Goal: Task Accomplishment & Management: Use online tool/utility

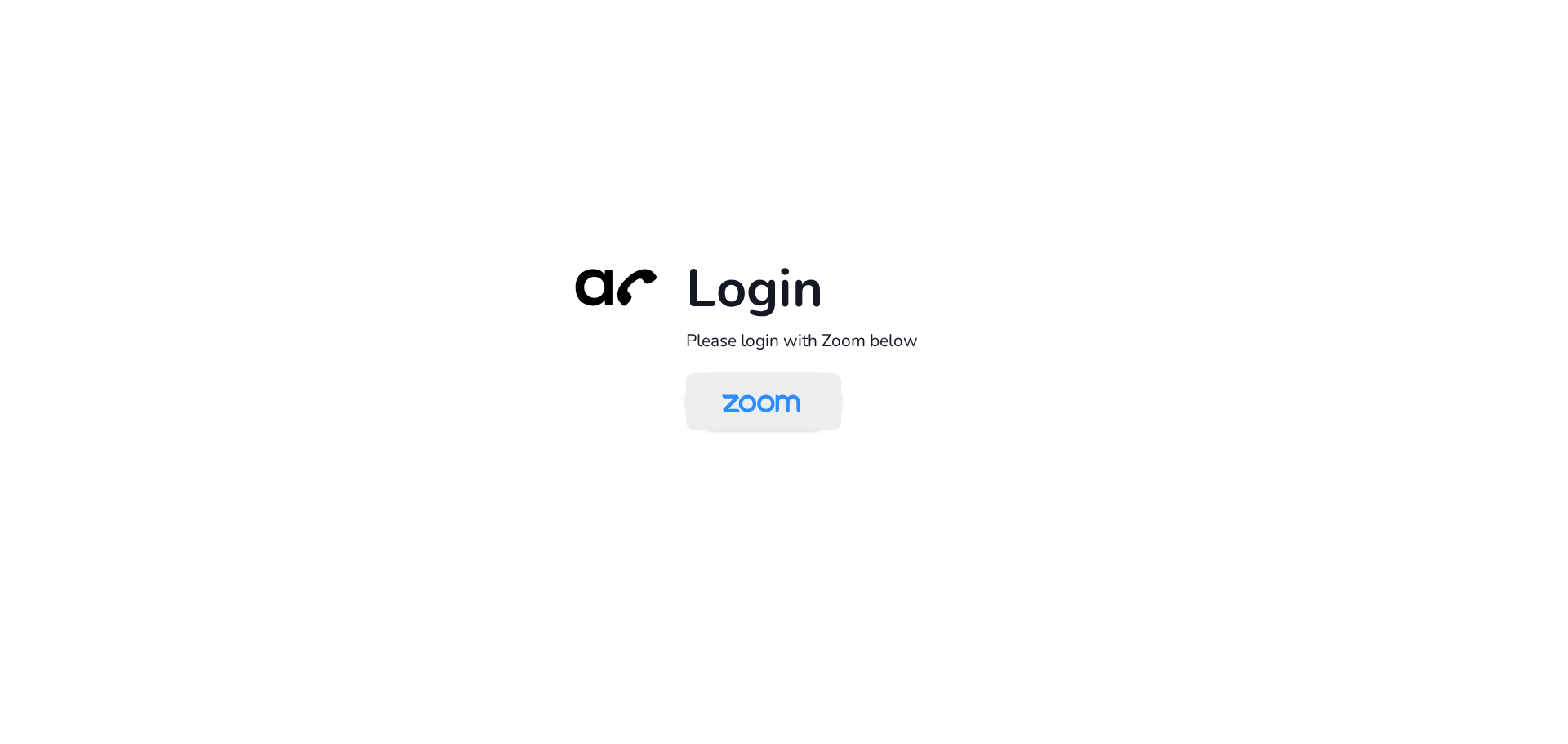
click at [716, 385] on img at bounding box center [761, 403] width 113 height 53
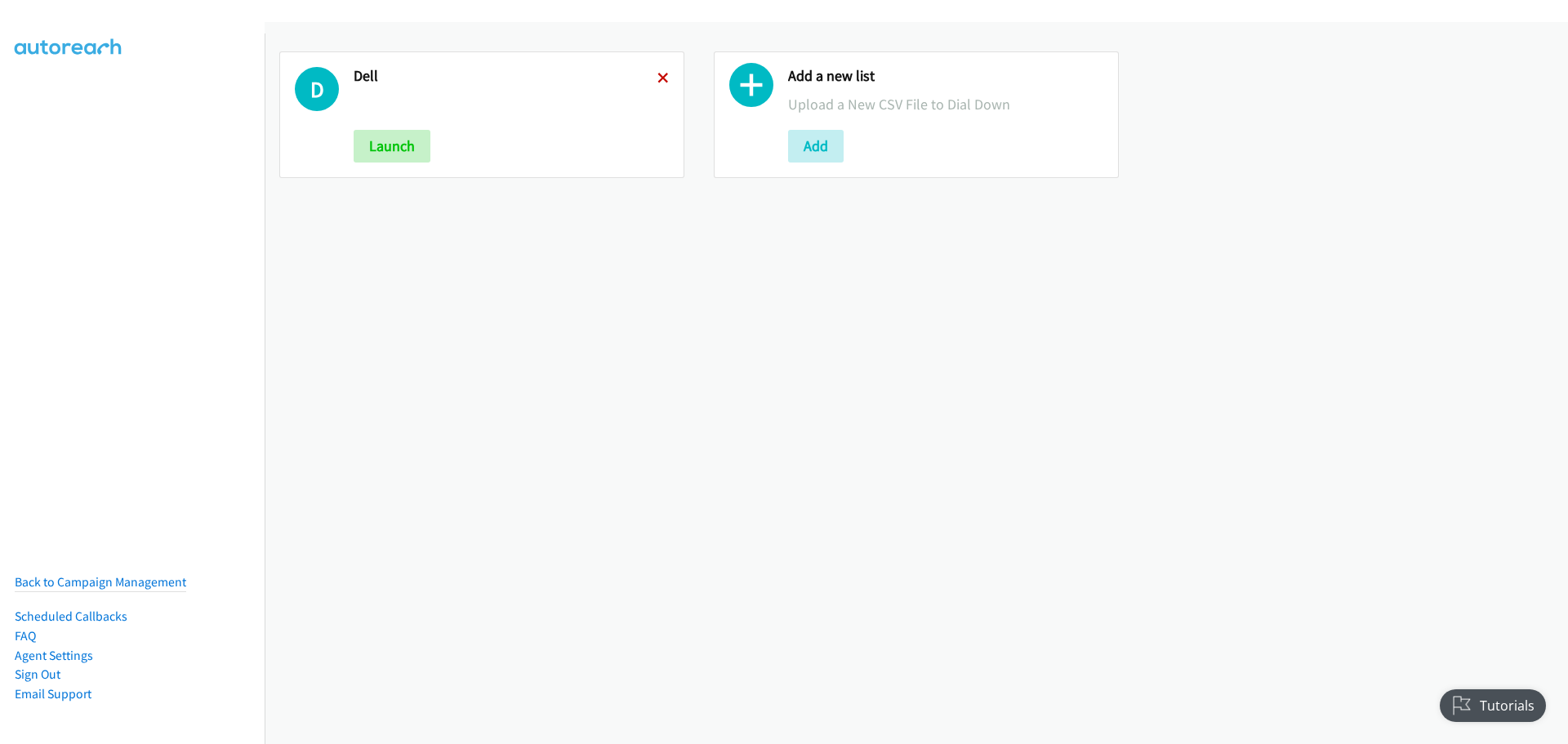
click at [660, 77] on icon at bounding box center [662, 79] width 12 height 12
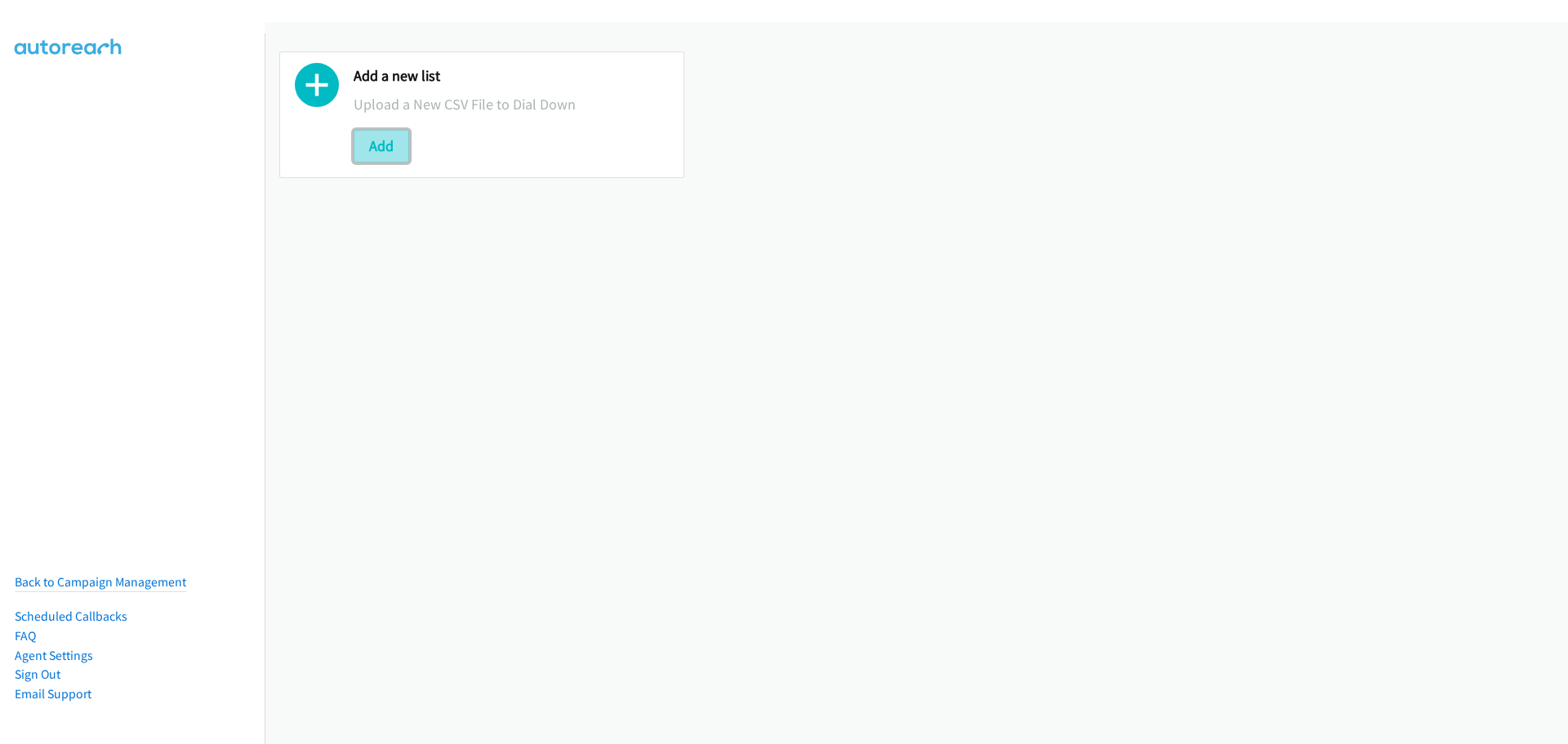
click at [396, 148] on button "Add" at bounding box center [381, 145] width 56 height 33
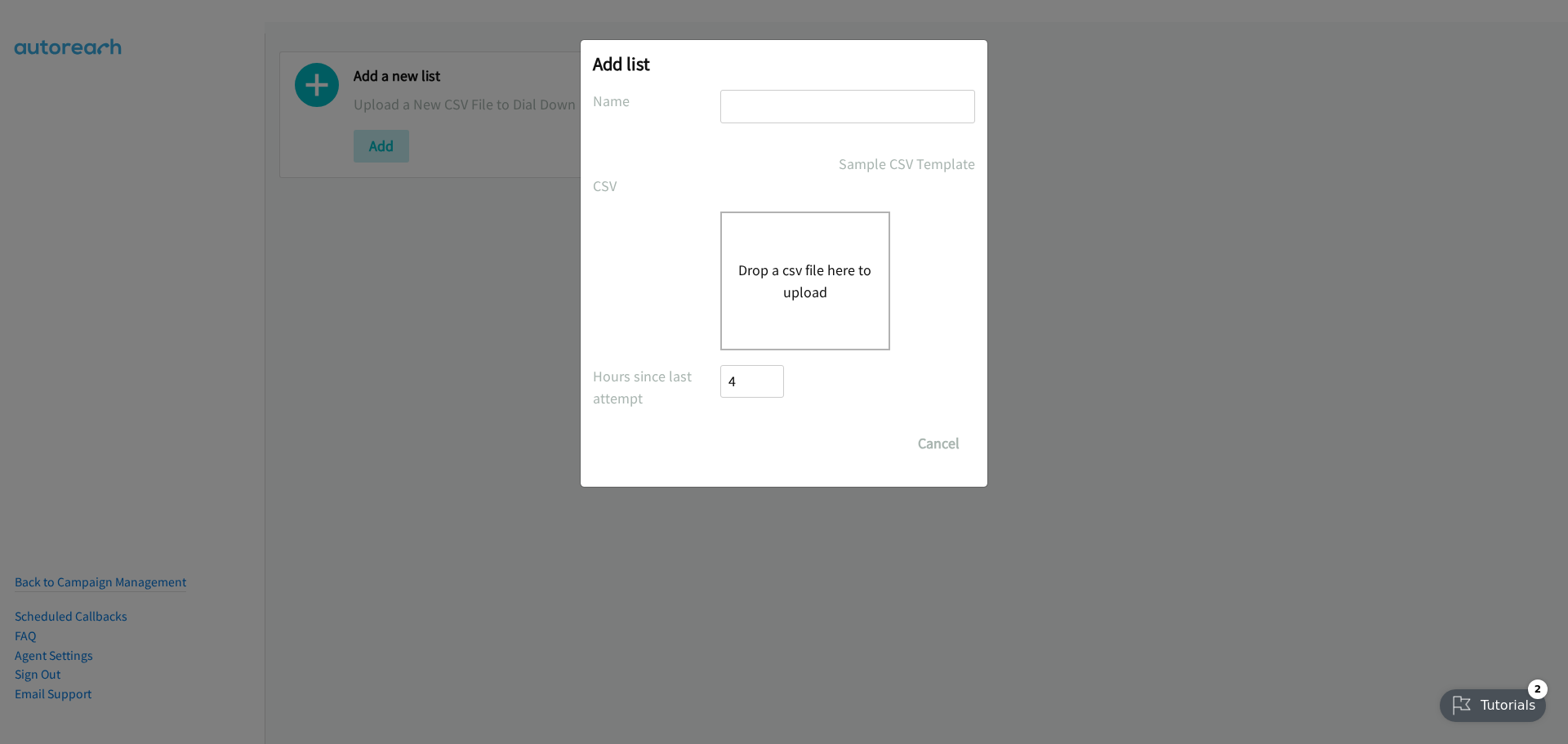
click at [830, 278] on button "Drop a csv file here to upload" at bounding box center [804, 281] width 134 height 44
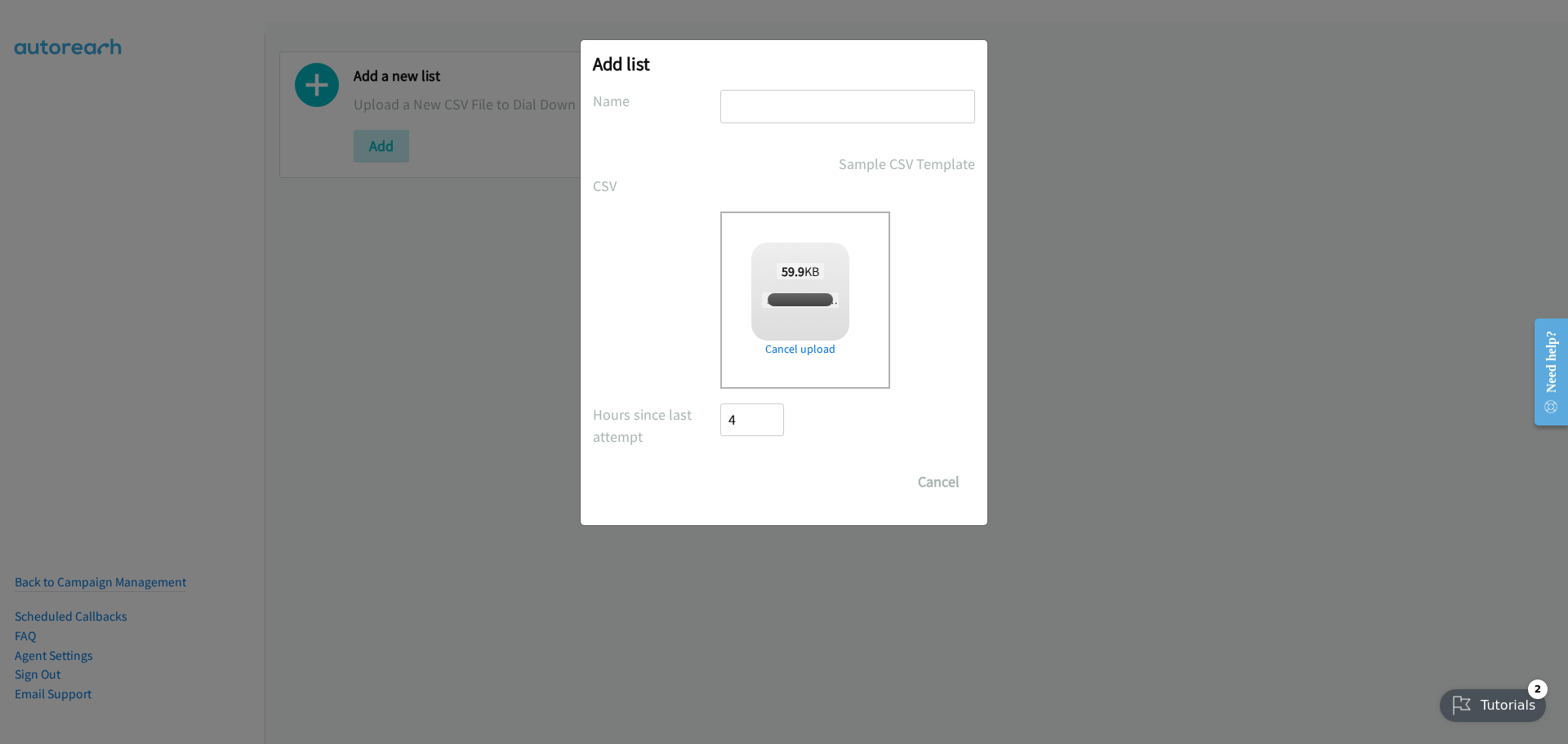
click at [767, 106] on input "text" at bounding box center [847, 106] width 255 height 34
checkbox input "true"
type input "Dell"
click at [770, 479] on input "Save List" at bounding box center [763, 482] width 86 height 33
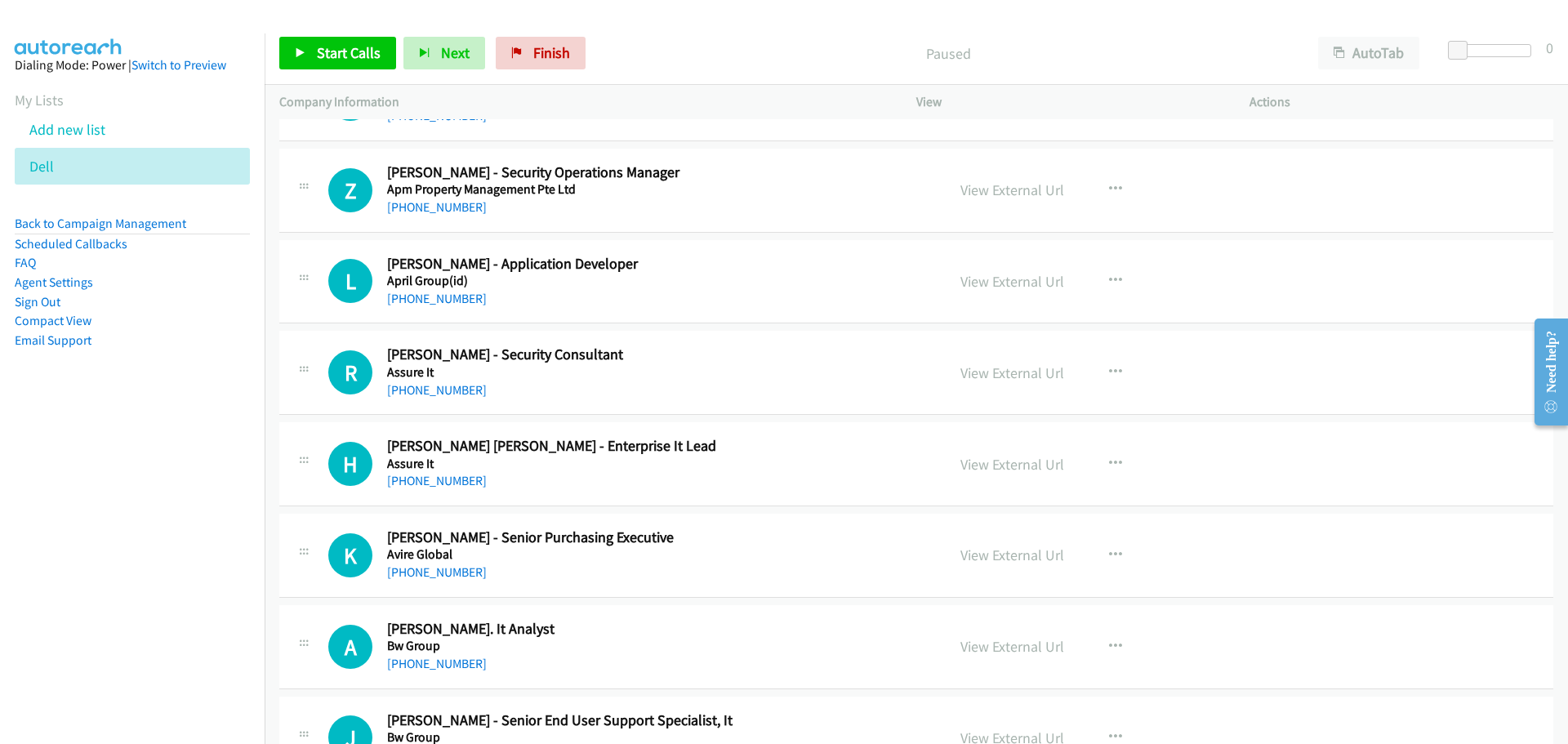
scroll to position [16083, 0]
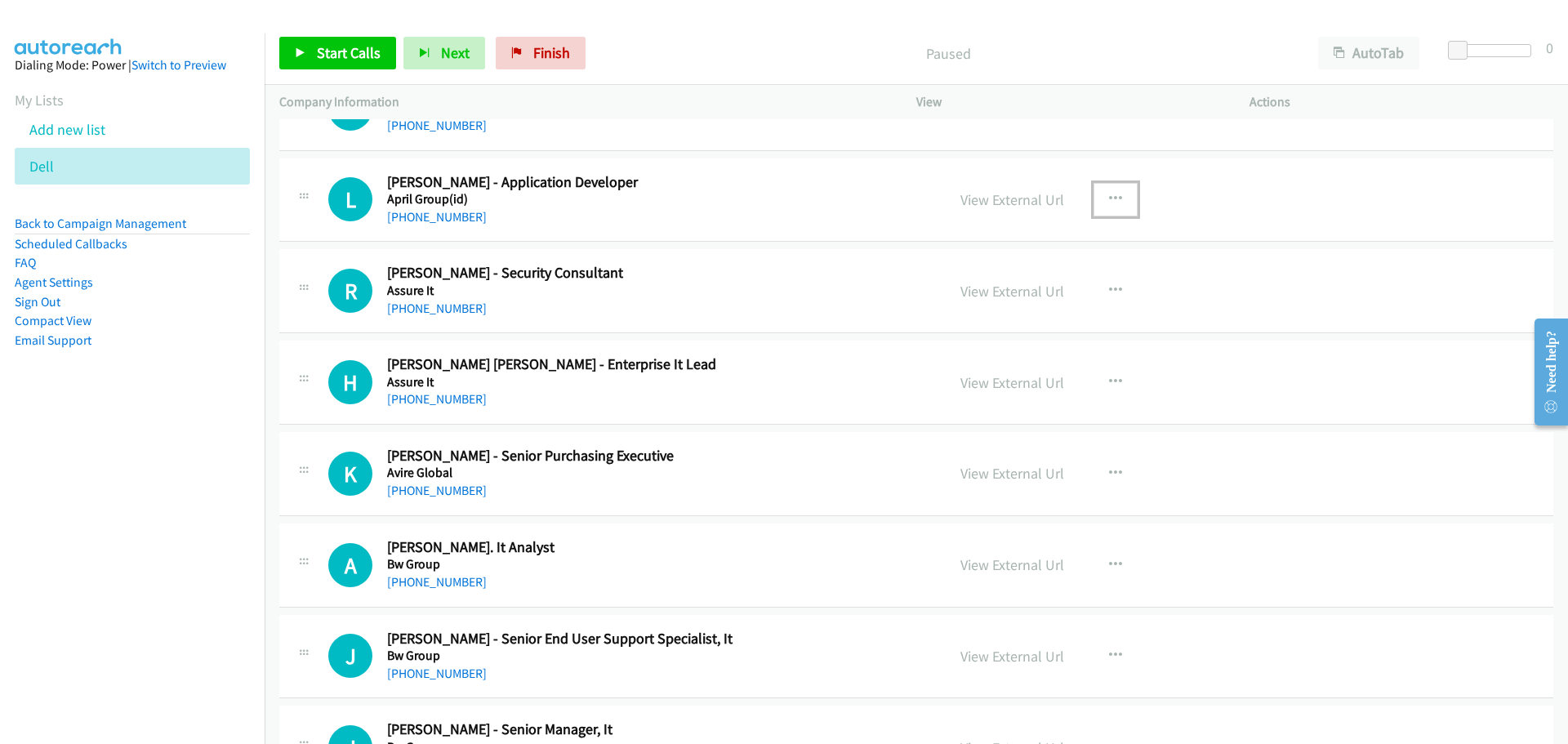
click at [1116, 200] on button "button" at bounding box center [1116, 199] width 44 height 33
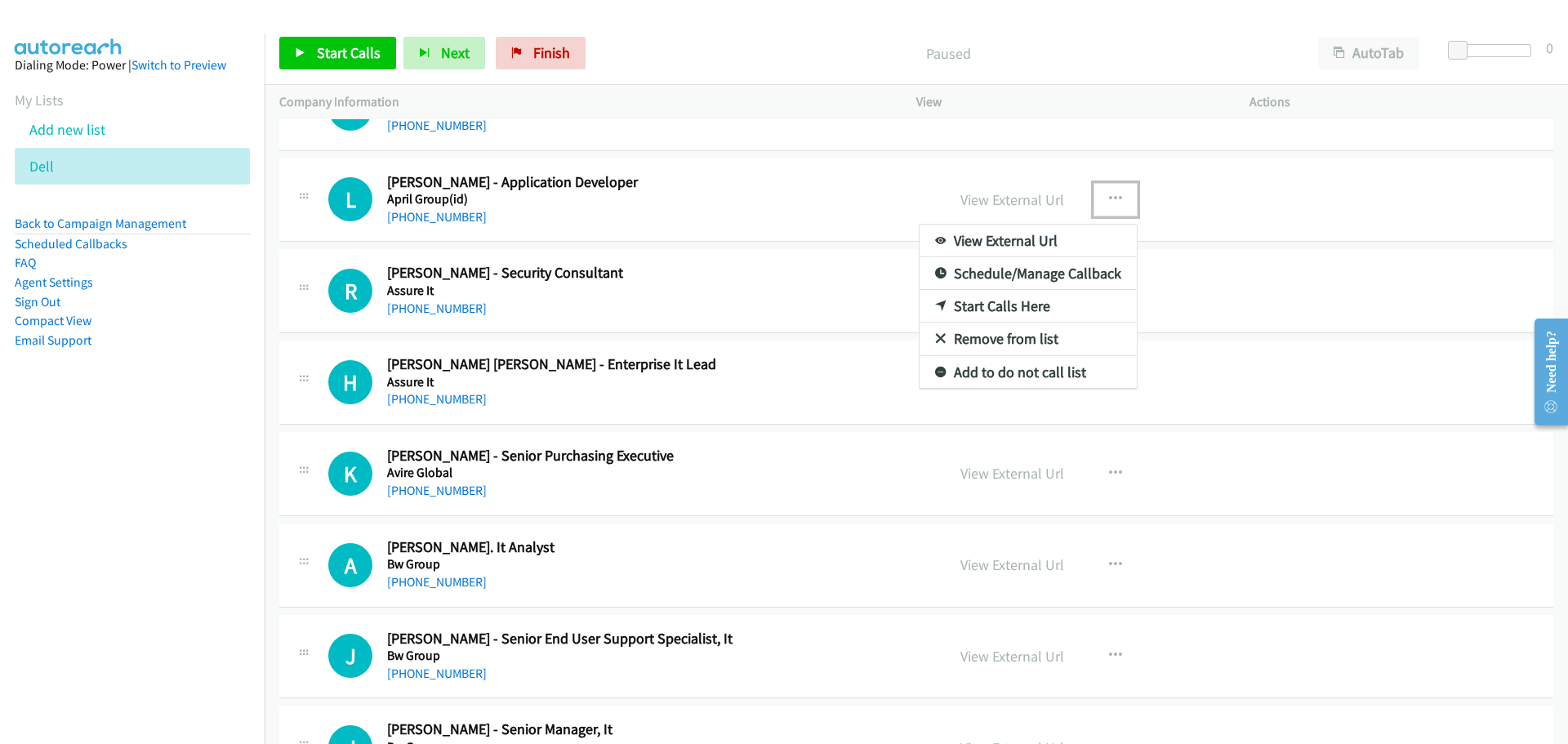
click at [971, 309] on link "Start Calls Here" at bounding box center [1028, 306] width 217 height 33
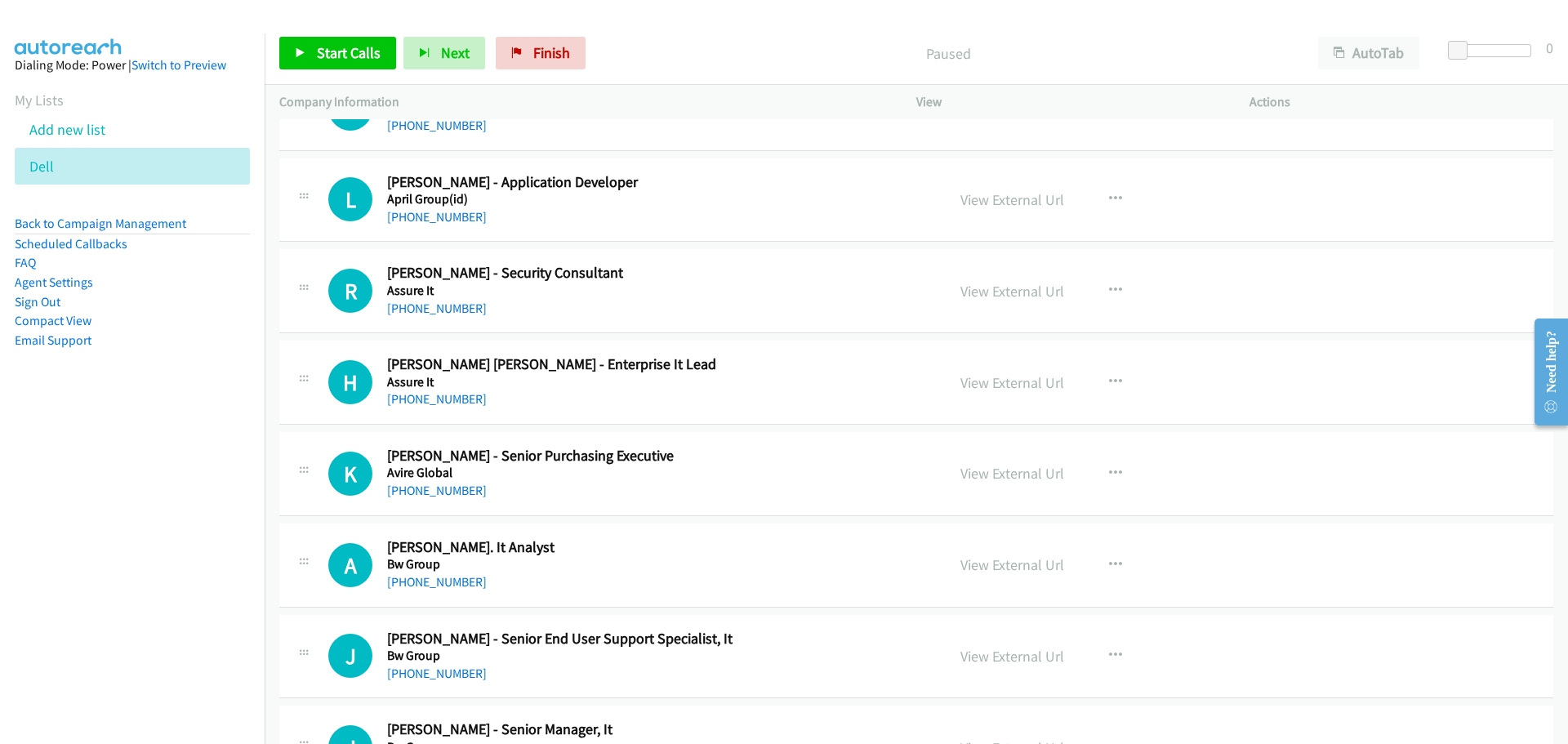
click at [335, 28] on div "Start Calls Pause Next Finish Paused AutoTab AutoTab 0" at bounding box center [915, 53] width 1303 height 63
click at [337, 39] on link "Start Calls" at bounding box center [338, 52] width 117 height 33
click at [322, 38] on link "Pause" at bounding box center [324, 52] width 90 height 33
click at [341, 44] on span "Start Calls" at bounding box center [349, 52] width 64 height 19
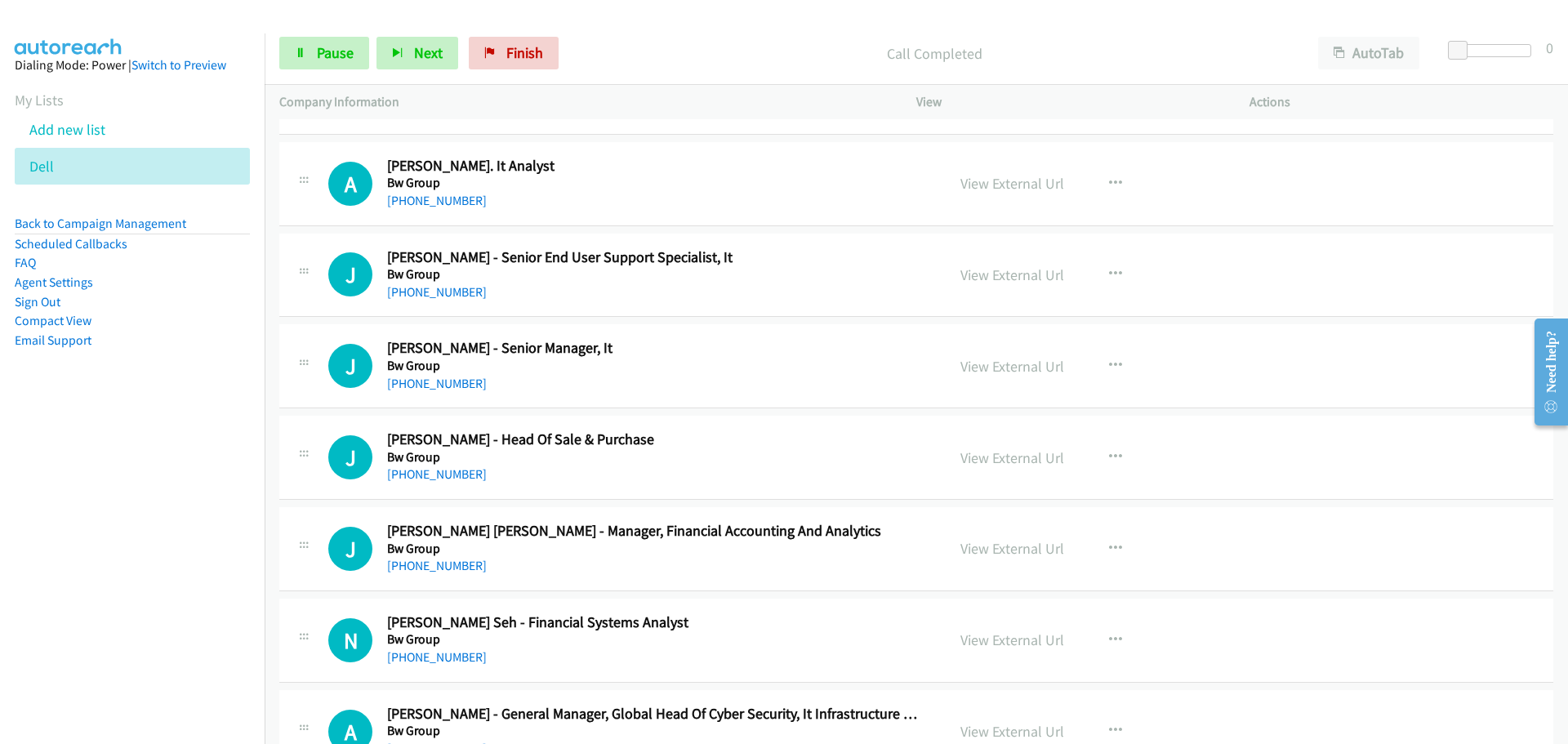
scroll to position [16492, 0]
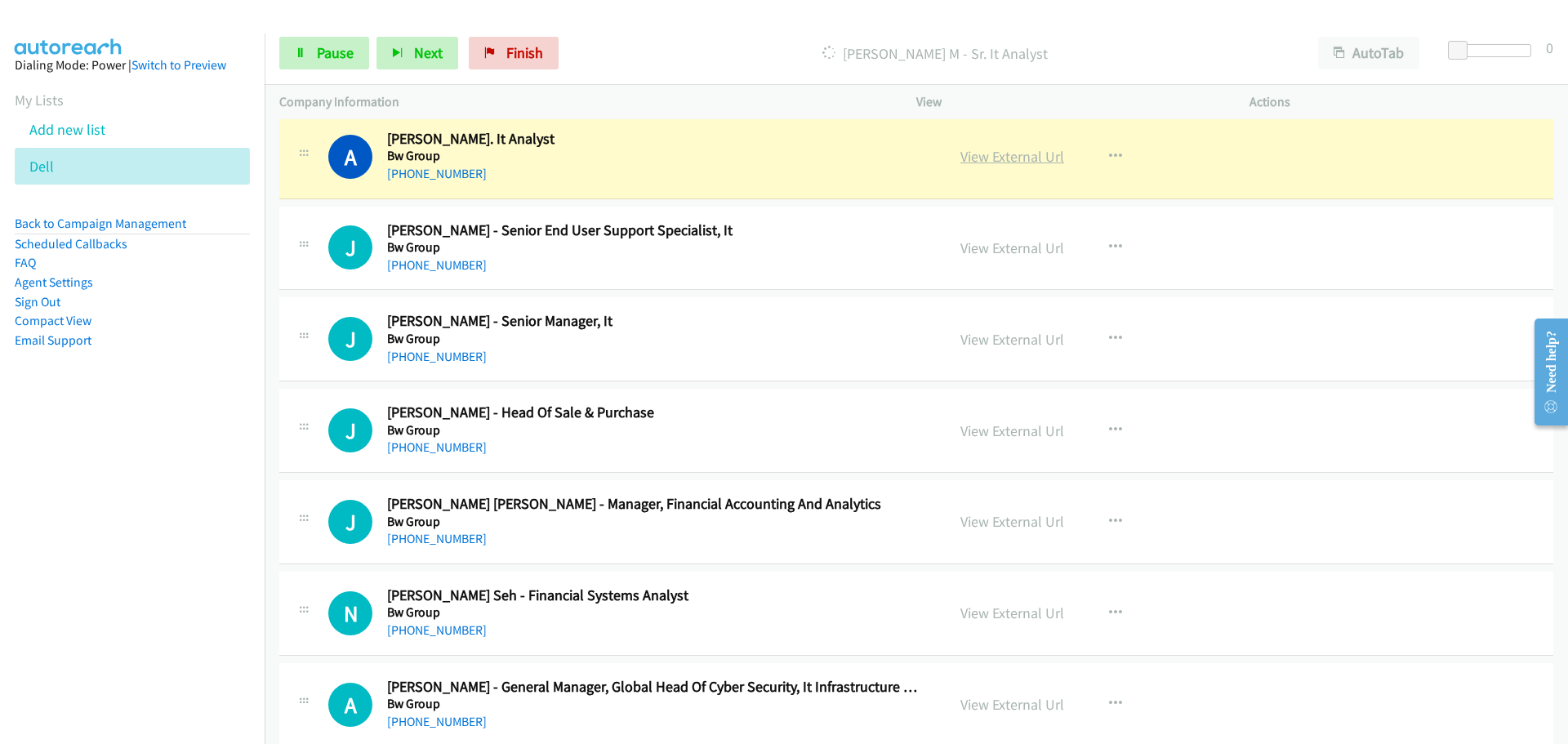
click at [1023, 153] on link "View External Url" at bounding box center [1012, 156] width 104 height 19
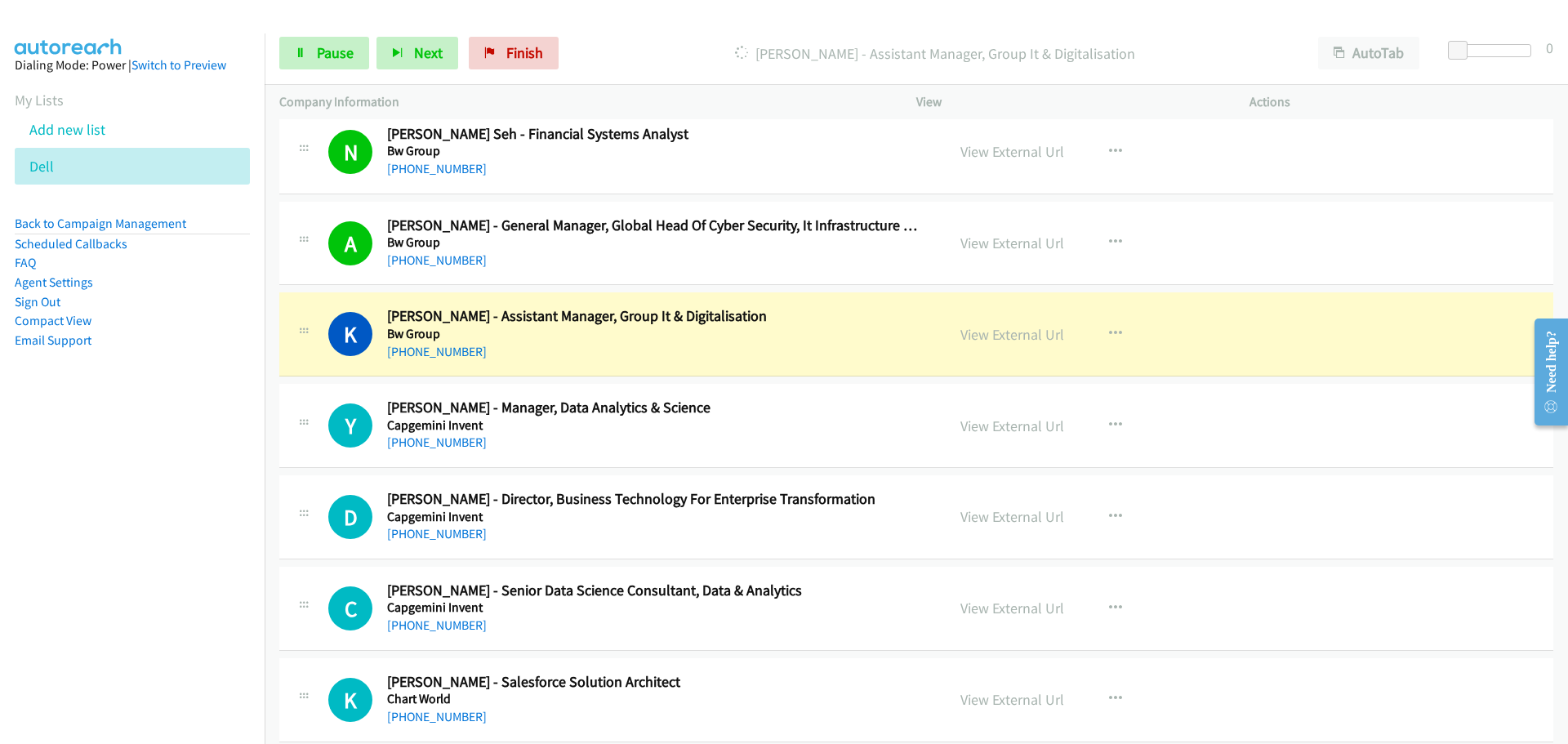
scroll to position [16982, 0]
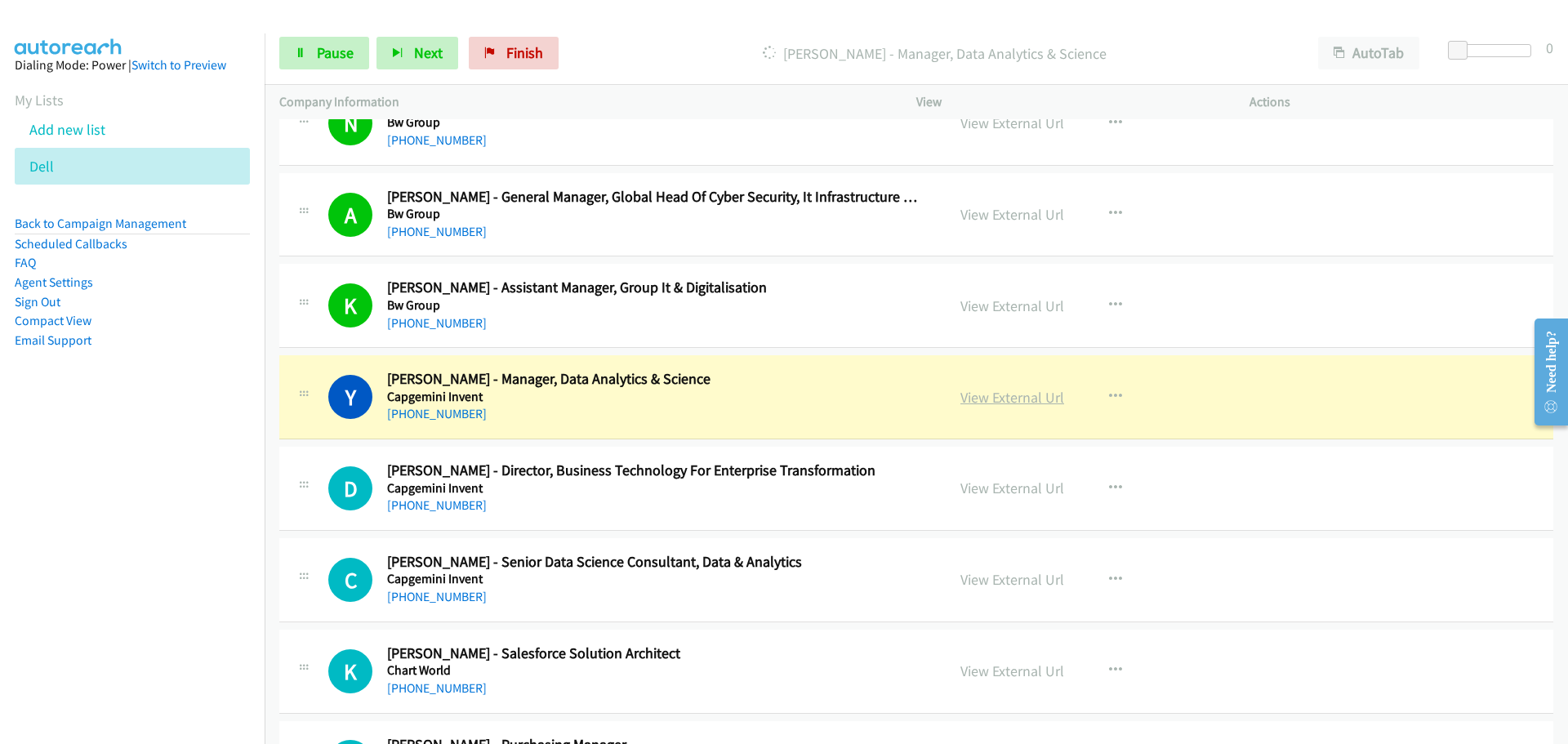
click at [975, 391] on link "View External Url" at bounding box center [1012, 396] width 104 height 19
click at [323, 48] on span "Pause" at bounding box center [334, 52] width 36 height 19
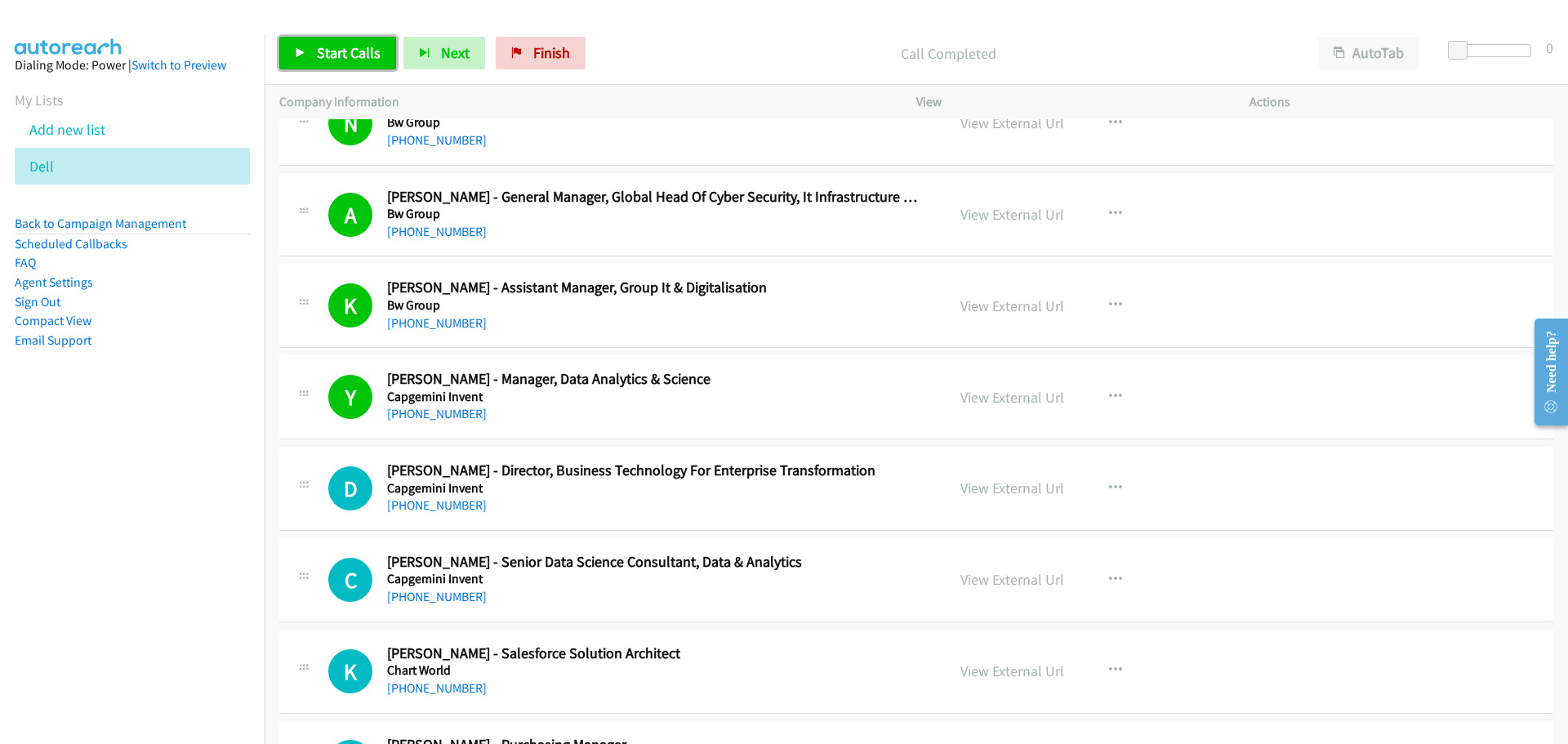
click at [333, 48] on span "Start Calls" at bounding box center [349, 52] width 64 height 19
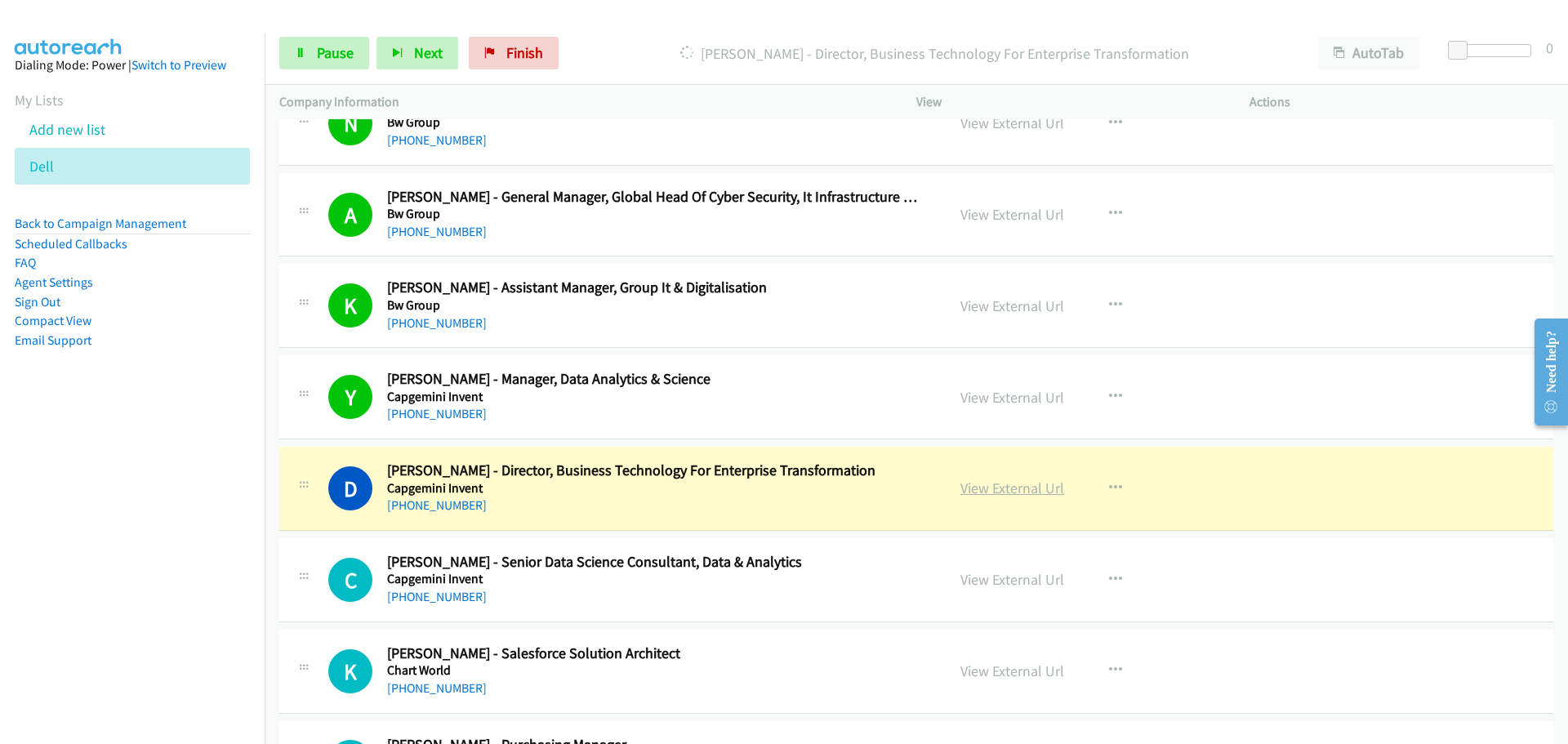
click at [1026, 485] on link "View External Url" at bounding box center [1012, 488] width 104 height 19
click at [338, 59] on span "Pause" at bounding box center [334, 52] width 36 height 19
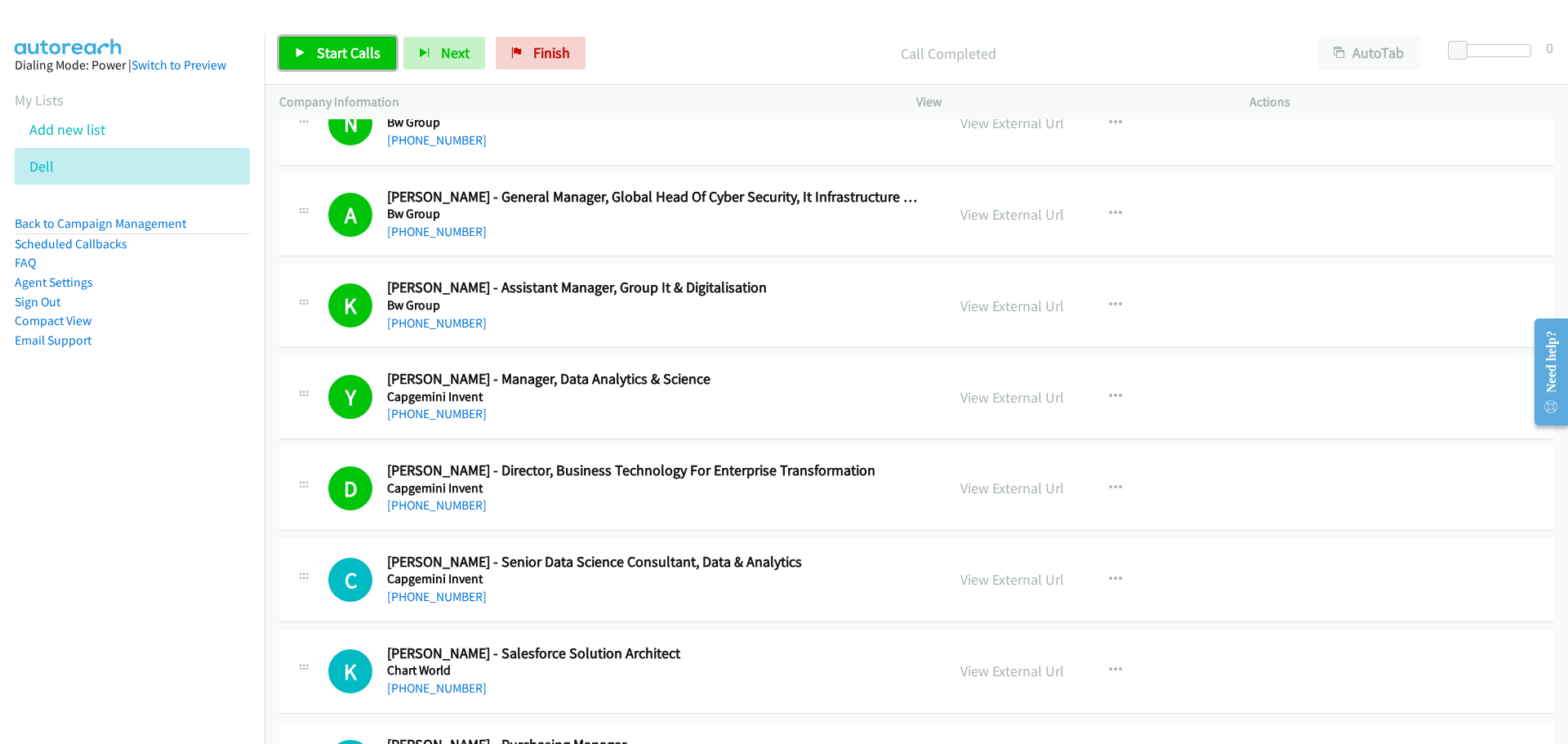
click at [373, 48] on span "Start Calls" at bounding box center [349, 52] width 64 height 19
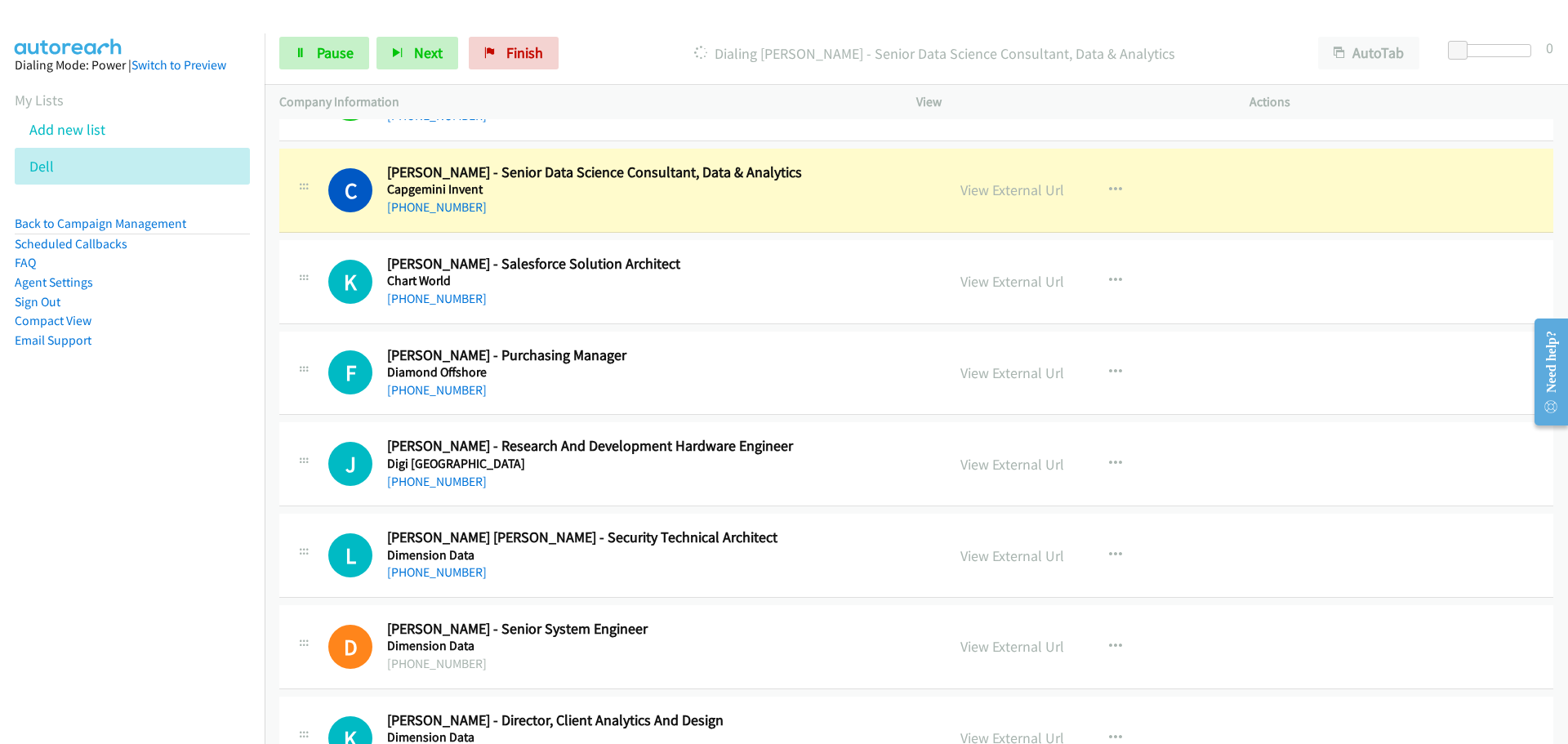
scroll to position [17390, 0]
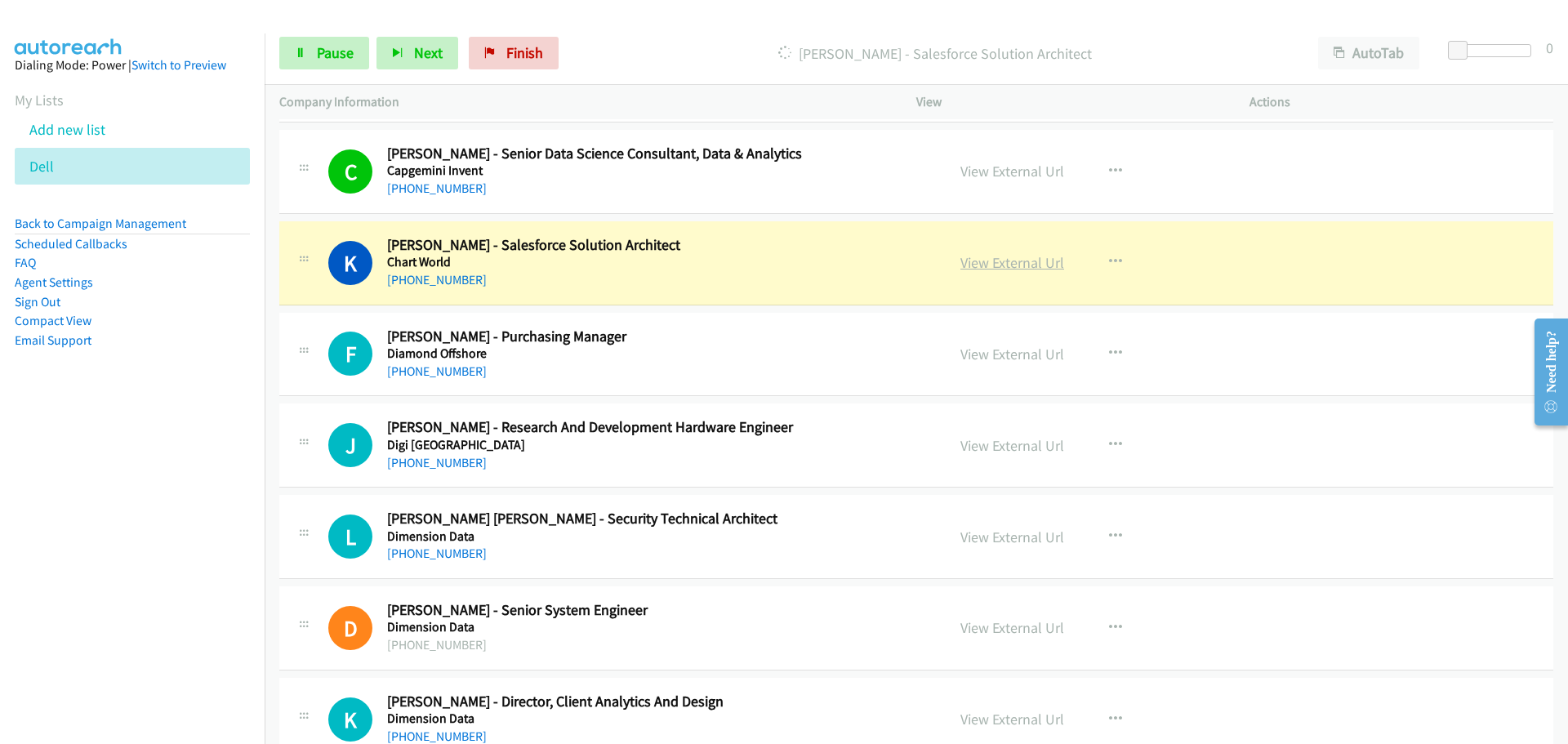
click at [972, 262] on link "View External Url" at bounding box center [1012, 262] width 104 height 19
click at [328, 48] on span "Pause" at bounding box center [334, 52] width 36 height 19
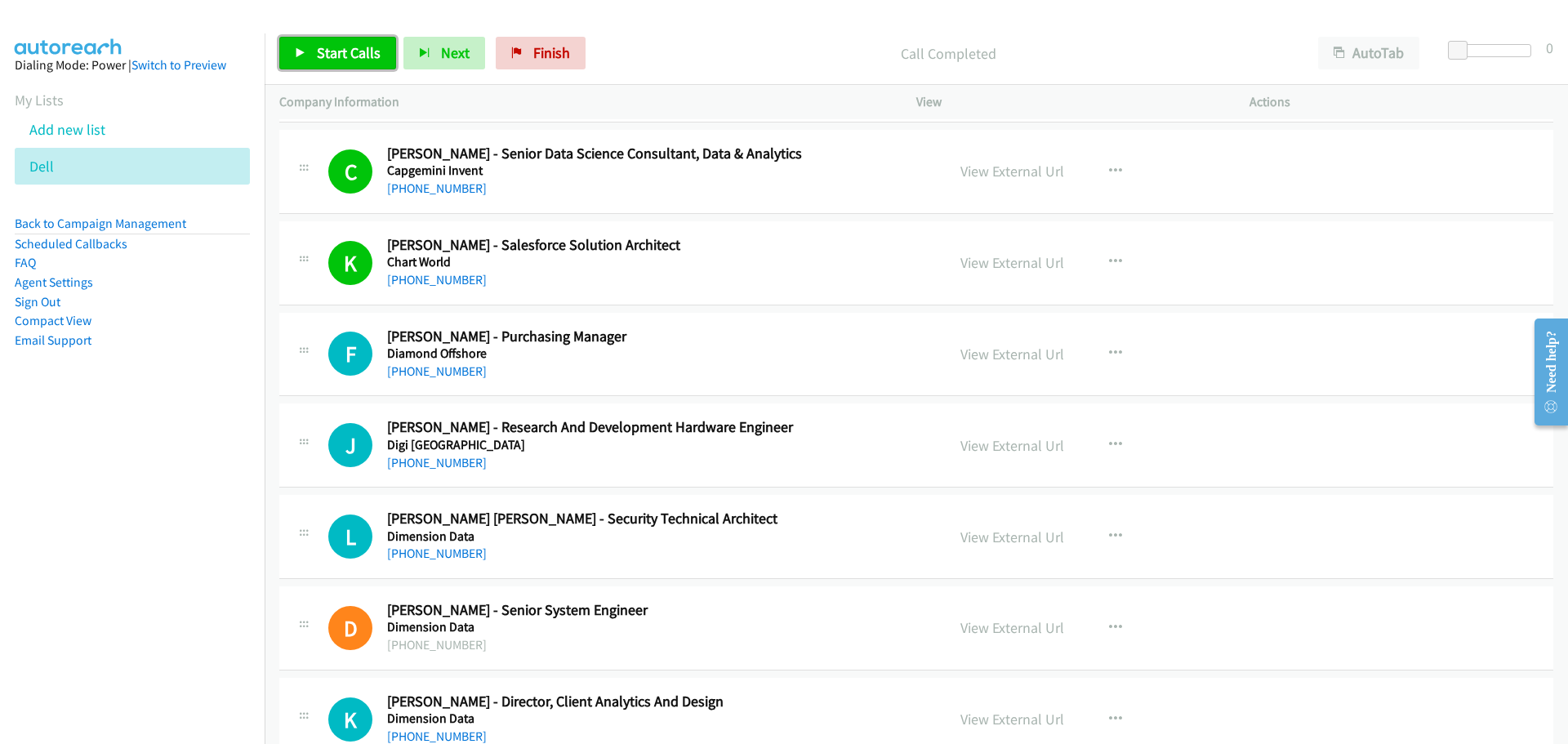
click at [376, 51] on span "Start Calls" at bounding box center [349, 52] width 64 height 19
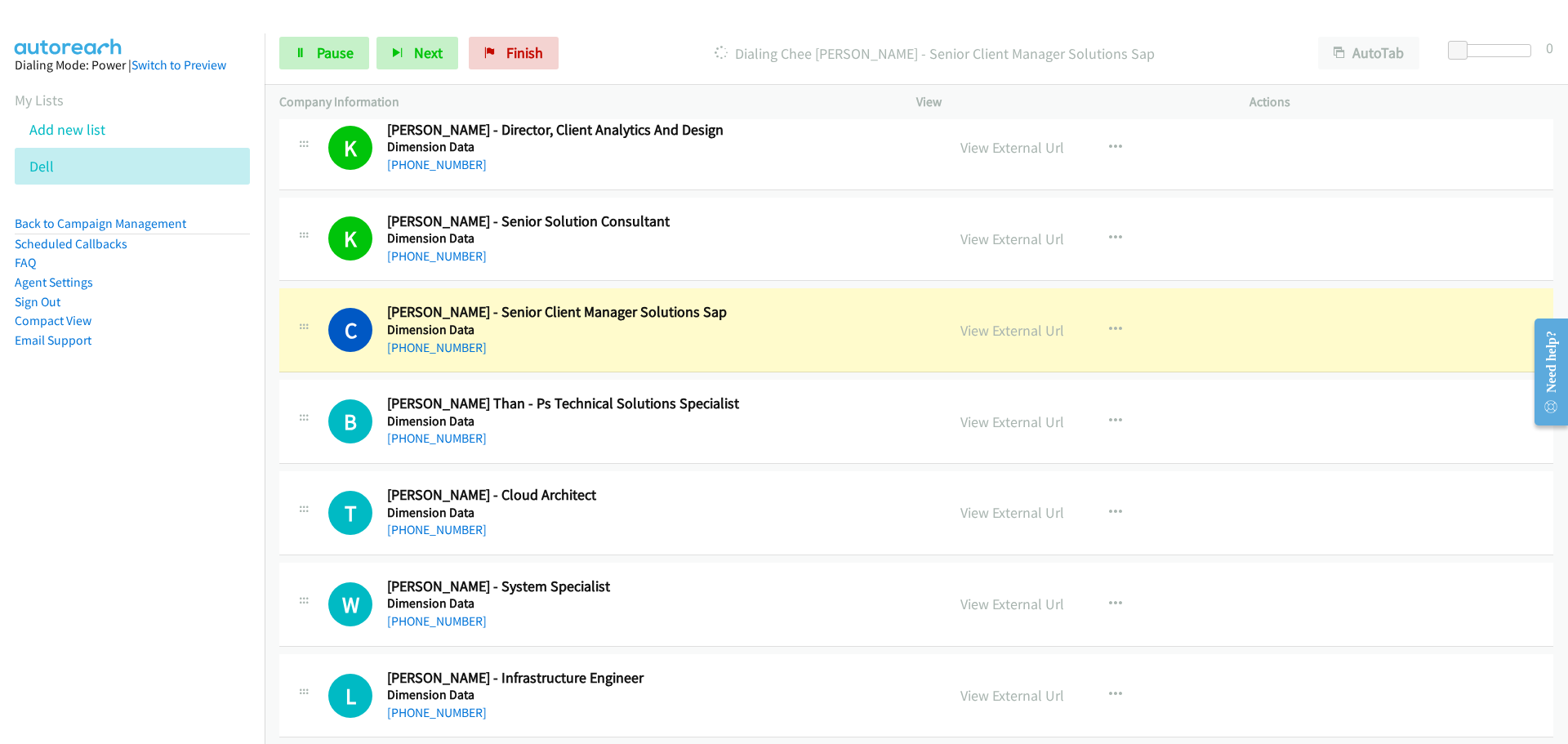
scroll to position [18043, 0]
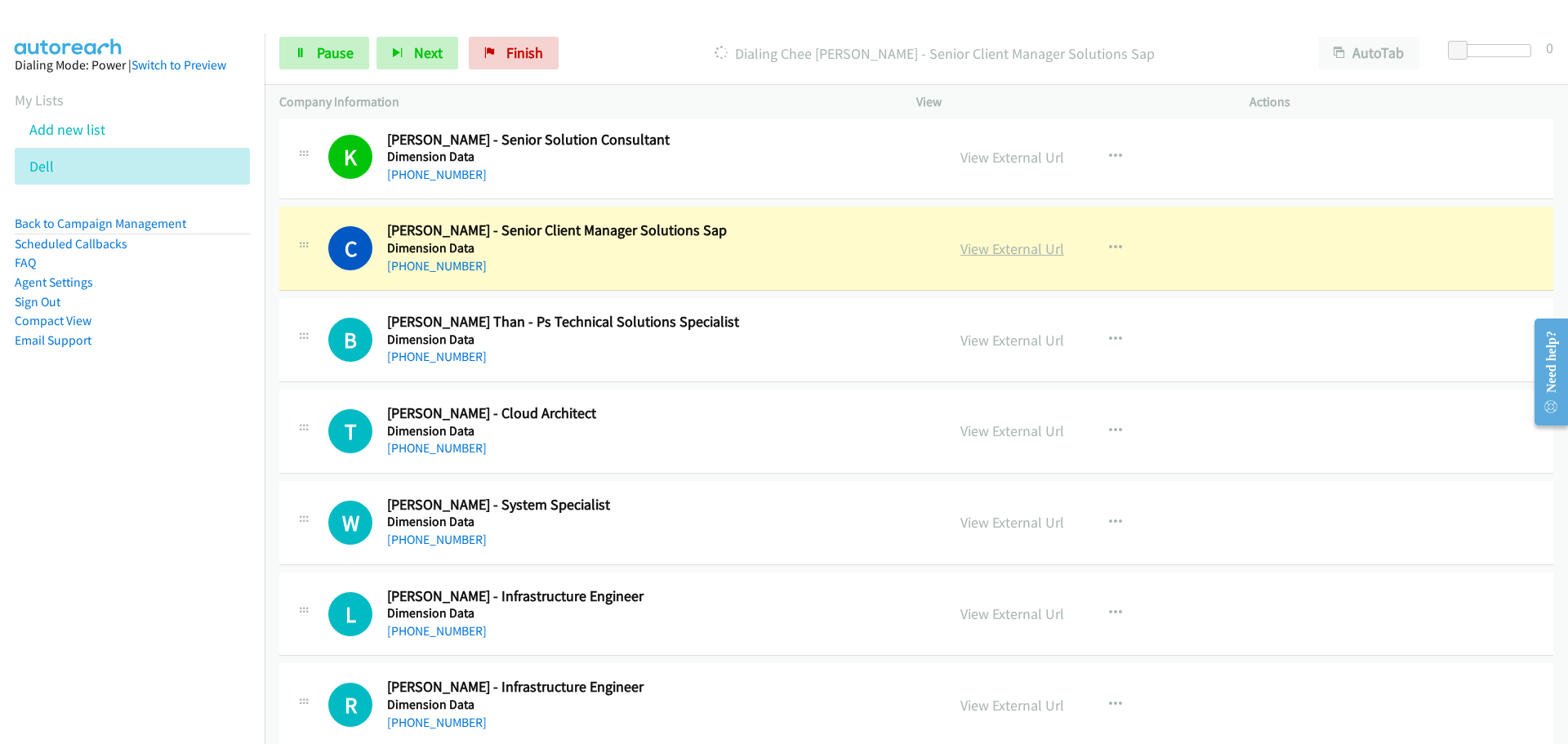
click at [1005, 257] on link "View External Url" at bounding box center [1012, 248] width 104 height 19
drag, startPoint x: 321, startPoint y: 65, endPoint x: 331, endPoint y: 59, distance: 11.7
click at [322, 64] on link "Pause" at bounding box center [324, 52] width 90 height 33
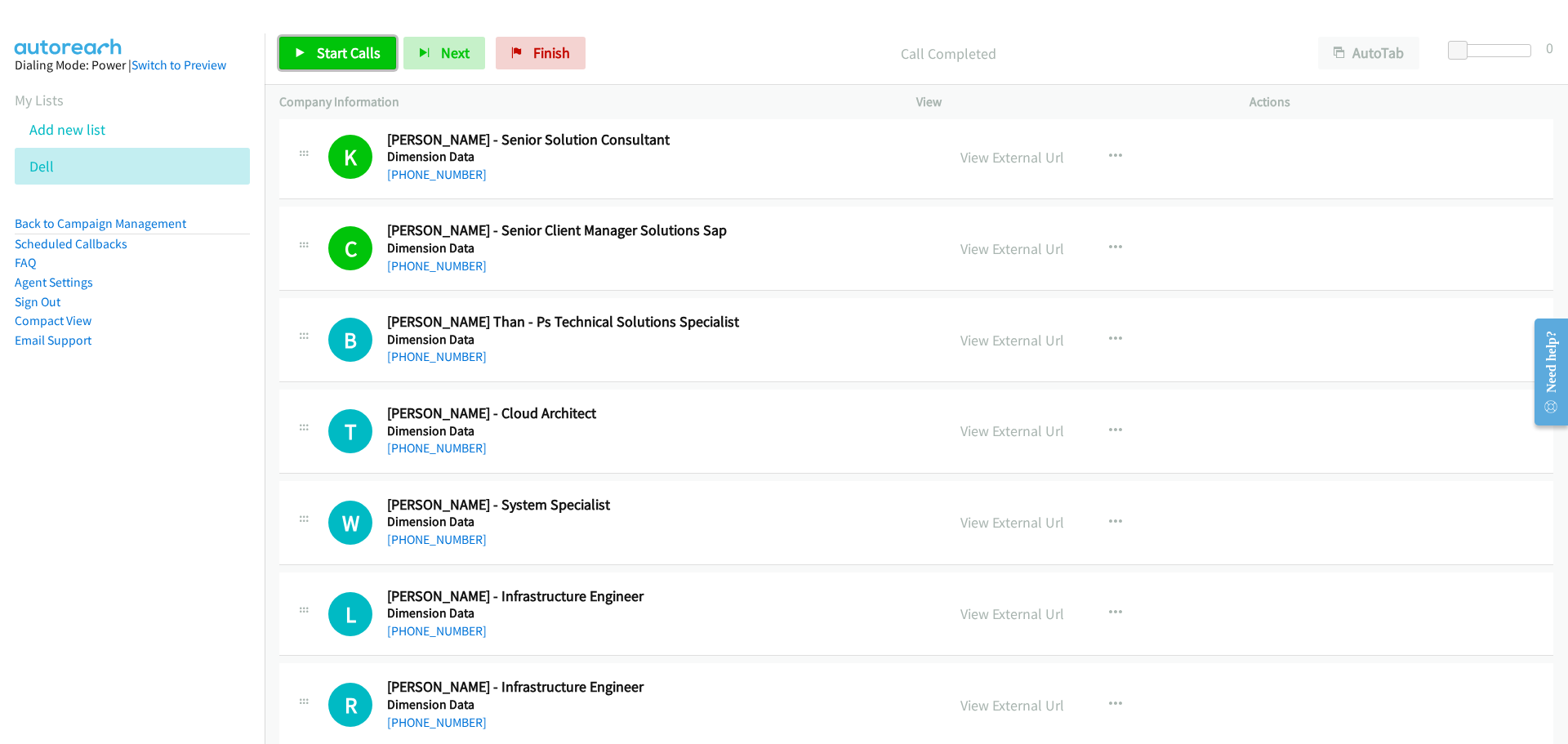
click at [314, 68] on link "Start Calls" at bounding box center [338, 52] width 117 height 33
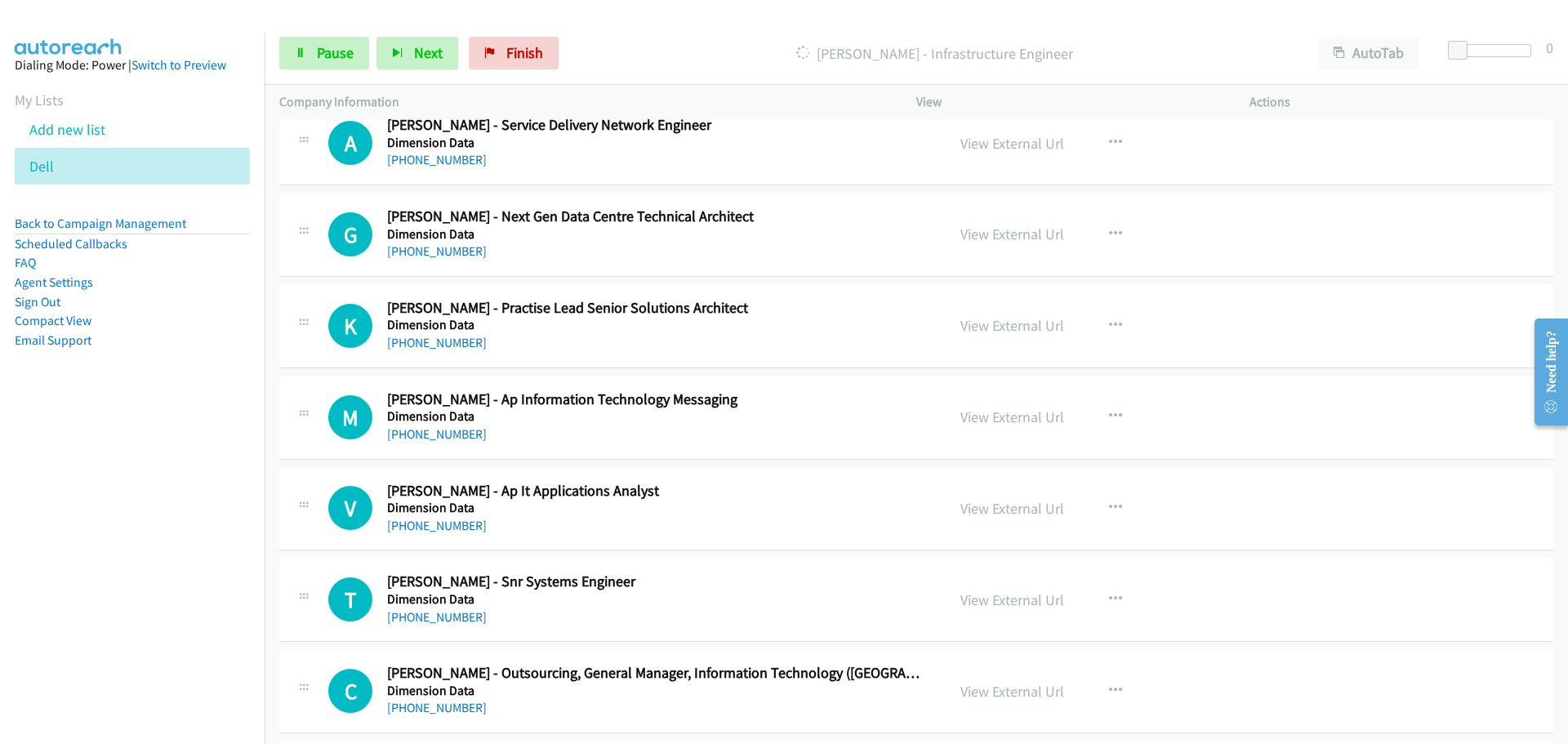
scroll to position [18614, 0]
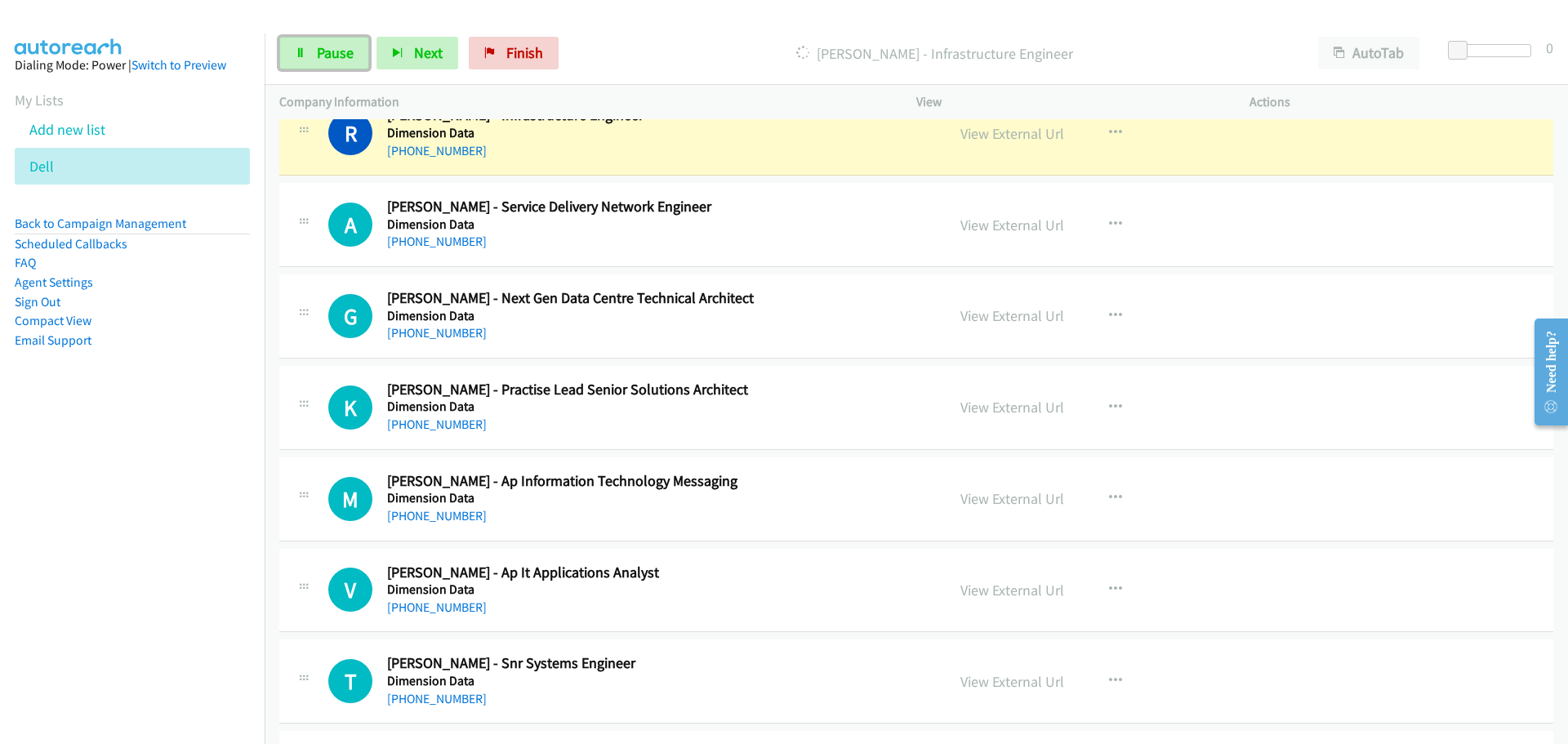
drag, startPoint x: 340, startPoint y: 37, endPoint x: 294, endPoint y: 35, distance: 46.0
click at [340, 37] on link "Pause" at bounding box center [324, 52] width 90 height 33
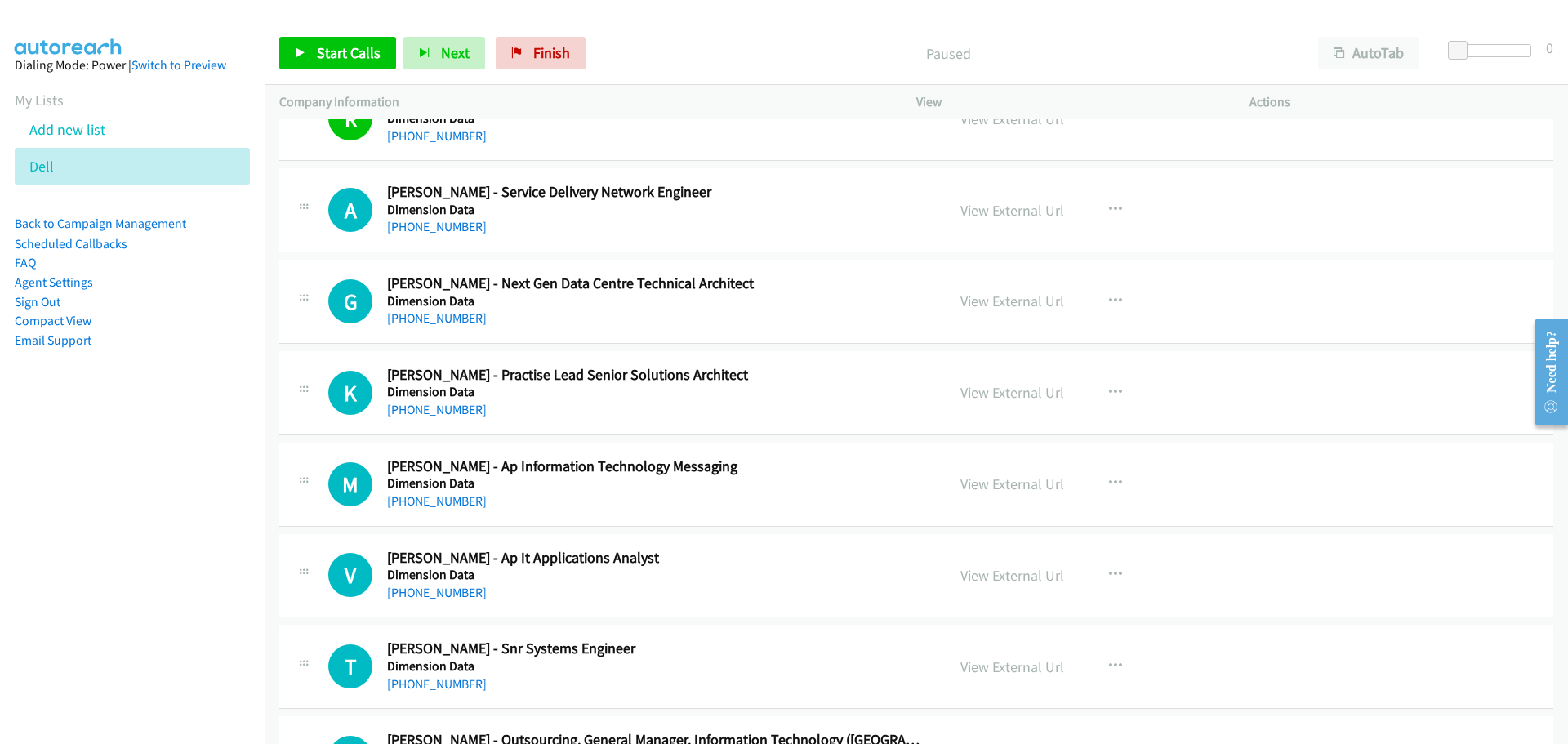
scroll to position [18601, 0]
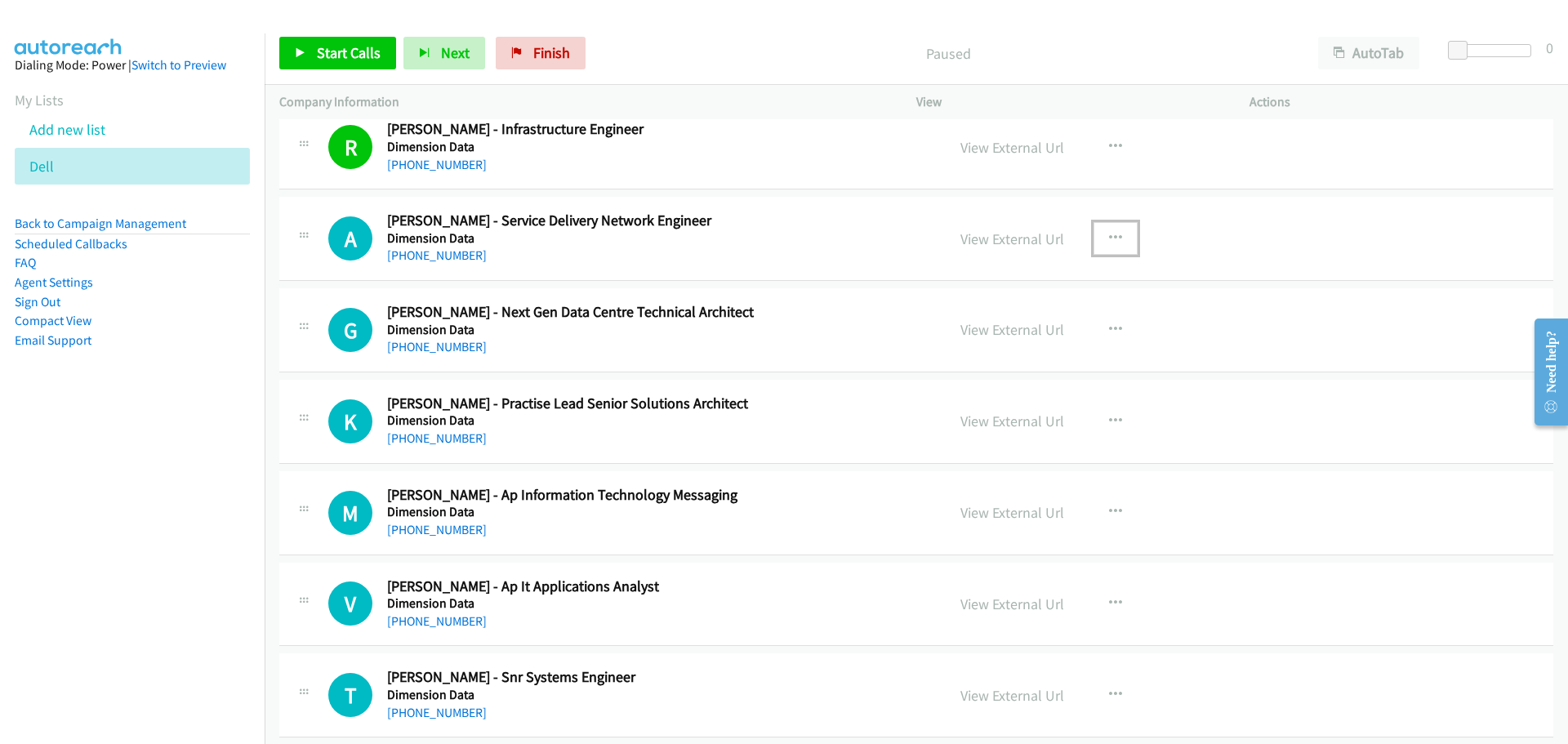
click at [1116, 242] on button "button" at bounding box center [1116, 238] width 44 height 33
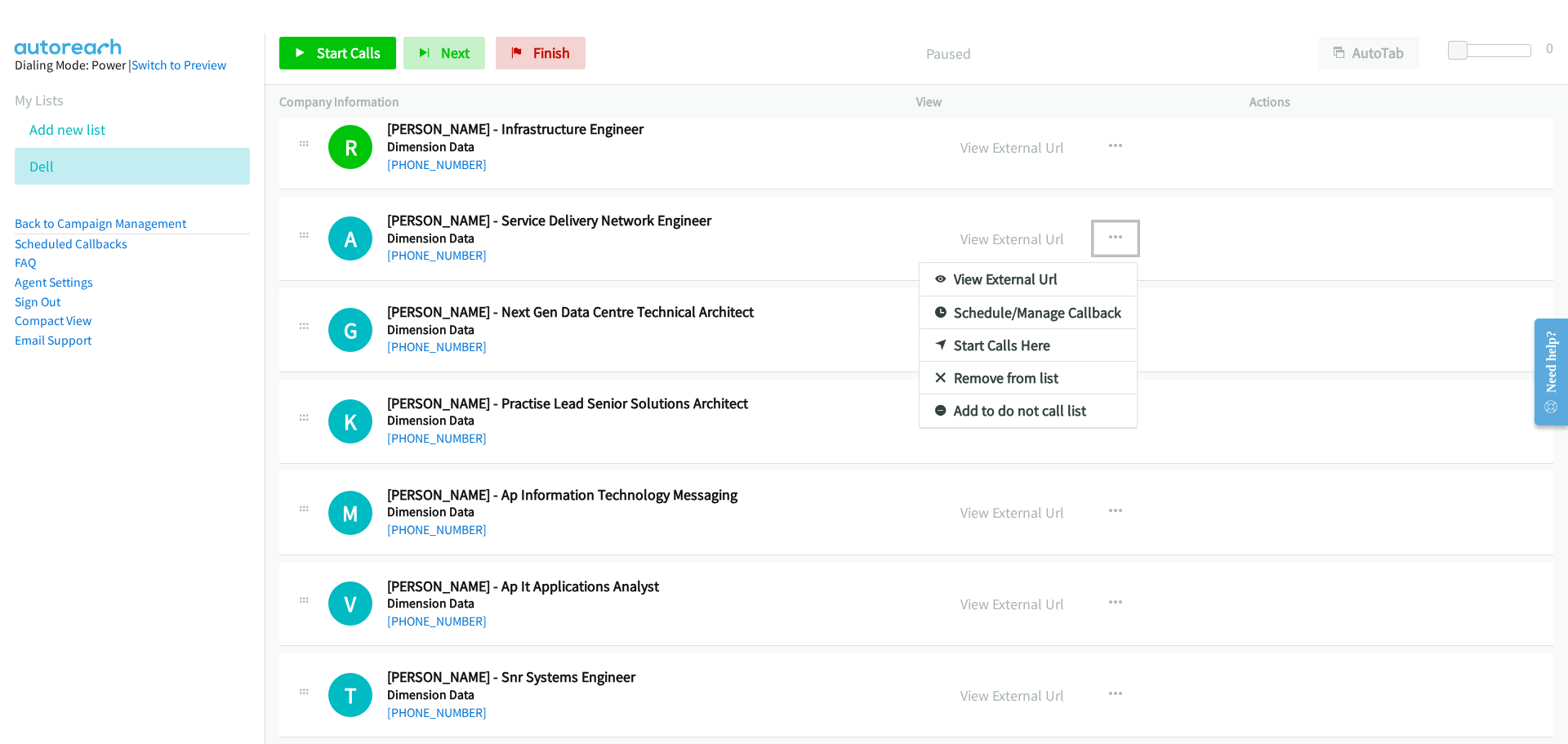
click at [976, 348] on link "Start Calls Here" at bounding box center [1028, 345] width 217 height 33
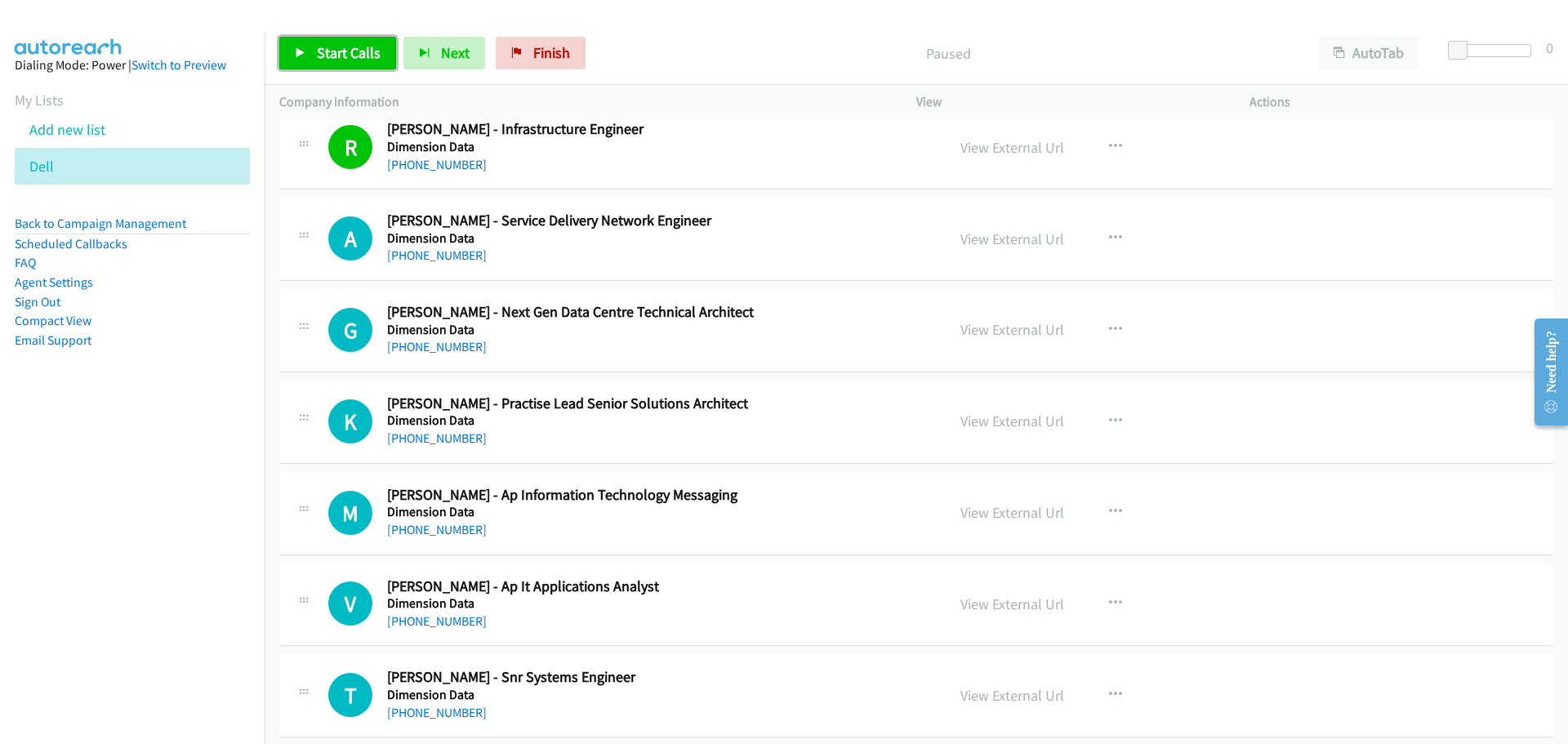
click at [342, 52] on span "Start Calls" at bounding box center [349, 52] width 64 height 19
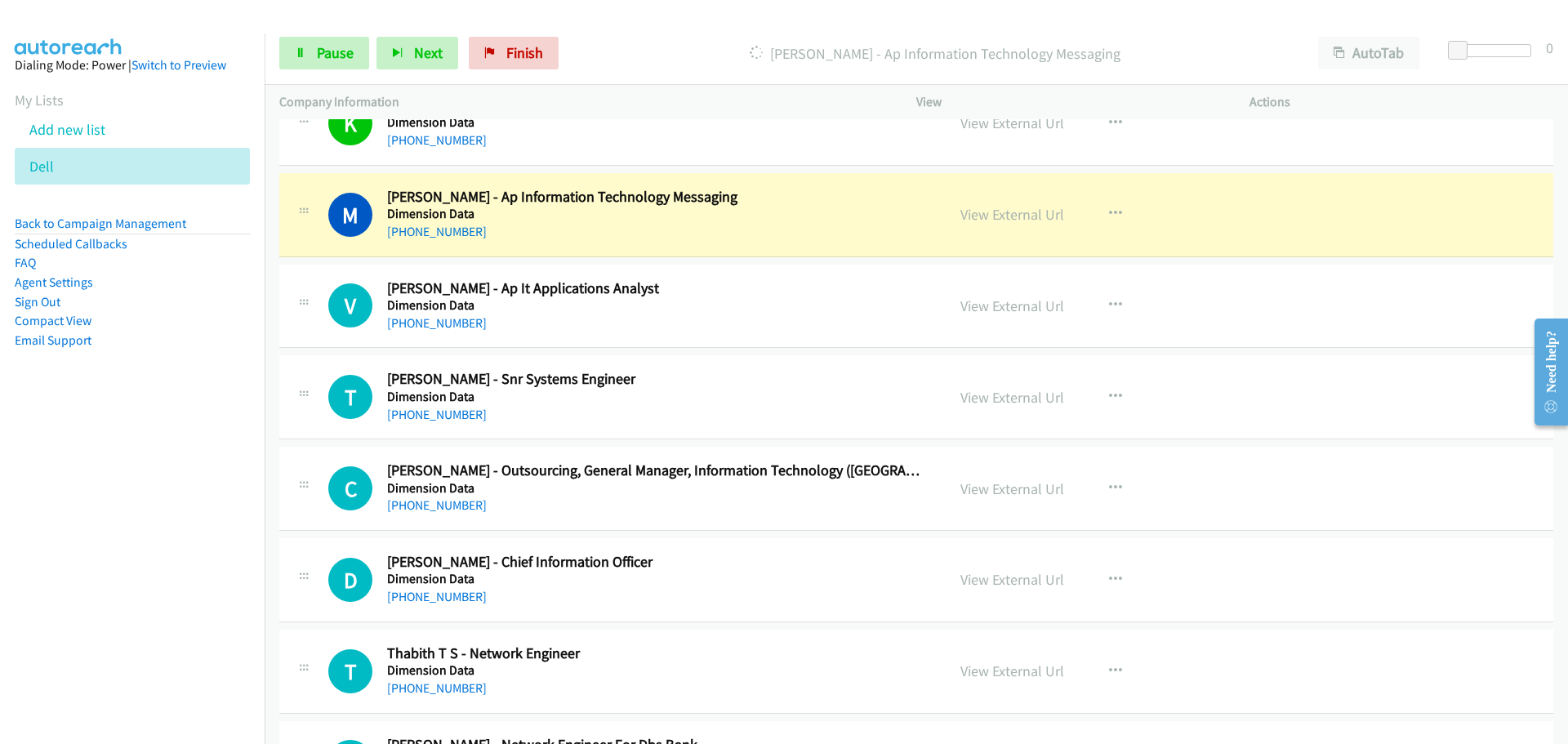
scroll to position [18927, 0]
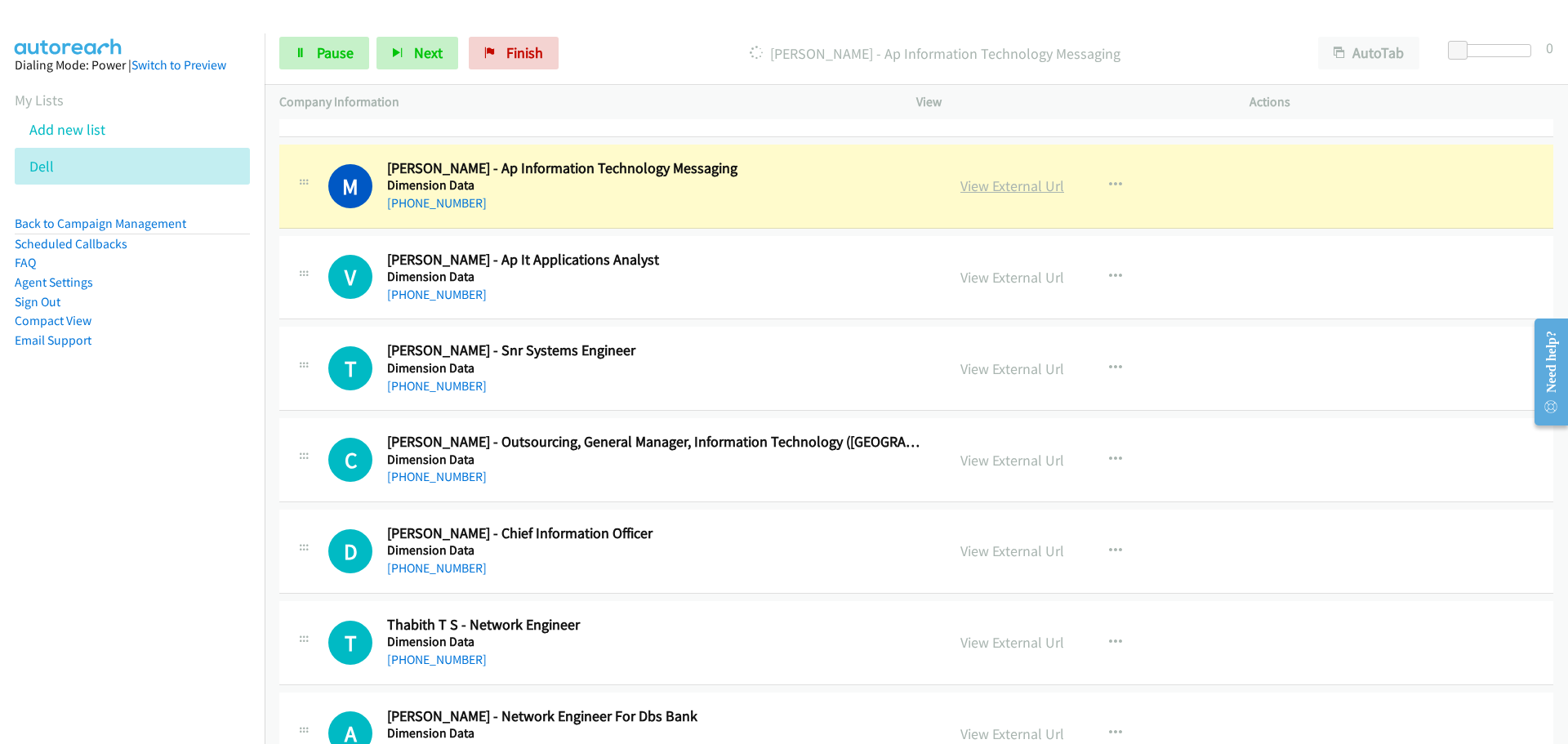
click at [983, 183] on link "View External Url" at bounding box center [1012, 185] width 104 height 19
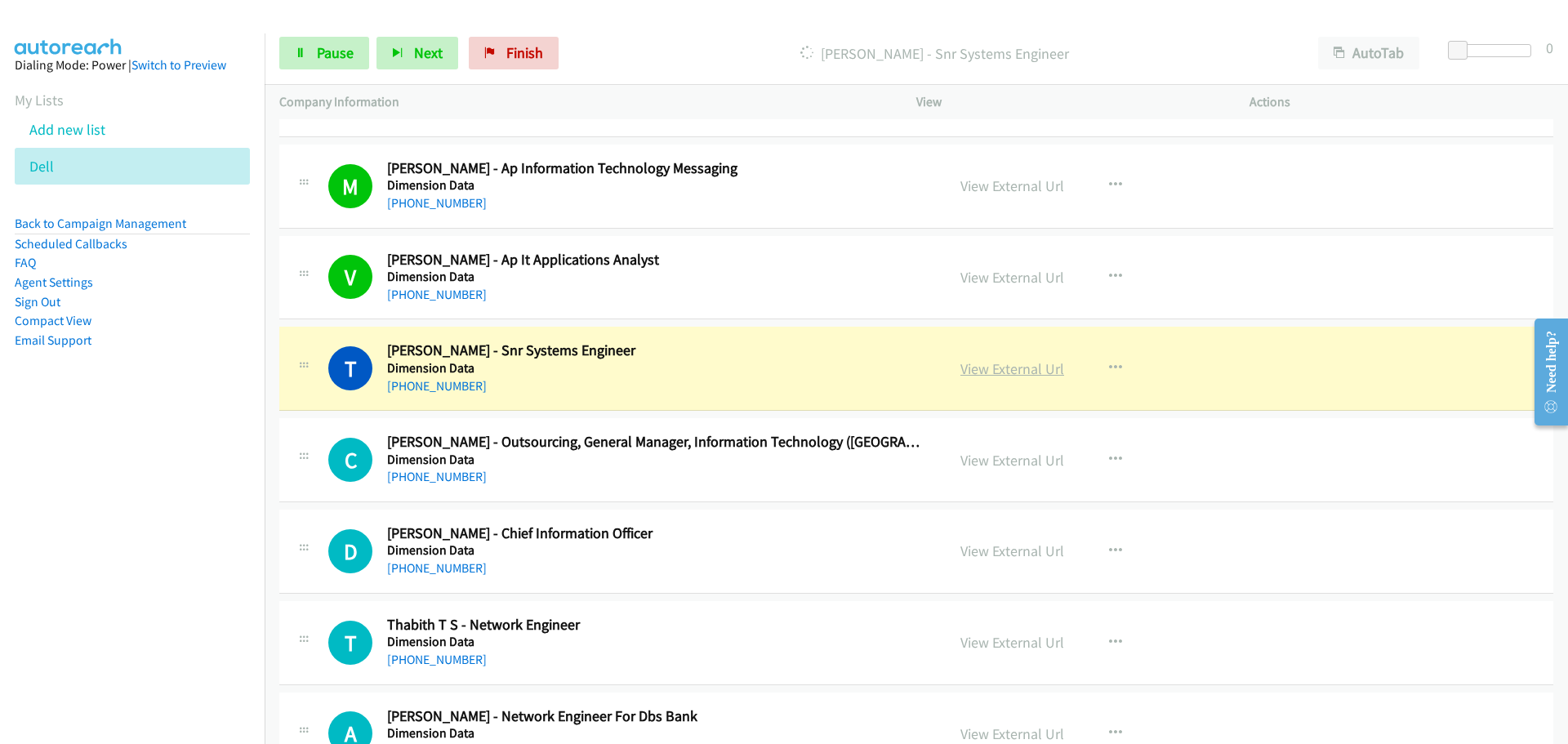
click at [968, 364] on link "View External Url" at bounding box center [1012, 368] width 104 height 19
click at [334, 43] on link "Pause" at bounding box center [324, 52] width 90 height 33
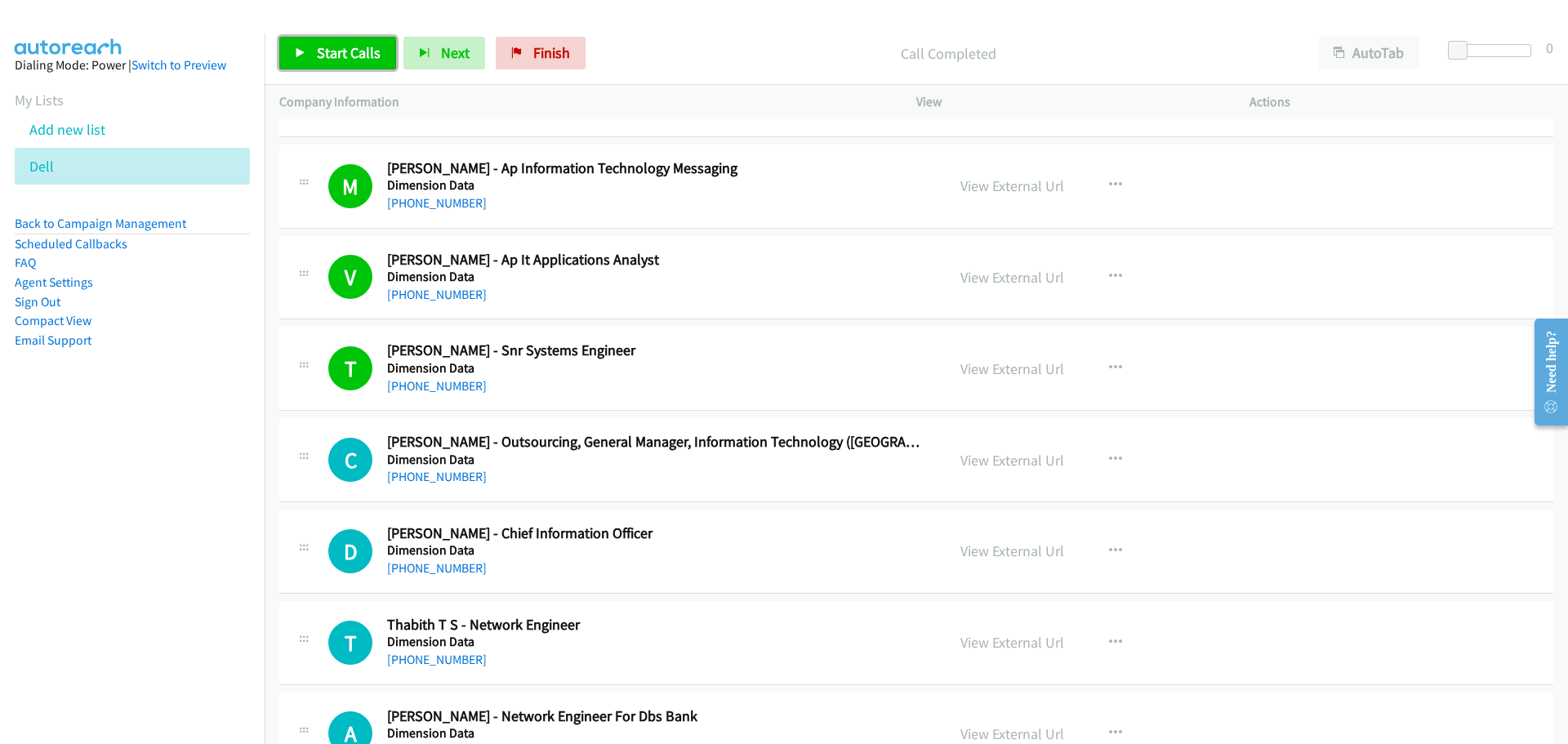
click at [386, 41] on link "Start Calls" at bounding box center [338, 52] width 117 height 33
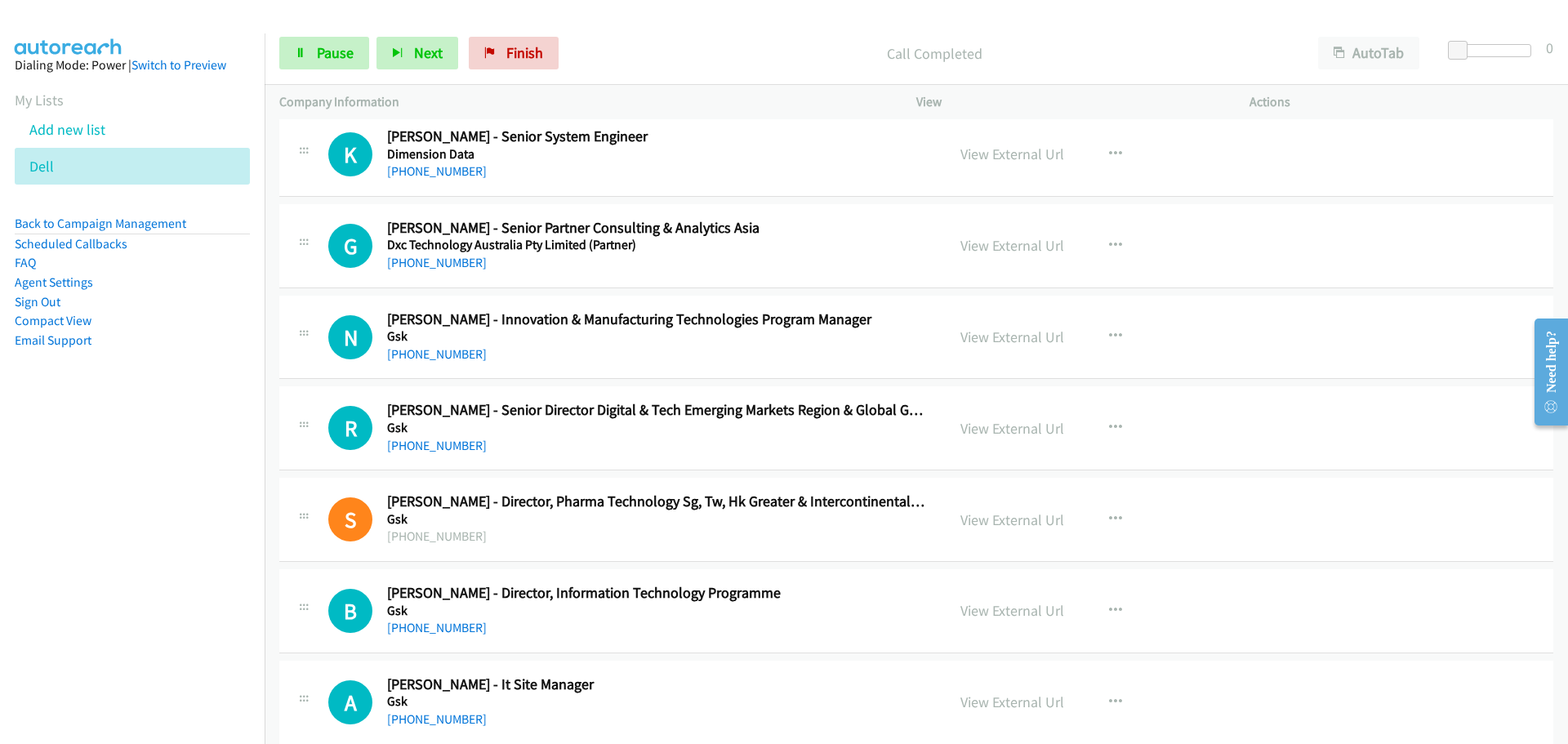
scroll to position [19744, 0]
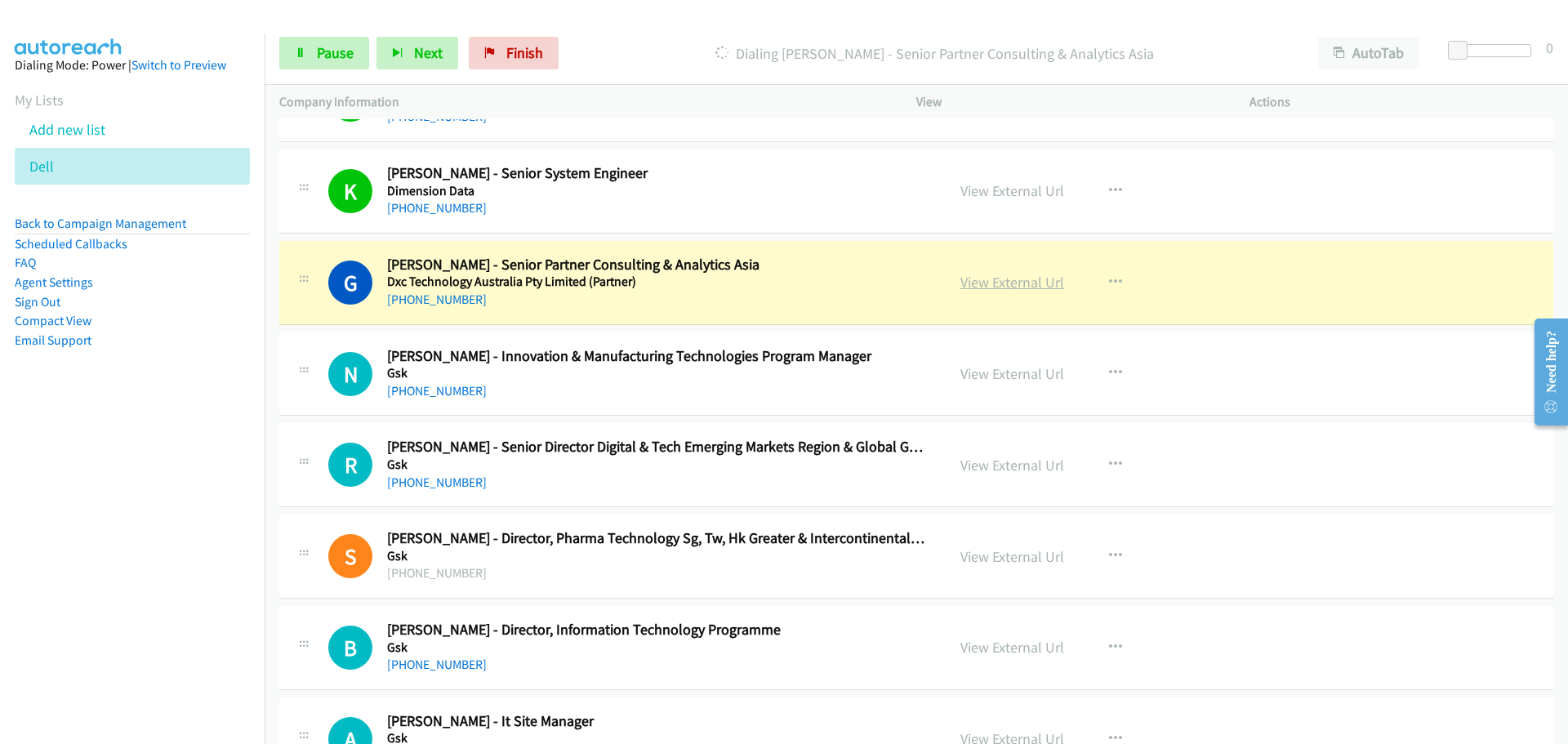
click at [977, 279] on link "View External Url" at bounding box center [1012, 282] width 104 height 19
click at [333, 51] on span "Pause" at bounding box center [334, 52] width 36 height 19
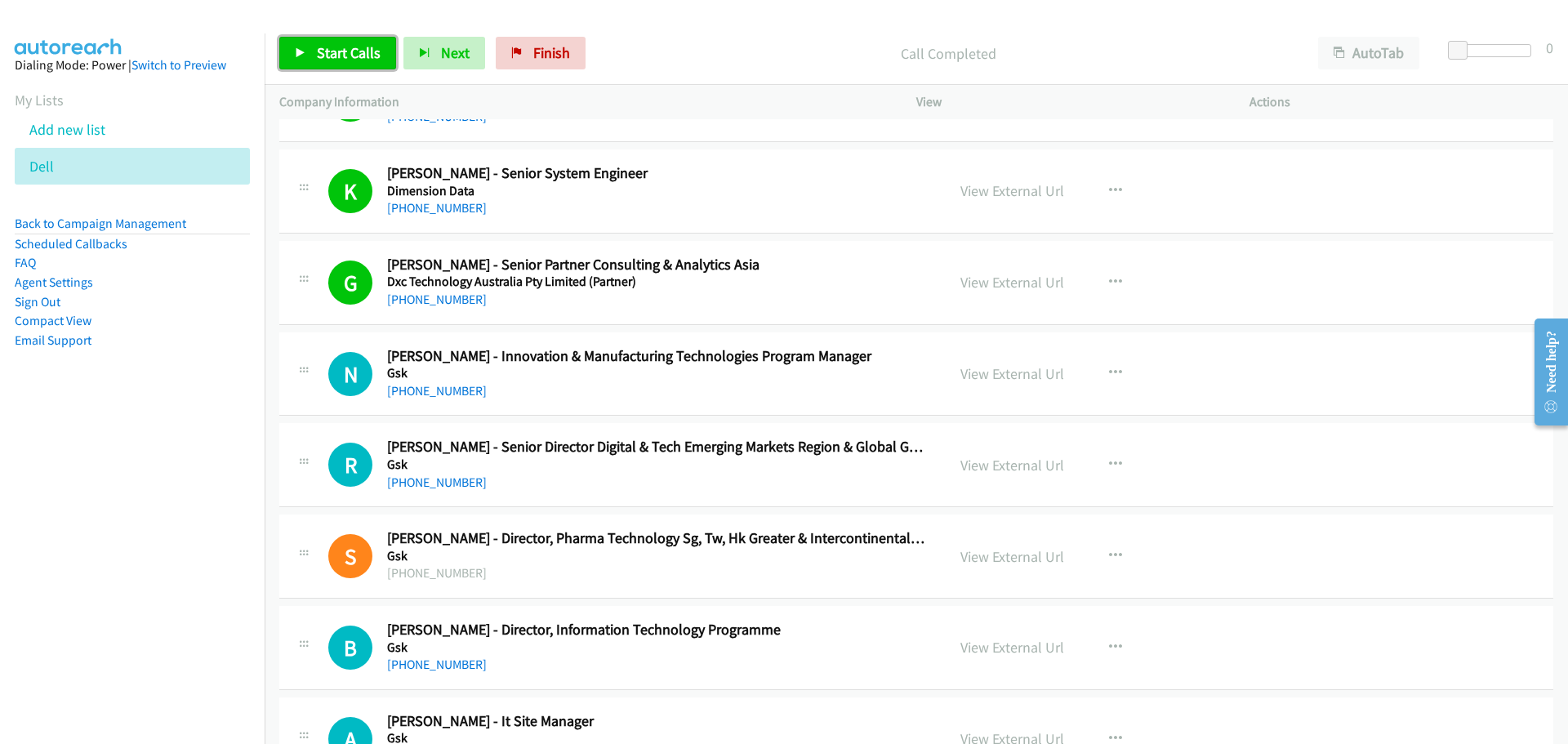
click at [357, 57] on span "Start Calls" at bounding box center [349, 52] width 64 height 19
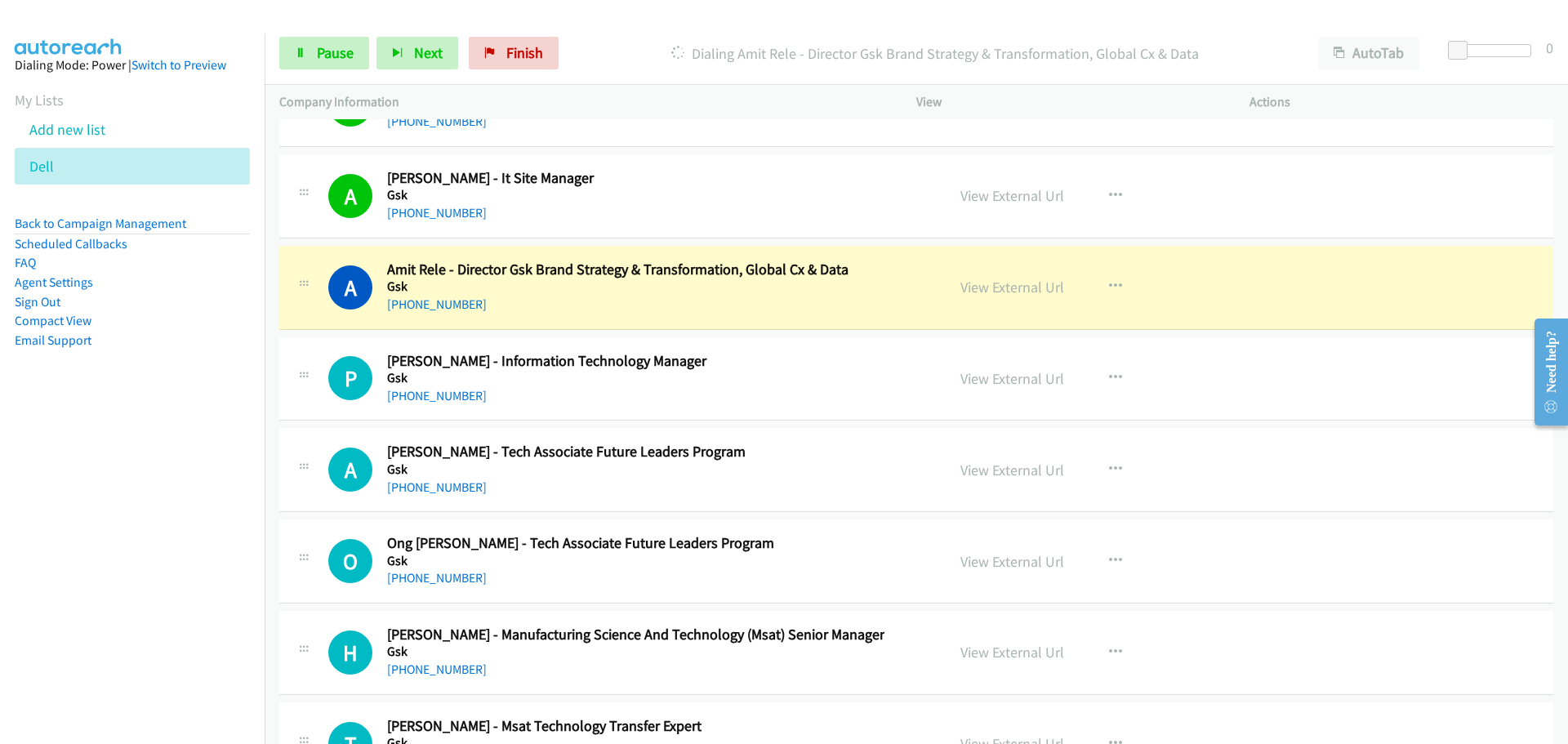
scroll to position [20315, 0]
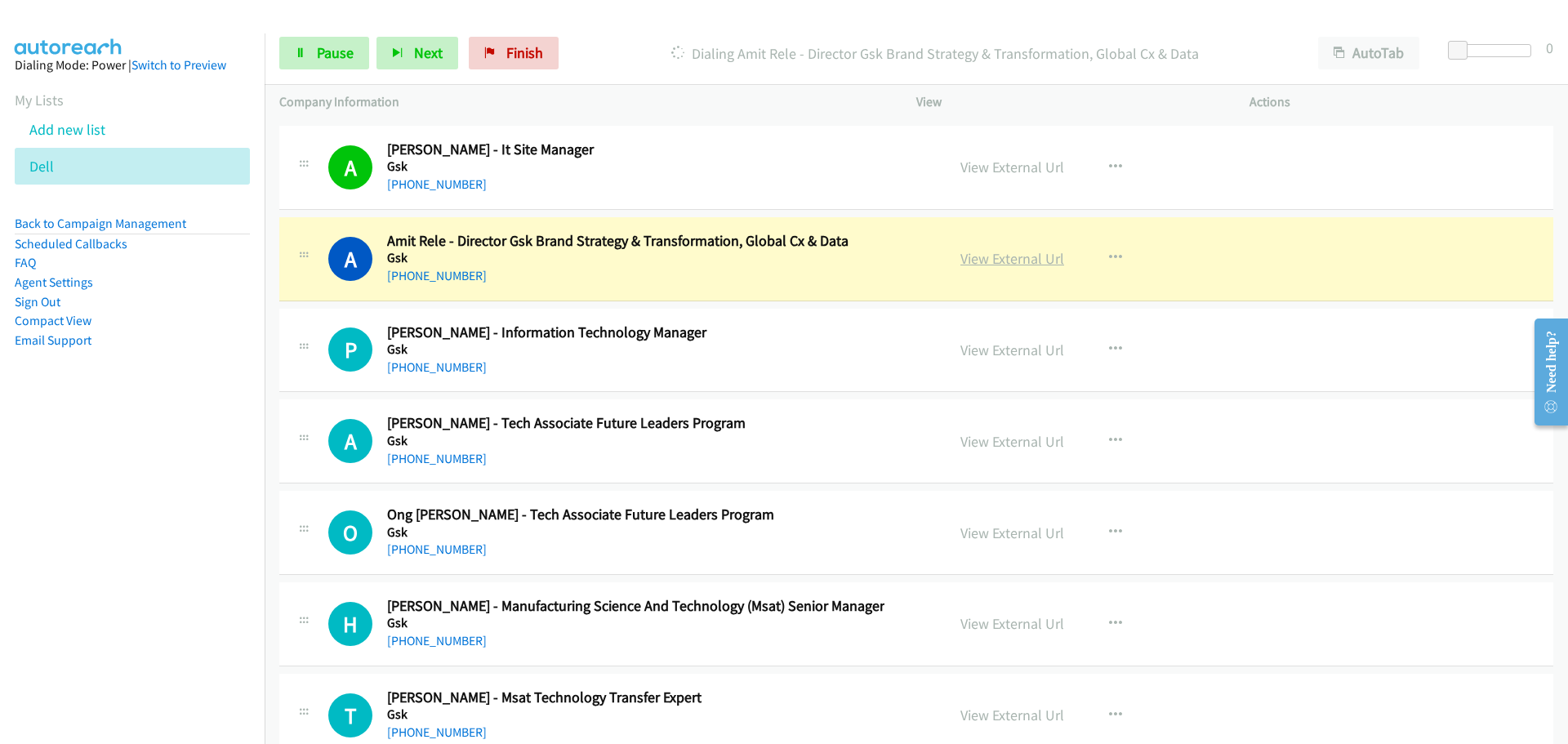
click at [1007, 251] on link "View External Url" at bounding box center [1012, 258] width 104 height 19
click at [331, 65] on link "Pause" at bounding box center [324, 52] width 90 height 33
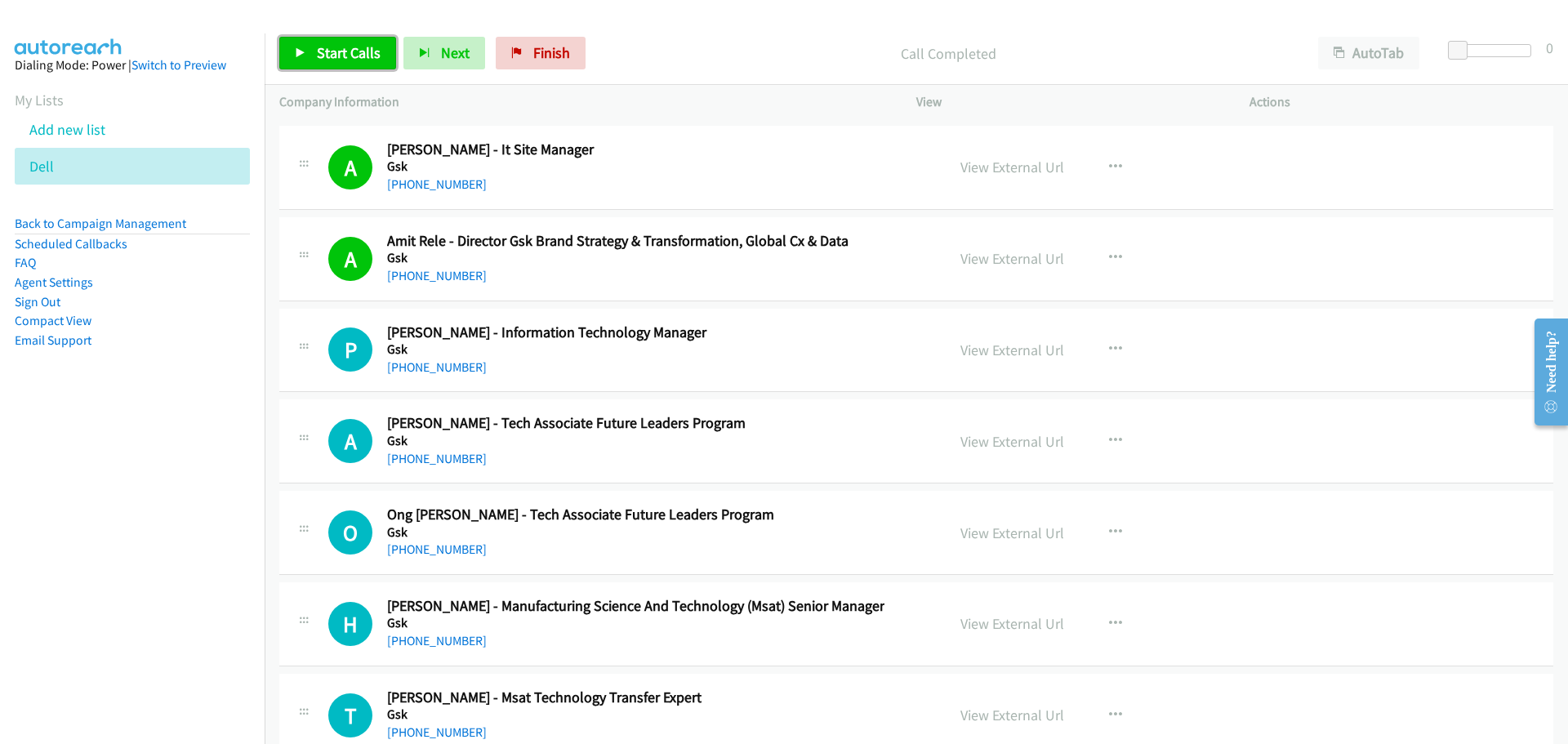
click at [339, 50] on span "Start Calls" at bounding box center [349, 52] width 64 height 19
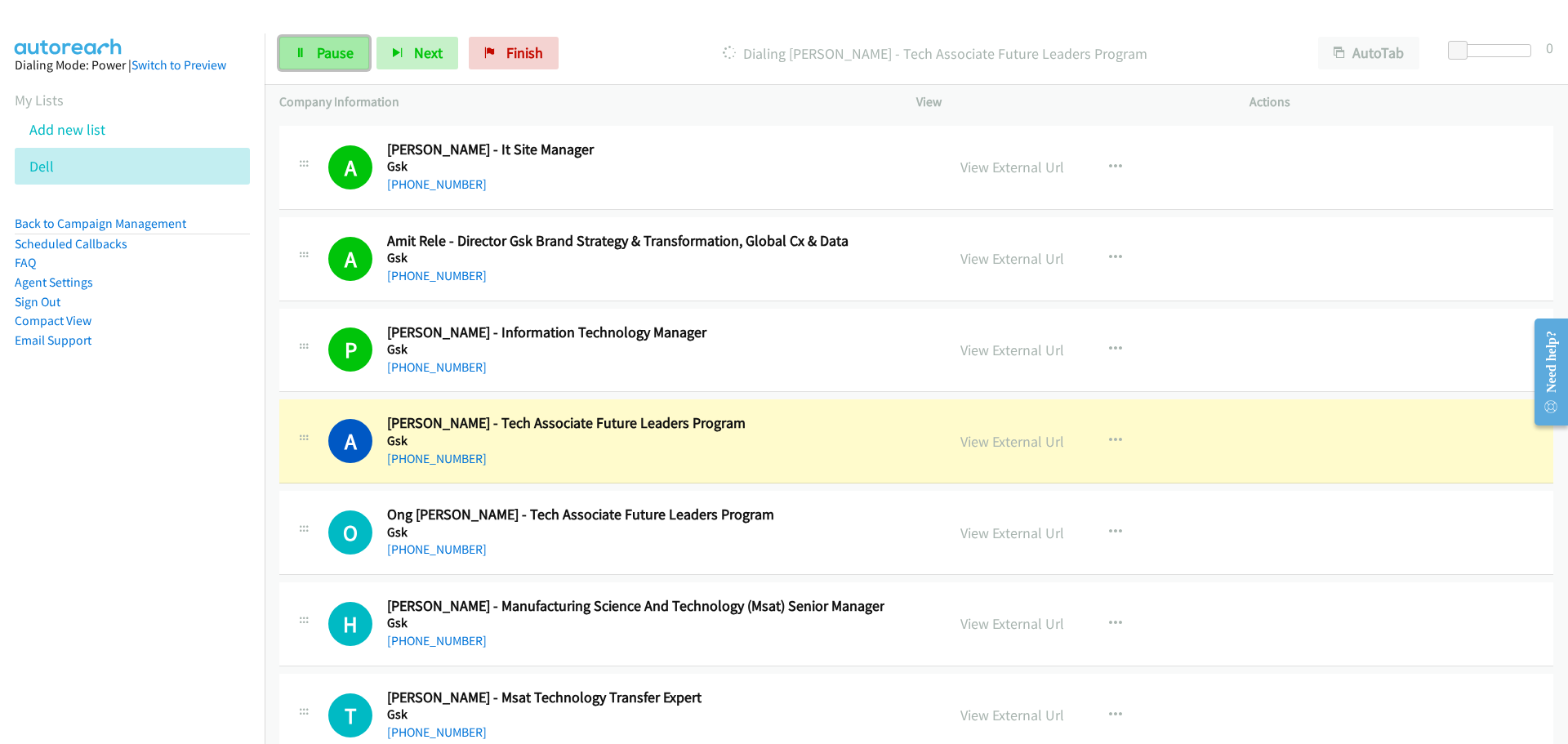
click at [340, 41] on link "Pause" at bounding box center [324, 52] width 90 height 33
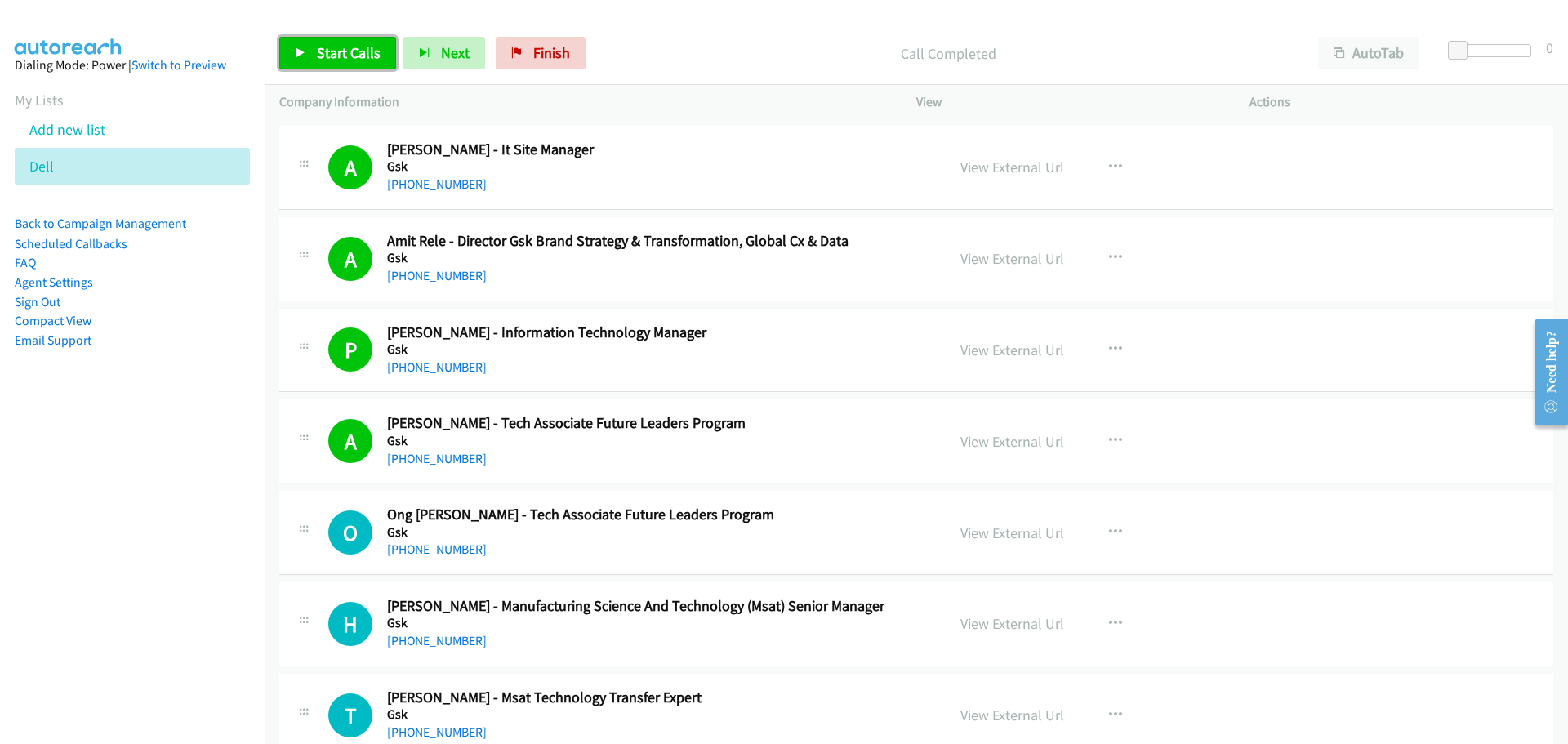
click at [357, 55] on span "Start Calls" at bounding box center [349, 52] width 64 height 19
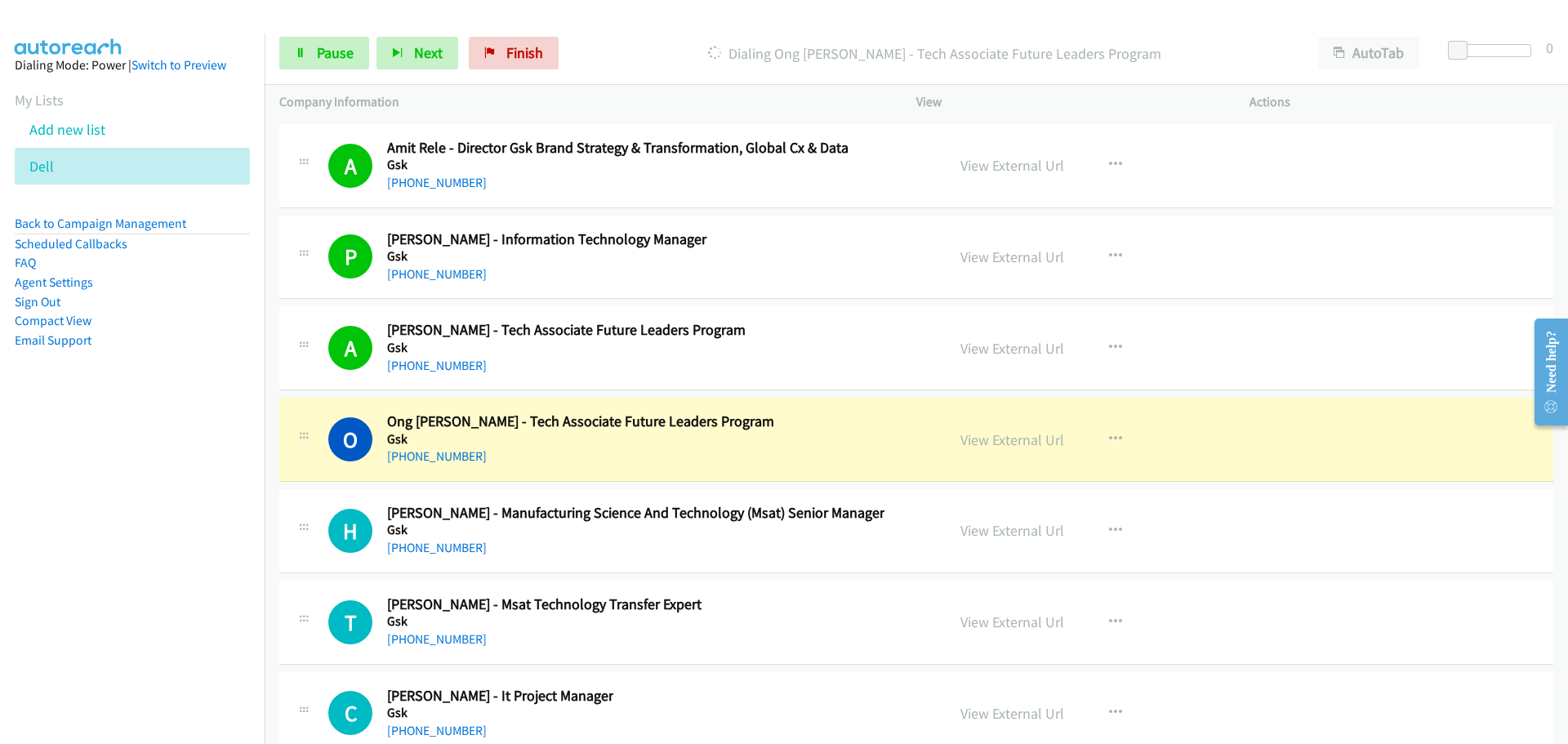
scroll to position [20560, 0]
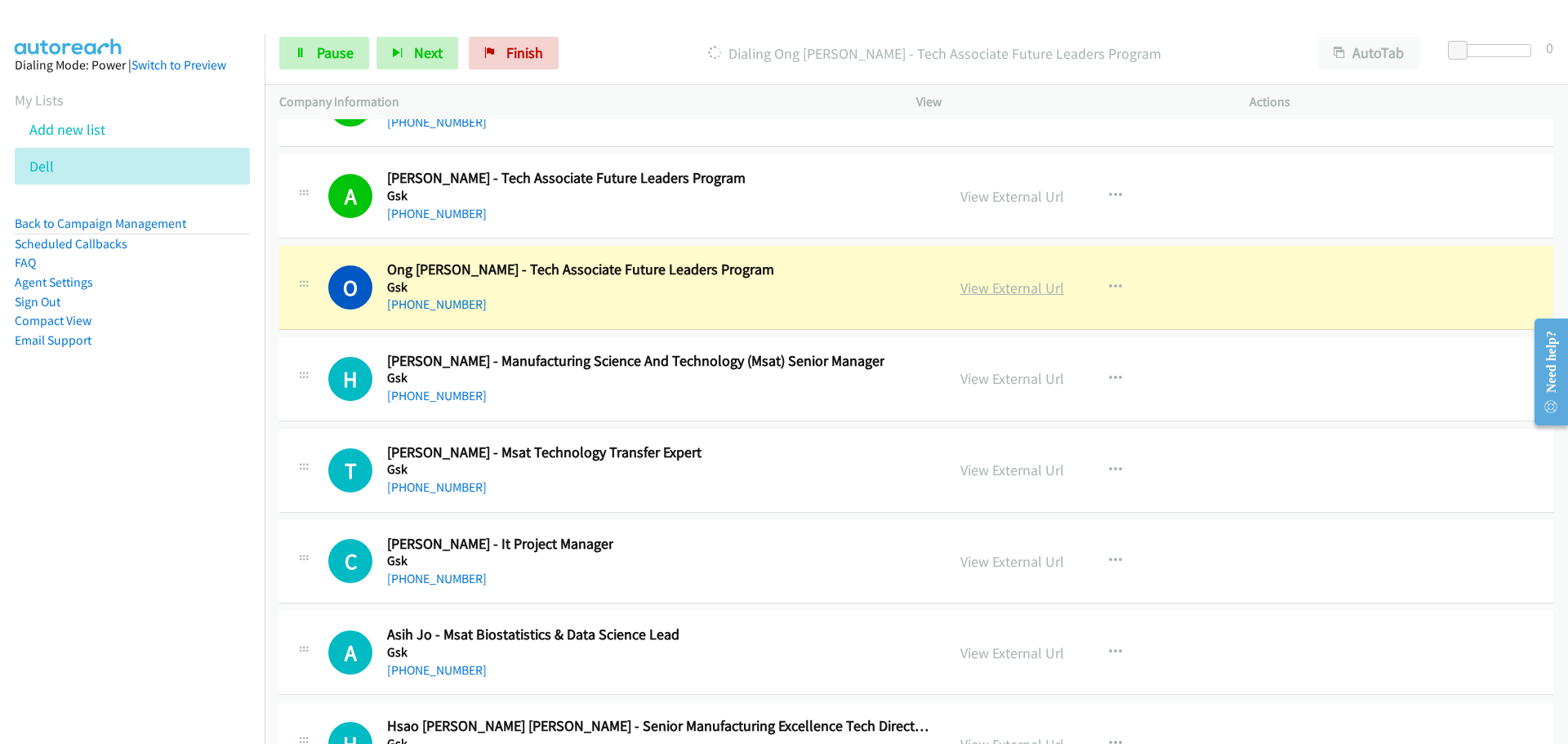
click at [973, 295] on link "View External Url" at bounding box center [1012, 287] width 104 height 19
click at [319, 51] on span "Pause" at bounding box center [334, 52] width 36 height 19
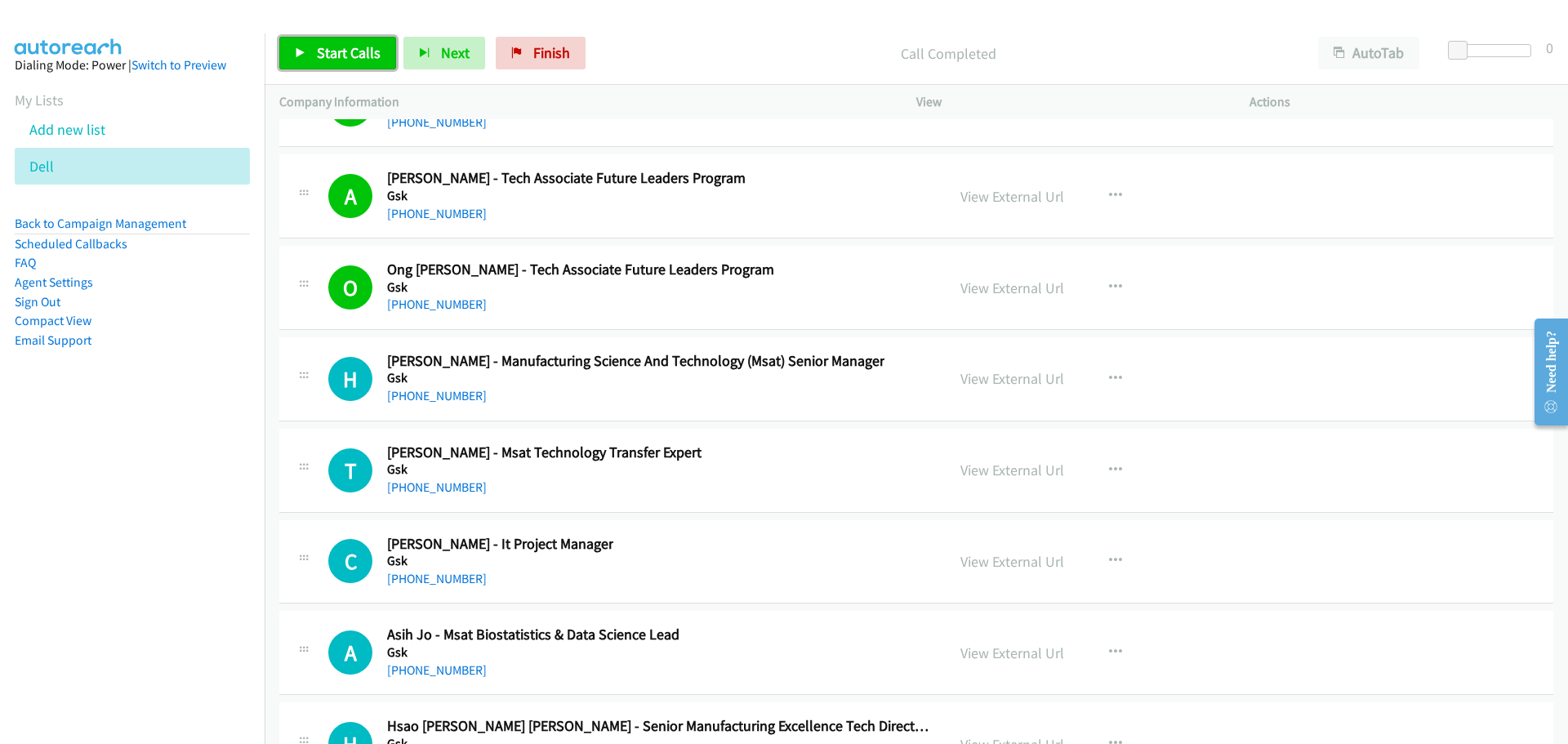
click at [352, 55] on span "Start Calls" at bounding box center [349, 52] width 64 height 19
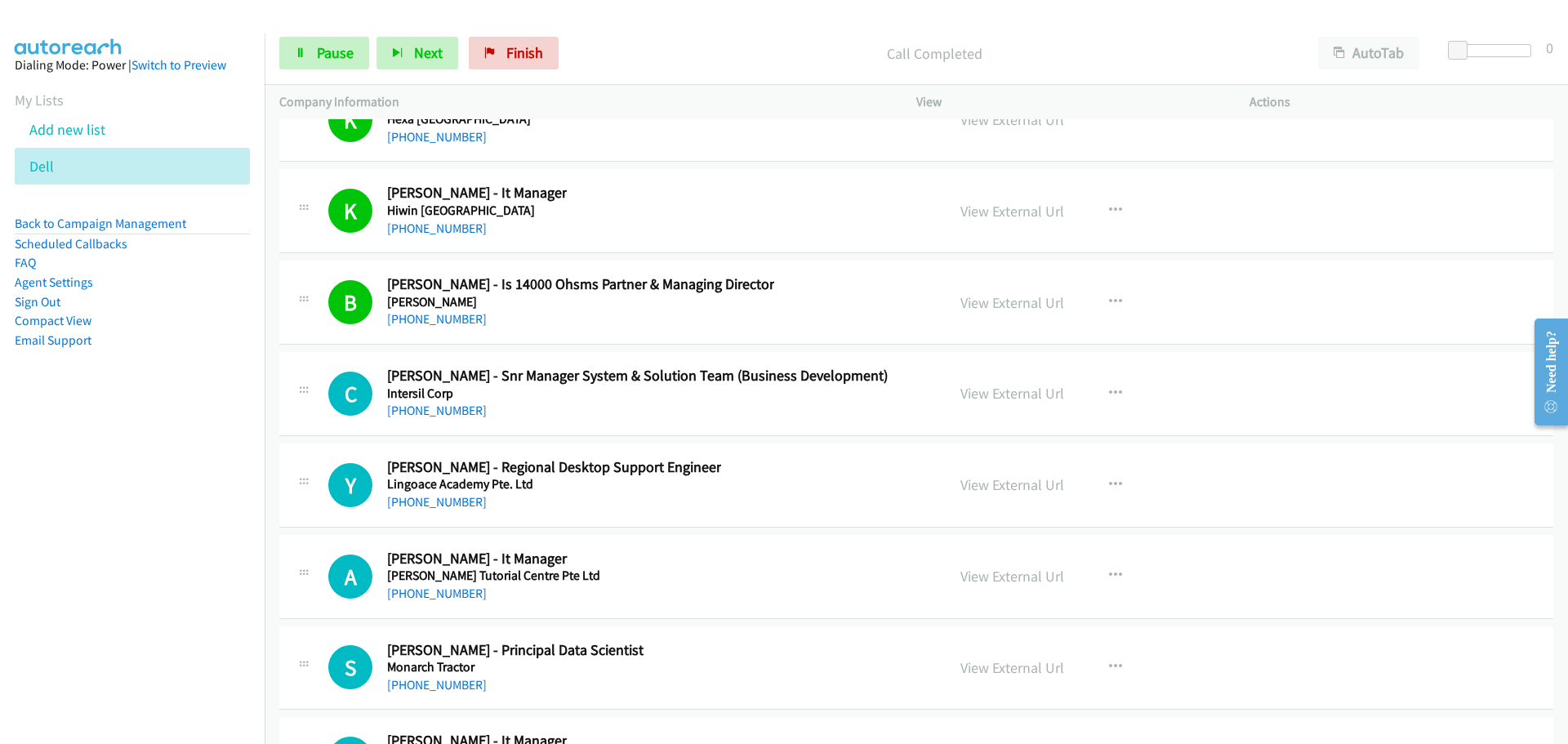
scroll to position [21540, 0]
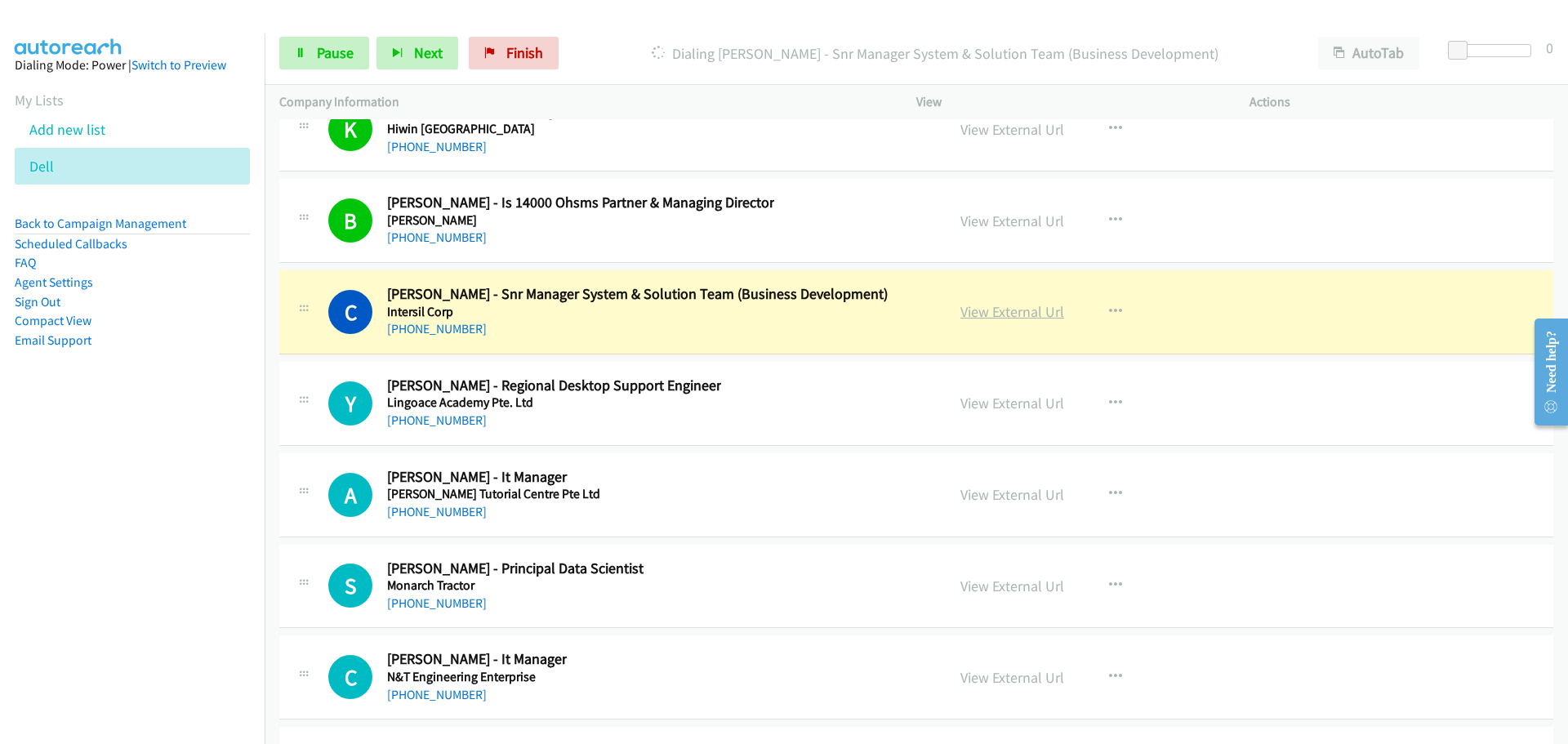
click at [985, 312] on link "View External Url" at bounding box center [1012, 311] width 104 height 19
click at [318, 46] on span "Pause" at bounding box center [334, 52] width 36 height 19
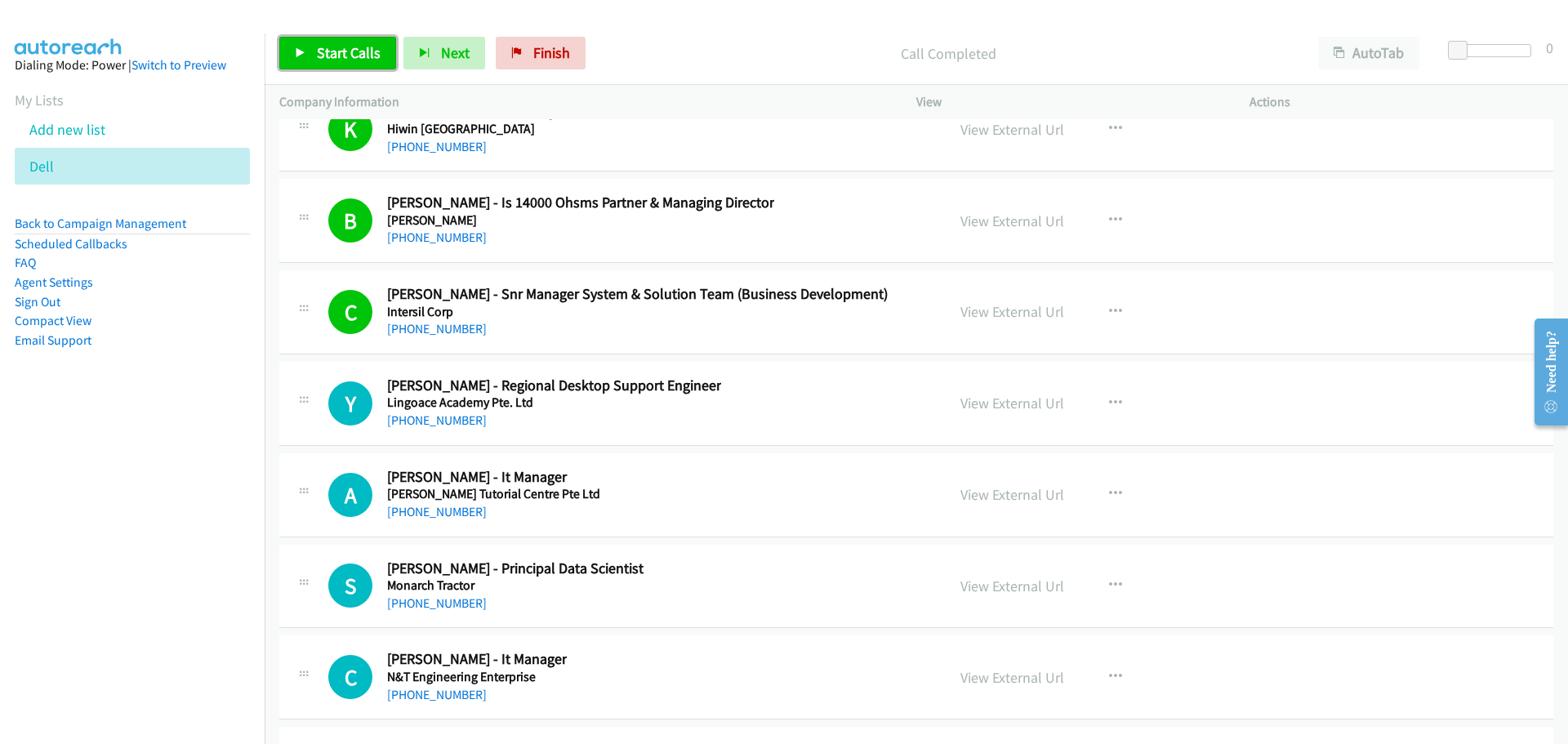
click at [333, 41] on link "Start Calls" at bounding box center [338, 52] width 117 height 33
click at [332, 58] on span "Start Calls" at bounding box center [349, 52] width 64 height 19
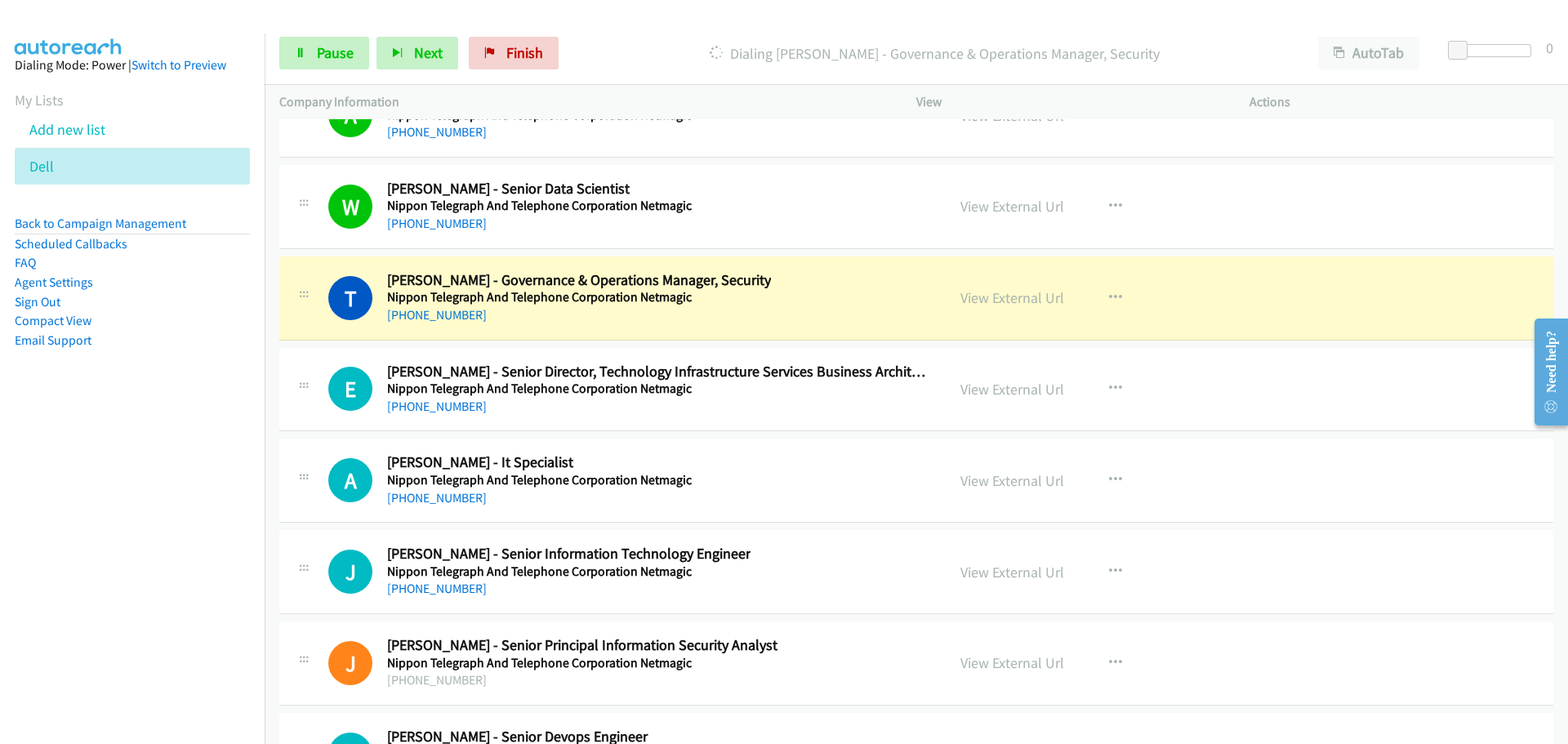
scroll to position [22275, 0]
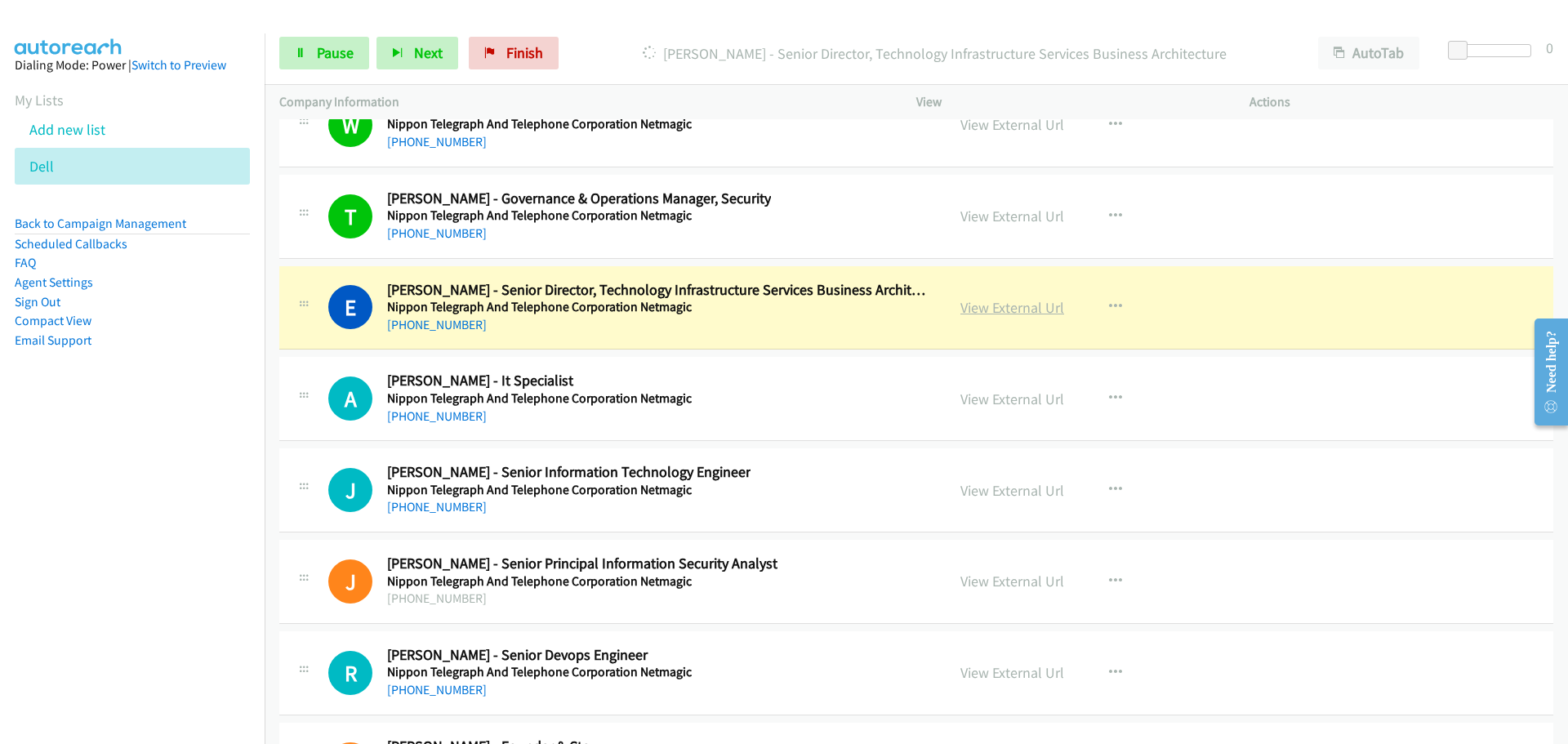
click at [1004, 311] on link "View External Url" at bounding box center [1012, 307] width 104 height 19
click at [339, 53] on span "Pause" at bounding box center [334, 52] width 36 height 19
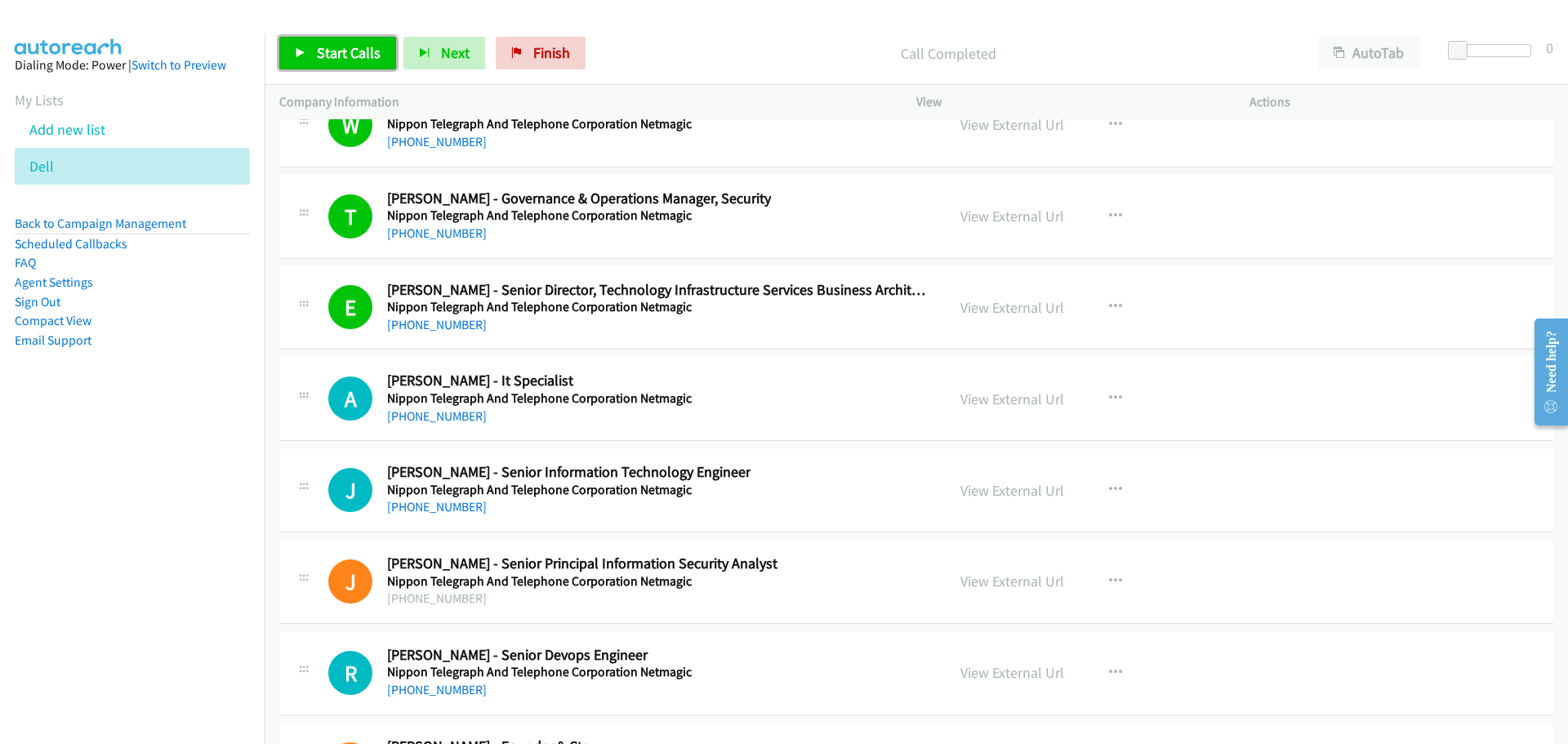
click at [340, 52] on span "Start Calls" at bounding box center [349, 52] width 64 height 19
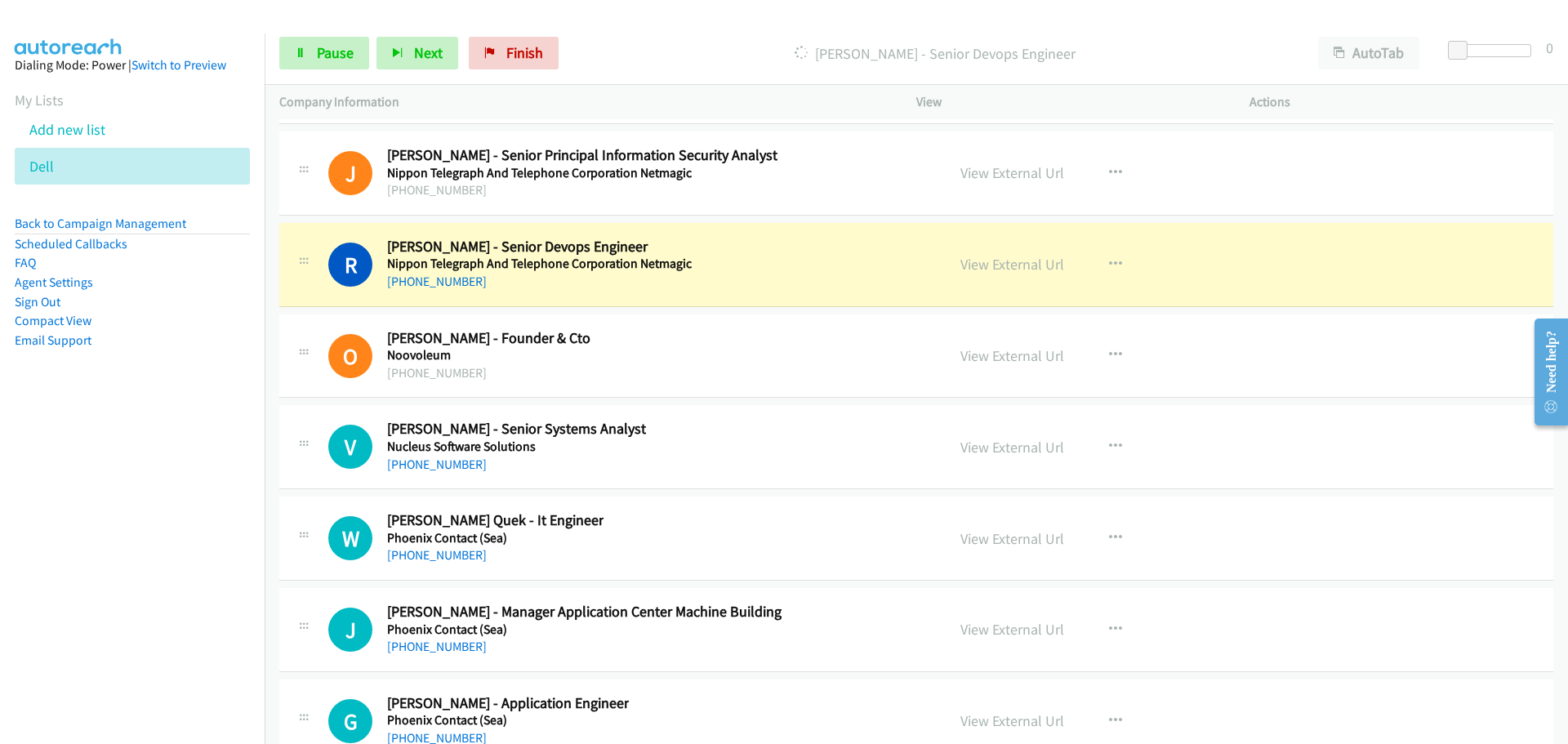
scroll to position [22764, 0]
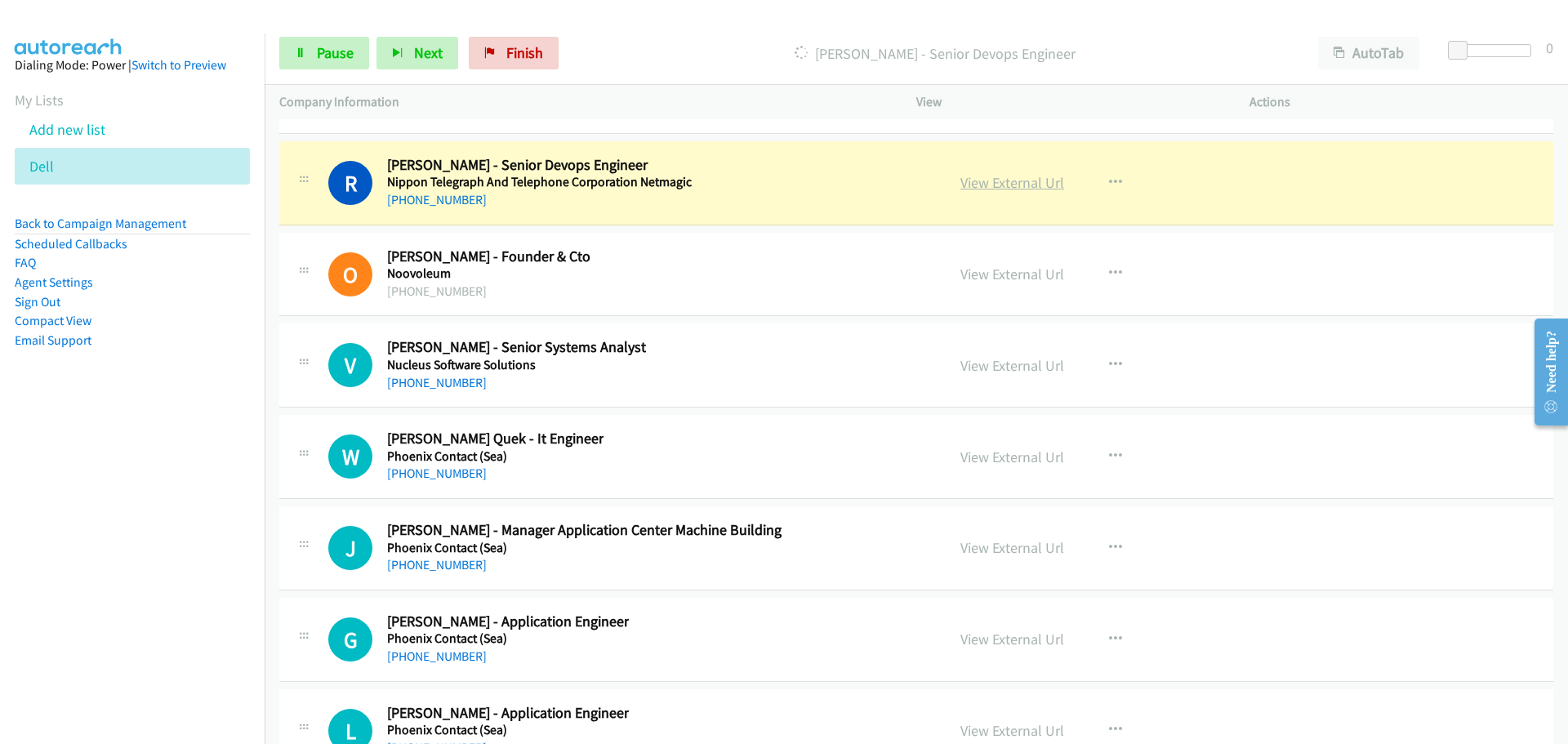
click at [1004, 181] on link "View External Url" at bounding box center [1012, 182] width 104 height 19
click at [325, 45] on span "Pause" at bounding box center [334, 52] width 36 height 19
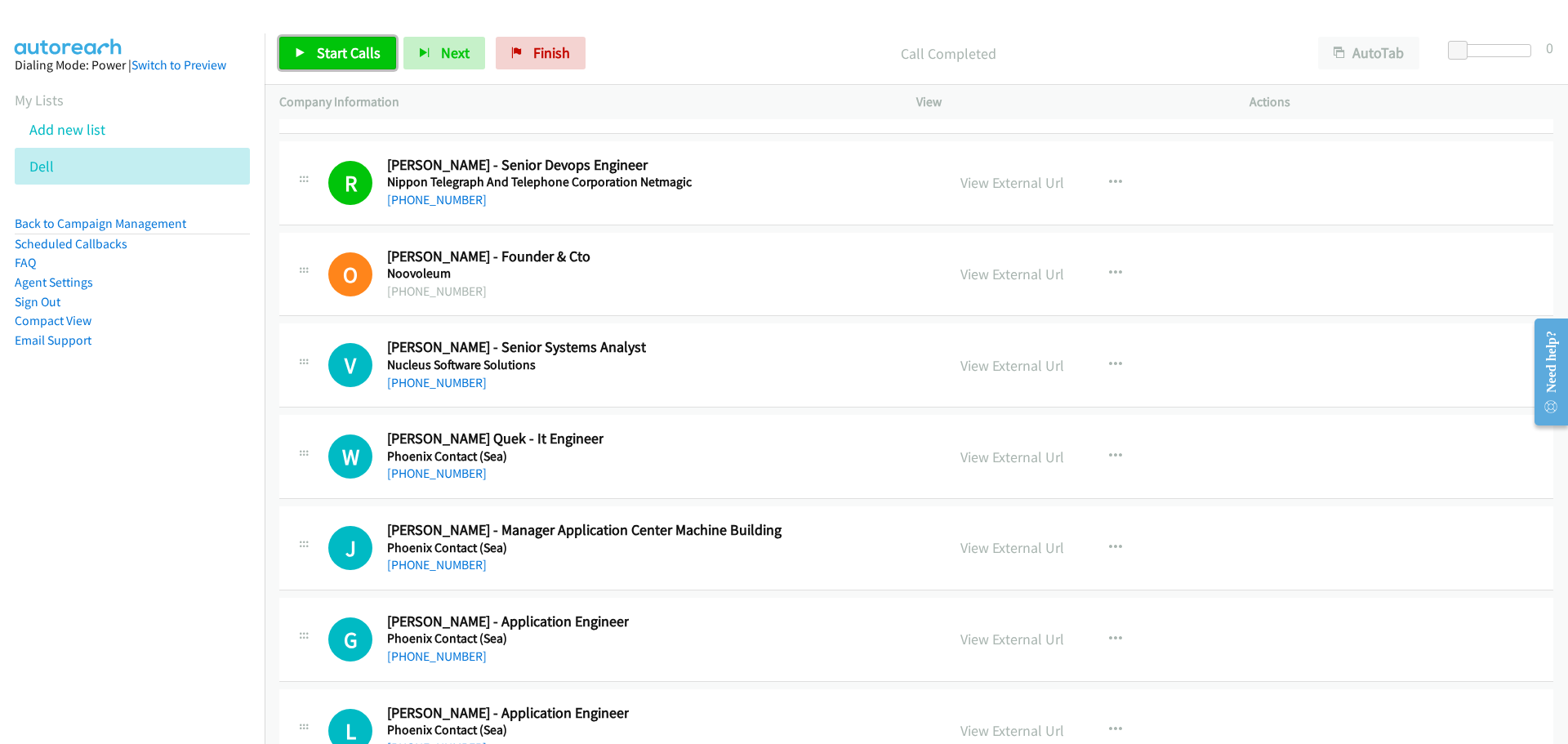
click at [319, 64] on link "Start Calls" at bounding box center [338, 52] width 117 height 33
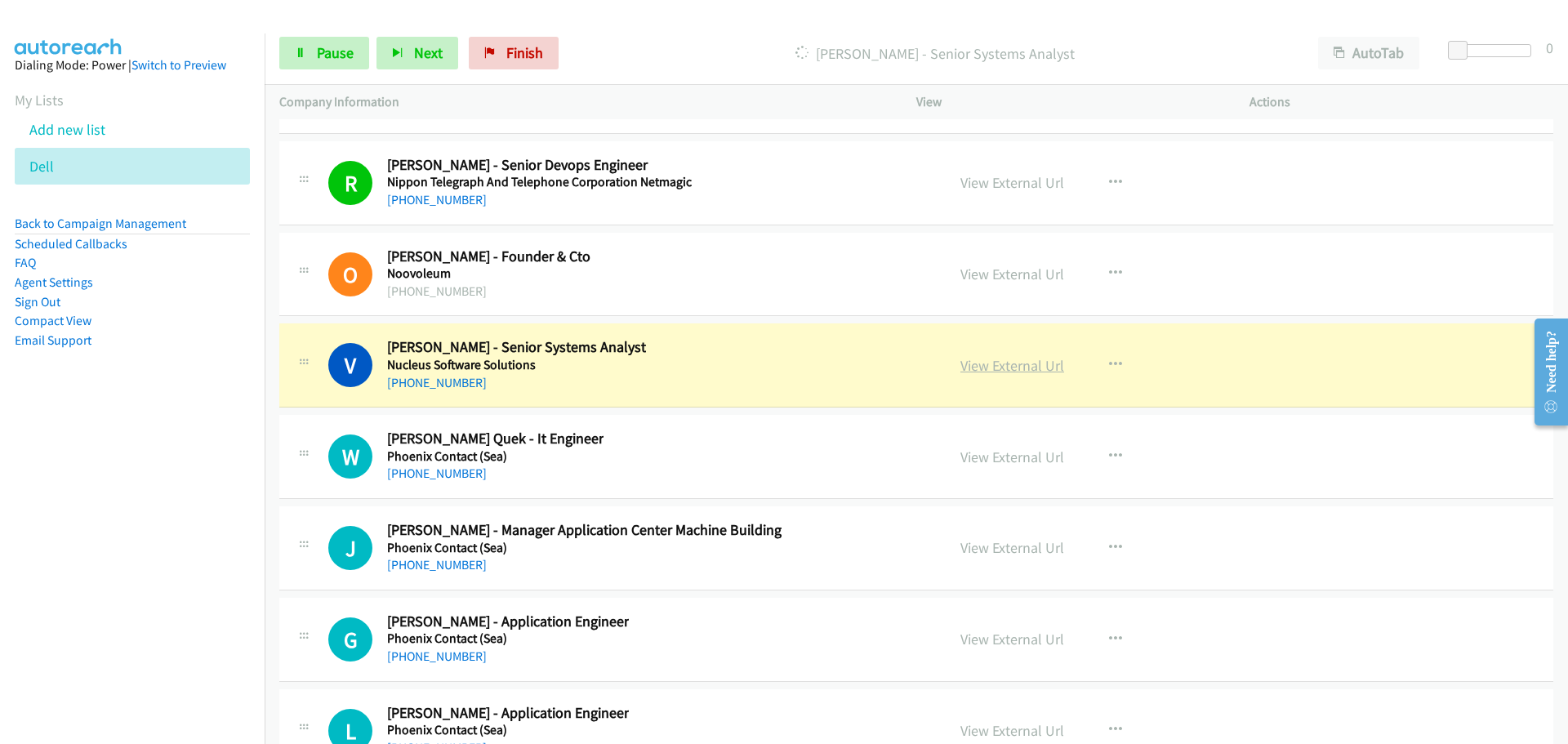
click at [997, 364] on link "View External Url" at bounding box center [1012, 364] width 104 height 19
click at [310, 48] on link "Pause" at bounding box center [324, 52] width 90 height 33
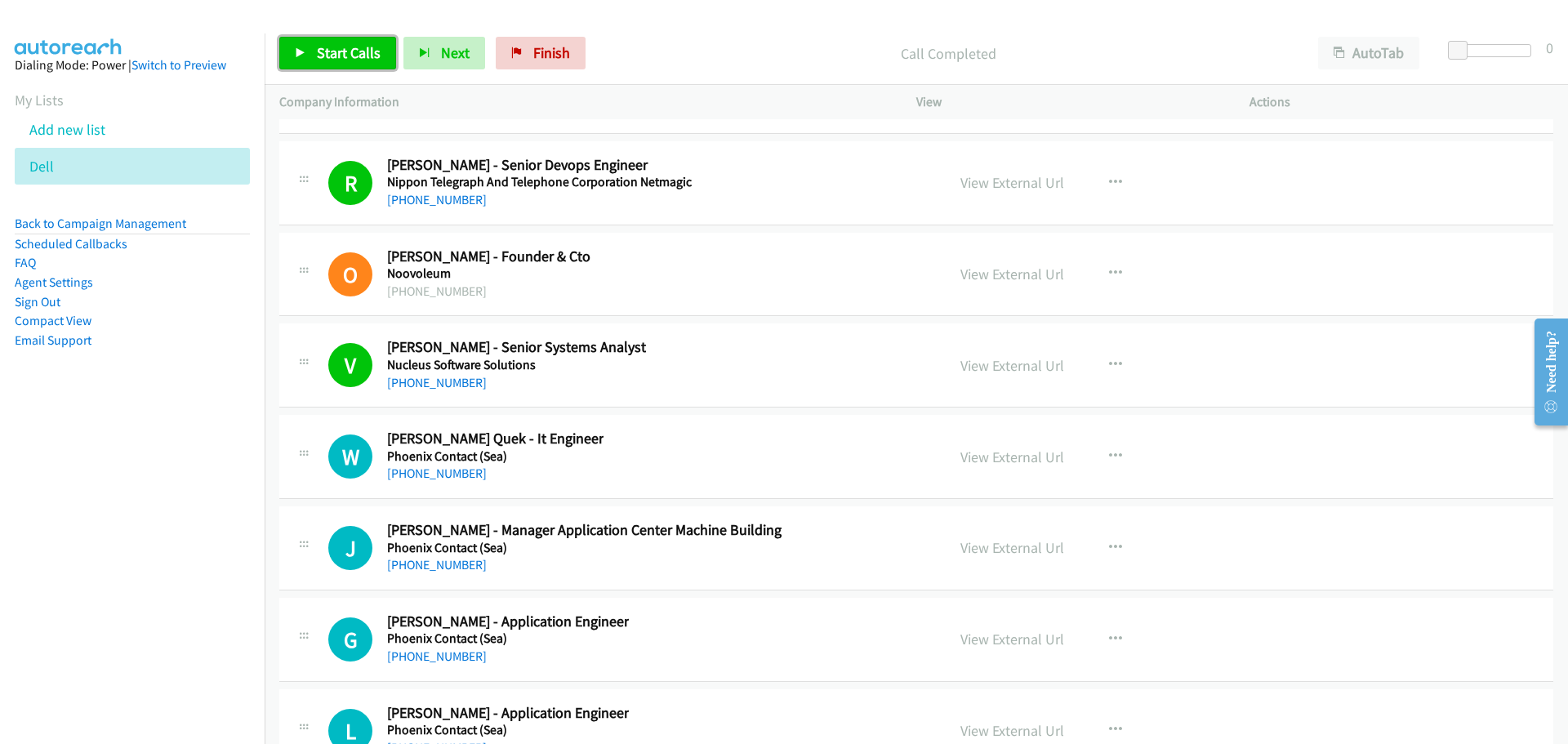
click at [374, 45] on span "Start Calls" at bounding box center [349, 52] width 64 height 19
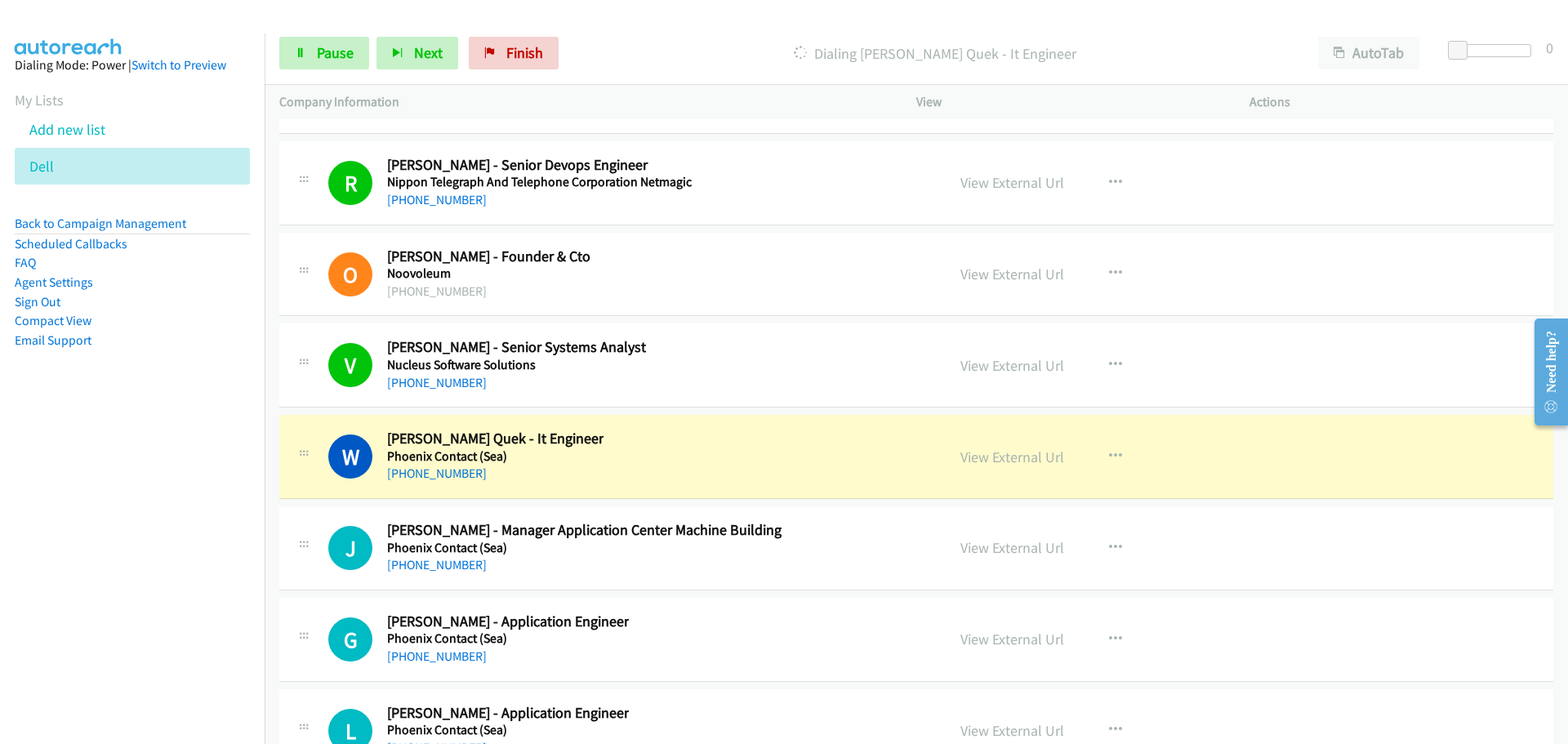
scroll to position [22846, 0]
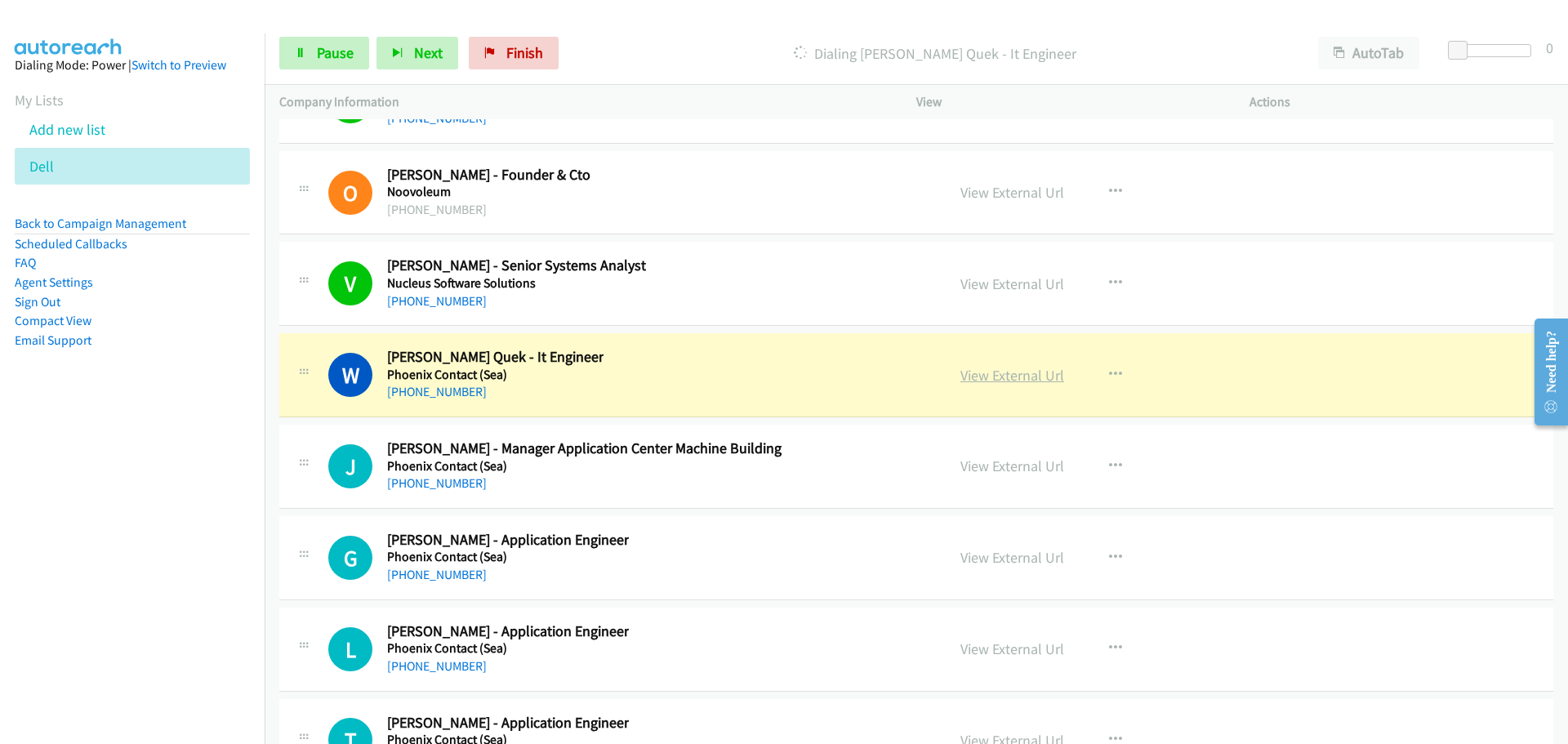
click at [976, 369] on link "View External Url" at bounding box center [1012, 374] width 104 height 19
click at [341, 58] on span "Pause" at bounding box center [334, 52] width 36 height 19
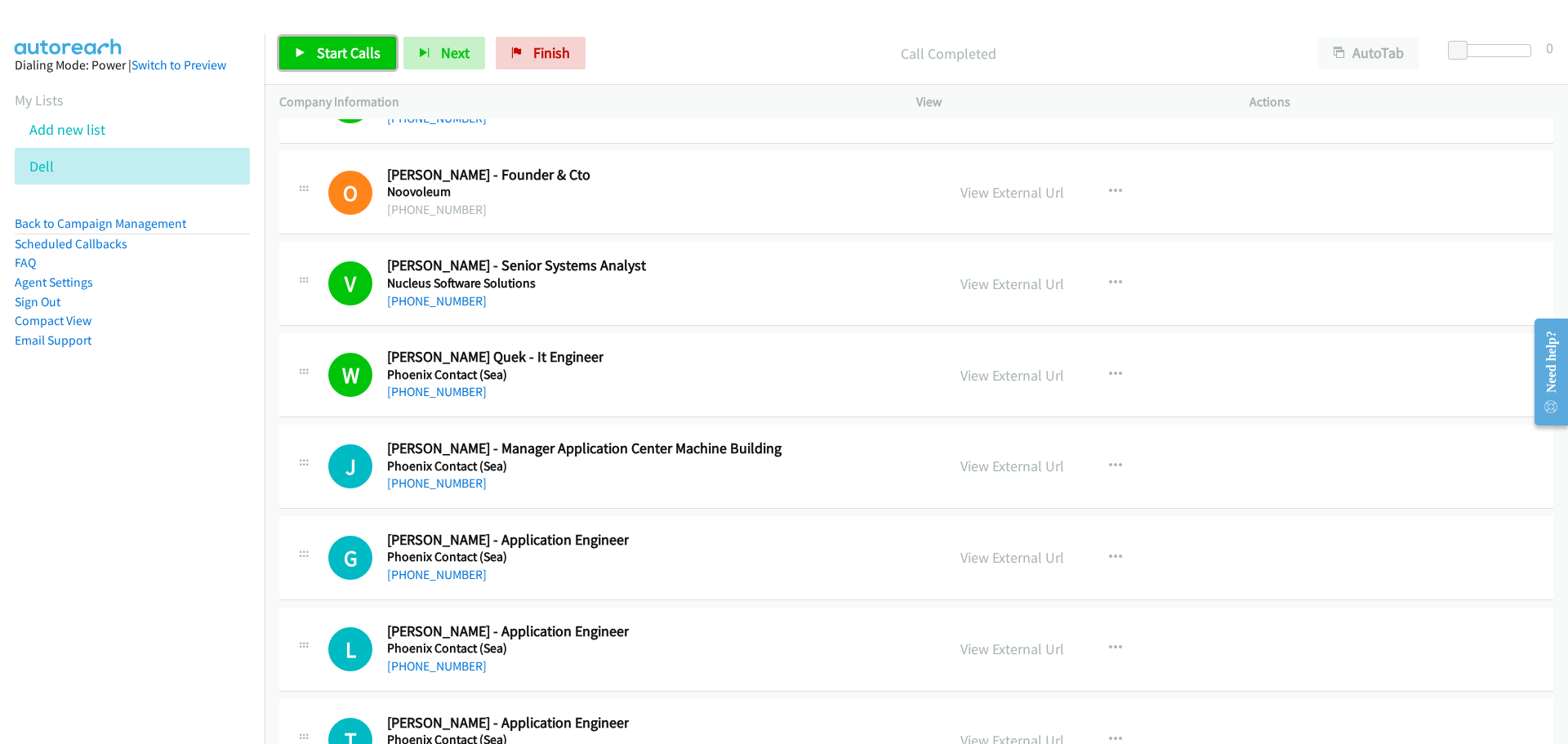
click at [329, 40] on link "Start Calls" at bounding box center [338, 52] width 117 height 33
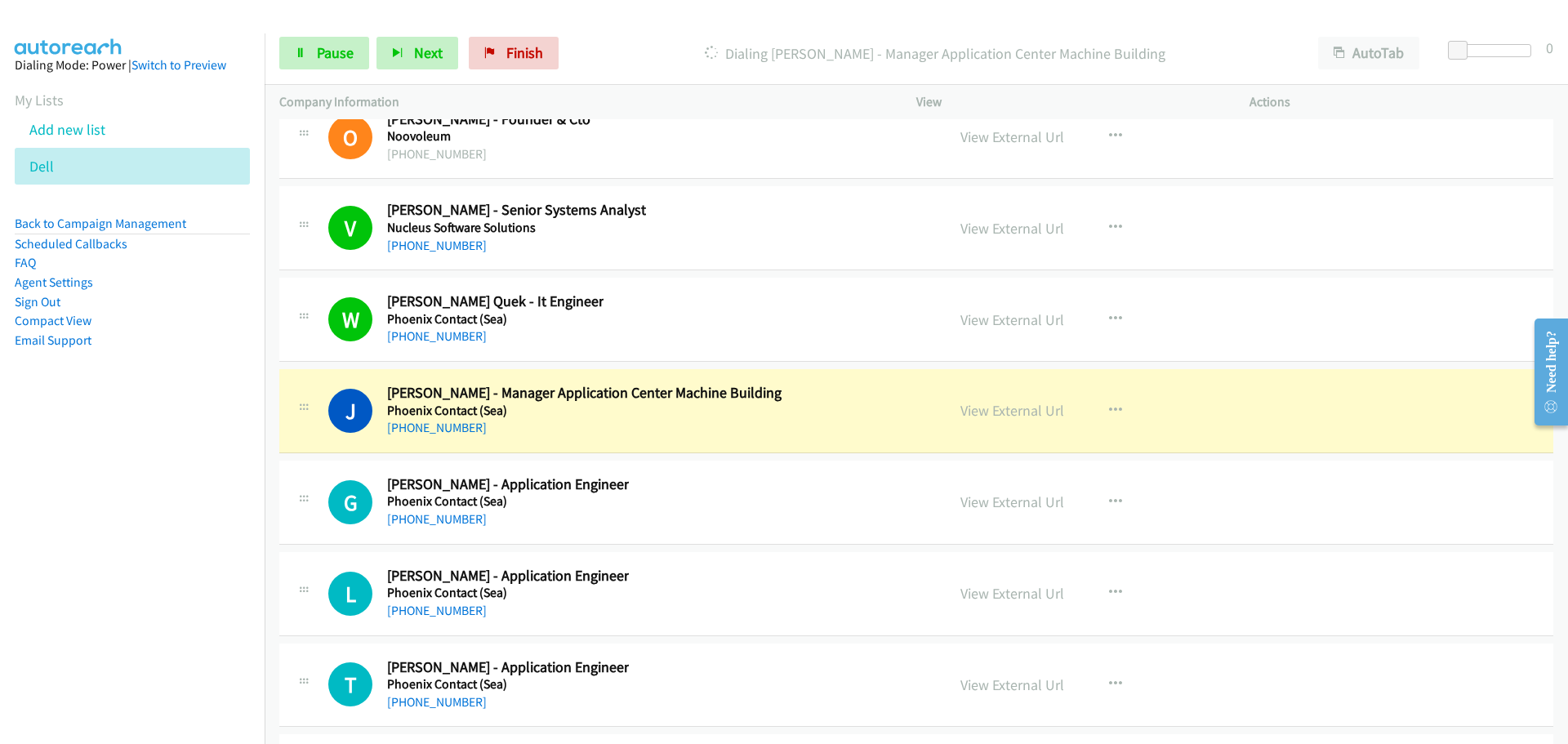
scroll to position [23009, 0]
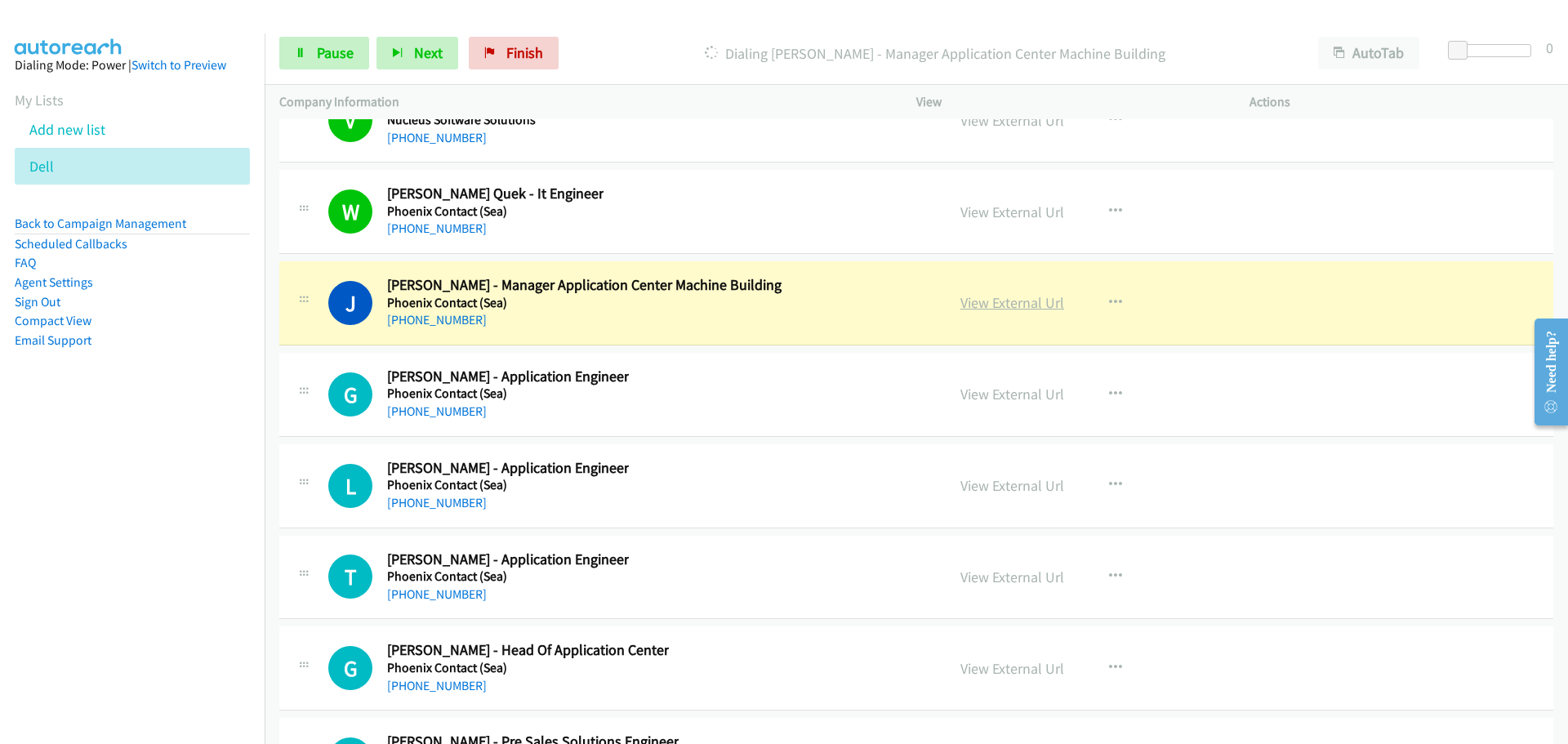
click at [1027, 296] on link "View External Url" at bounding box center [1012, 302] width 104 height 19
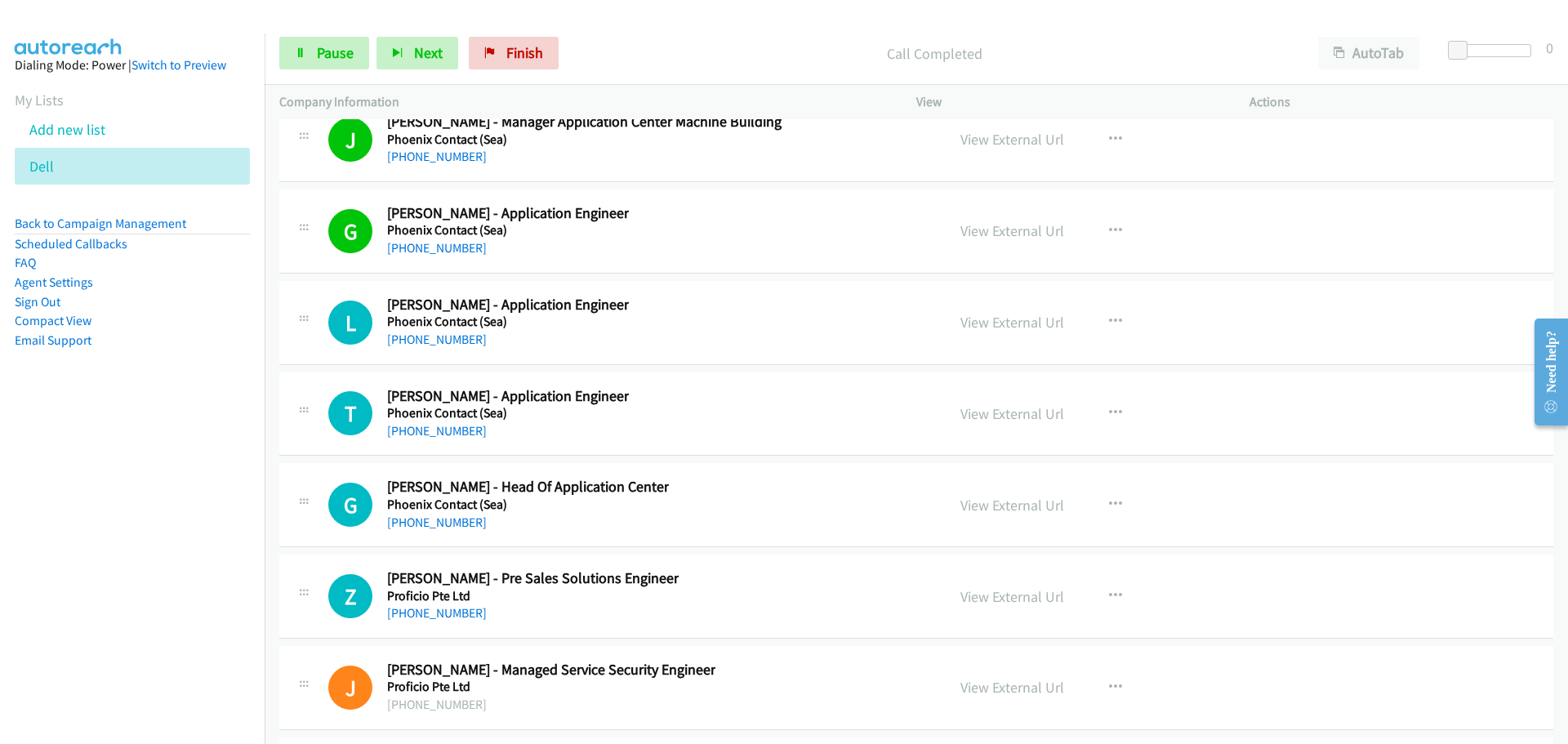
scroll to position [23254, 0]
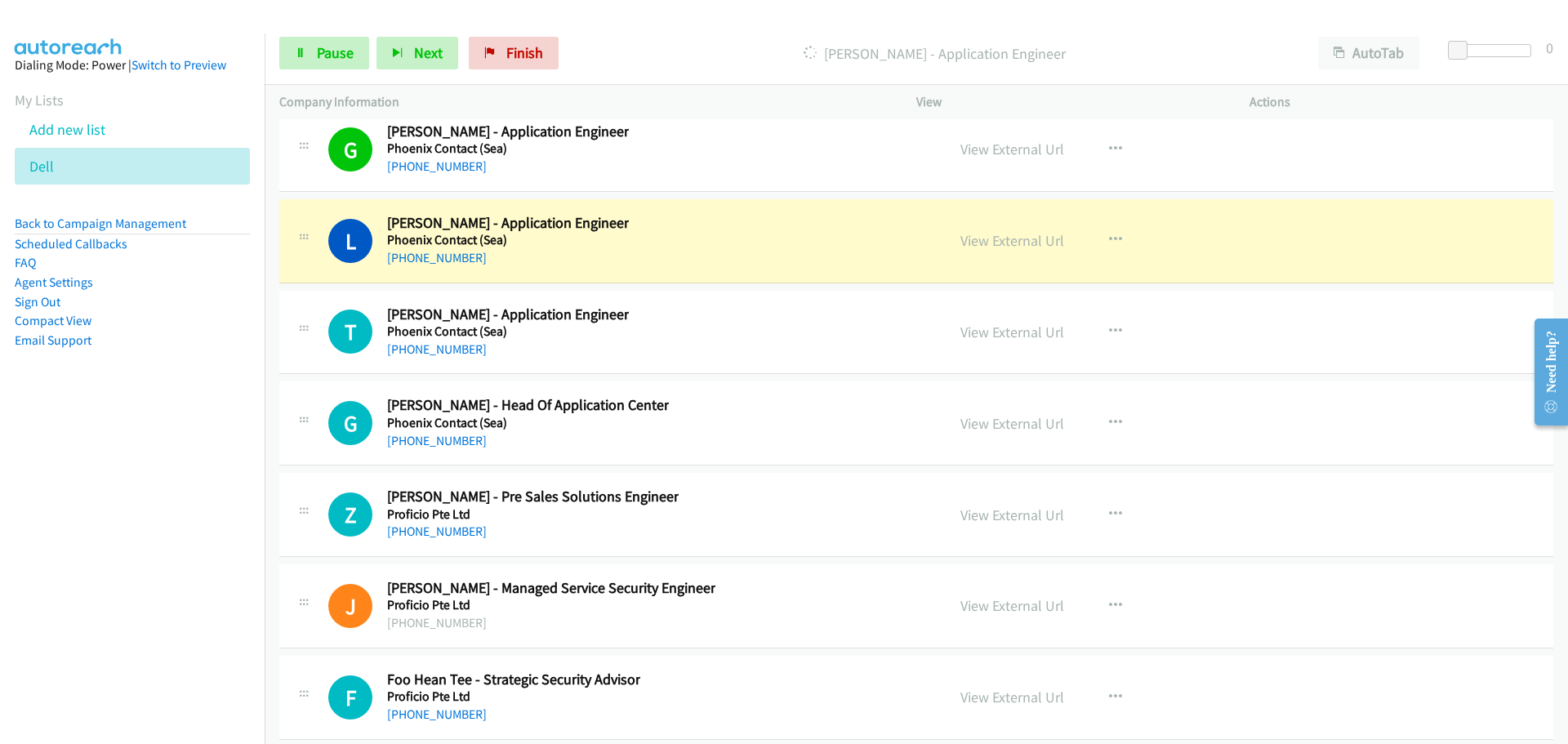
drag, startPoint x: 993, startPoint y: 246, endPoint x: 927, endPoint y: 256, distance: 66.8
click at [1008, 243] on link "View External Url" at bounding box center [1012, 240] width 104 height 19
click at [327, 55] on span "Pause" at bounding box center [334, 52] width 36 height 19
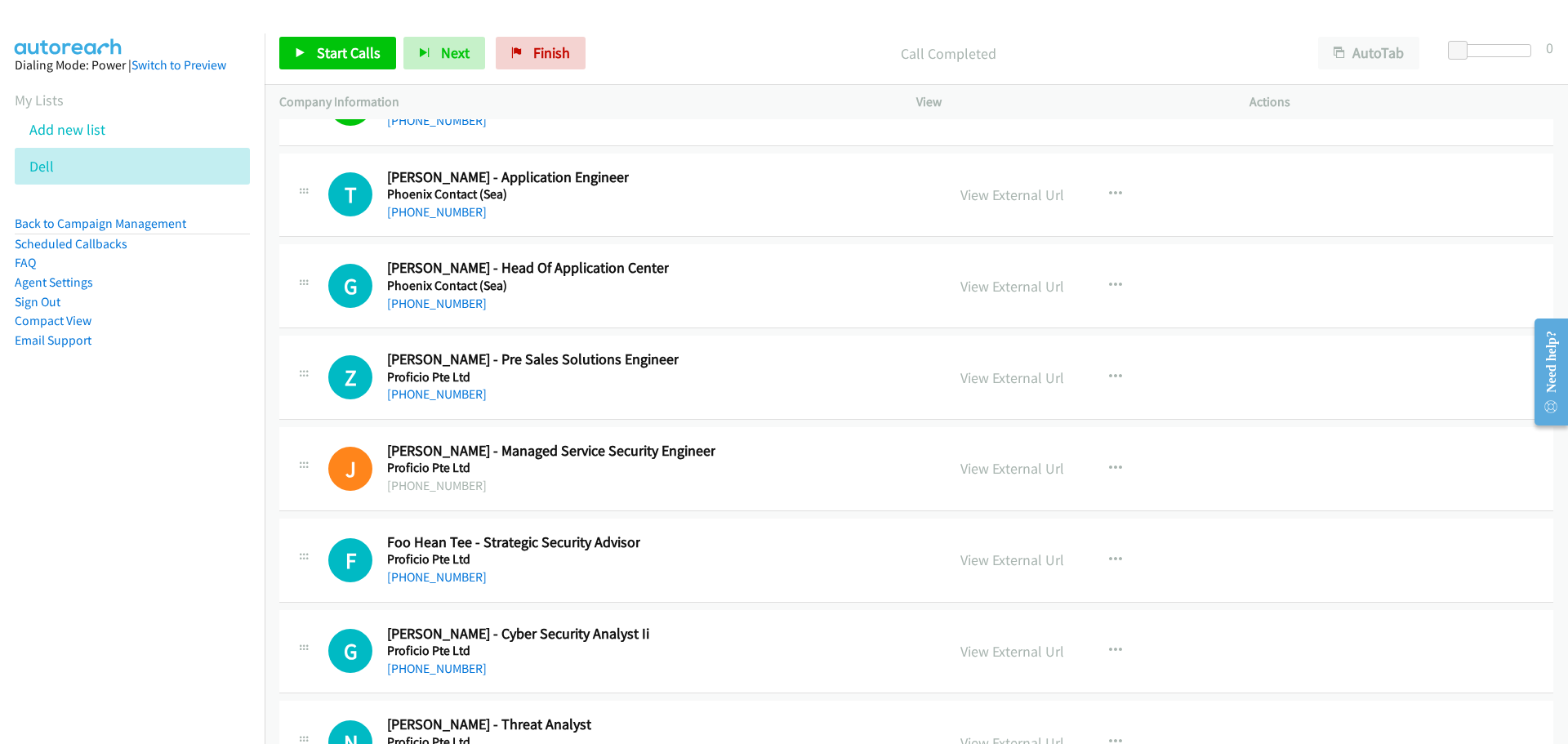
scroll to position [23418, 0]
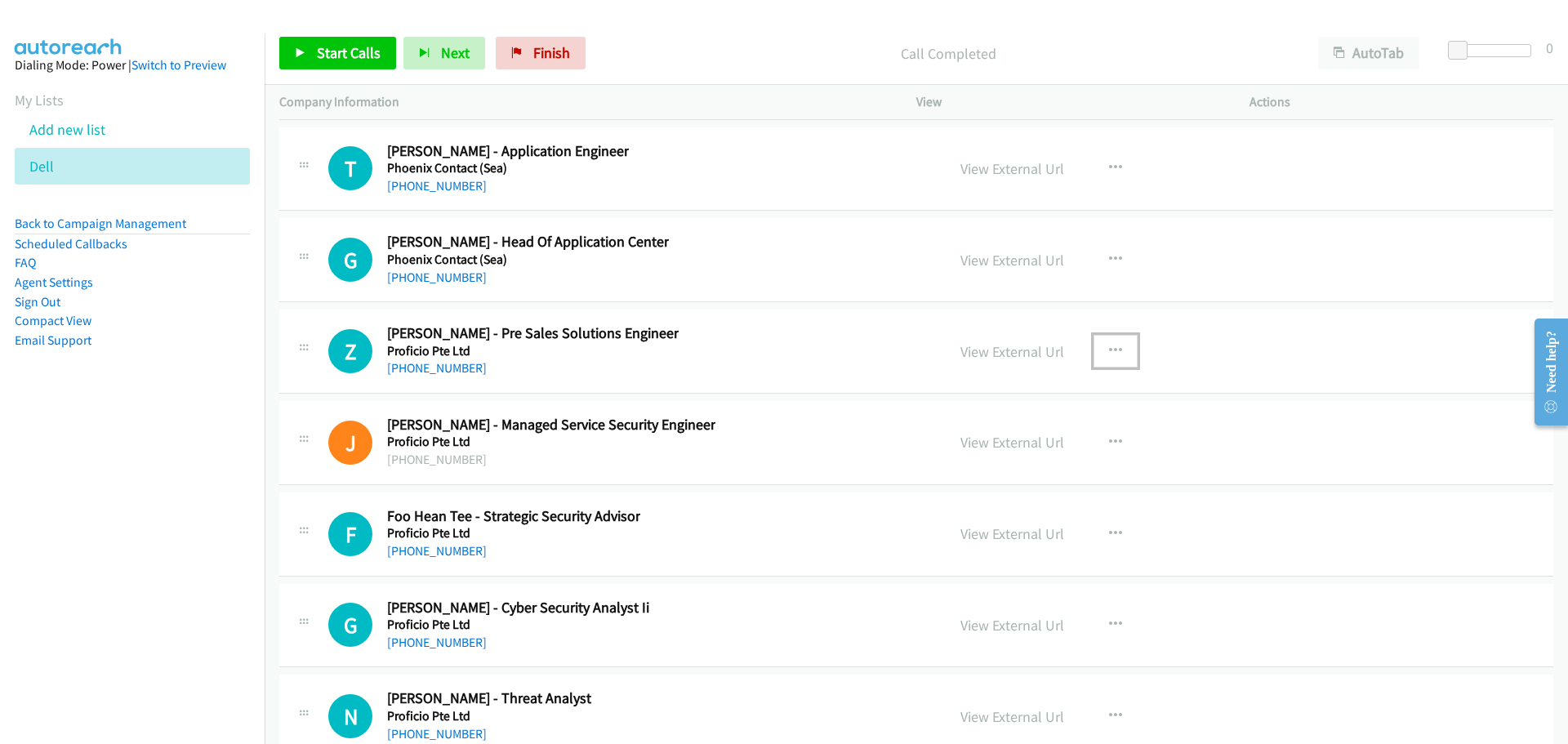
click at [1109, 347] on icon "button" at bounding box center [1115, 351] width 13 height 13
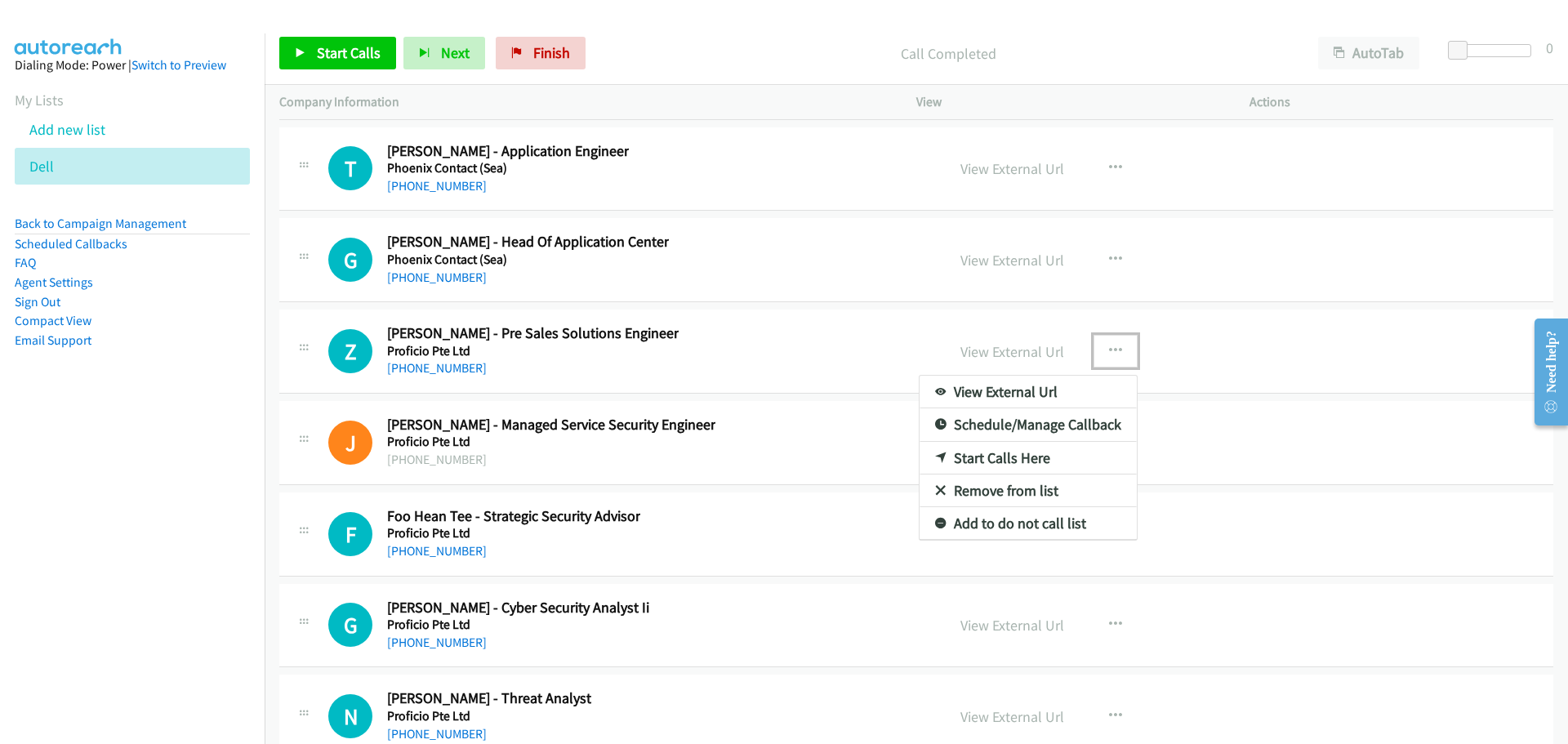
click at [807, 312] on div at bounding box center [784, 372] width 1568 height 744
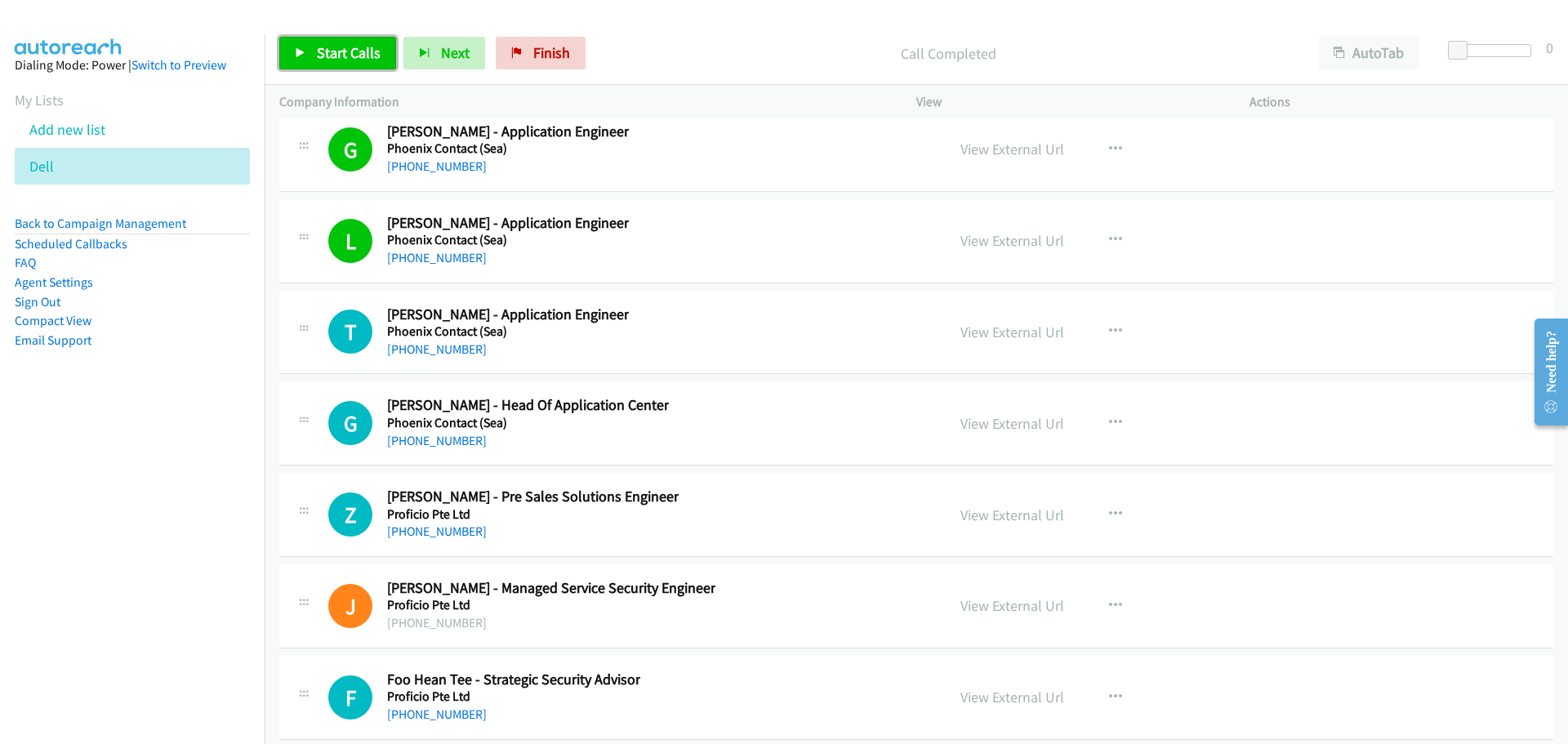
scroll to position [23172, 0]
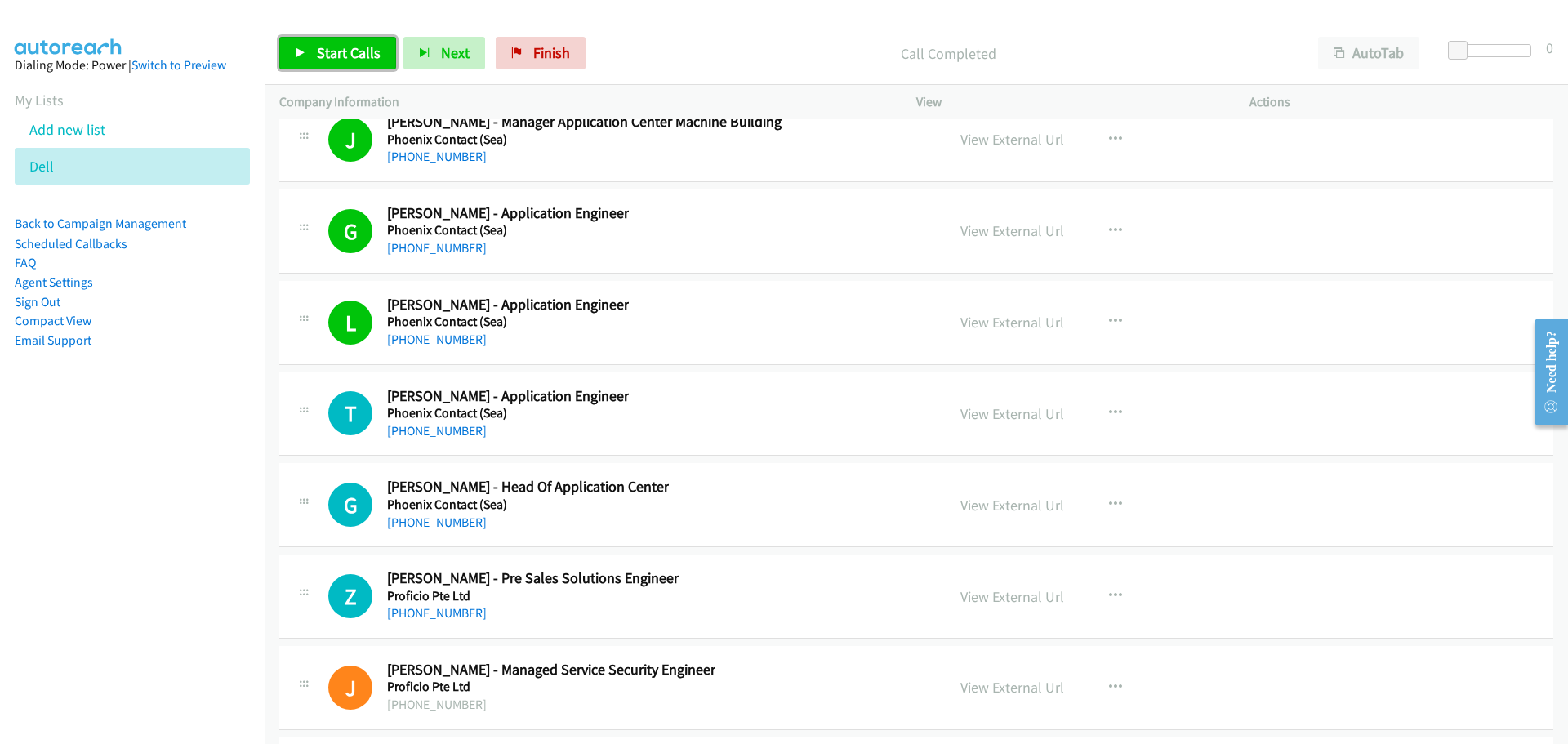
click at [339, 51] on span "Start Calls" at bounding box center [349, 52] width 64 height 19
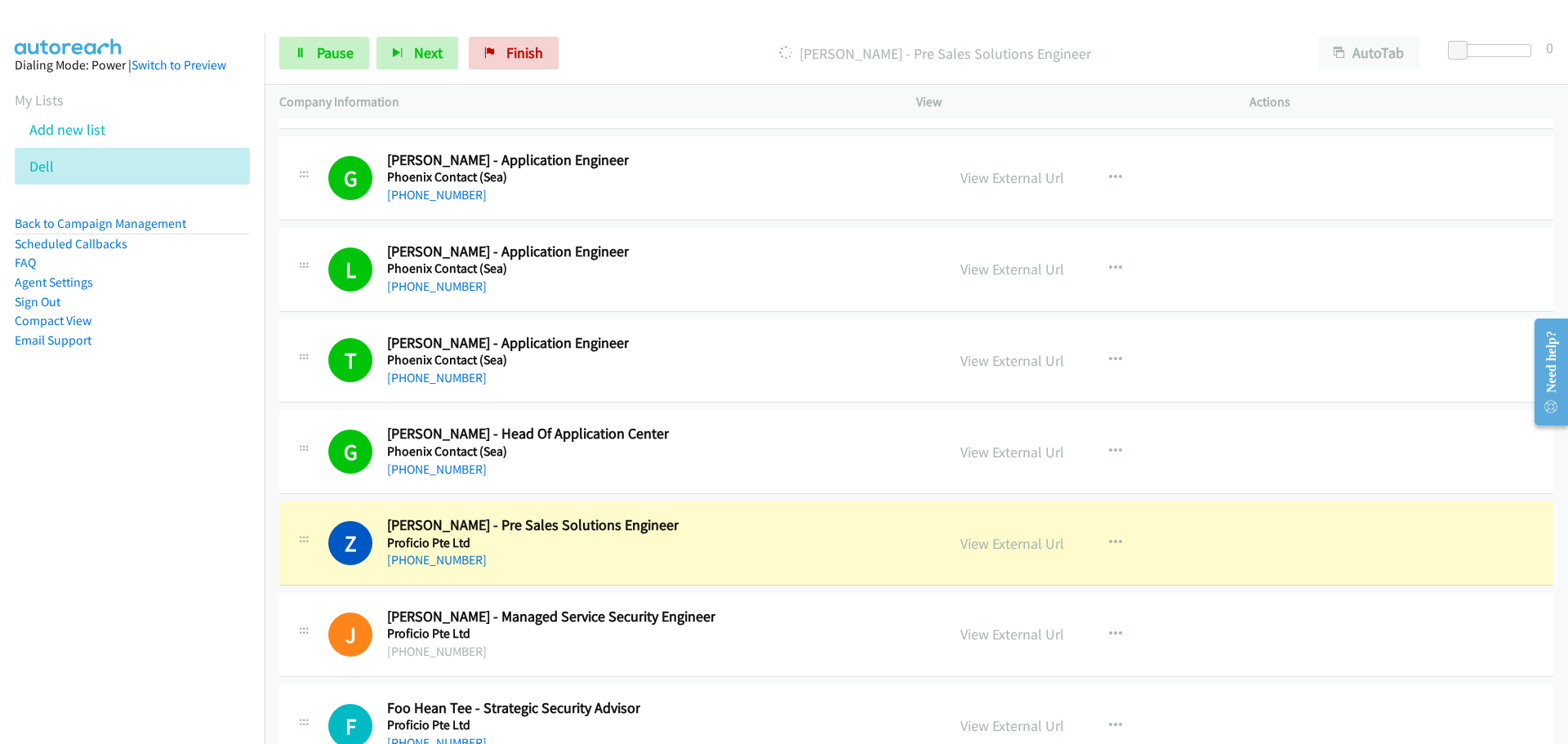
scroll to position [23254, 0]
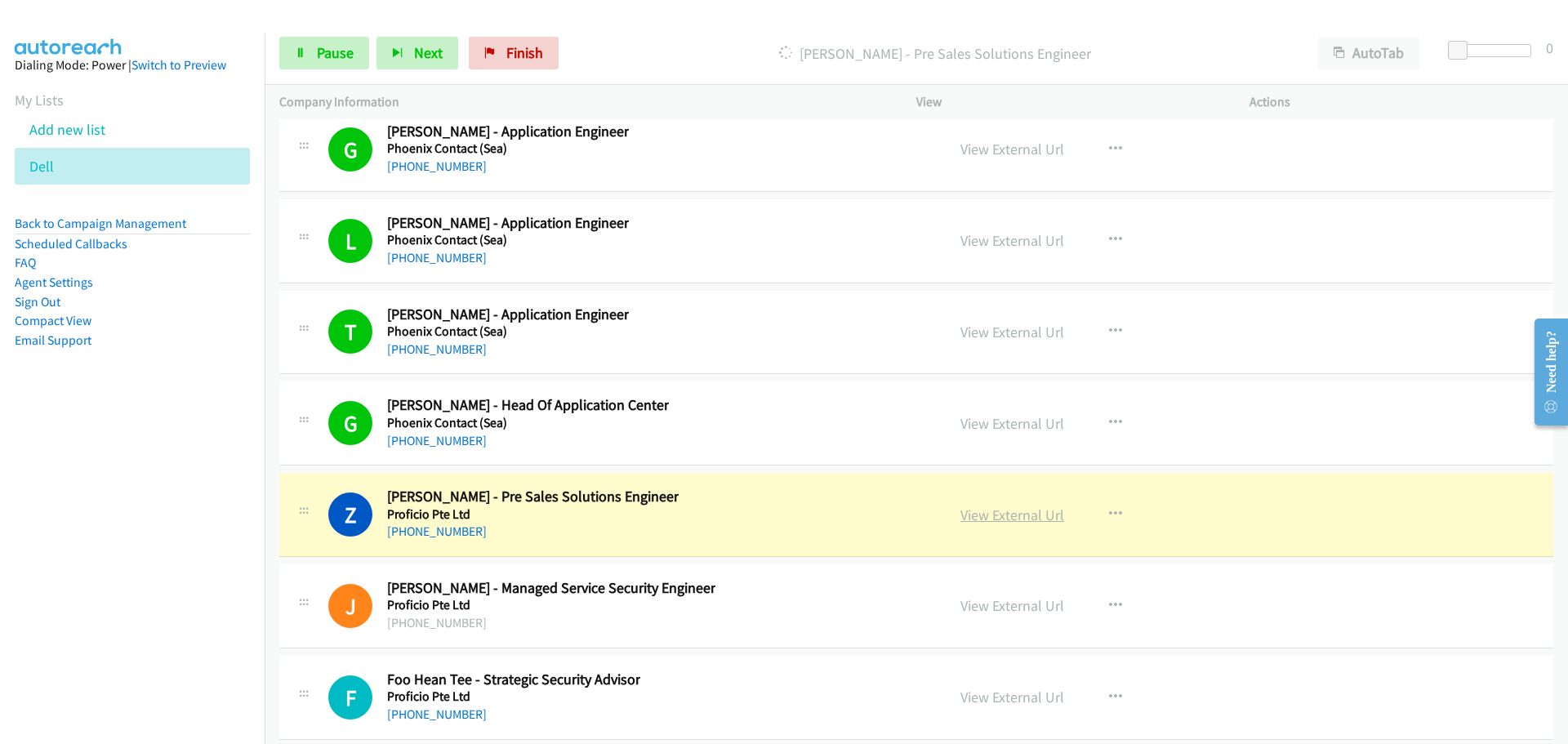
click at [997, 515] on link "View External Url" at bounding box center [1012, 514] width 104 height 19
click at [333, 57] on span "Pause" at bounding box center [334, 52] width 36 height 19
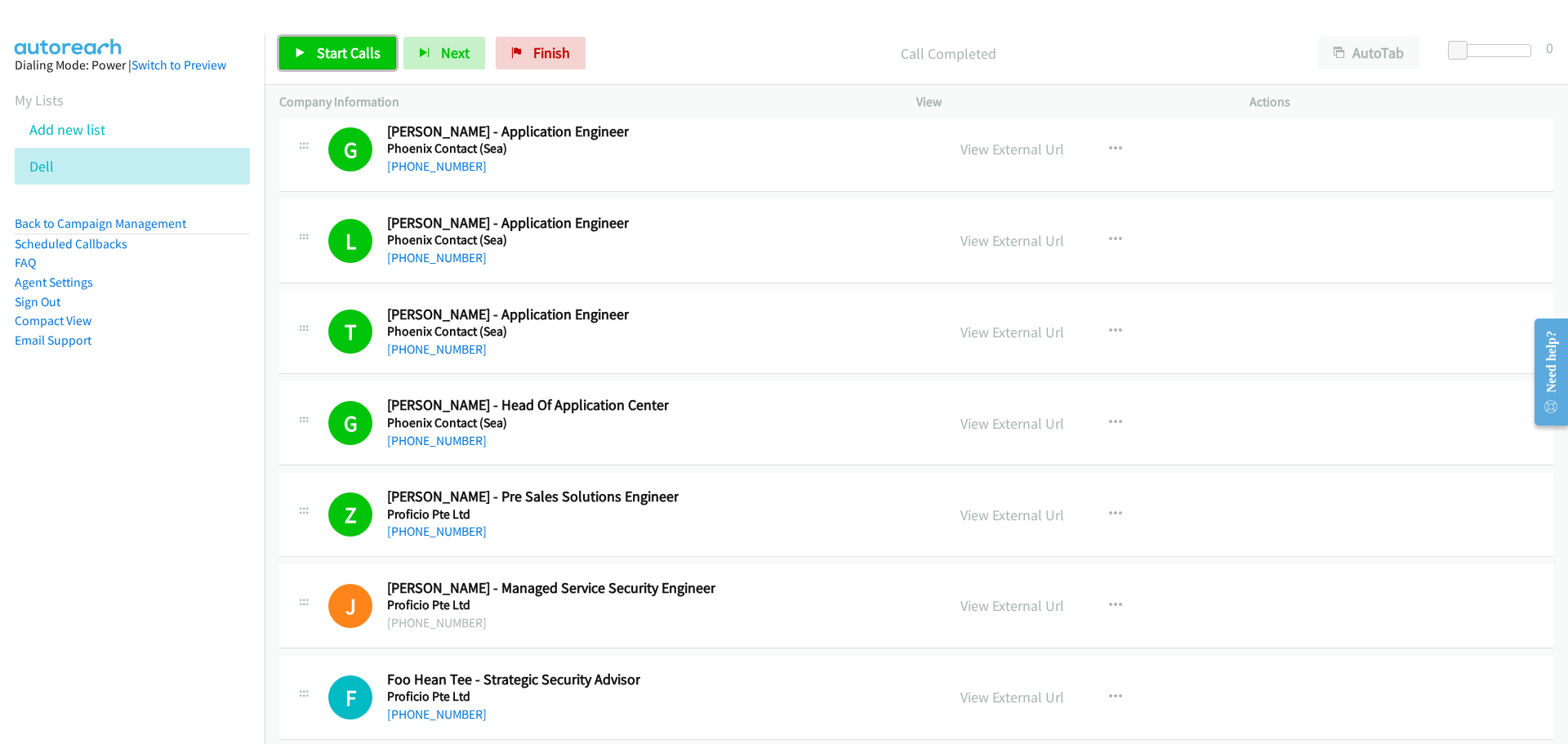
click at [317, 44] on link "Start Calls" at bounding box center [338, 52] width 117 height 33
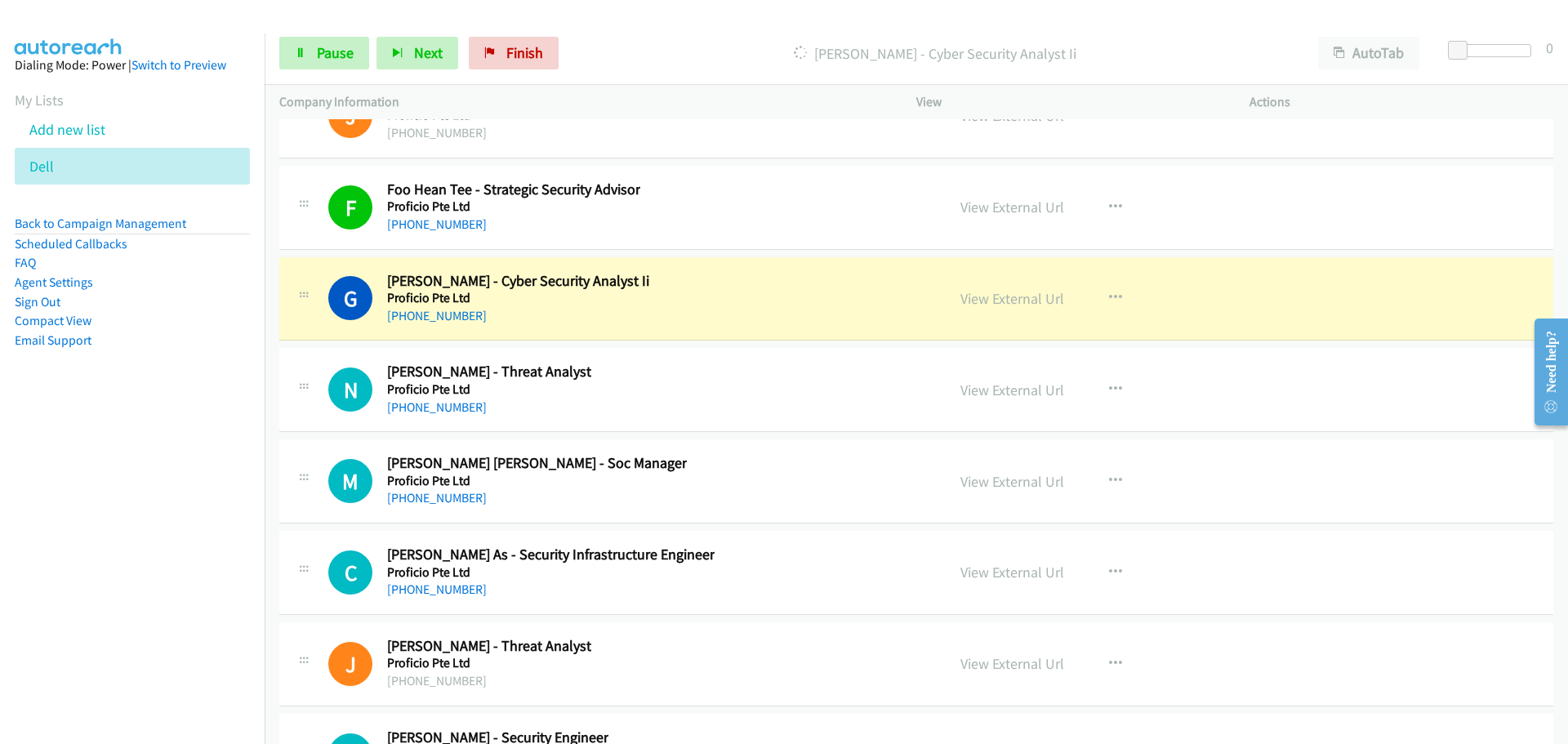
scroll to position [23826, 0]
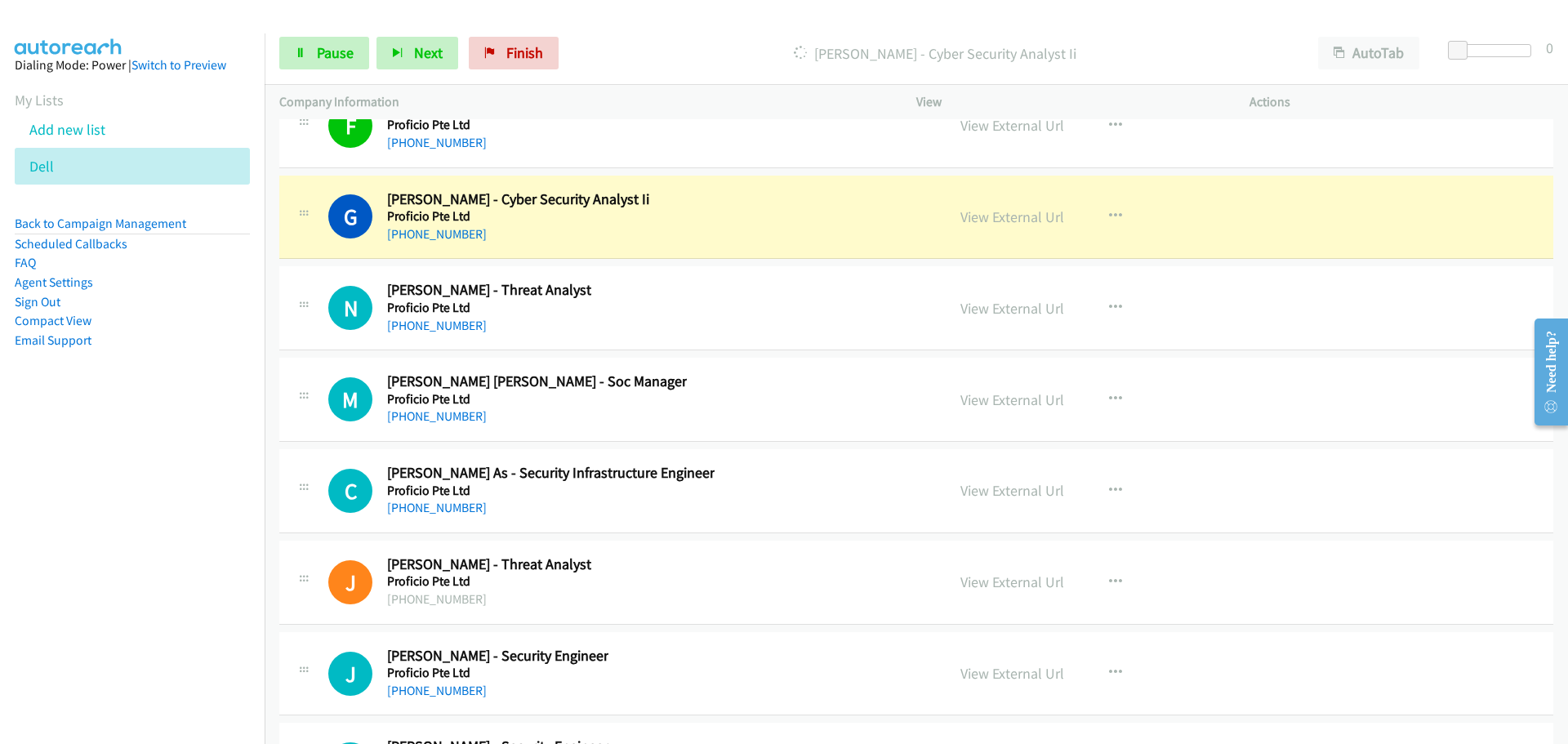
click at [993, 206] on div "View External Url" at bounding box center [1012, 216] width 104 height 22
click at [992, 216] on link "View External Url" at bounding box center [1012, 216] width 104 height 19
drag, startPoint x: 354, startPoint y: 57, endPoint x: 344, endPoint y: 57, distance: 10.0
click at [353, 57] on link "Pause" at bounding box center [324, 52] width 90 height 33
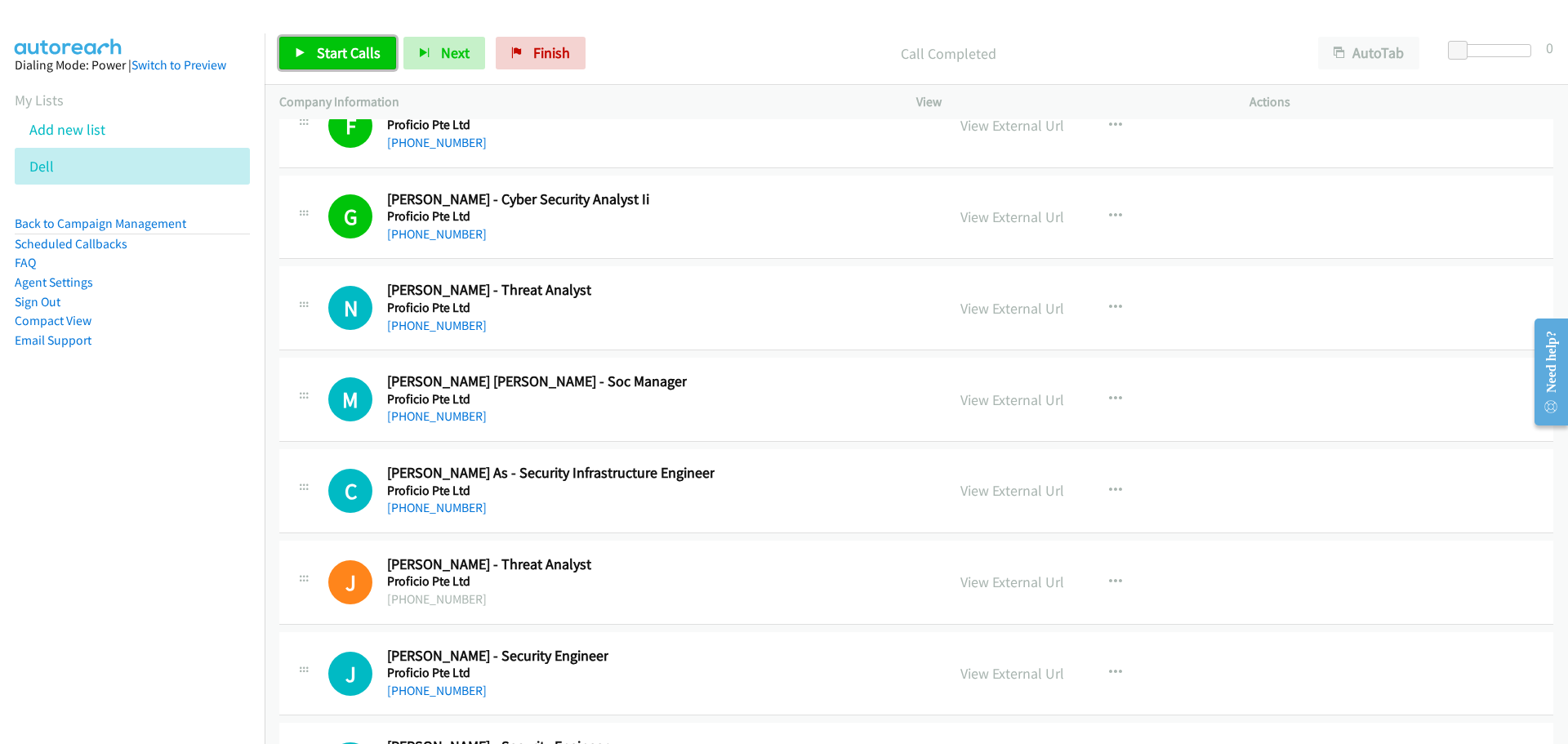
click at [323, 45] on span "Start Calls" at bounding box center [349, 52] width 64 height 19
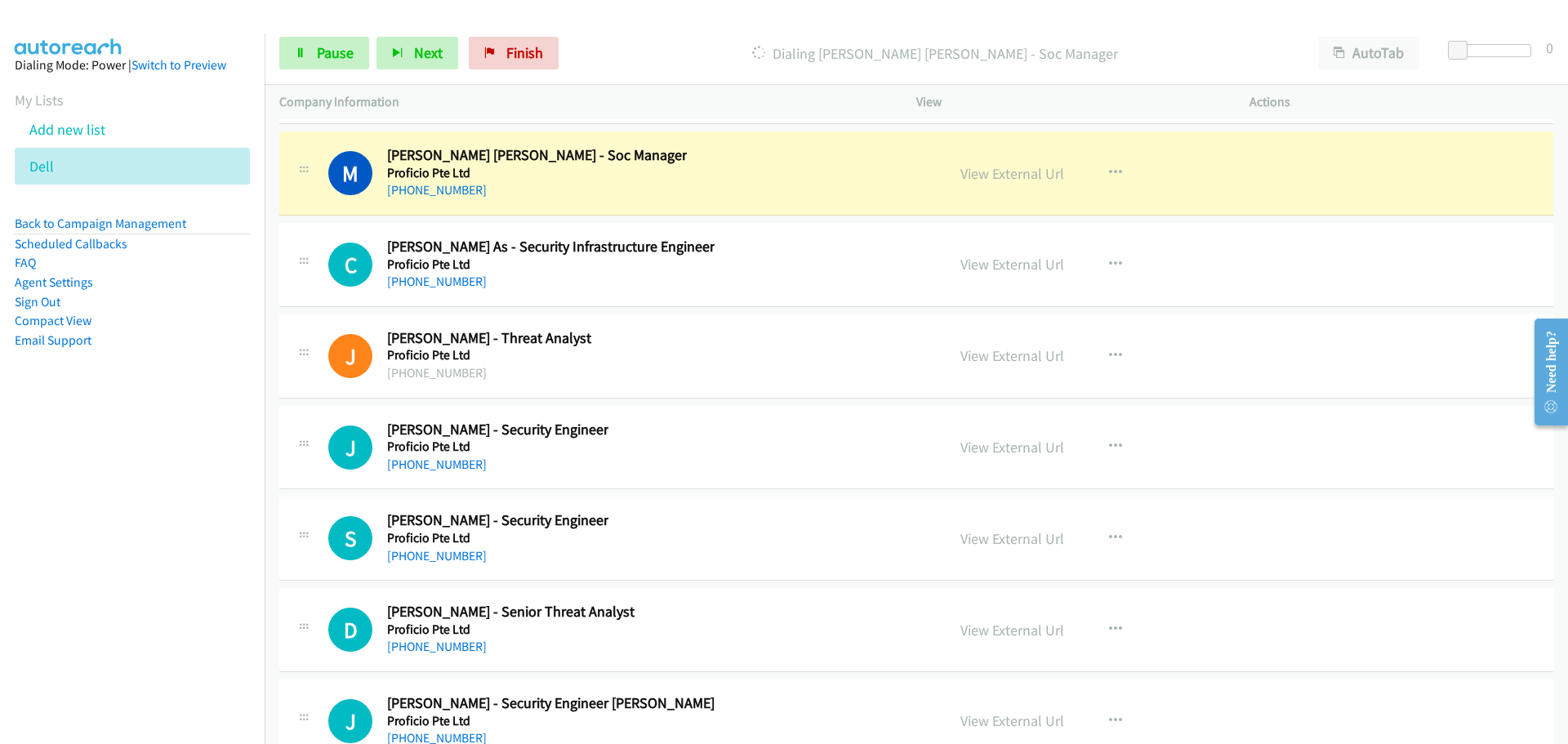
scroll to position [24070, 0]
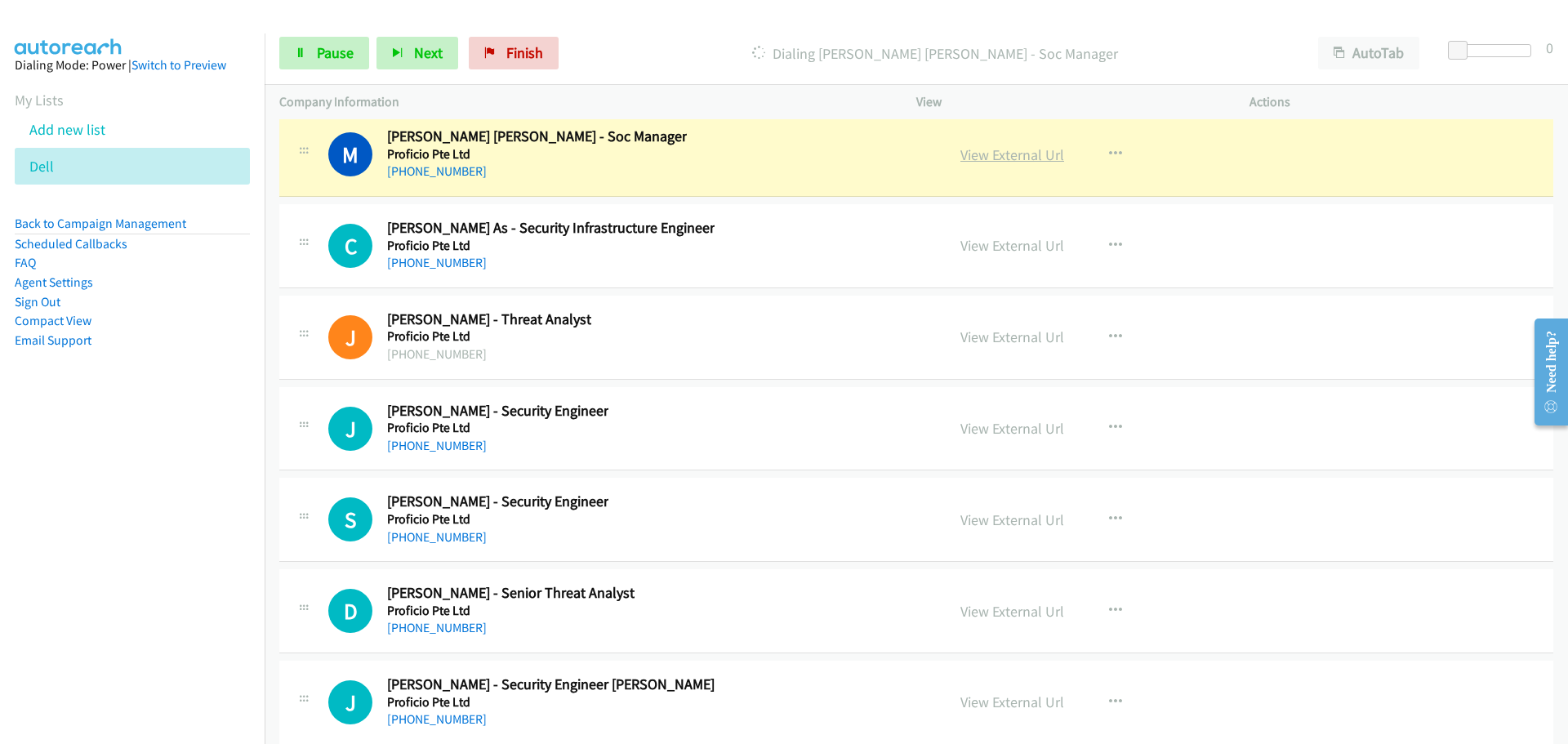
click at [980, 159] on link "View External Url" at bounding box center [1012, 154] width 104 height 19
click at [329, 49] on span "Pause" at bounding box center [334, 52] width 36 height 19
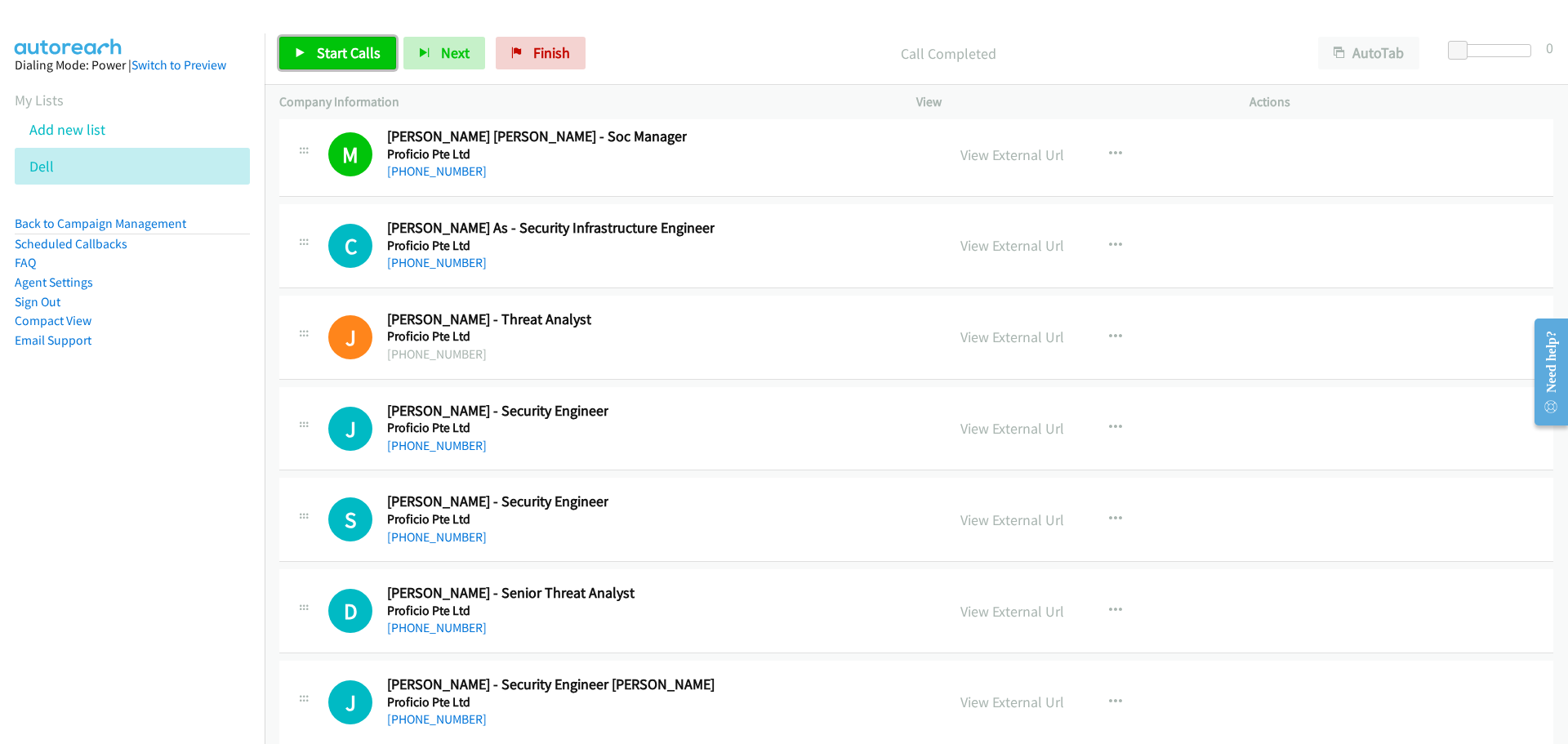
click at [364, 53] on span "Start Calls" at bounding box center [349, 52] width 64 height 19
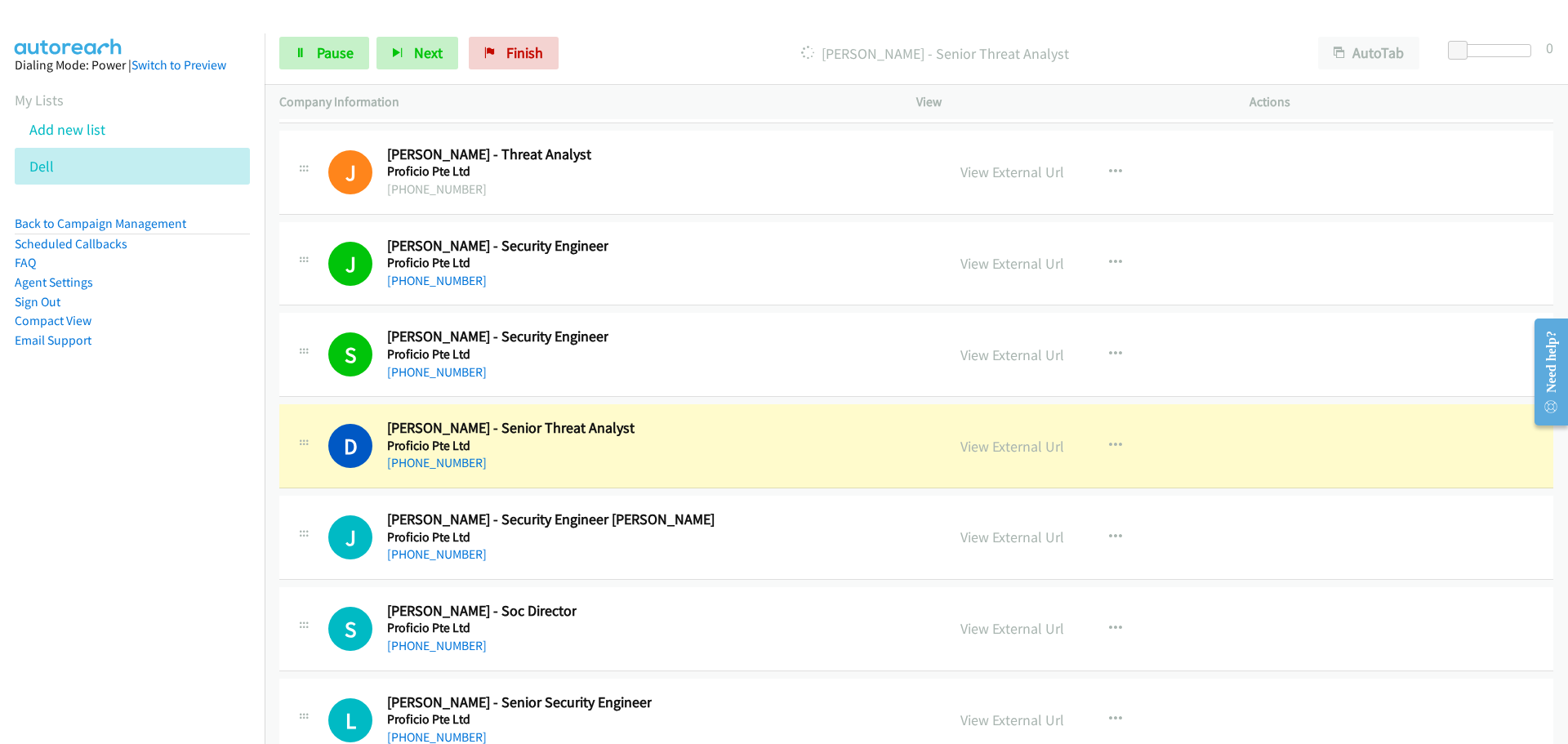
scroll to position [24234, 0]
click at [1035, 442] on link "View External Url" at bounding box center [1012, 447] width 104 height 19
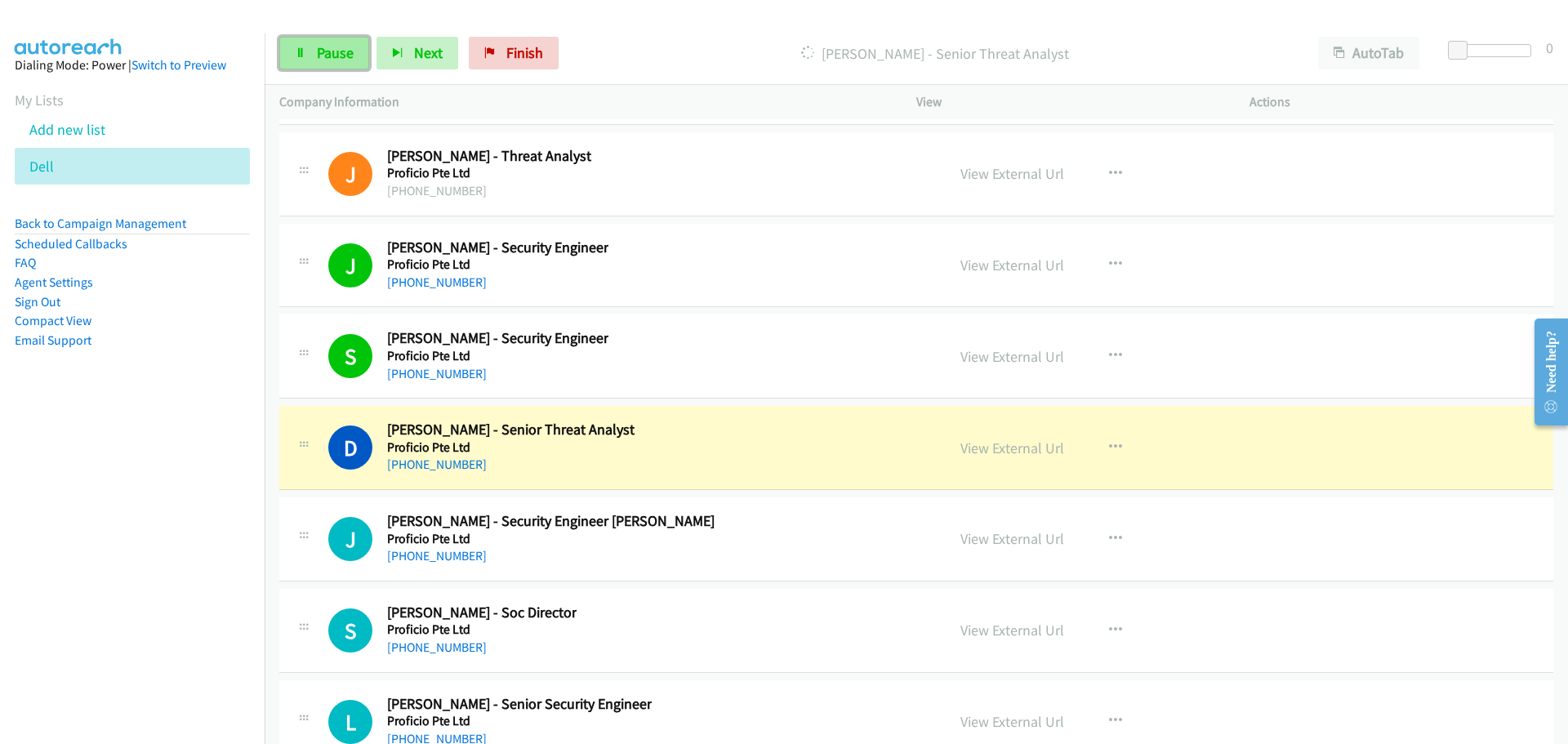
click at [324, 67] on link "Pause" at bounding box center [324, 52] width 90 height 33
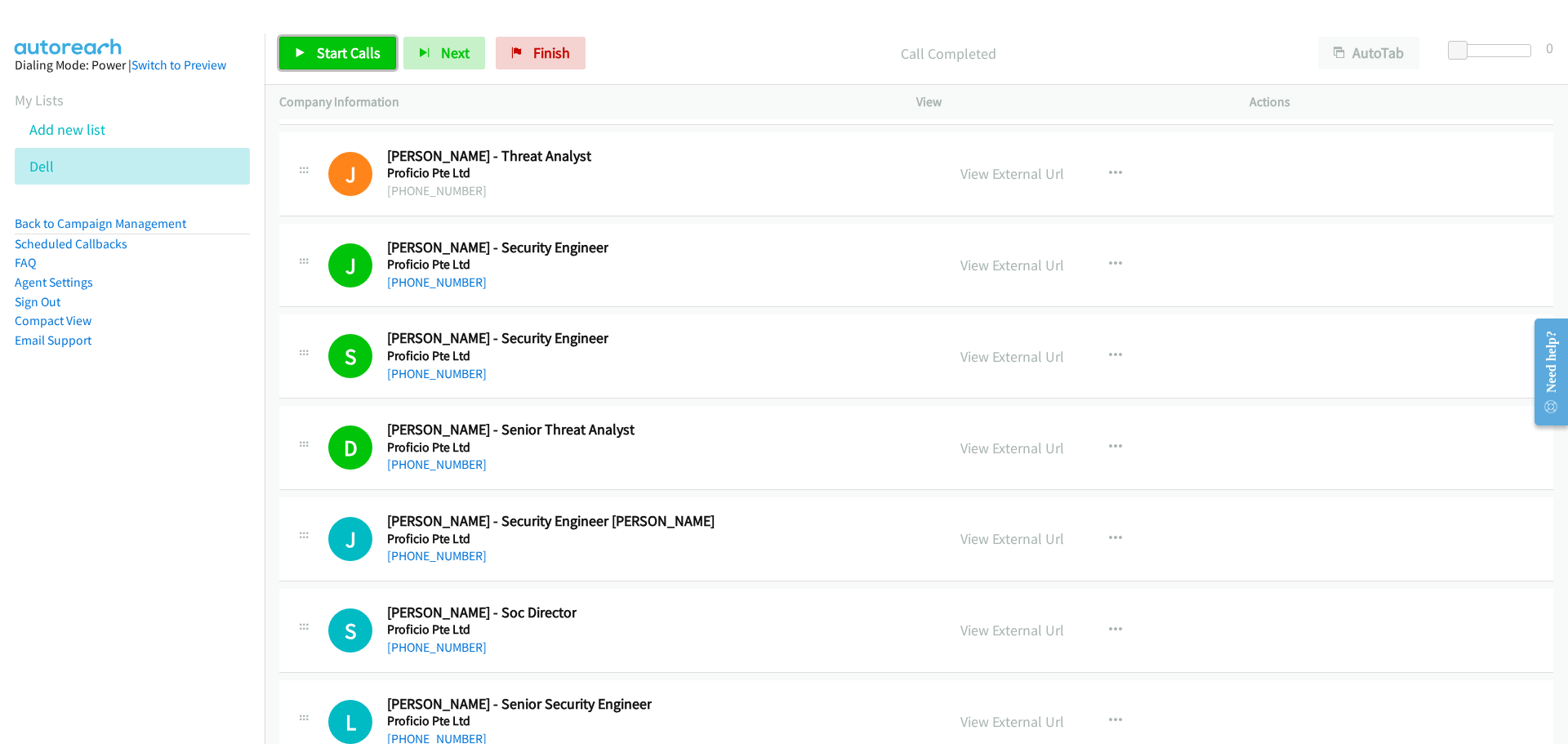
click at [353, 48] on span "Start Calls" at bounding box center [349, 52] width 64 height 19
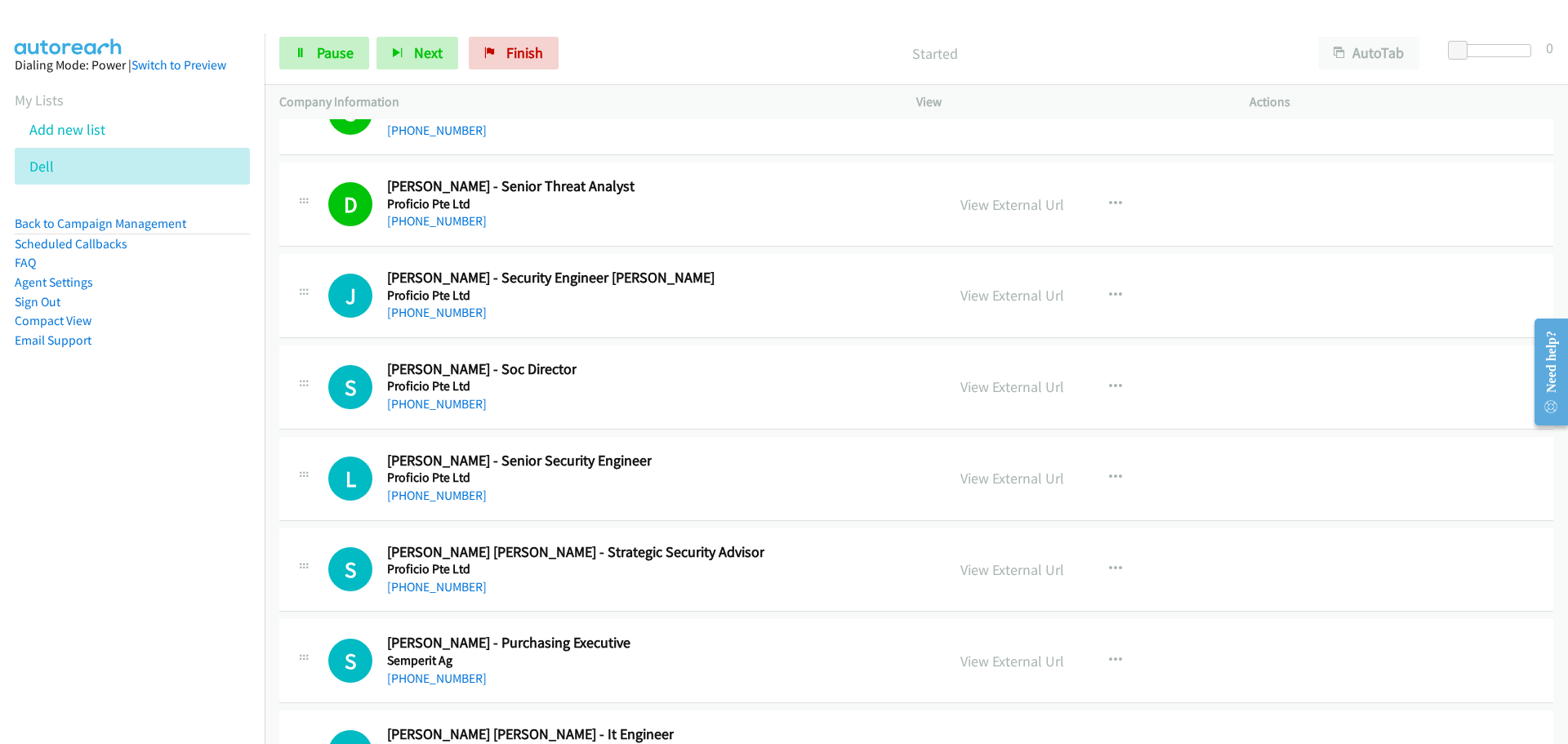
scroll to position [24478, 0]
click at [1010, 305] on div "View External Url View External Url Schedule/Manage Callback Start Calls Here R…" at bounding box center [1119, 294] width 348 height 54
click at [1007, 294] on link "View External Url" at bounding box center [1012, 293] width 104 height 19
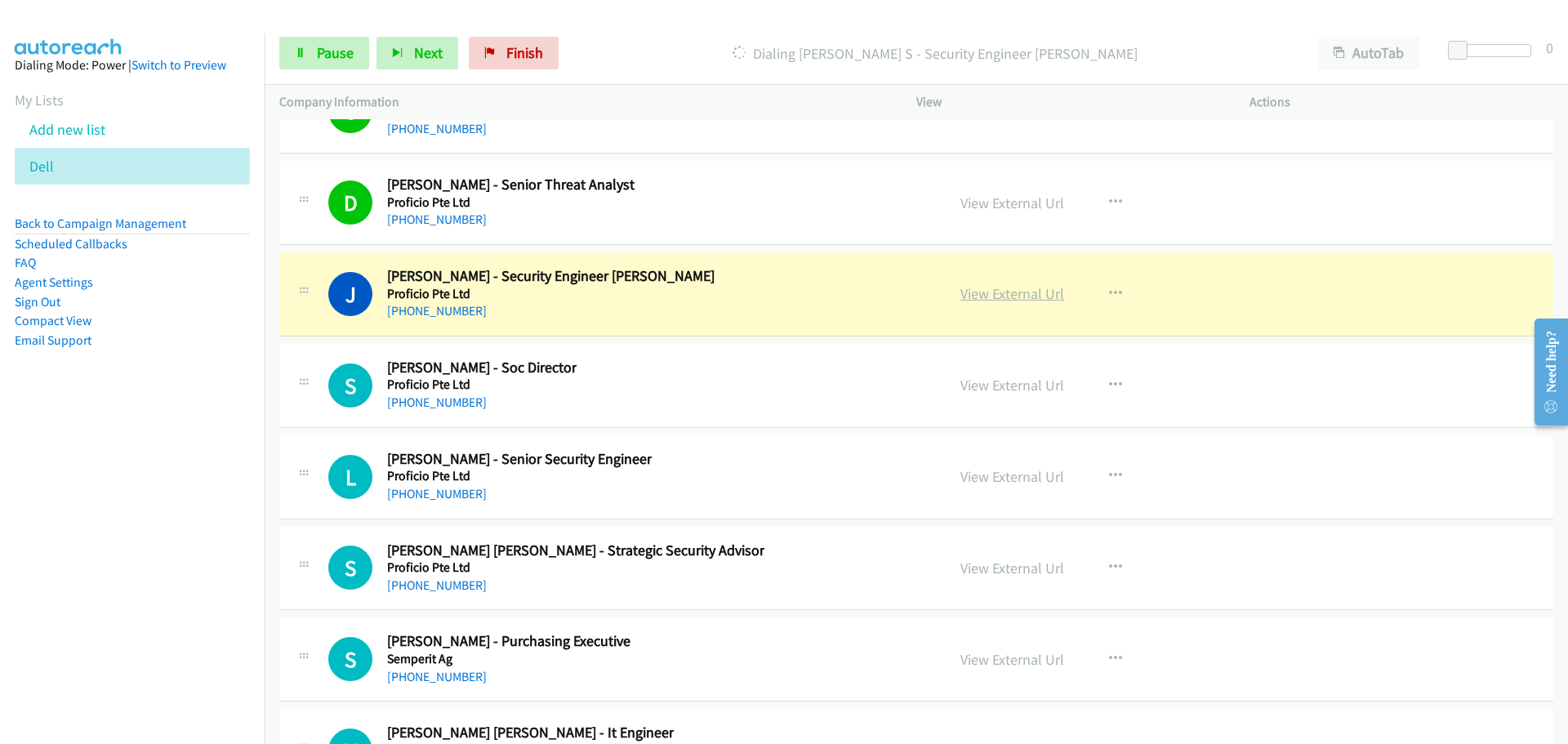
click at [996, 290] on link "View External Url" at bounding box center [1012, 293] width 104 height 19
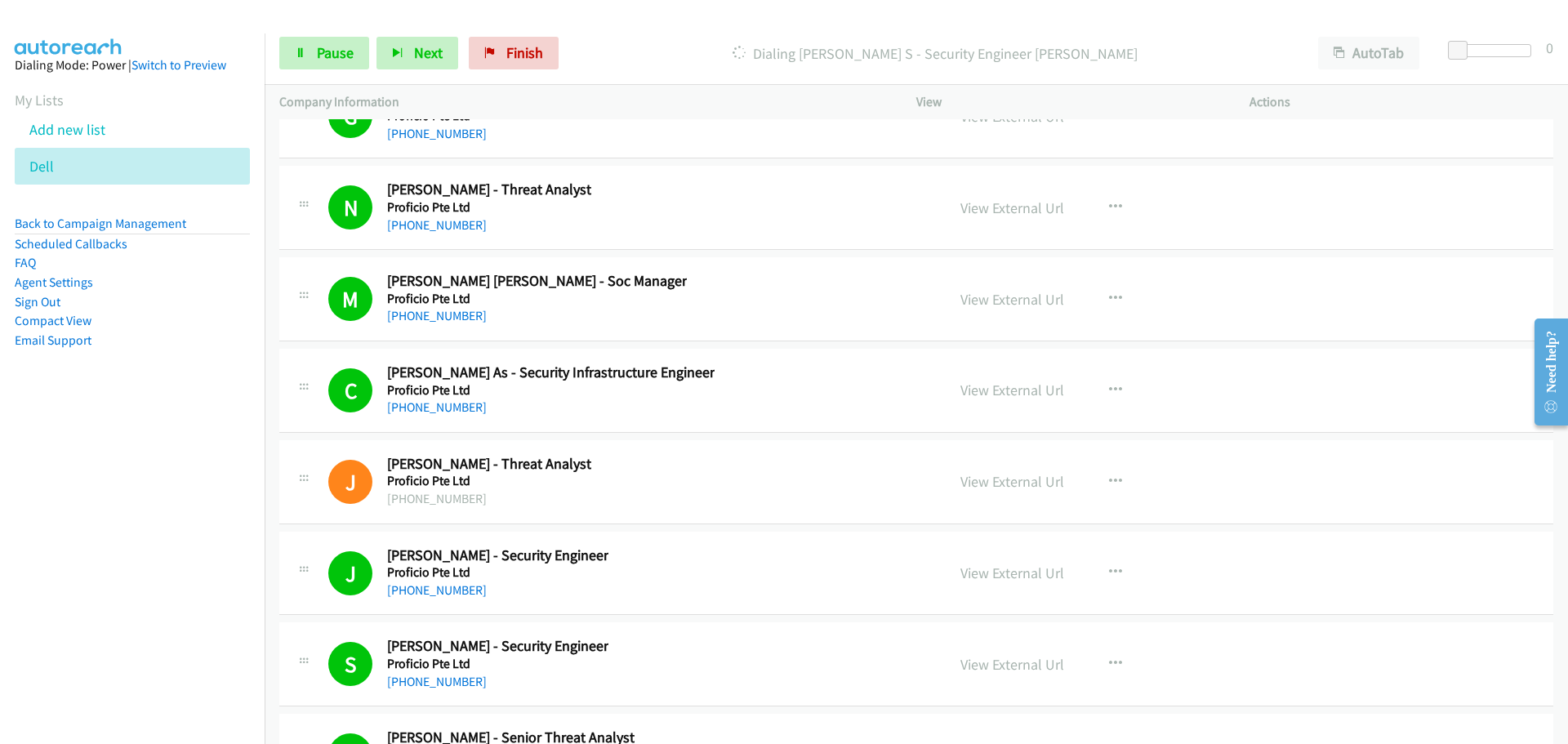
scroll to position [23907, 0]
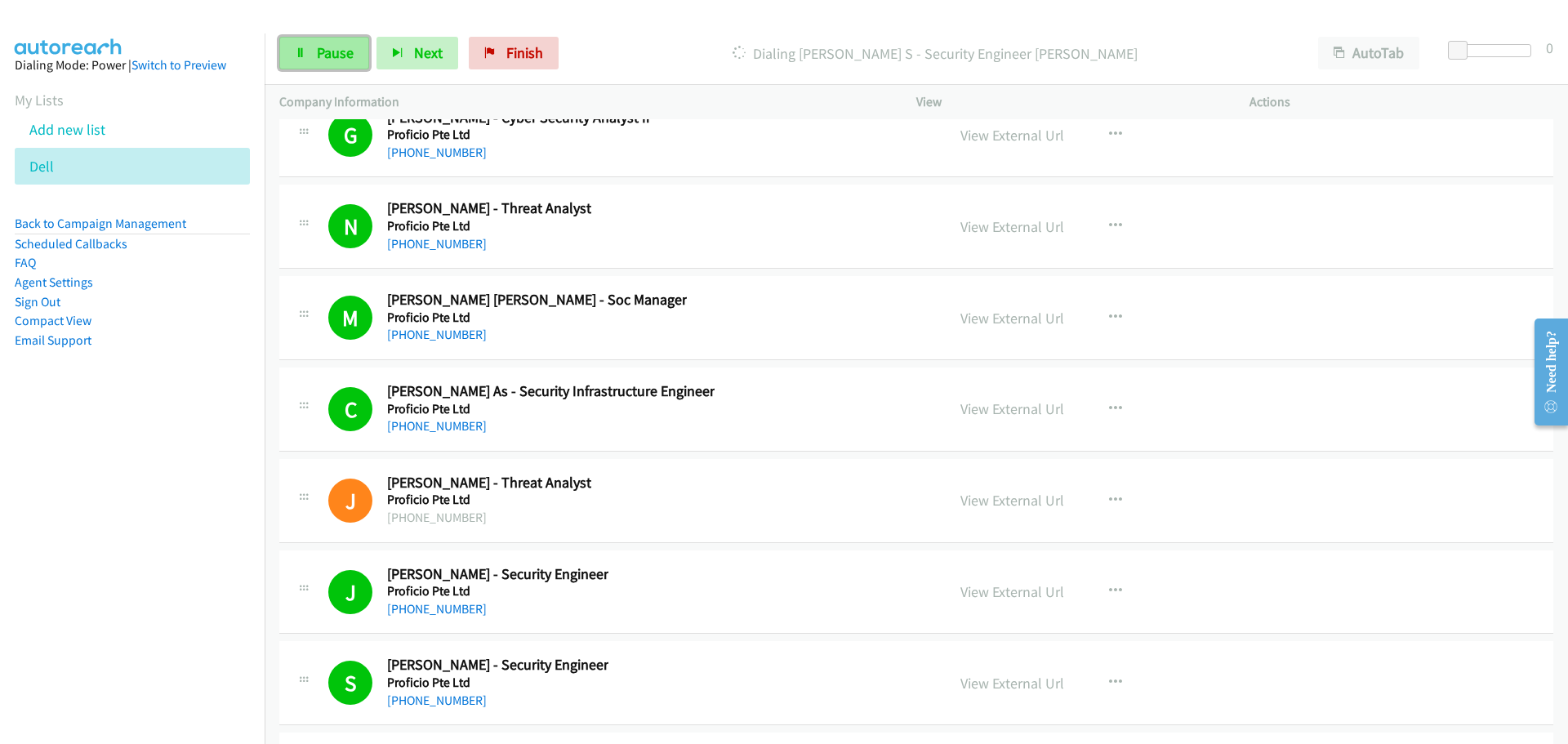
click at [315, 52] on link "Pause" at bounding box center [324, 52] width 90 height 33
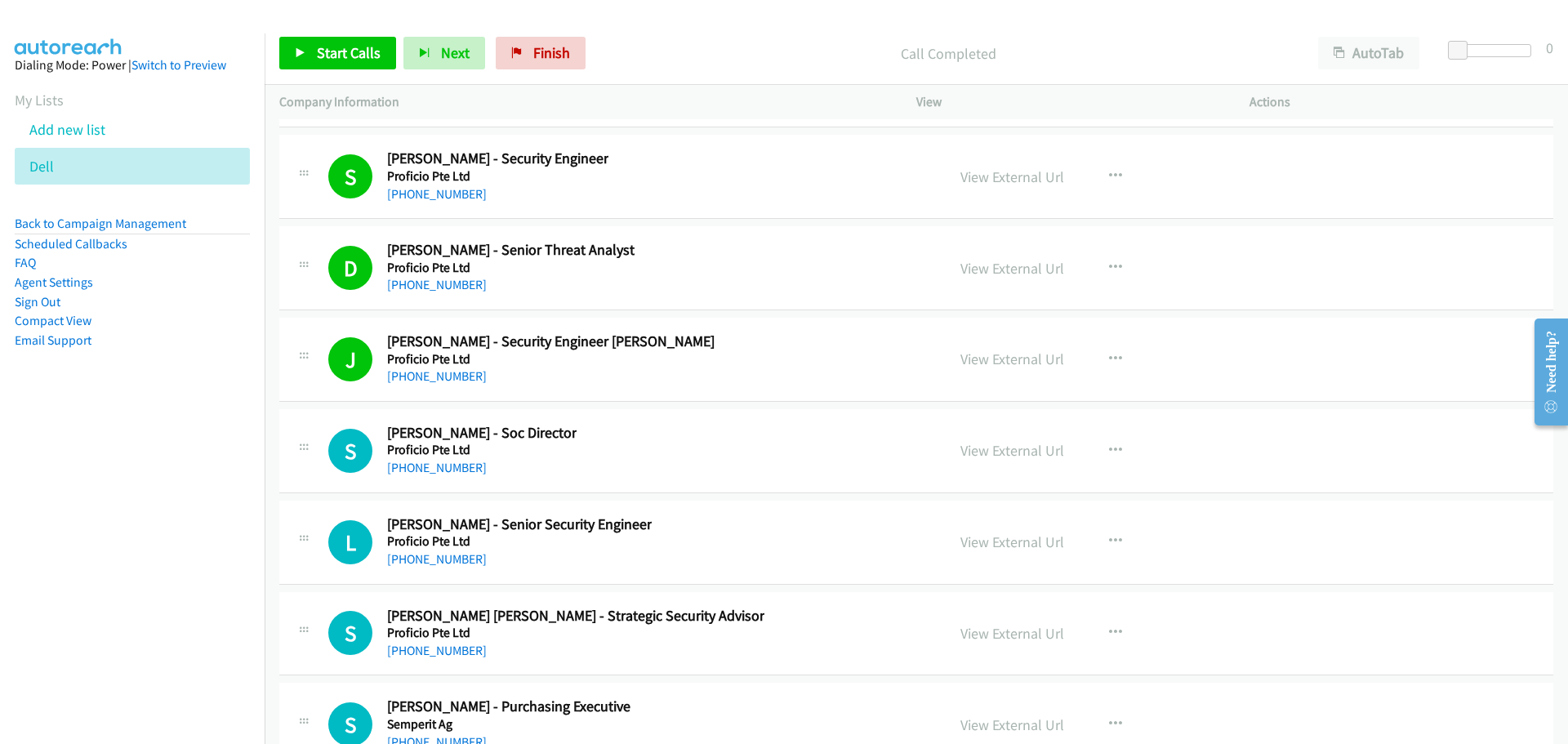
scroll to position [24560, 0]
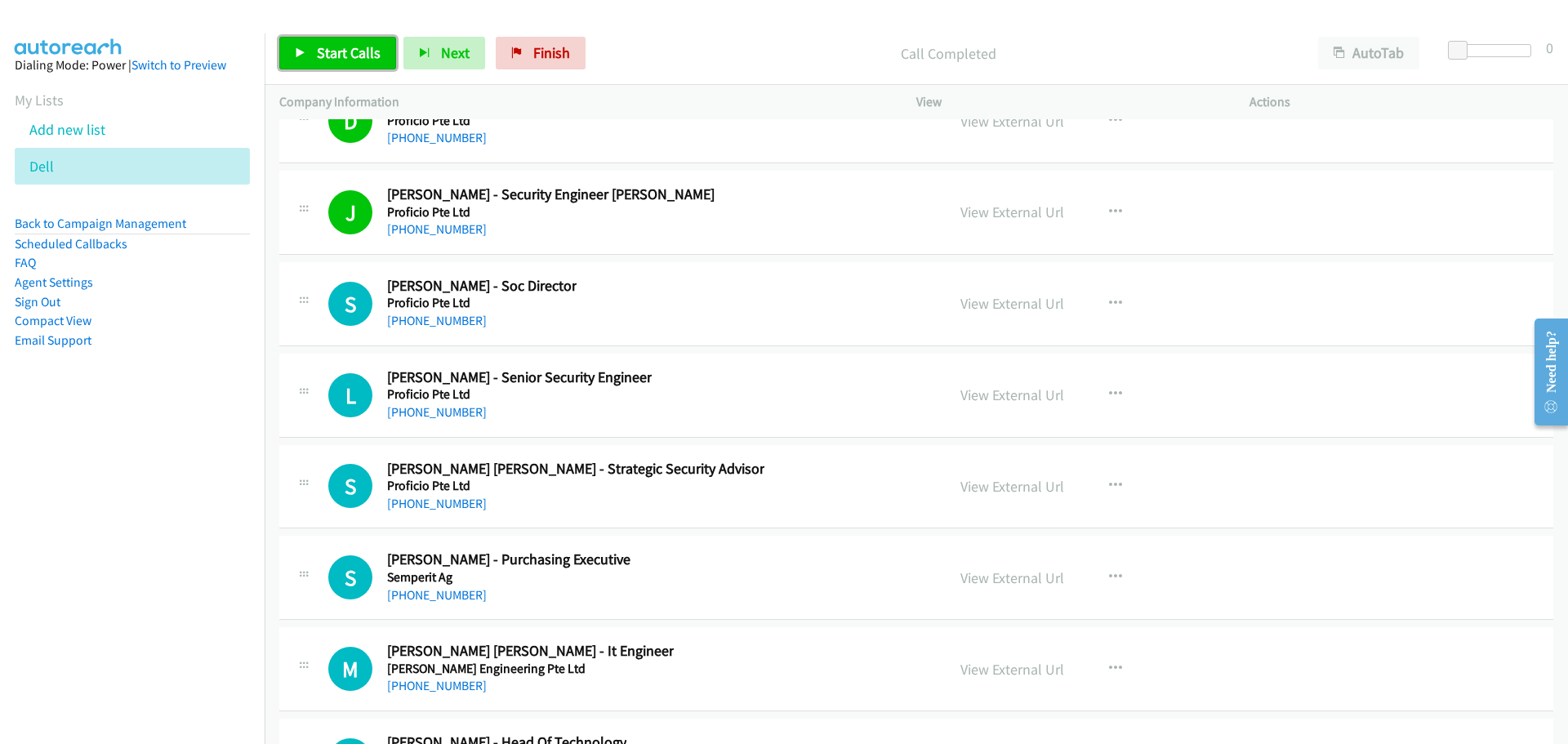
click at [365, 46] on span "Start Calls" at bounding box center [349, 52] width 64 height 19
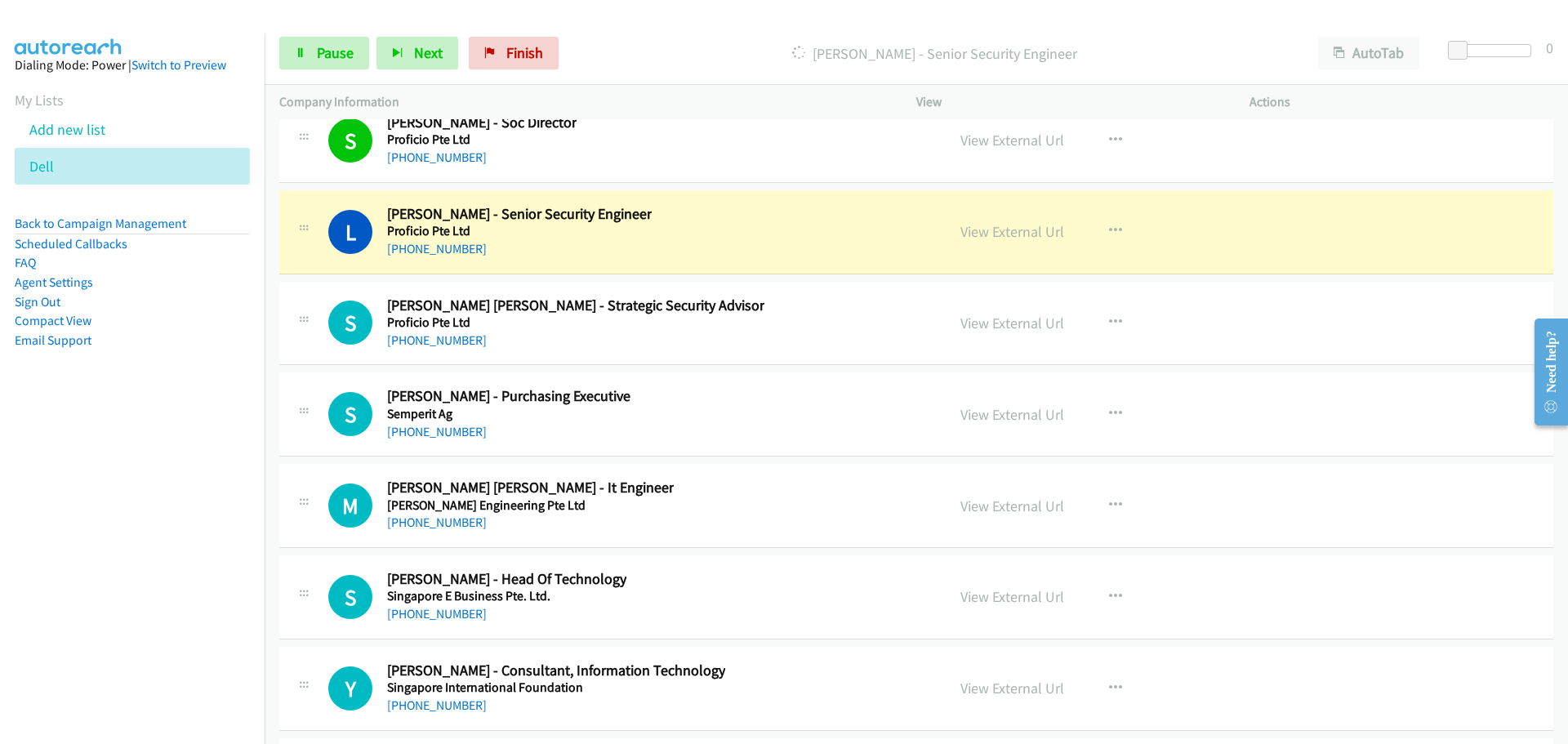
scroll to position [24806, 0]
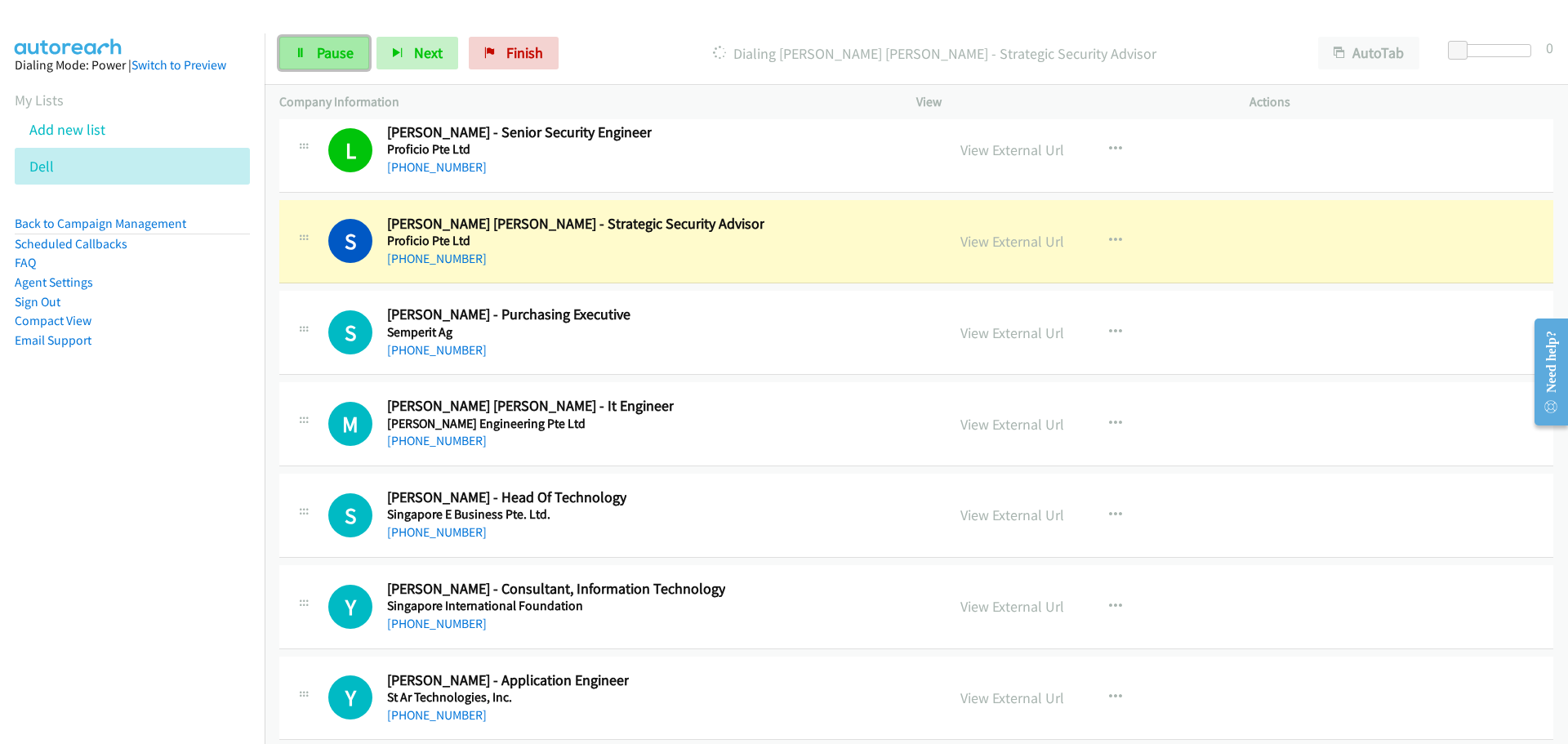
click at [296, 57] on icon at bounding box center [300, 53] width 12 height 12
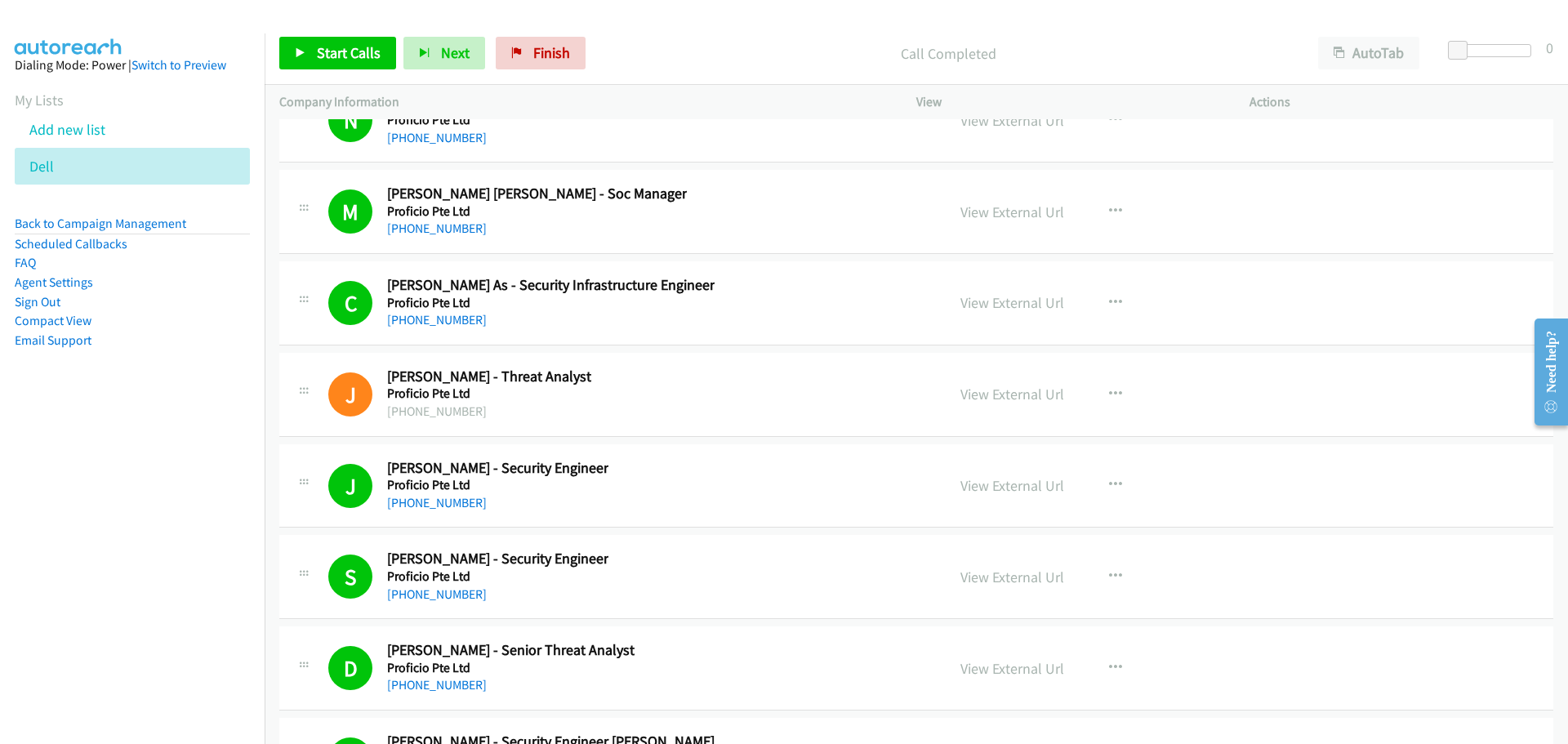
scroll to position [23989, 0]
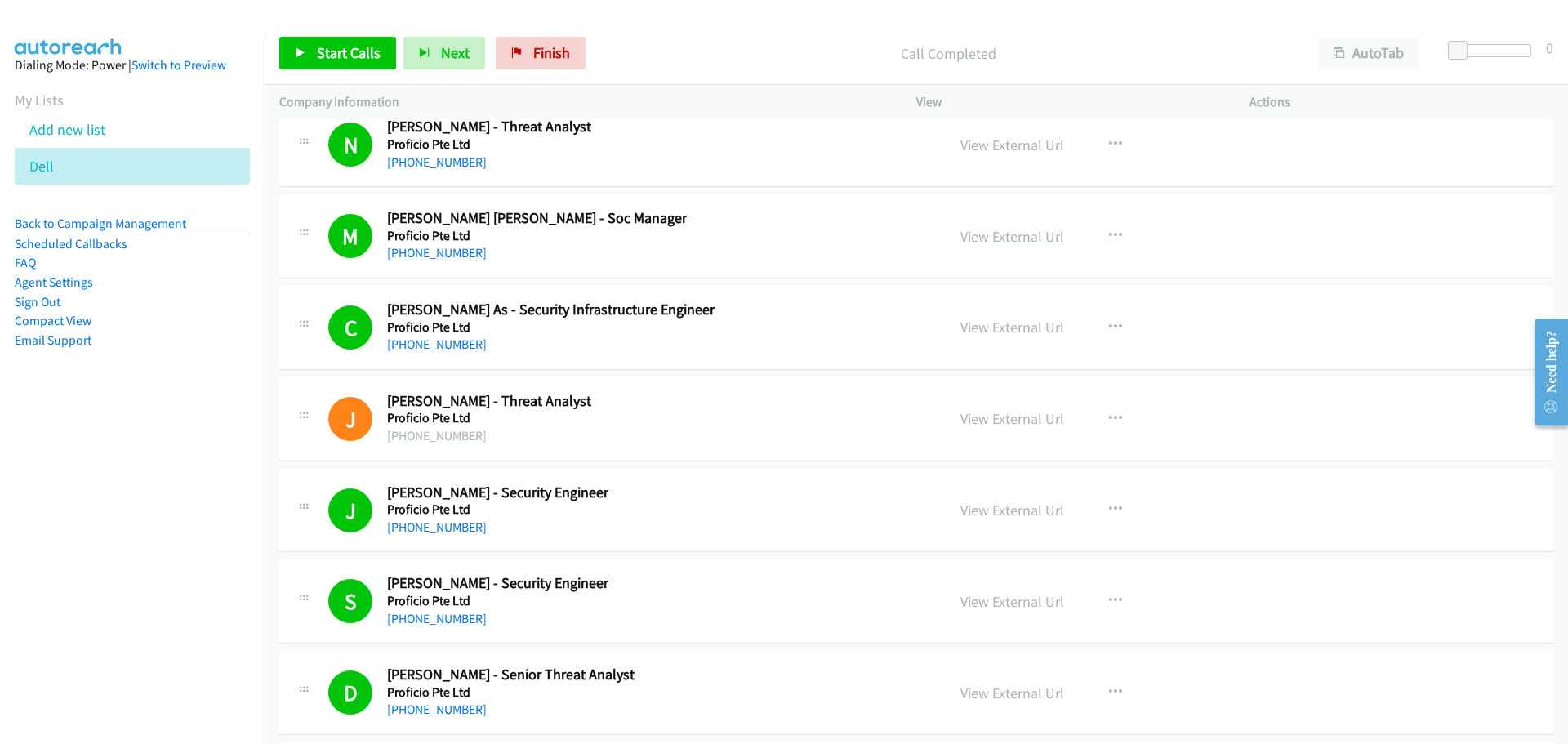
click at [971, 230] on link "View External Url" at bounding box center [1012, 236] width 104 height 19
click at [325, 62] on link "Start Calls" at bounding box center [338, 52] width 117 height 33
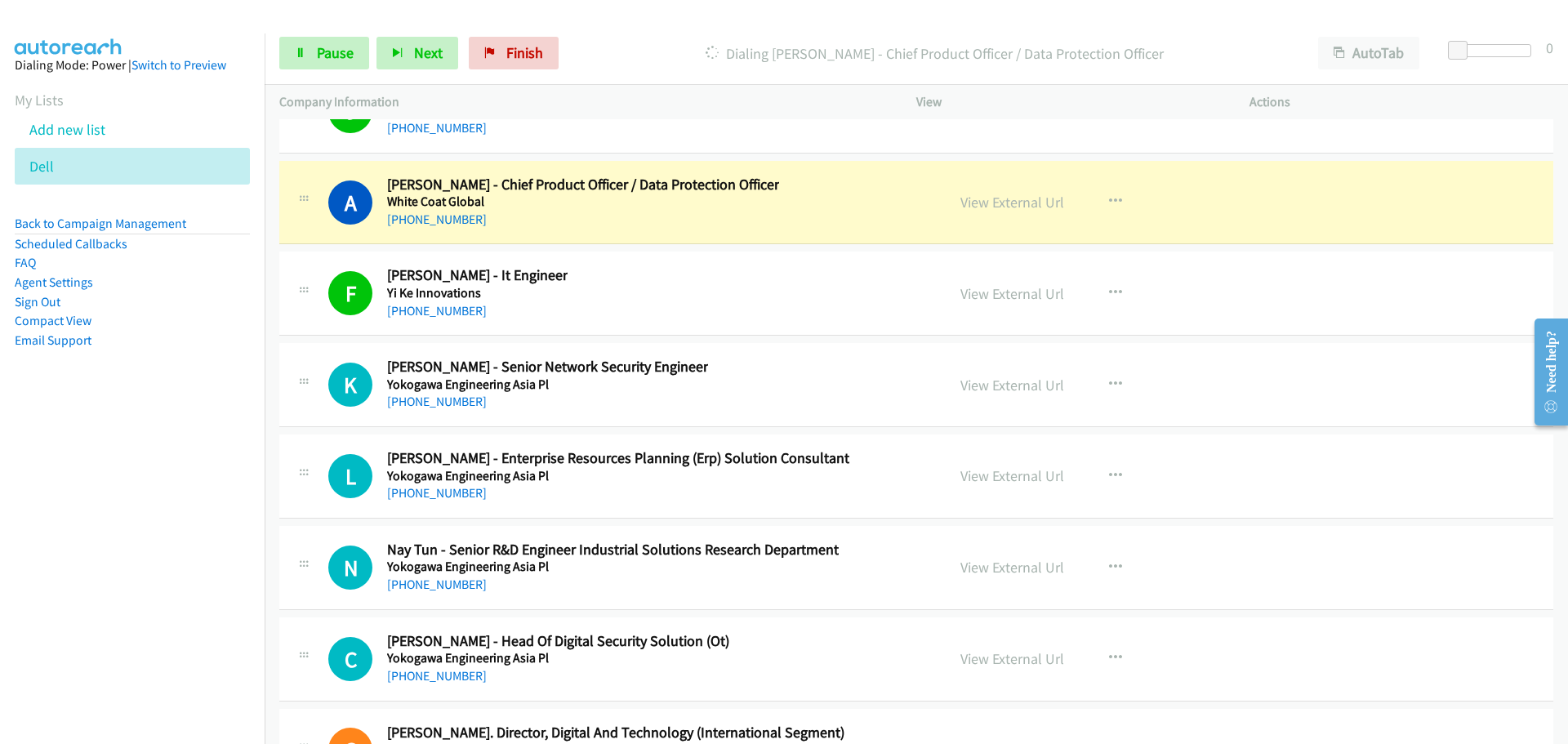
scroll to position [25667, 0]
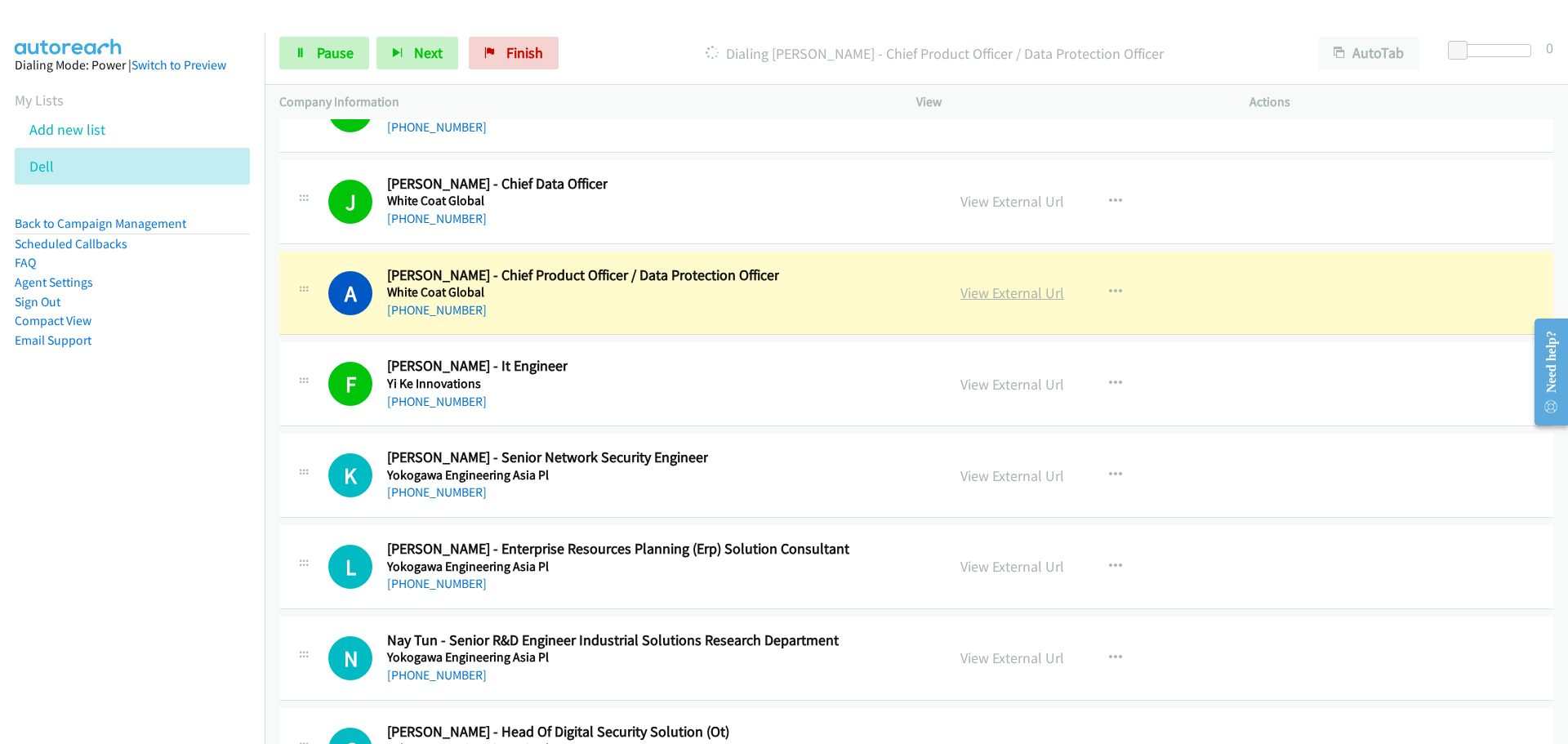
click at [1000, 294] on link "View External Url" at bounding box center [1012, 292] width 104 height 19
click at [327, 66] on link "Pause" at bounding box center [324, 52] width 90 height 33
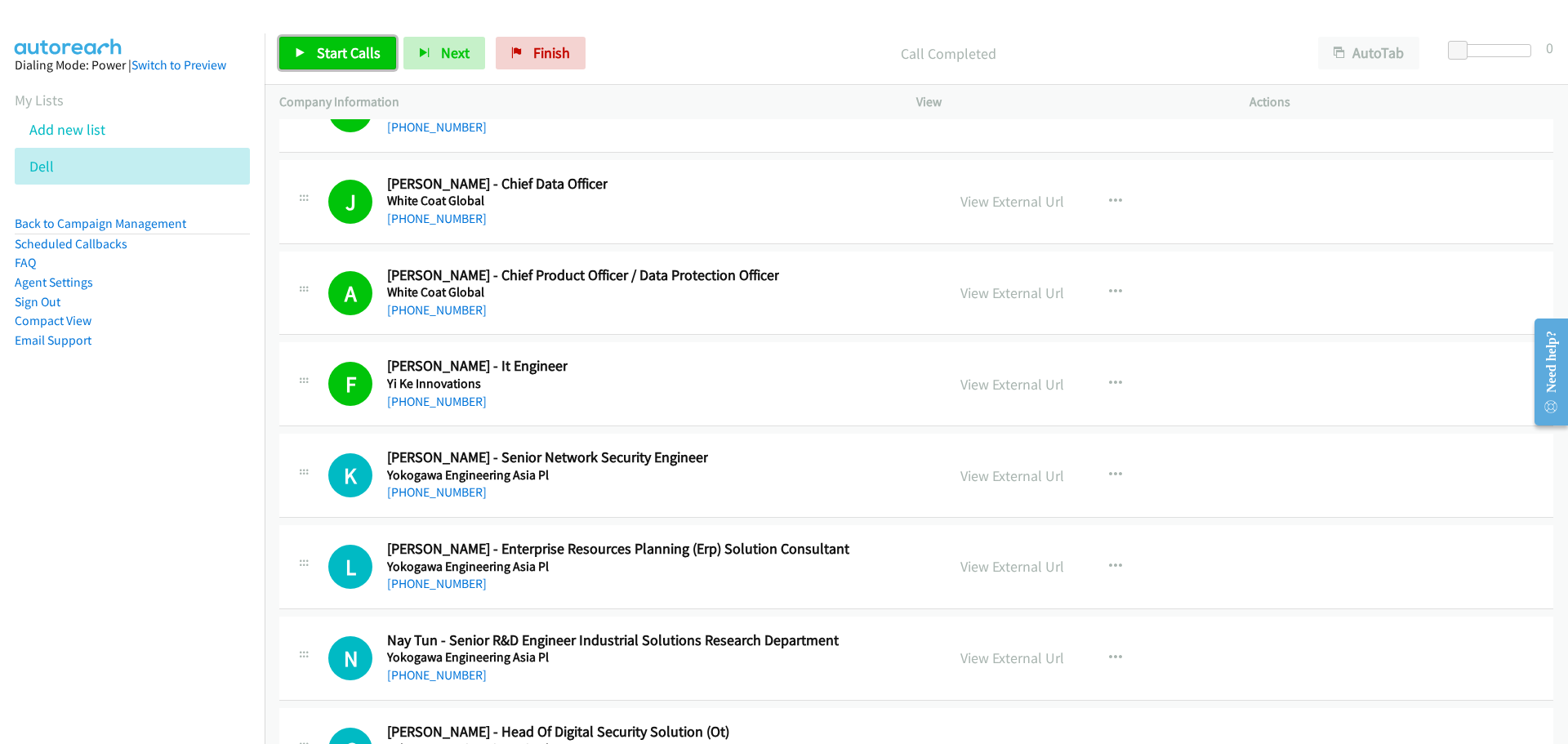
click at [303, 40] on link "Start Calls" at bounding box center [338, 52] width 117 height 33
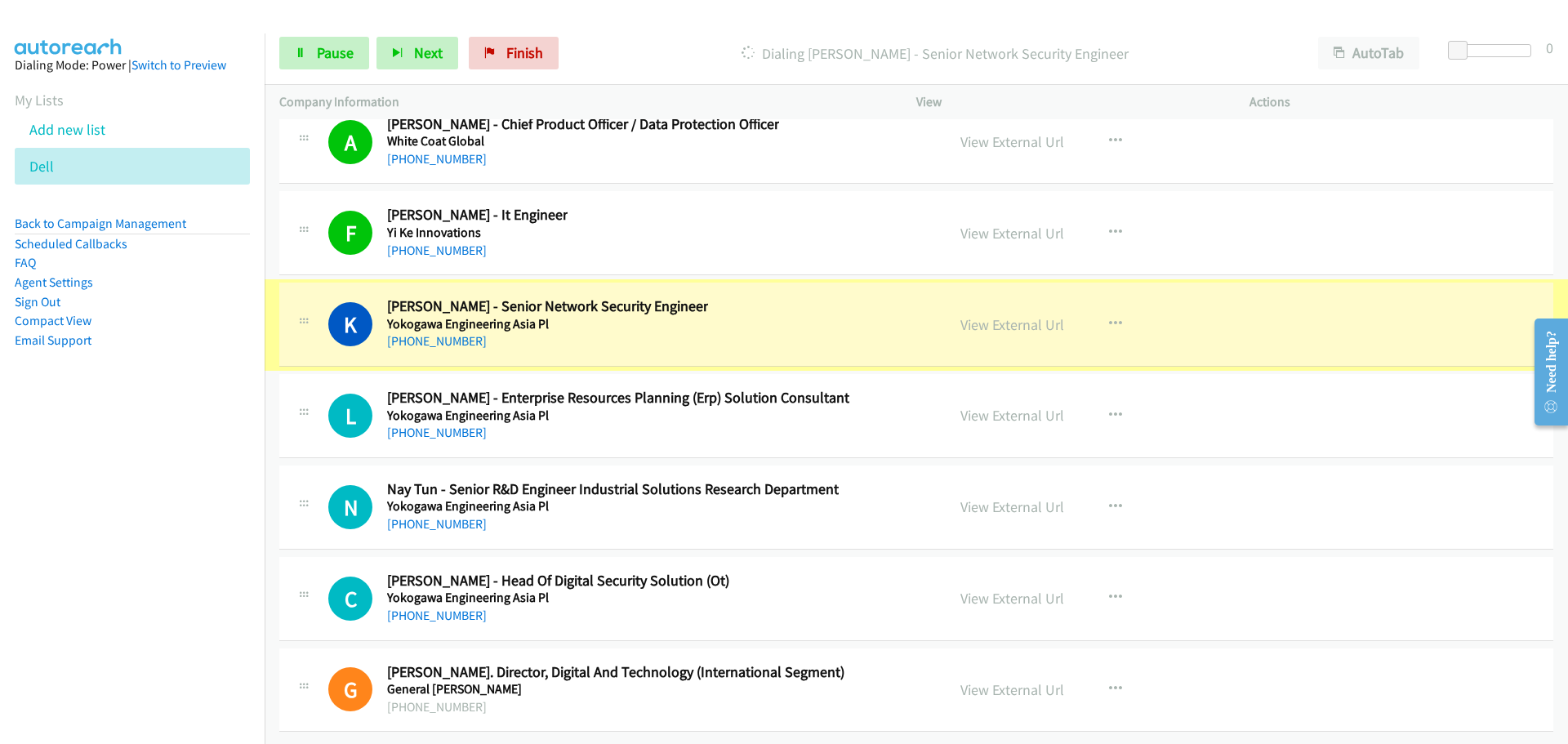
scroll to position [25830, 0]
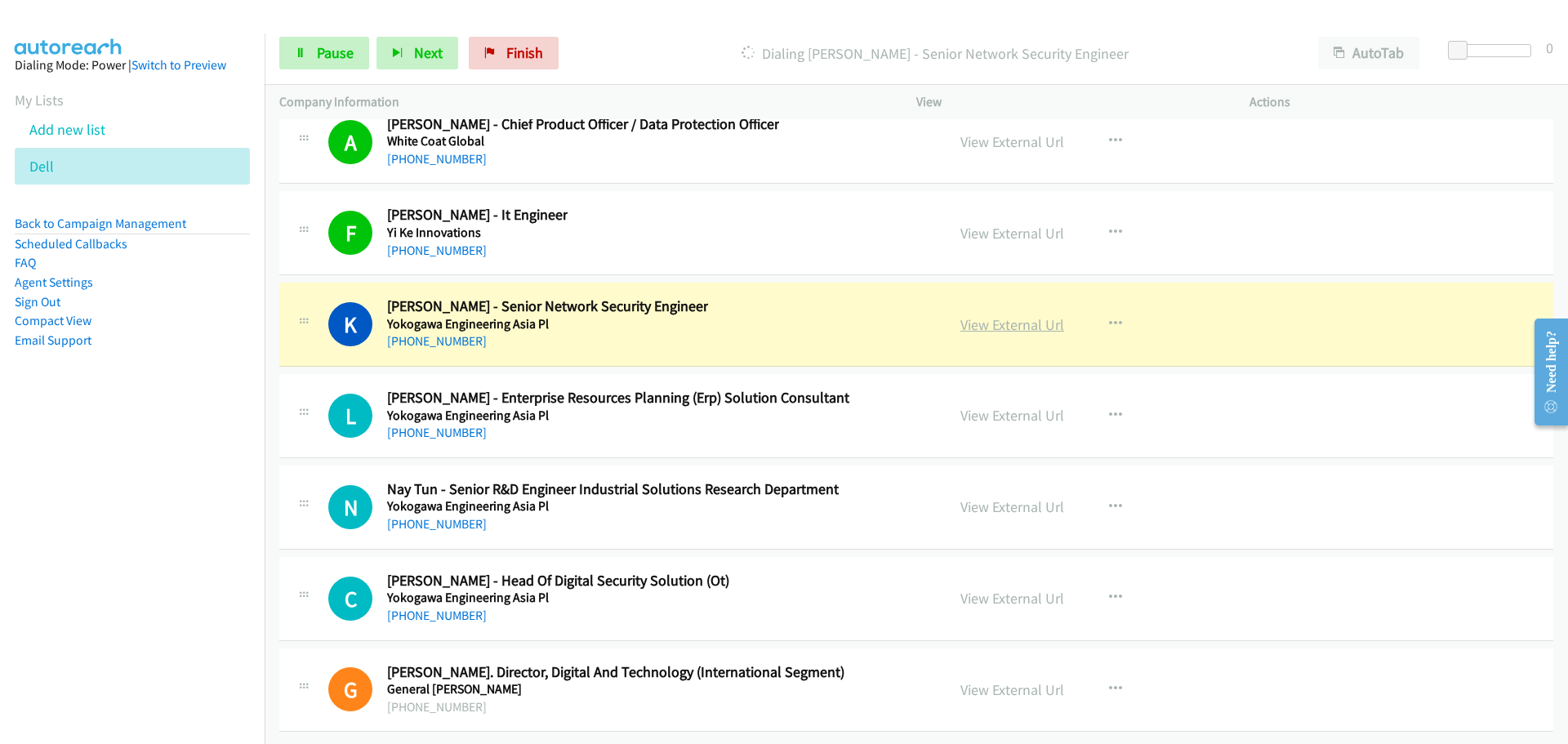
click at [1003, 315] on link "View External Url" at bounding box center [1012, 324] width 104 height 19
click at [352, 51] on span "Pause" at bounding box center [334, 52] width 36 height 19
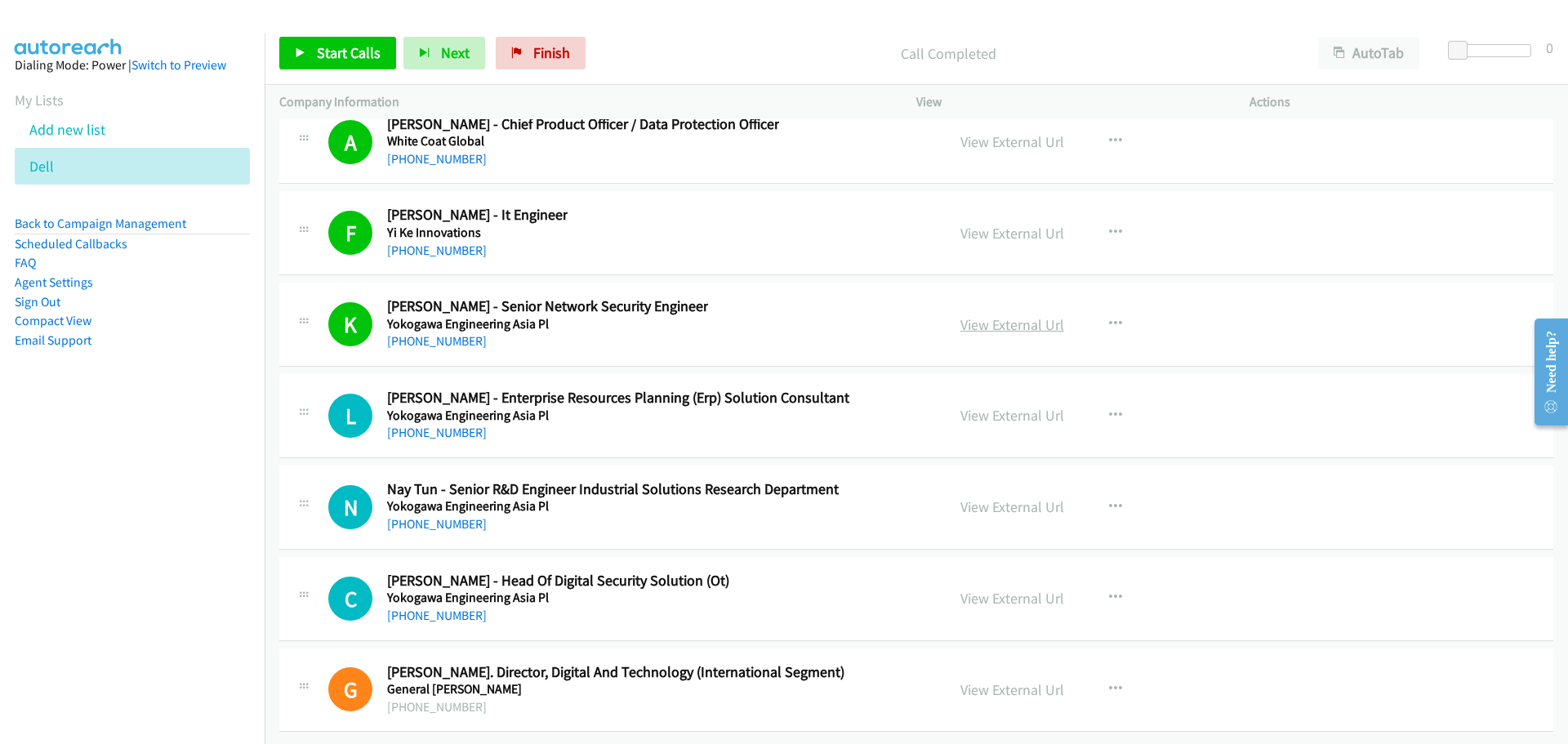
click at [1013, 315] on link "View External Url" at bounding box center [1012, 324] width 104 height 19
click at [338, 50] on span "Start Calls" at bounding box center [349, 52] width 64 height 19
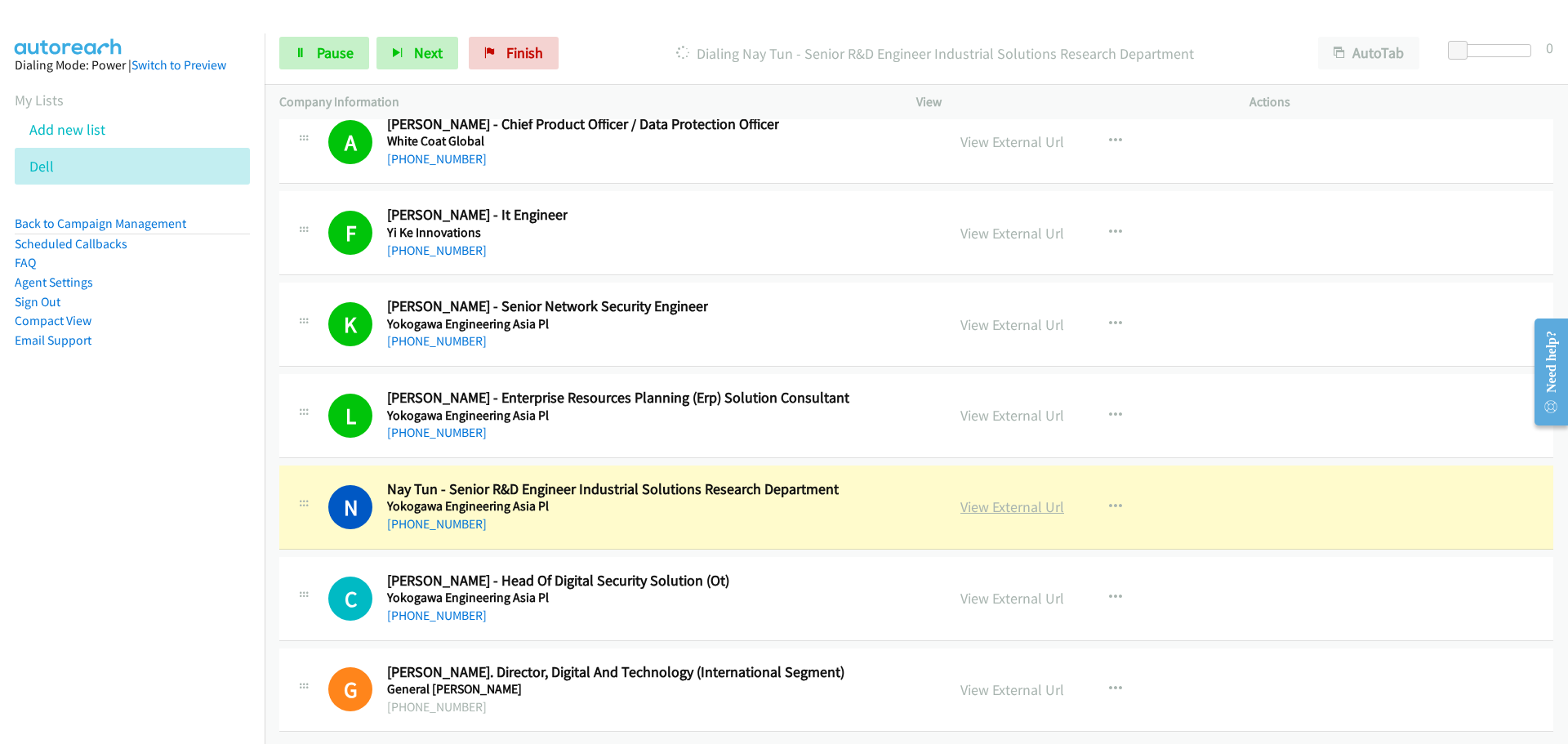
click at [1005, 497] on link "View External Url" at bounding box center [1012, 506] width 104 height 19
click at [330, 59] on span "Pause" at bounding box center [334, 52] width 36 height 19
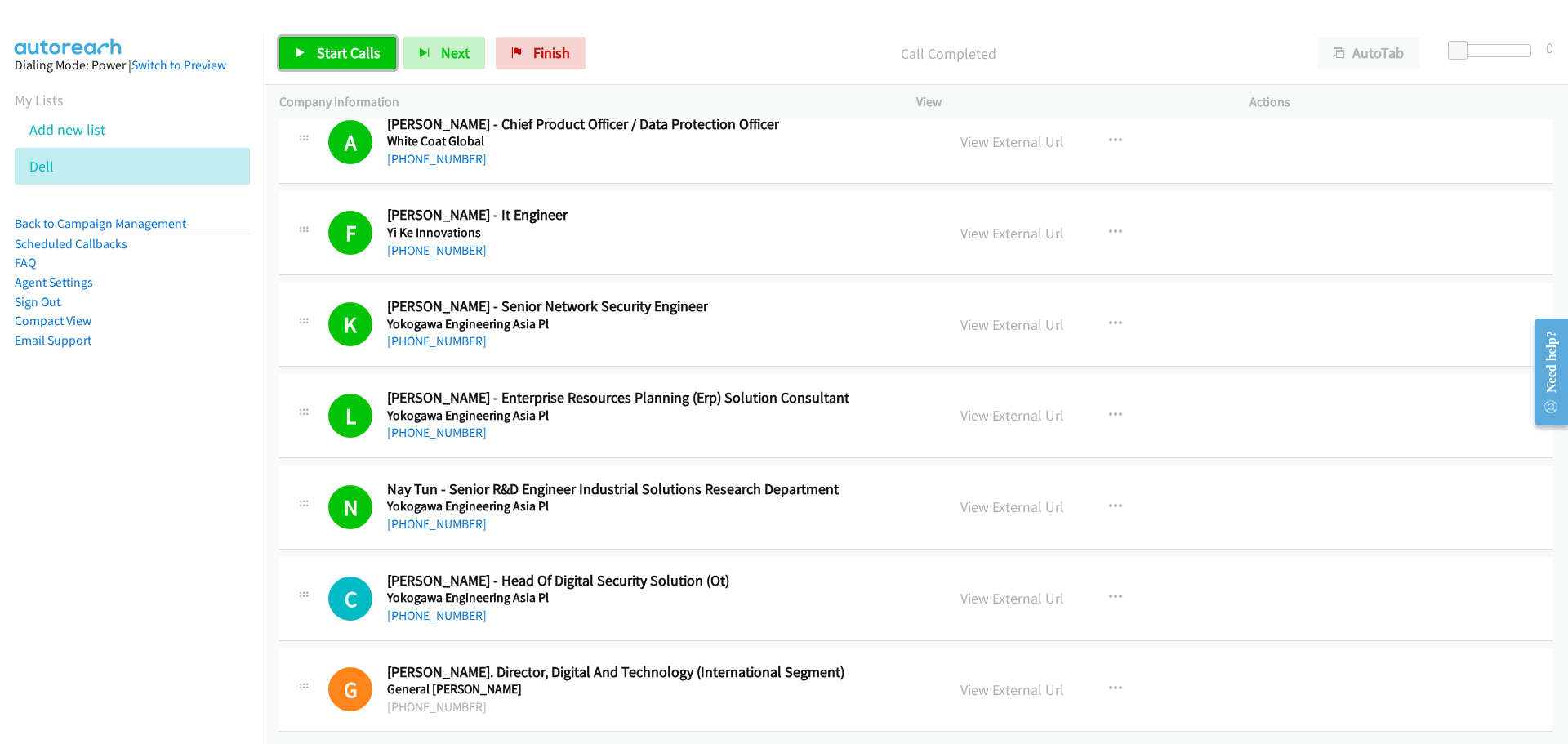
click at [342, 44] on span "Start Calls" at bounding box center [349, 52] width 64 height 19
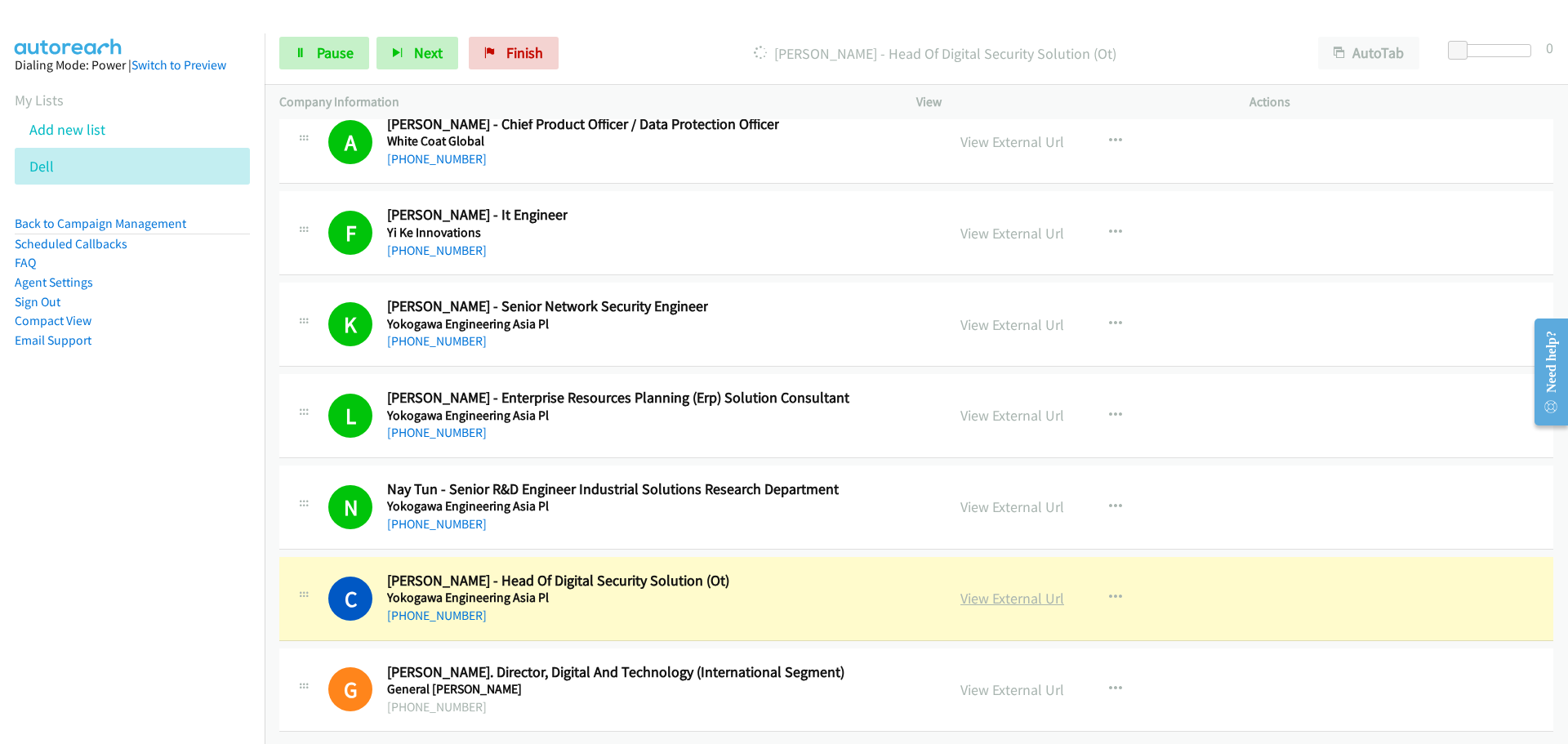
click at [1001, 591] on link "View External Url" at bounding box center [1012, 598] width 104 height 19
click at [340, 57] on span "Pause" at bounding box center [334, 52] width 36 height 19
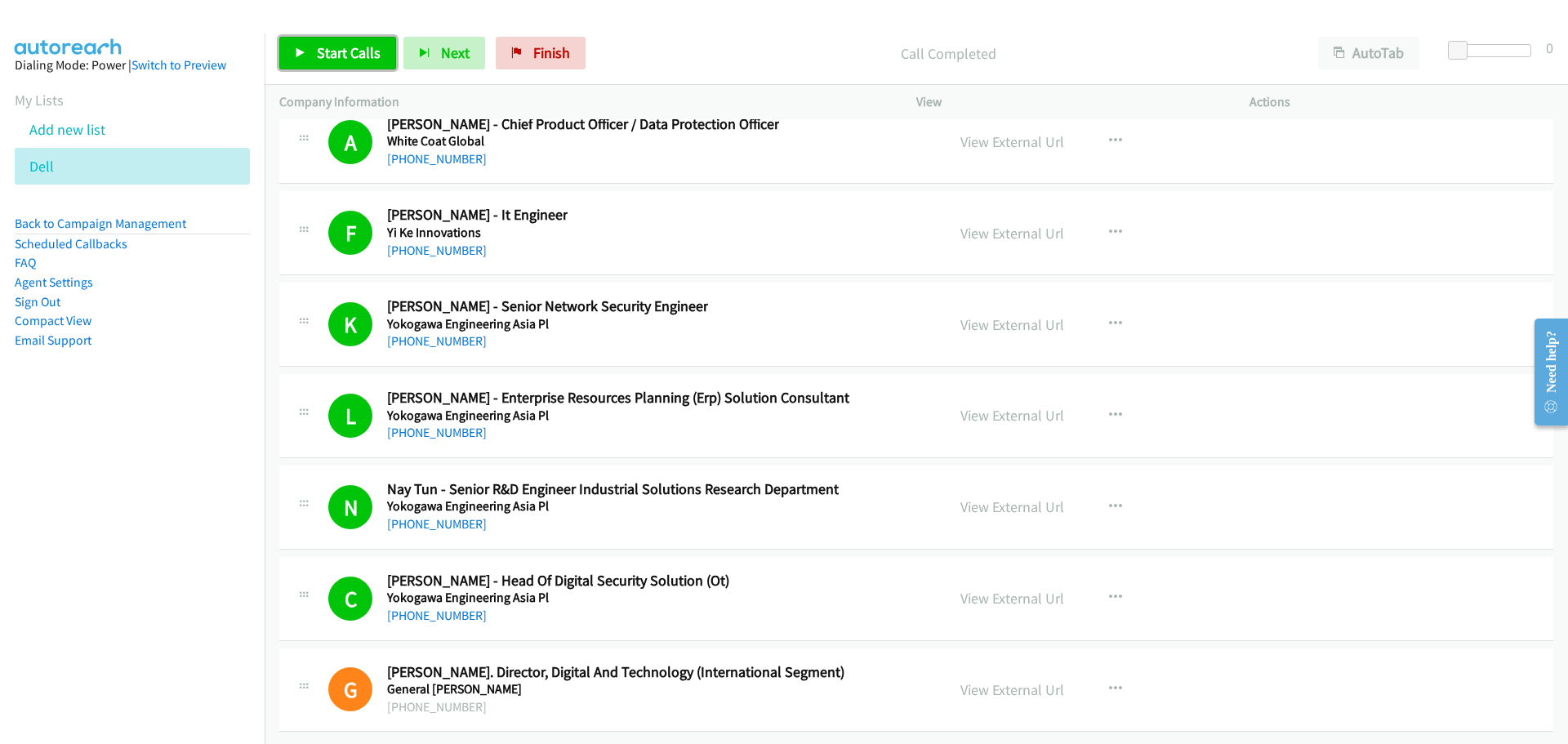
click at [304, 51] on icon at bounding box center [300, 53] width 12 height 12
click at [317, 52] on span "Pause" at bounding box center [334, 52] width 36 height 19
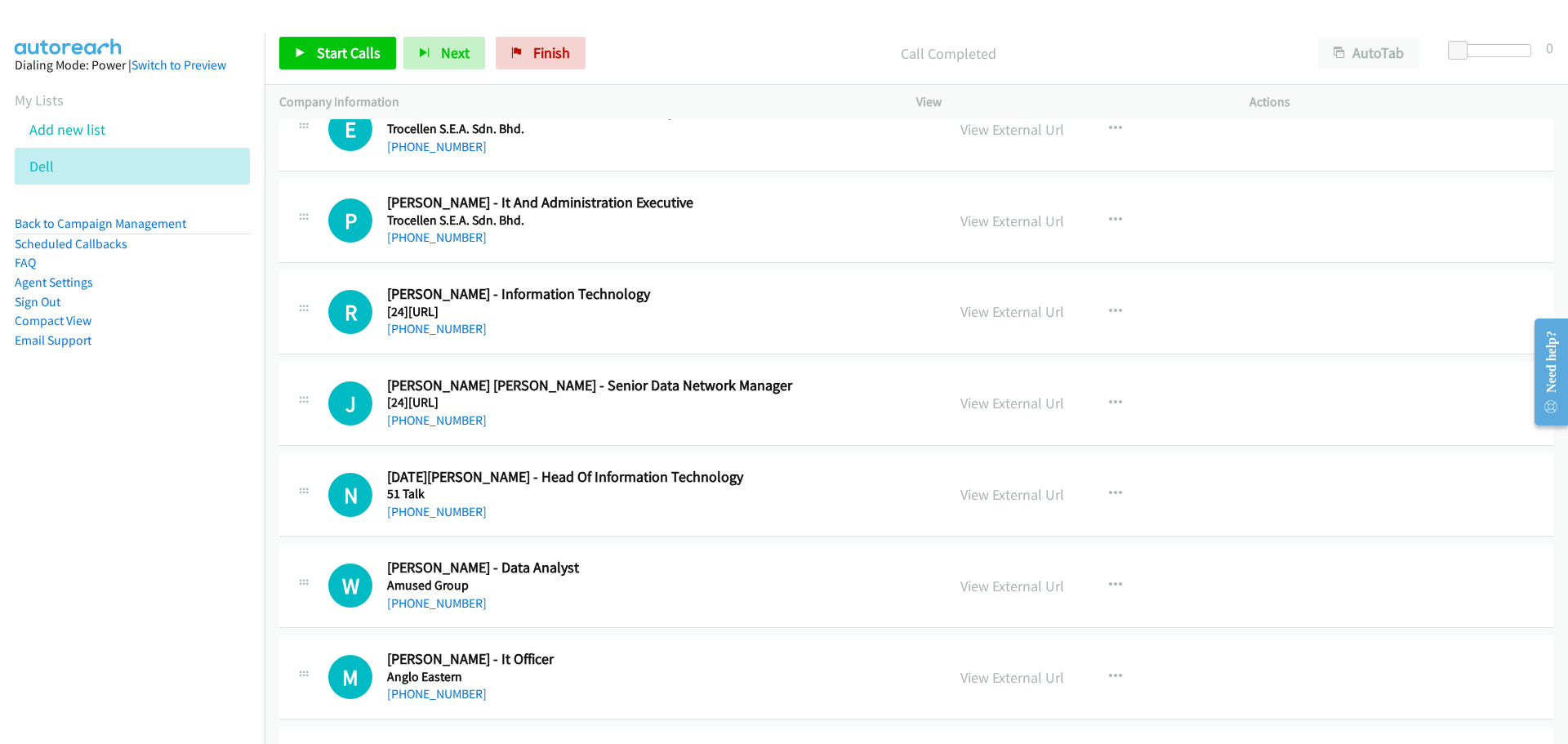
scroll to position [8102, 0]
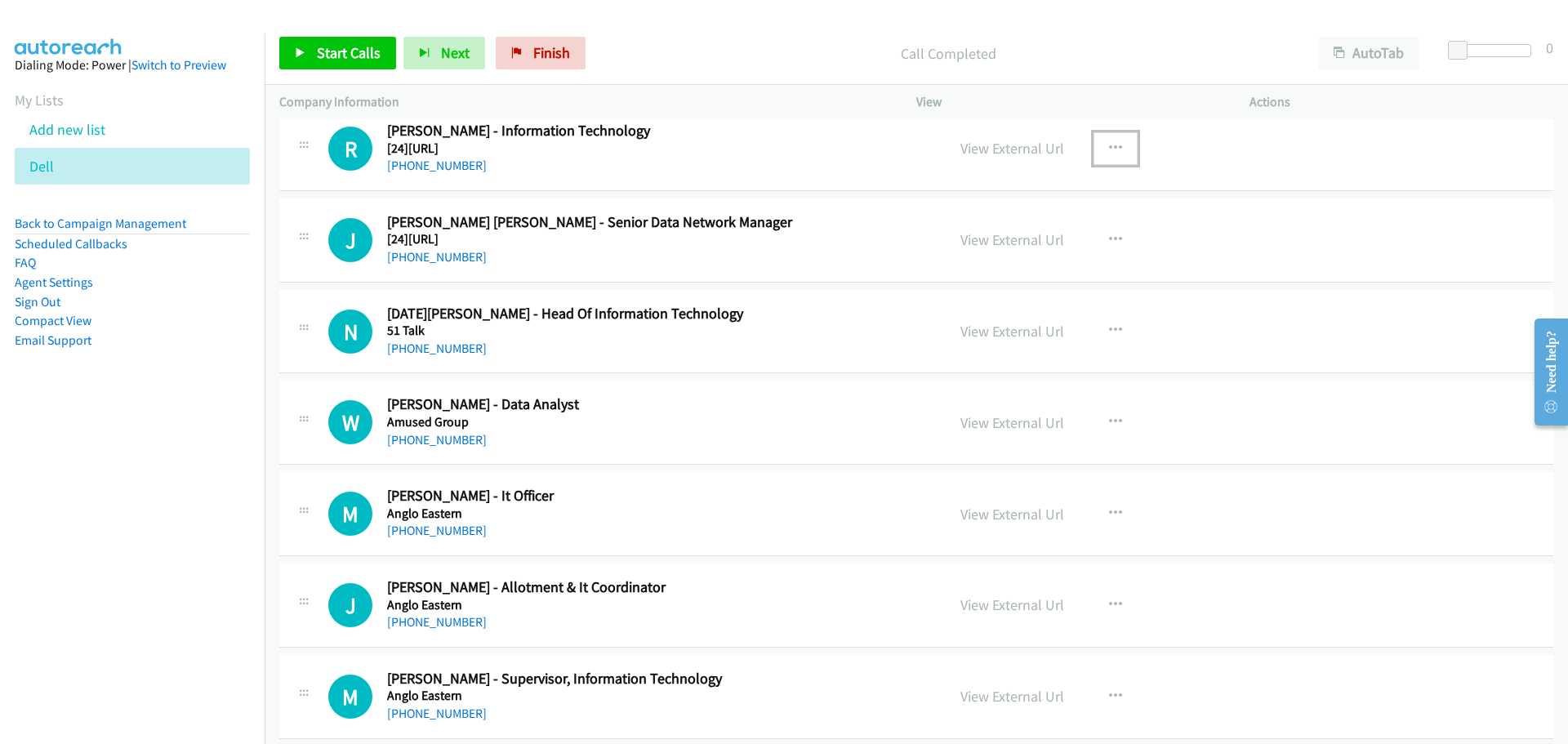
click at [1117, 145] on button "button" at bounding box center [1116, 148] width 44 height 33
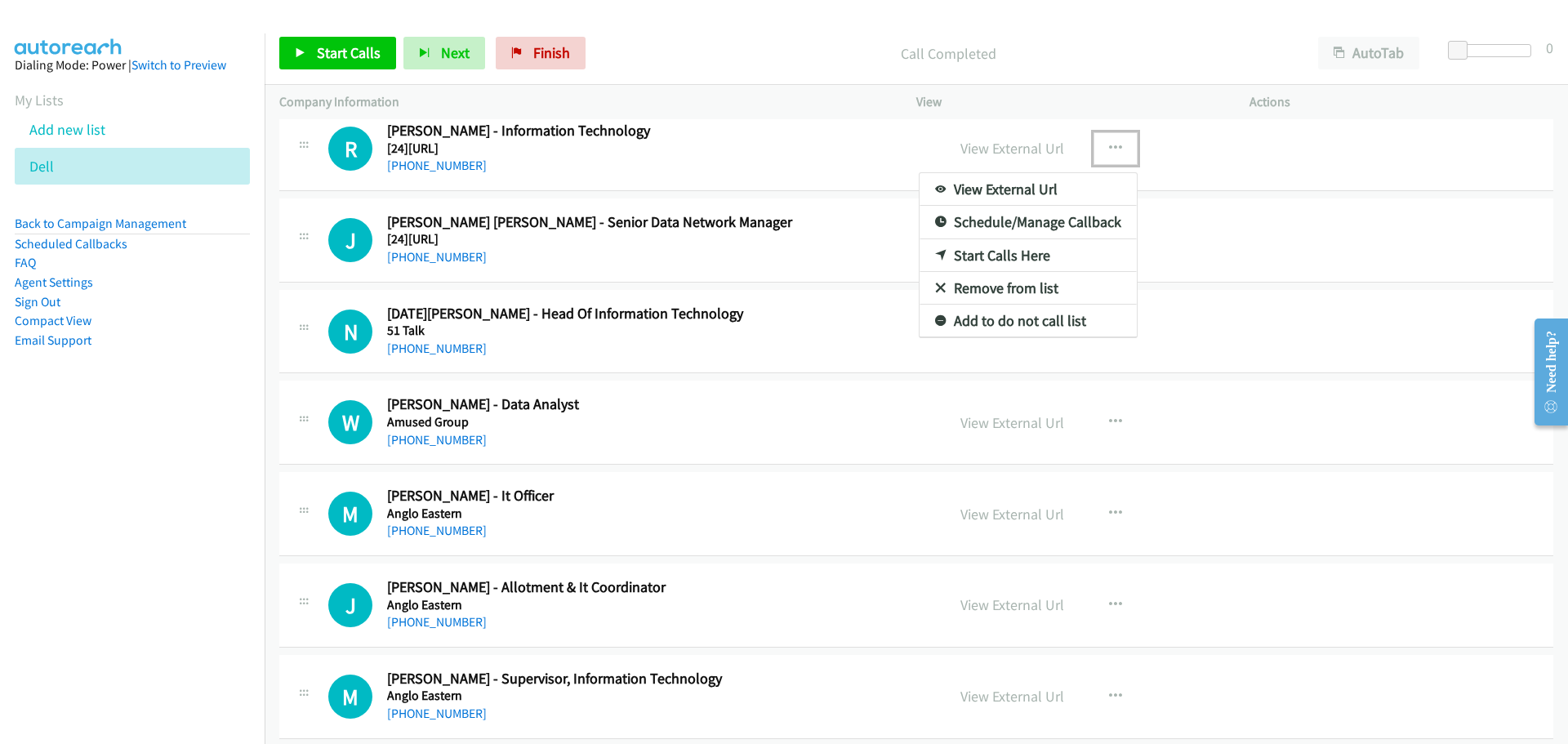
click at [996, 248] on link "Start Calls Here" at bounding box center [1028, 255] width 217 height 33
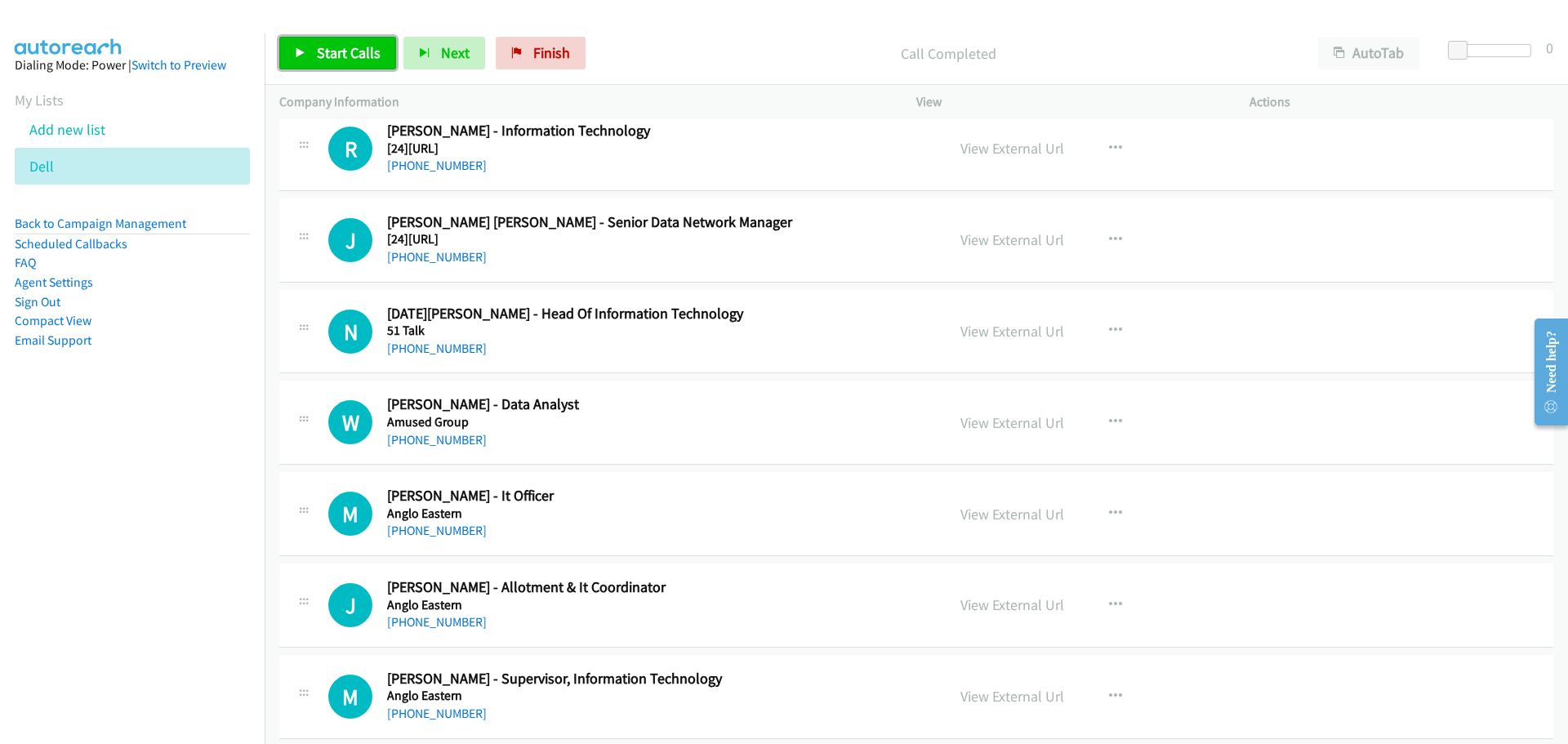
click at [308, 48] on link "Start Calls" at bounding box center [338, 52] width 117 height 33
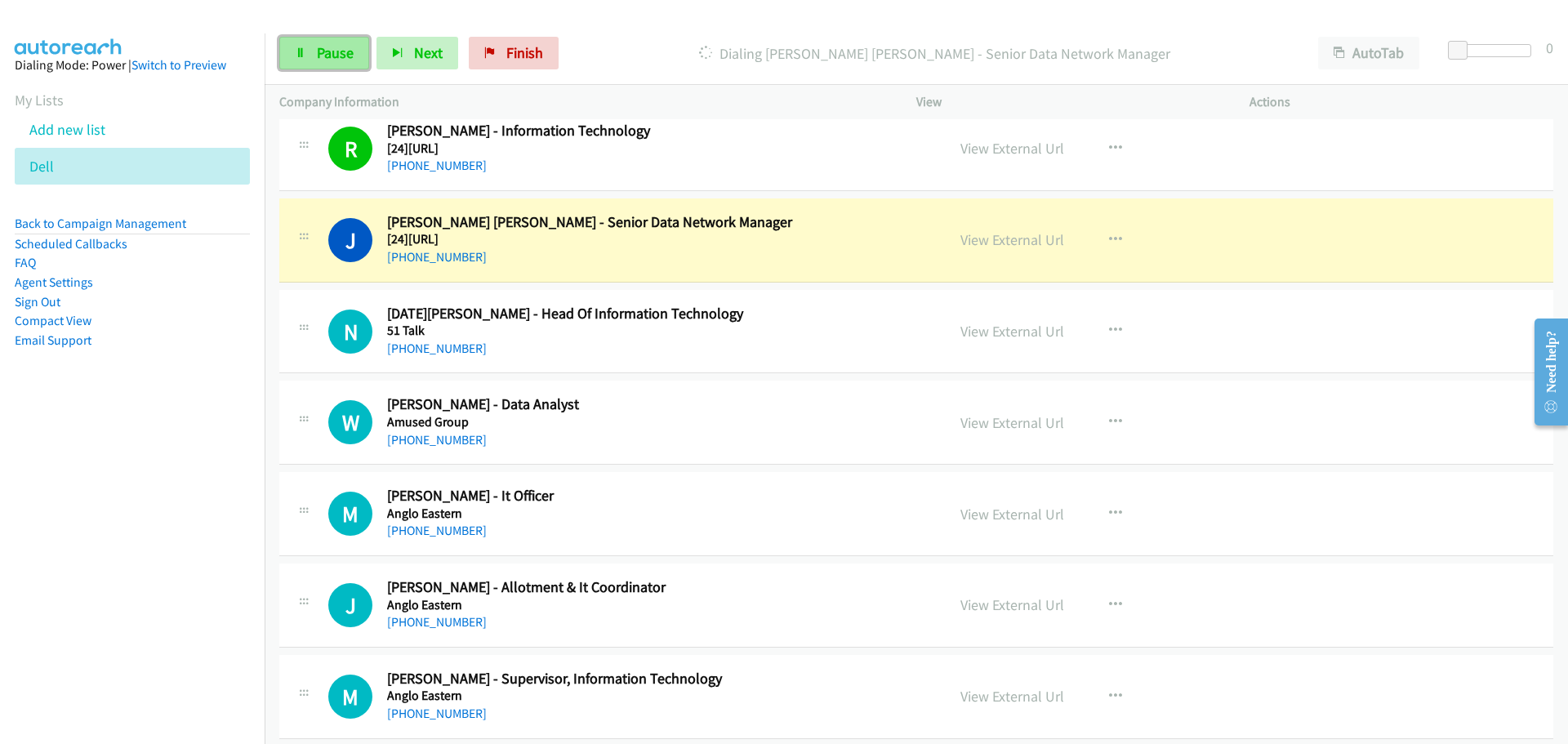
click at [303, 63] on link "Pause" at bounding box center [324, 52] width 90 height 33
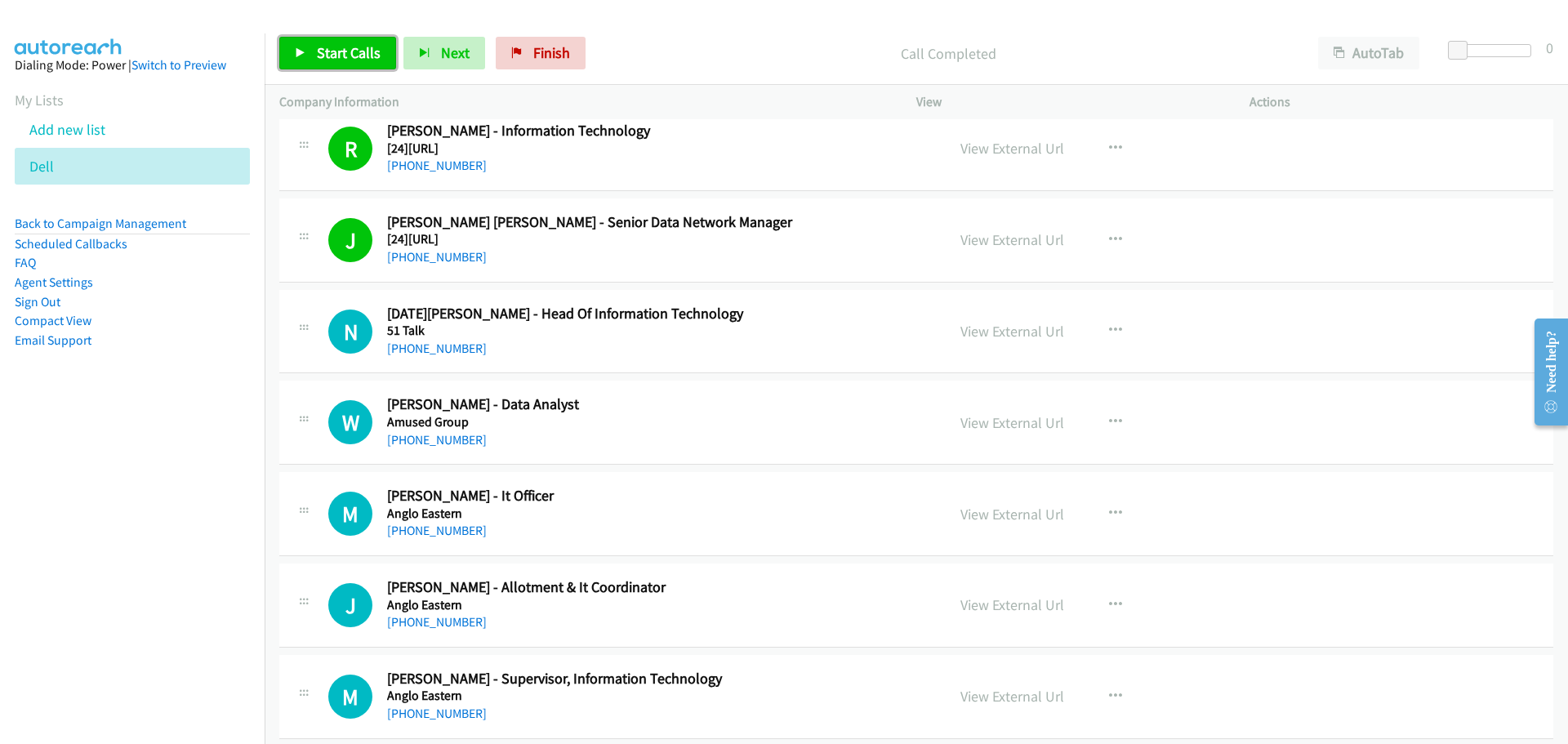
click at [343, 65] on link "Start Calls" at bounding box center [338, 52] width 117 height 33
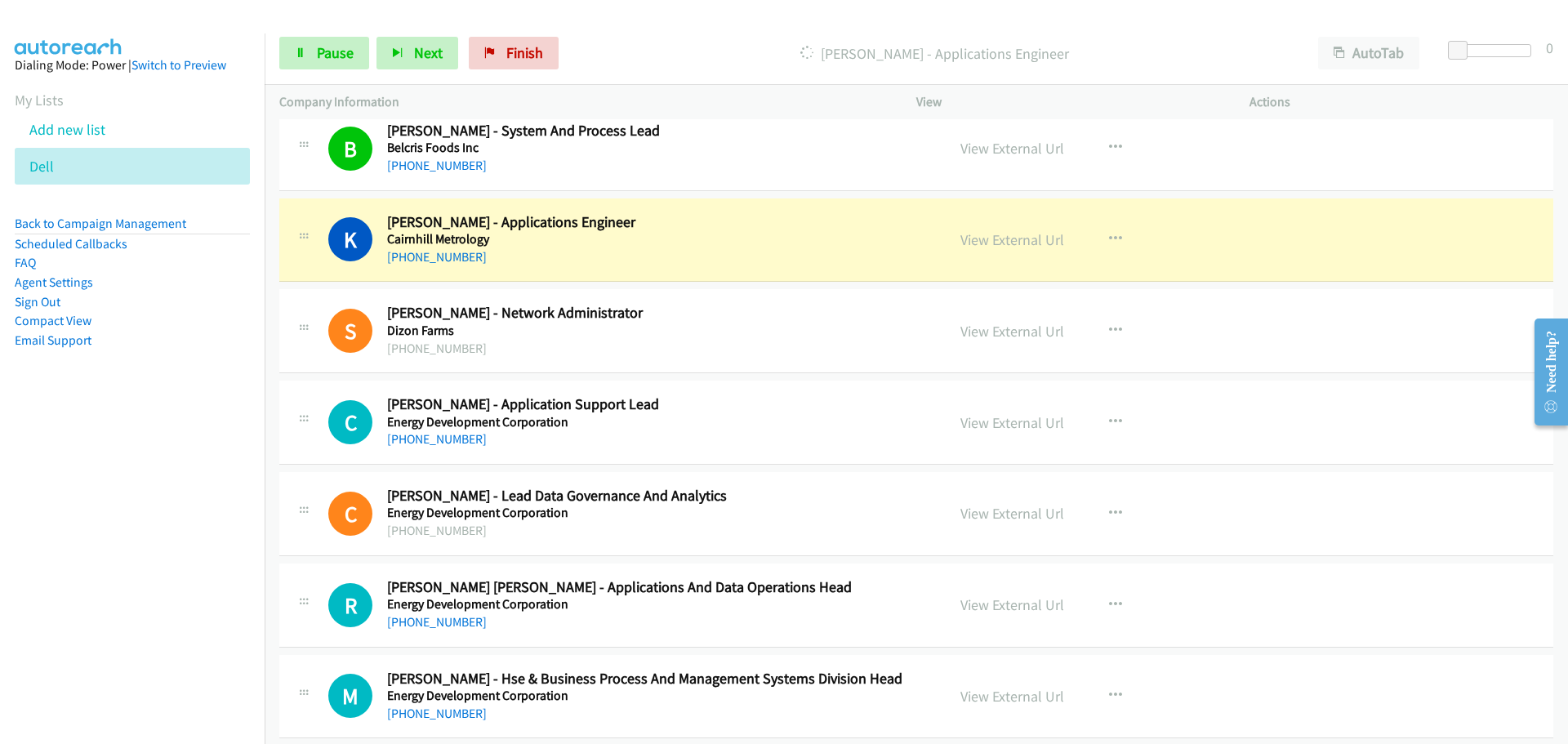
scroll to position [8754, 0]
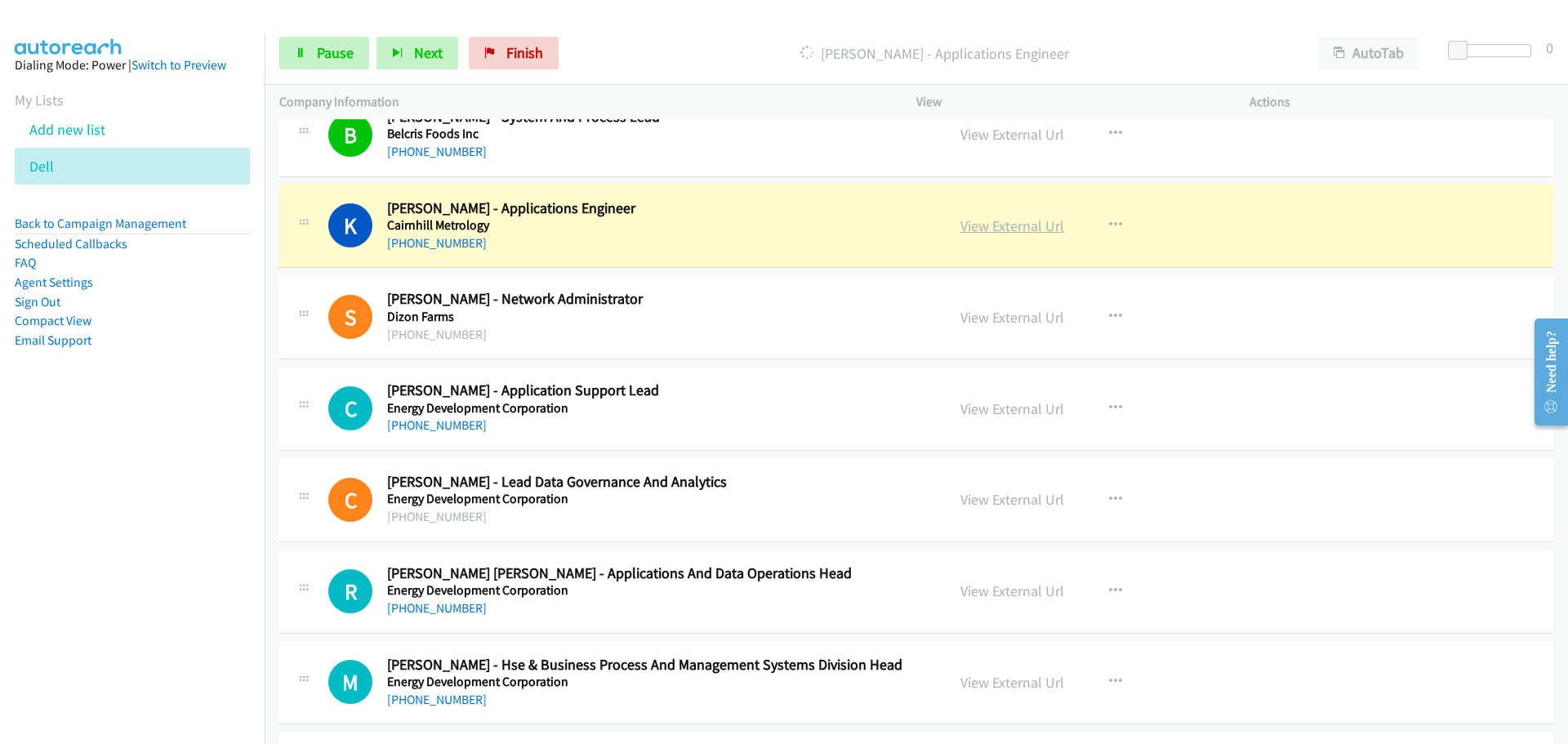
click at [967, 223] on link "View External Url" at bounding box center [1012, 225] width 104 height 19
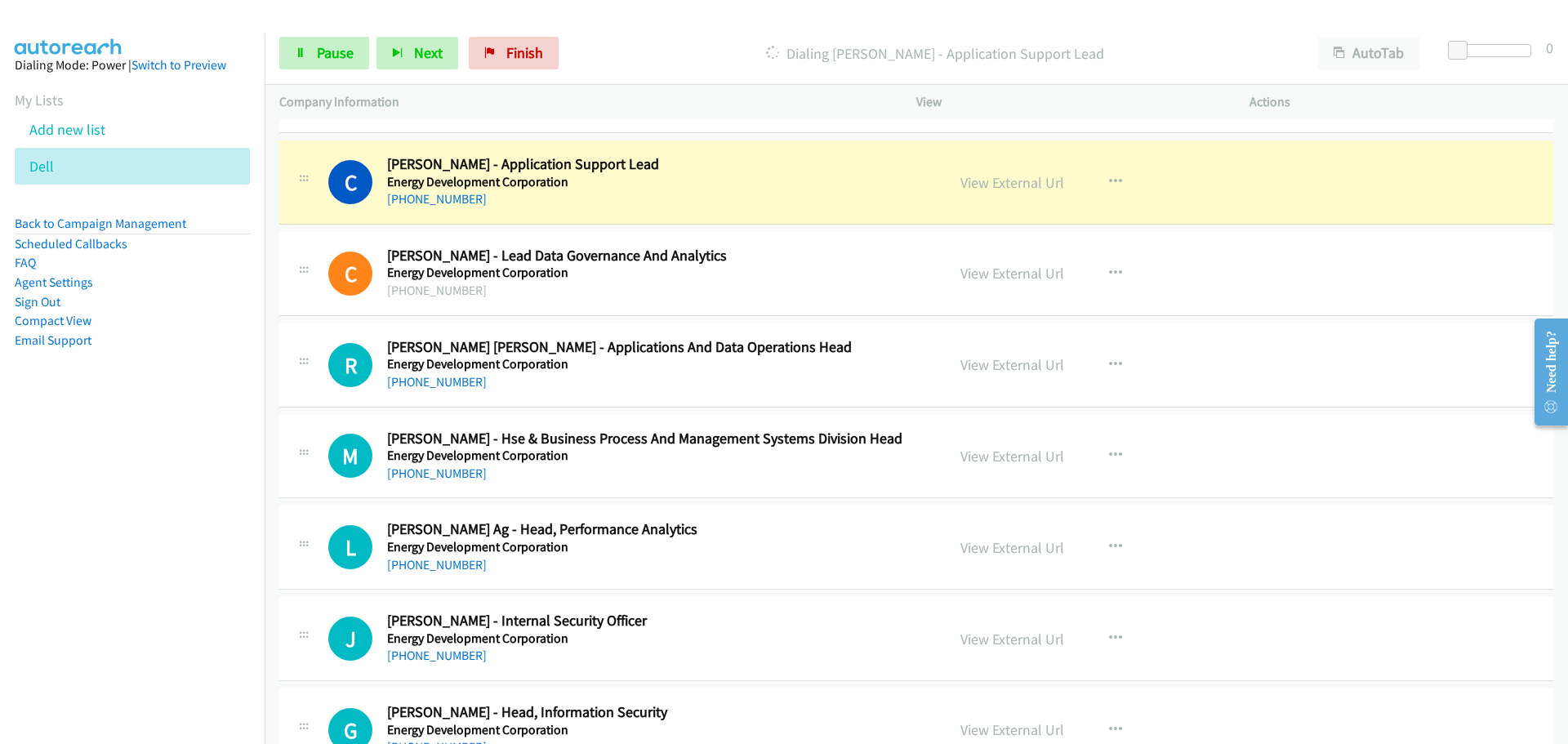
scroll to position [9000, 0]
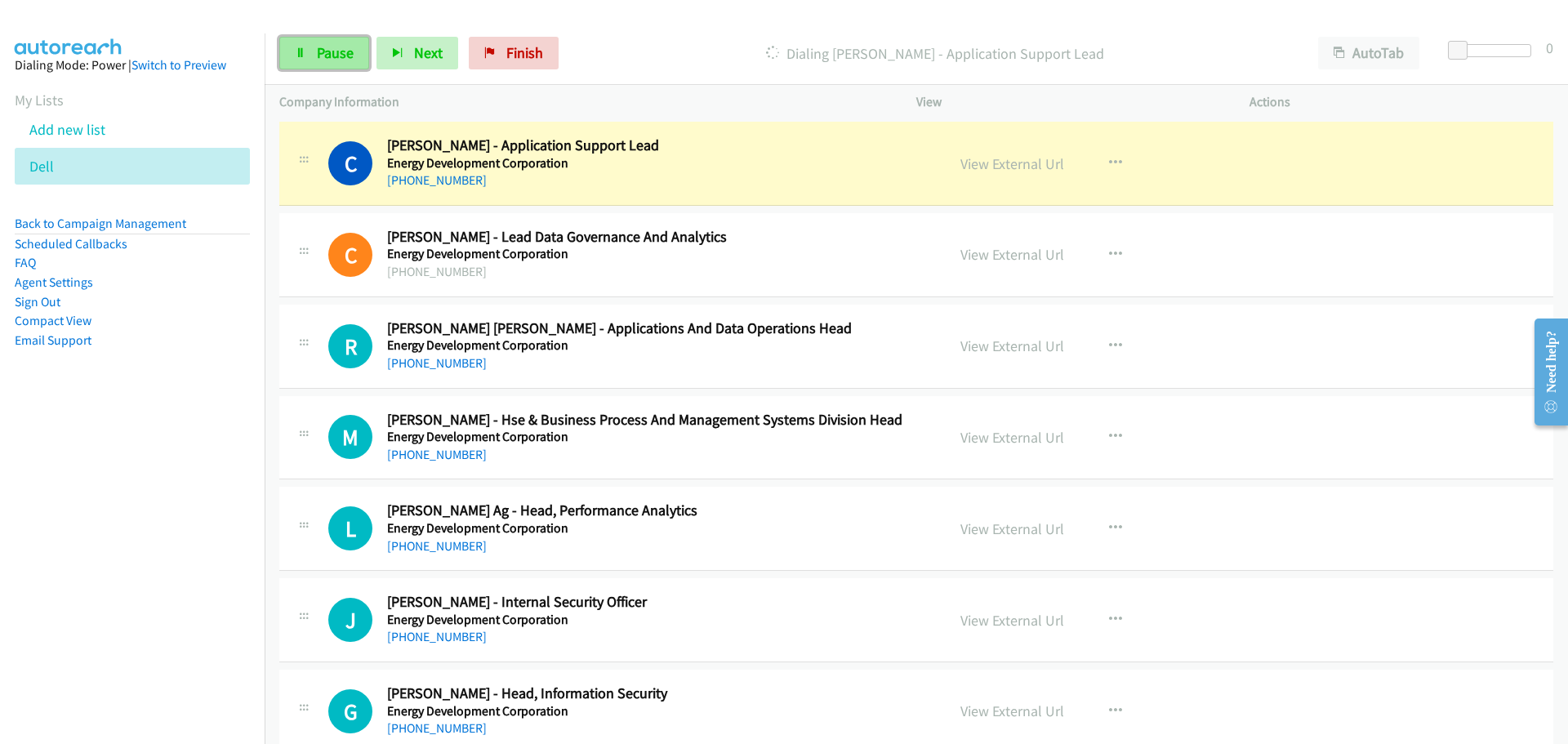
click at [335, 44] on span "Pause" at bounding box center [334, 52] width 36 height 19
click at [303, 64] on link "Start Calls" at bounding box center [338, 52] width 117 height 33
click at [320, 52] on span "Pause" at bounding box center [334, 52] width 36 height 19
click at [315, 40] on link "Start Calls" at bounding box center [338, 52] width 117 height 33
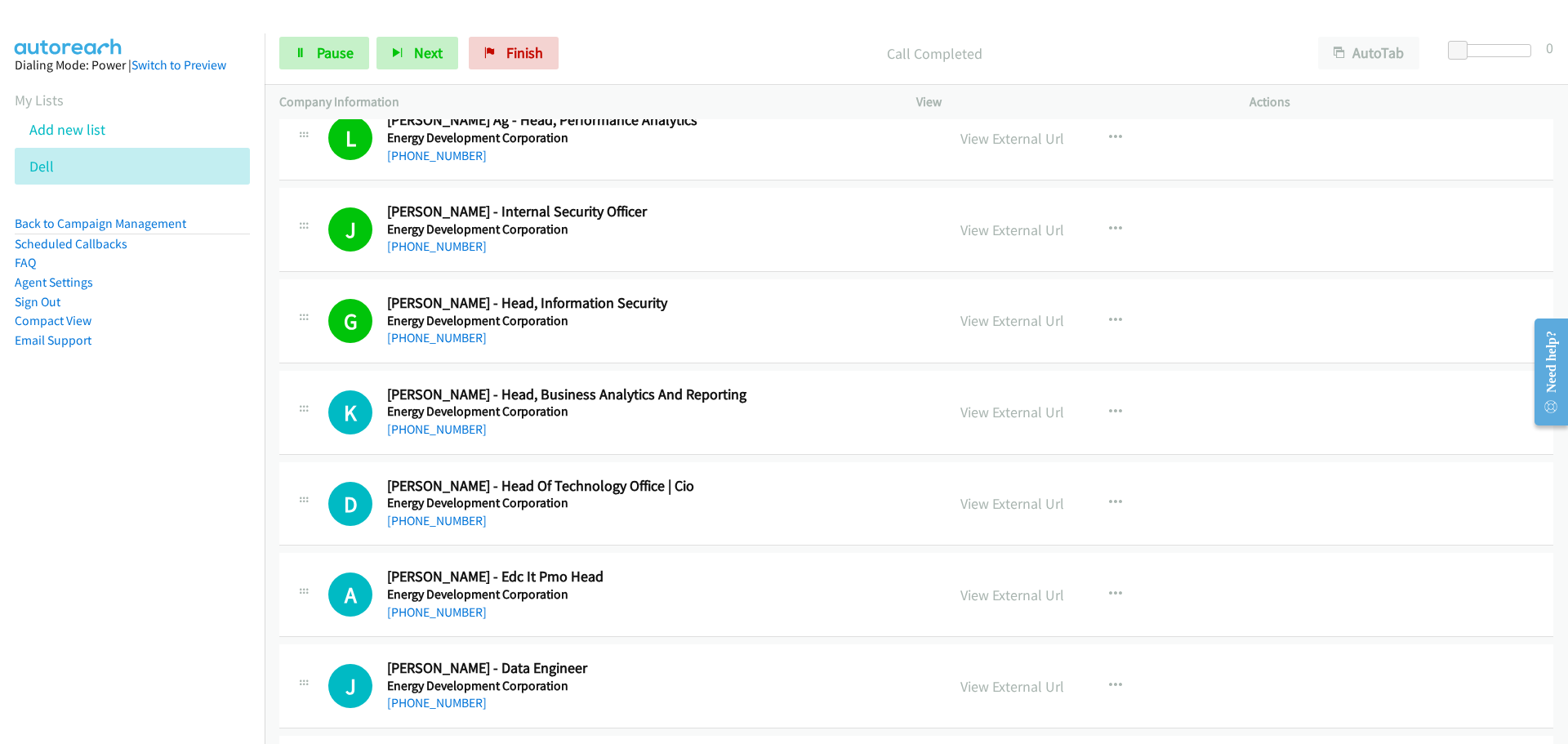
scroll to position [9408, 0]
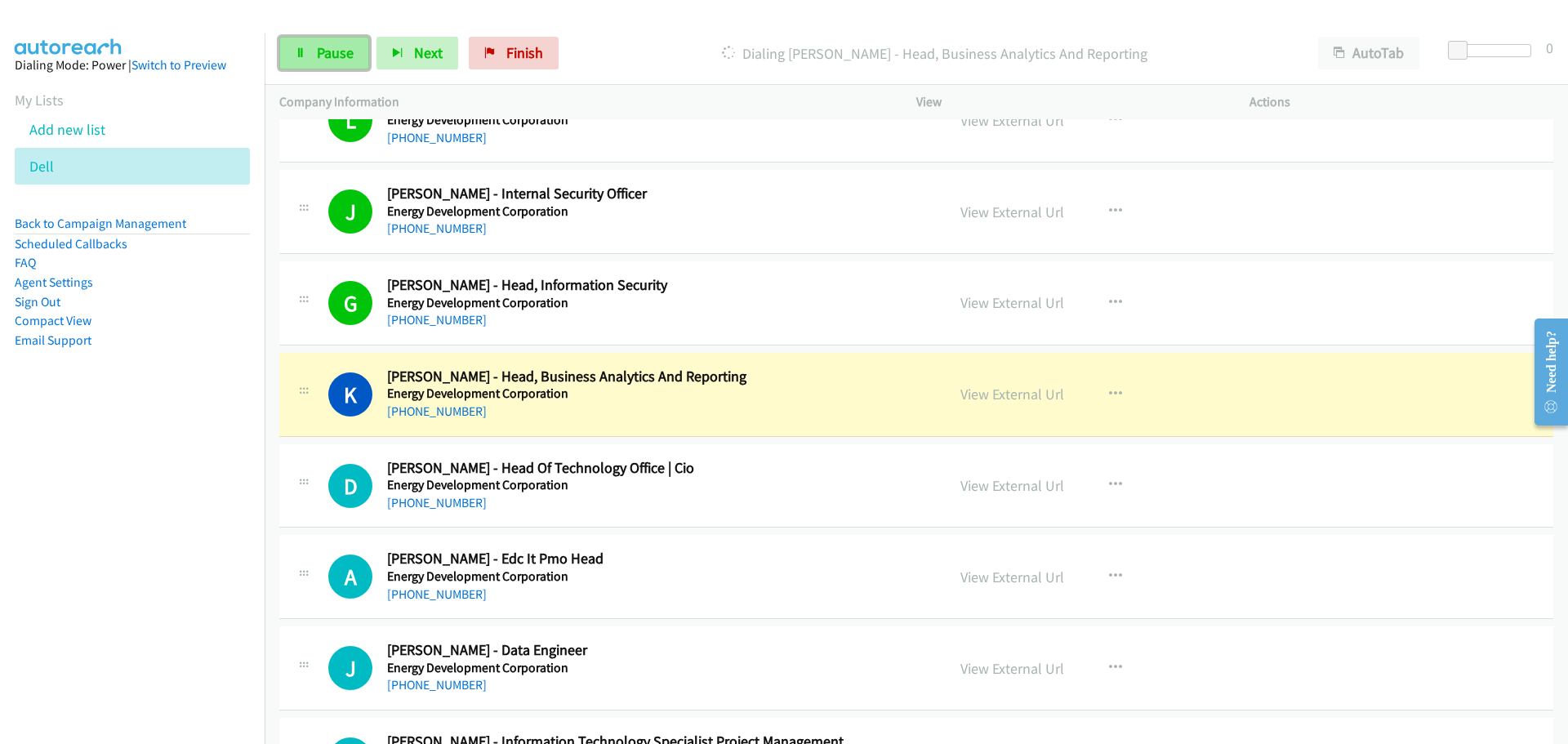
drag, startPoint x: 323, startPoint y: 51, endPoint x: 4, endPoint y: 145, distance: 332.6
click at [323, 51] on span "Pause" at bounding box center [334, 52] width 36 height 19
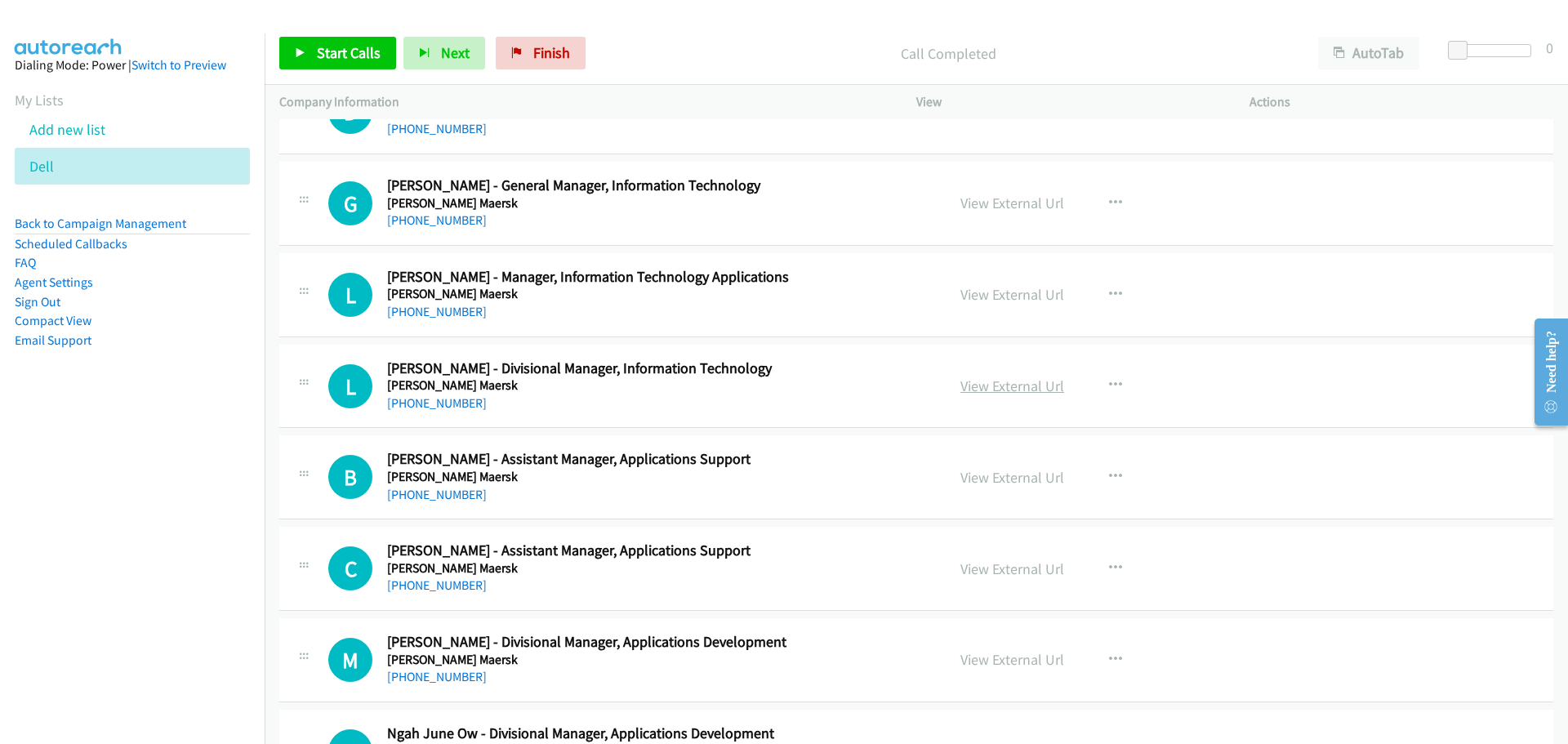
scroll to position [2123, 0]
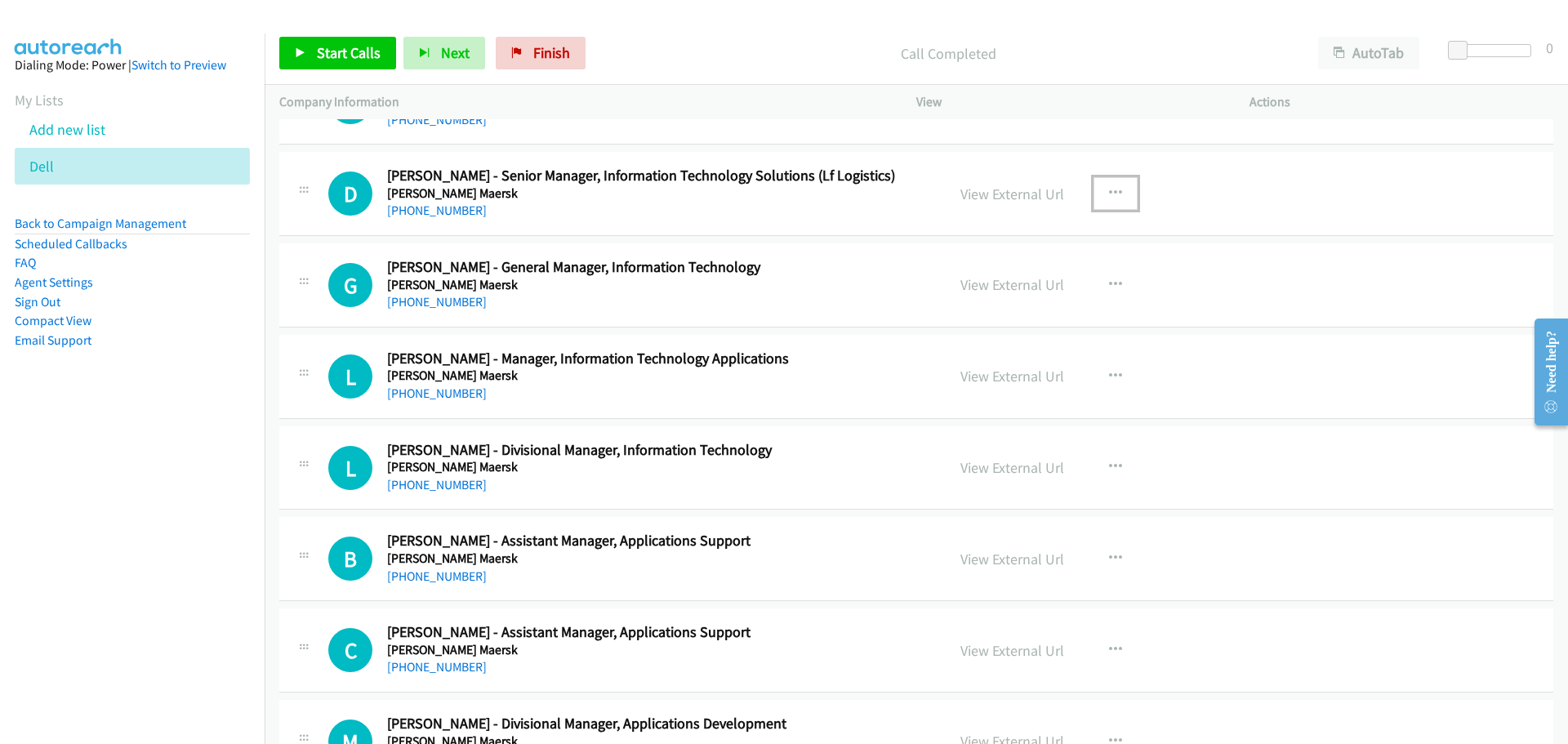
click at [1108, 202] on button "button" at bounding box center [1116, 193] width 44 height 33
click at [995, 303] on link "Start Calls Here" at bounding box center [1028, 300] width 217 height 33
click at [370, 60] on span "Start Calls" at bounding box center [349, 52] width 64 height 19
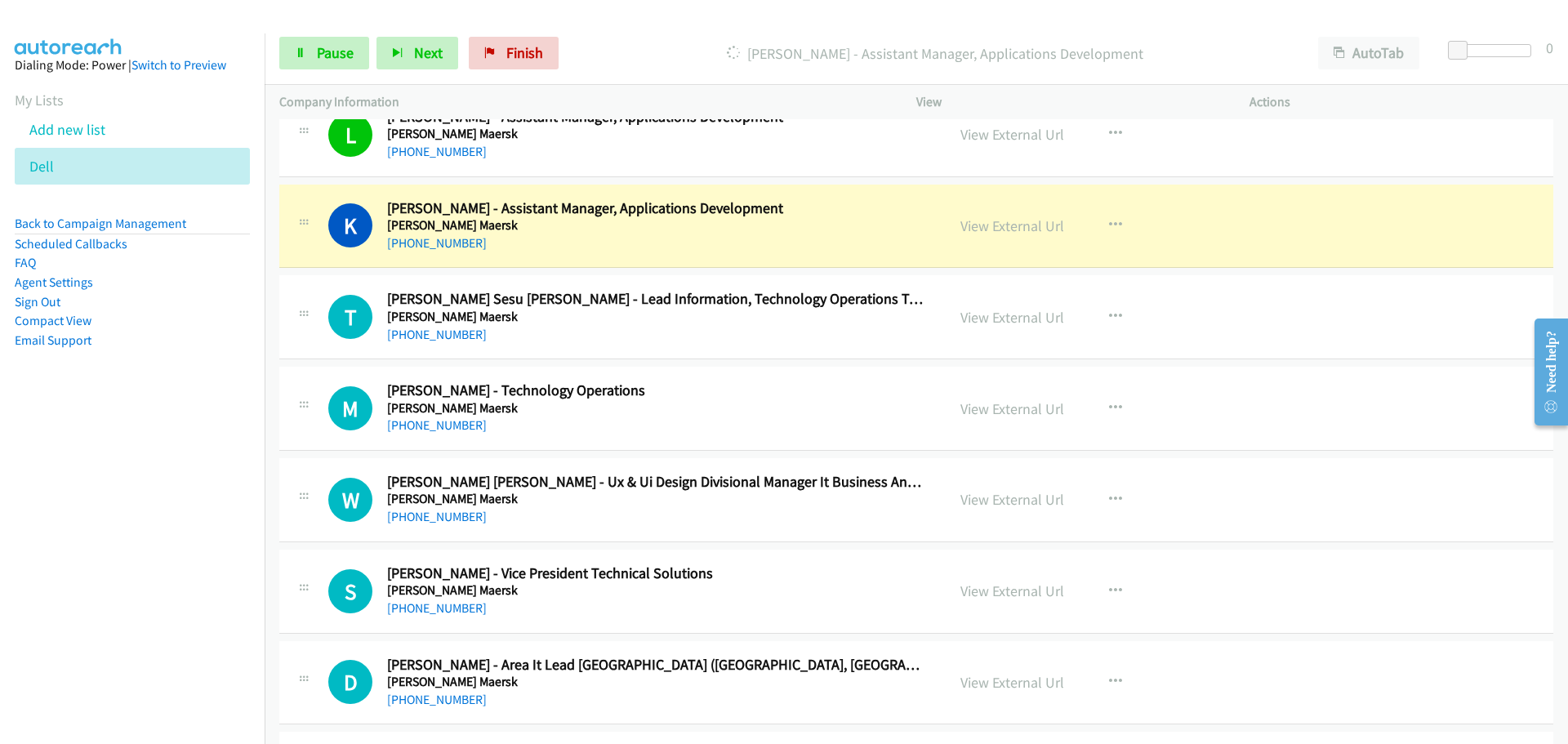
scroll to position [2939, 0]
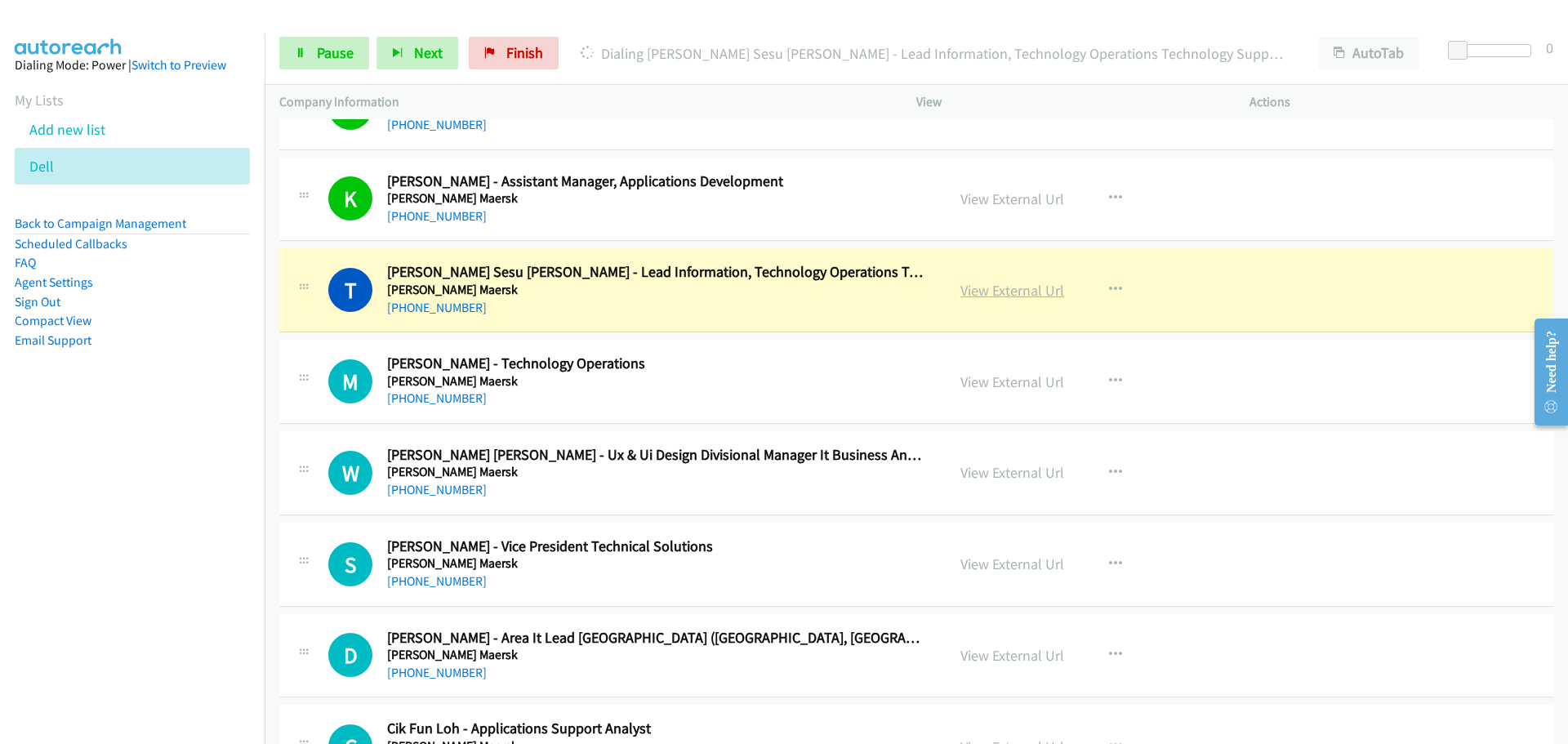
click at [1005, 294] on link "View External Url" at bounding box center [1012, 290] width 104 height 19
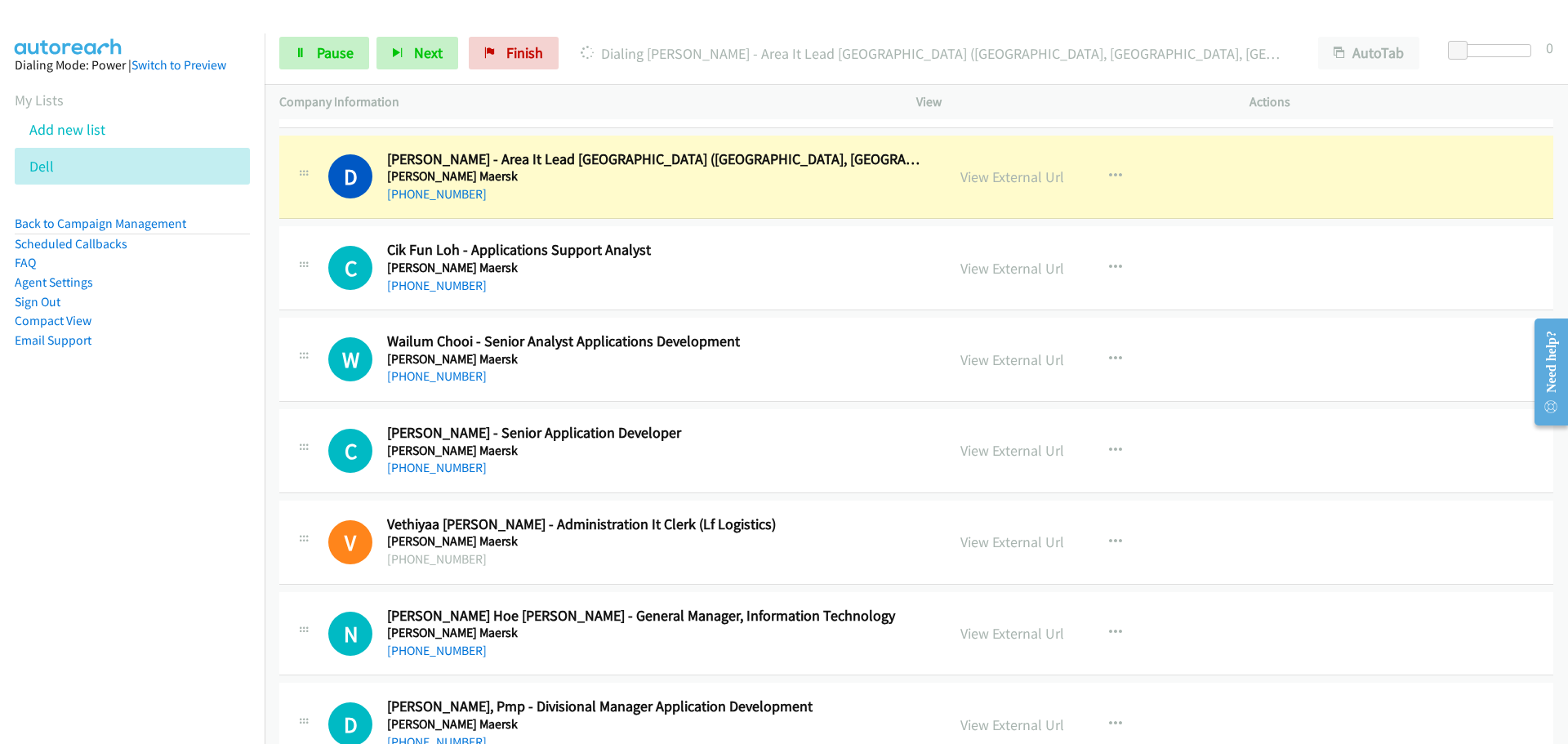
scroll to position [3429, 0]
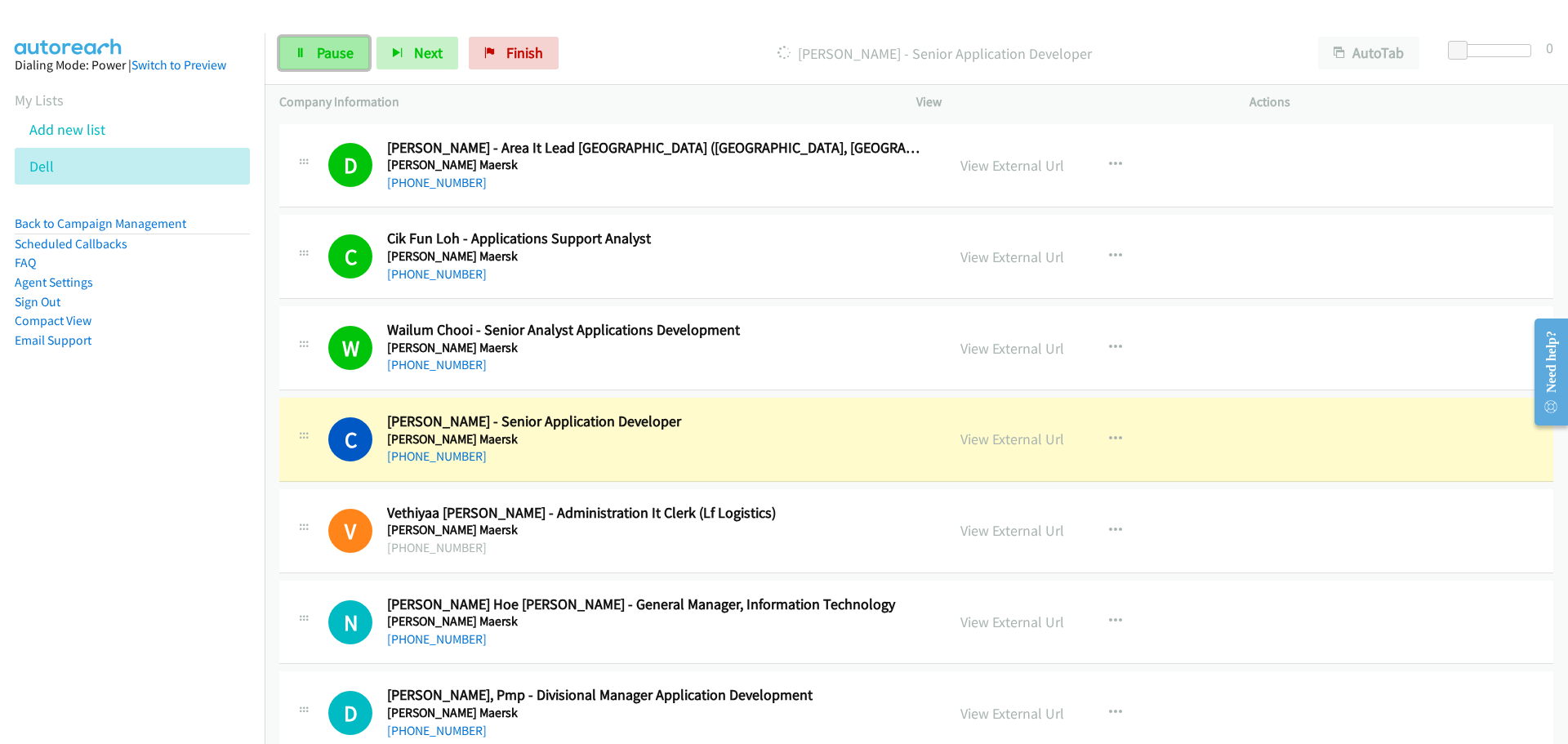
click at [318, 58] on span "Pause" at bounding box center [334, 52] width 36 height 19
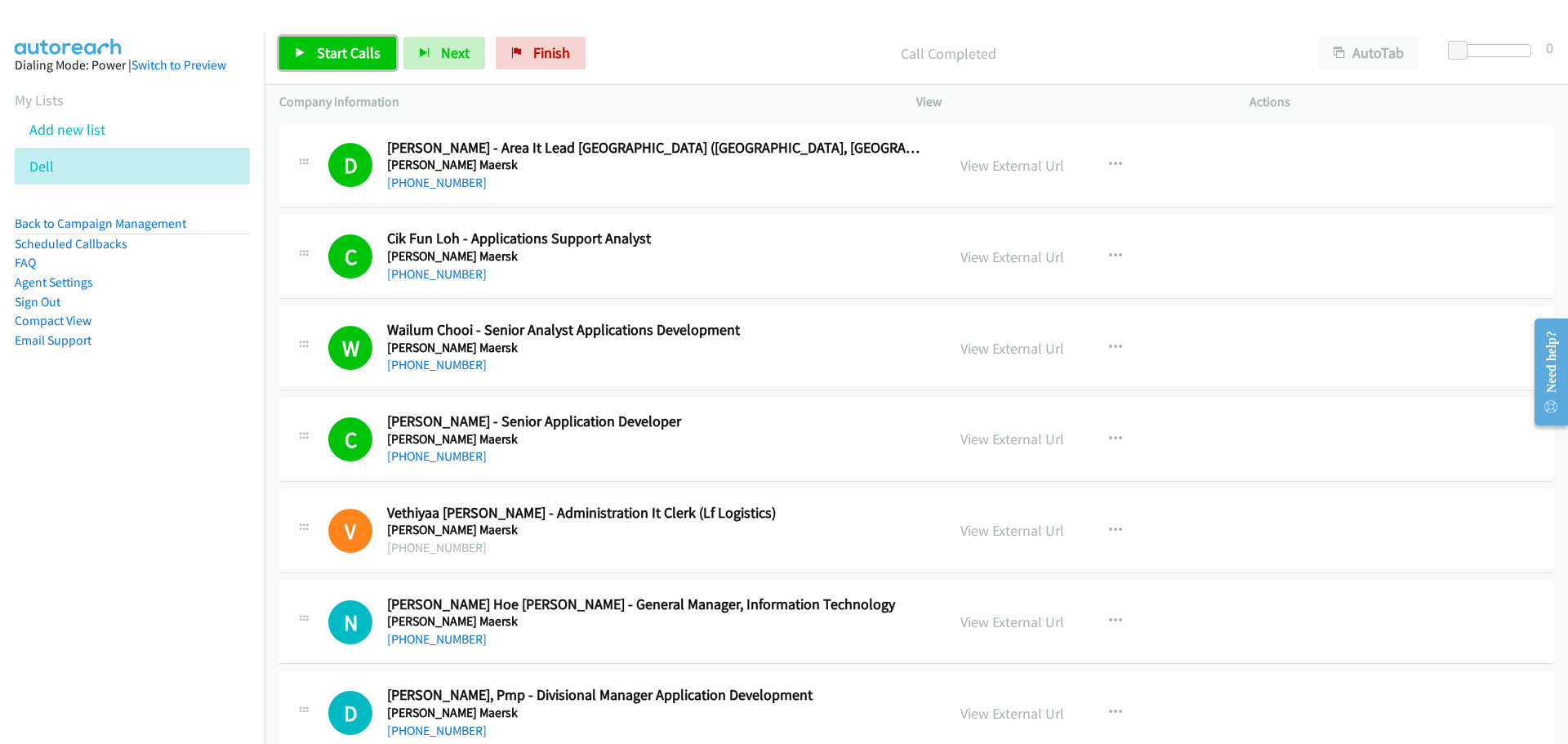
click at [333, 54] on span "Start Calls" at bounding box center [349, 52] width 64 height 19
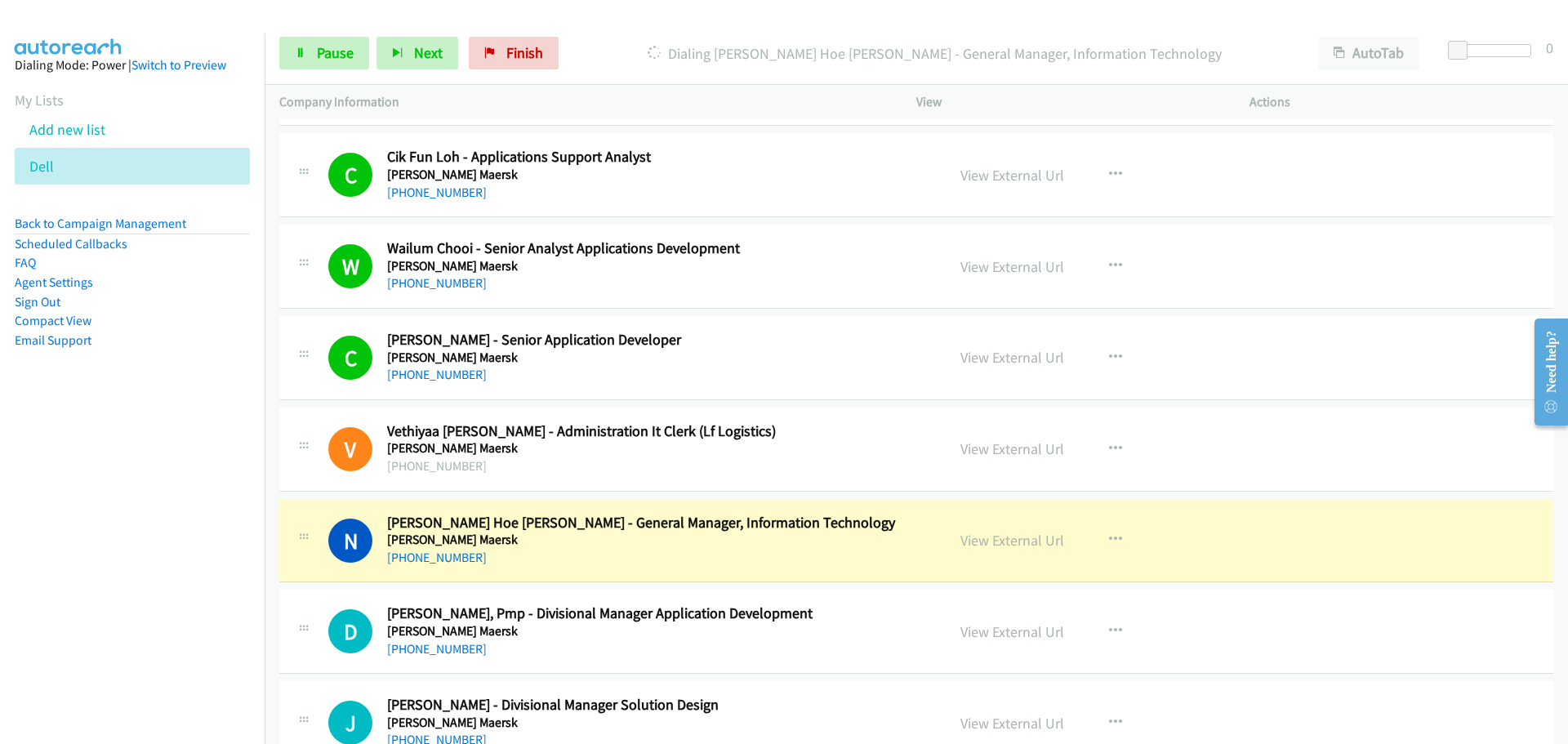
scroll to position [3592, 0]
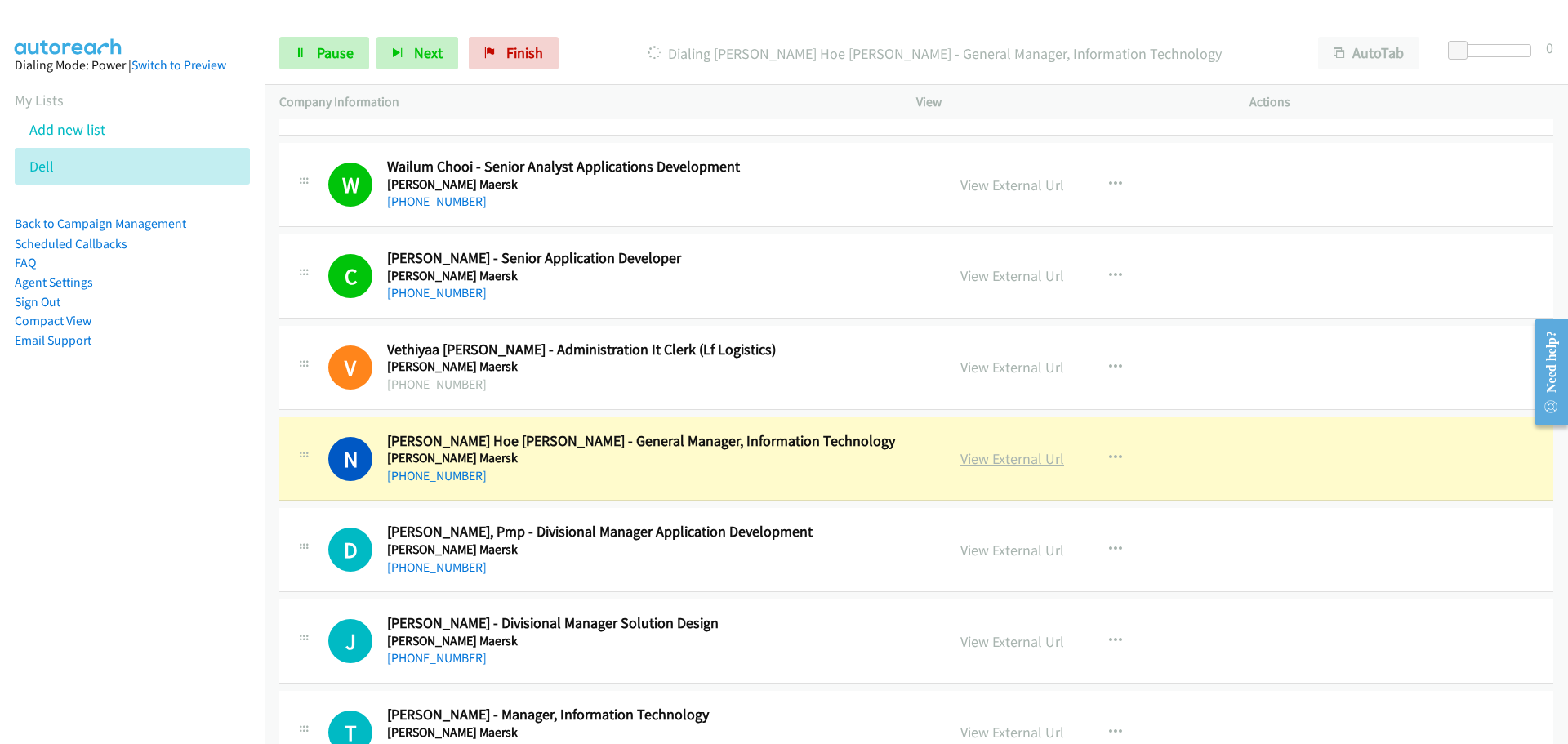
click at [976, 456] on link "View External Url" at bounding box center [1012, 458] width 104 height 19
click at [325, 55] on span "Pause" at bounding box center [334, 52] width 36 height 19
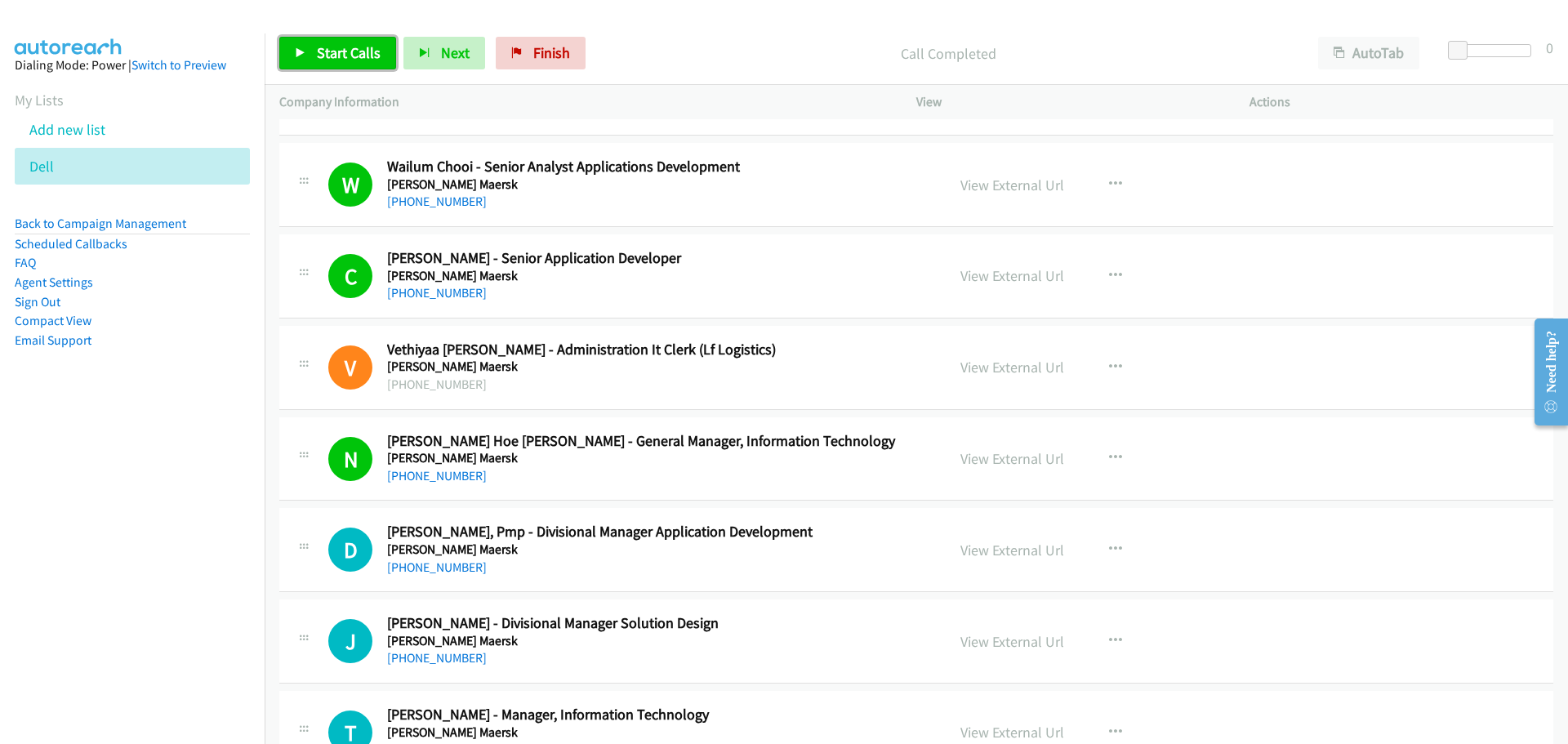
click at [325, 37] on link "Start Calls" at bounding box center [338, 52] width 117 height 33
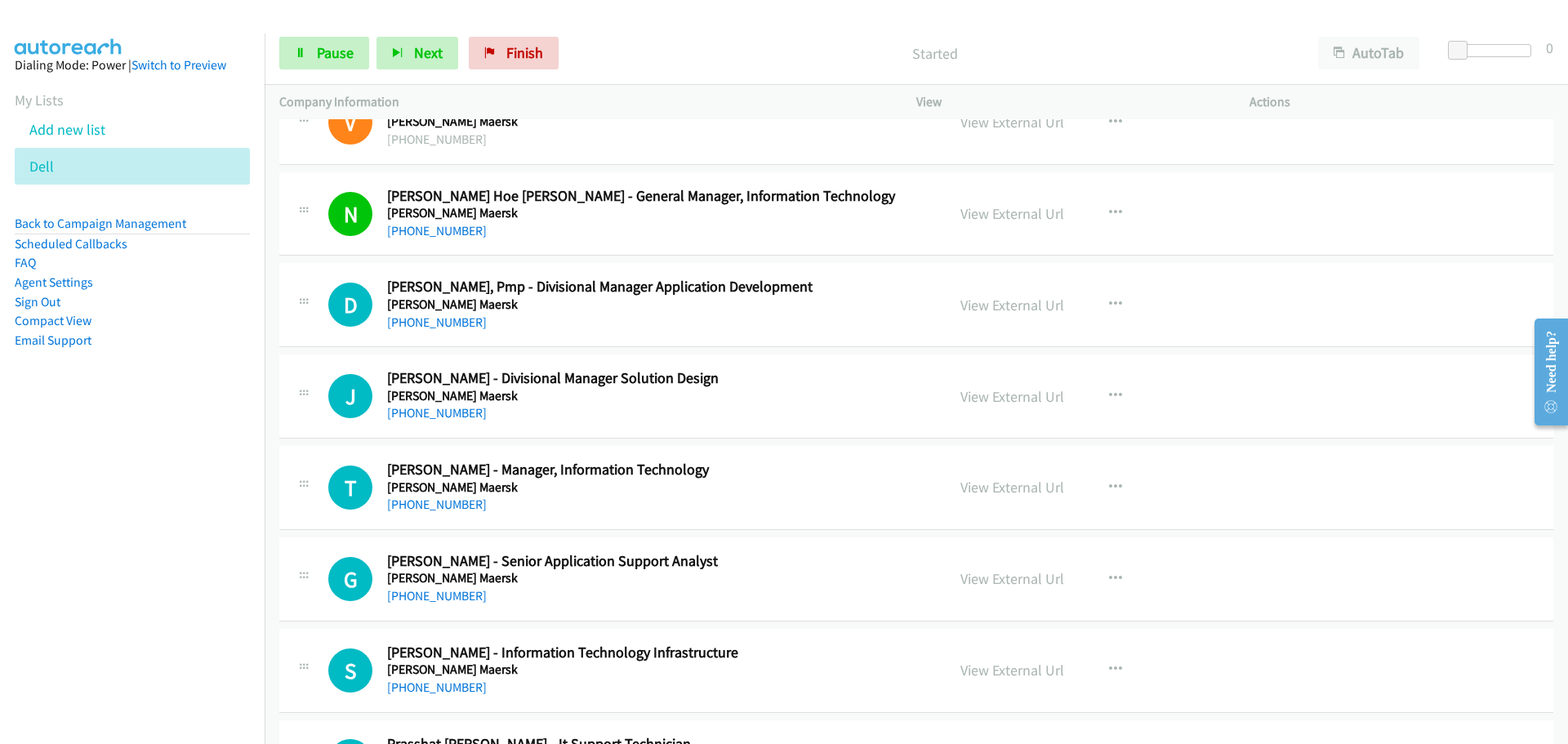
scroll to position [3919, 0]
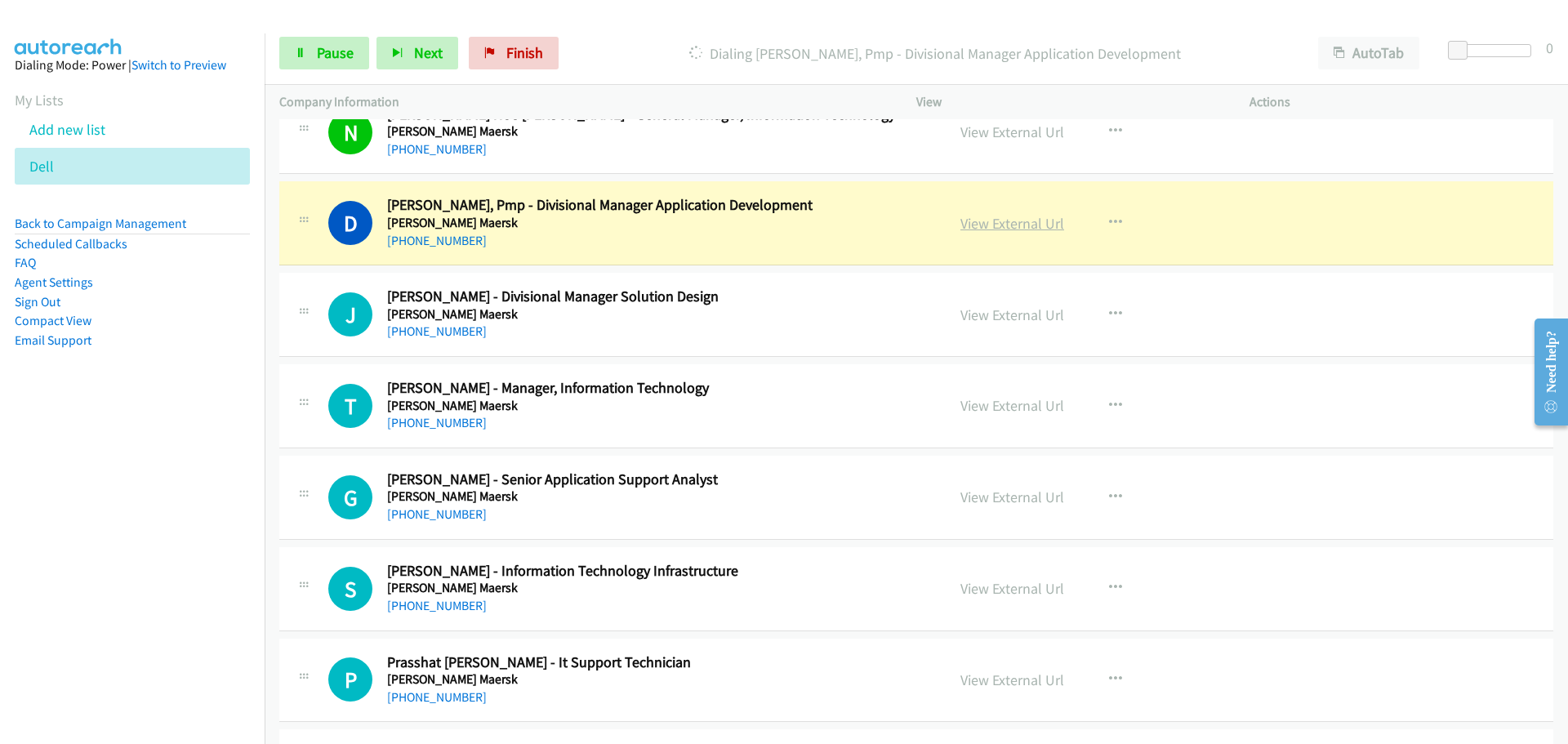
click at [992, 222] on link "View External Url" at bounding box center [1012, 223] width 104 height 19
click at [306, 40] on link "Pause" at bounding box center [324, 52] width 90 height 33
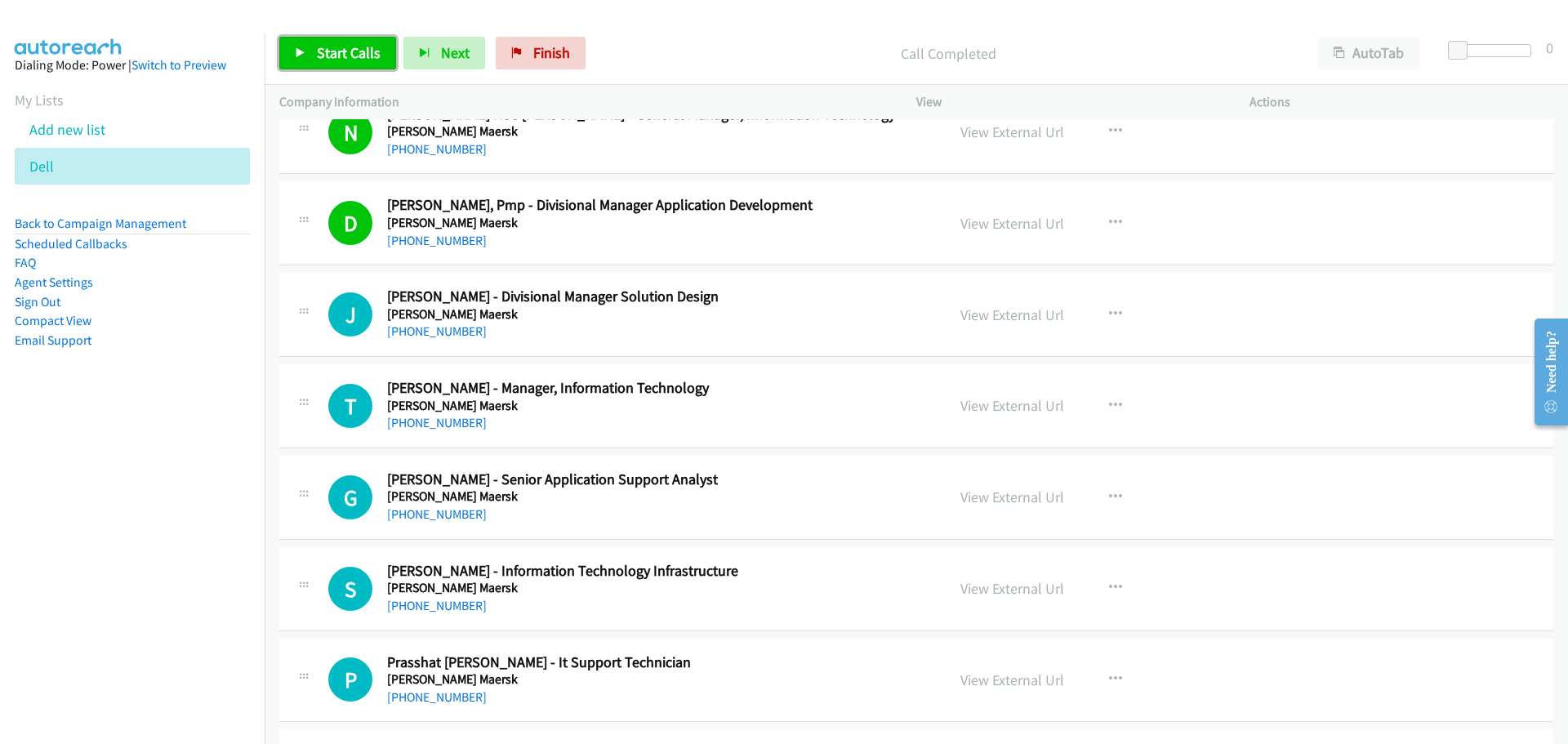
click at [348, 59] on span "Start Calls" at bounding box center [349, 52] width 64 height 19
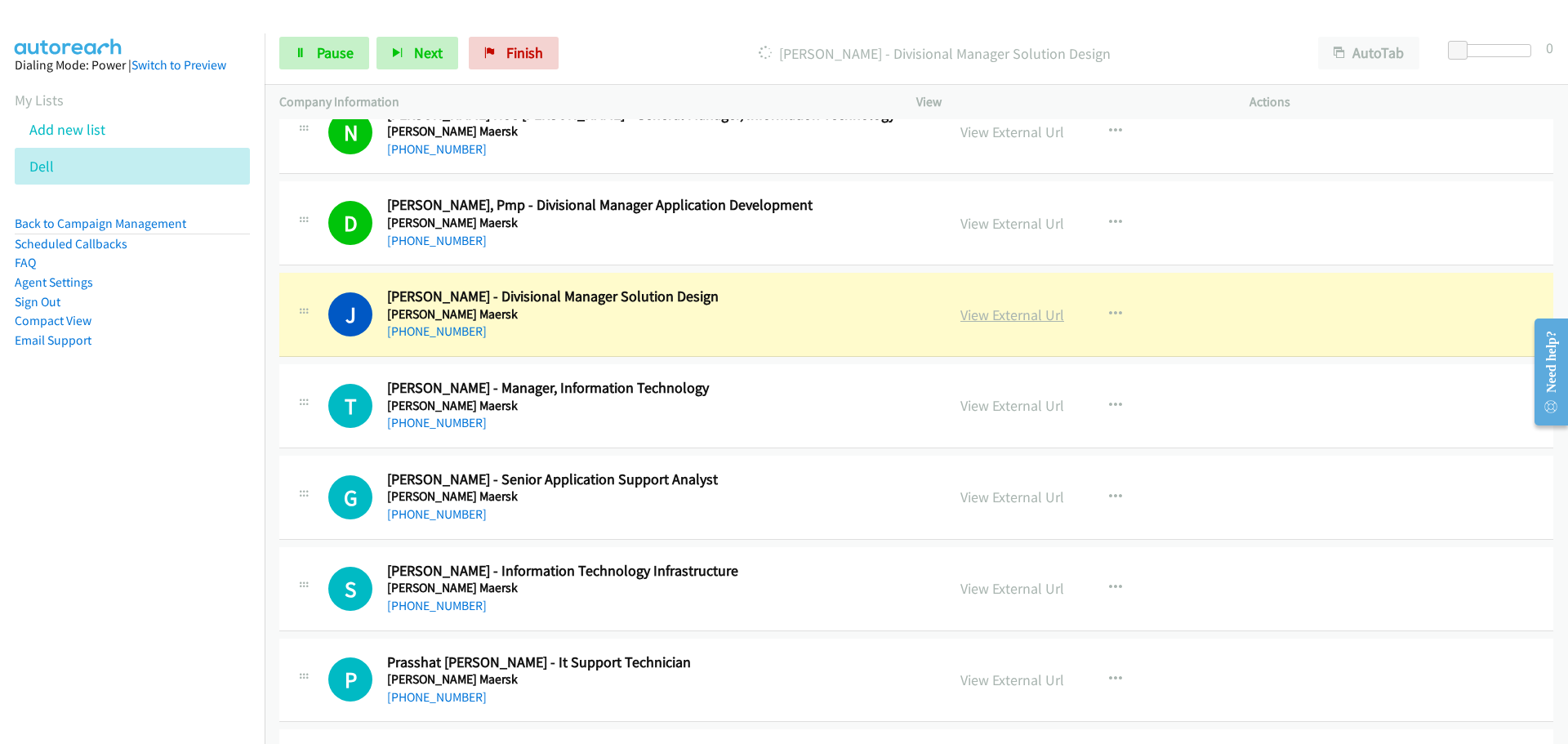
click at [975, 314] on link "View External Url" at bounding box center [1012, 314] width 104 height 19
click at [336, 51] on span "Pause" at bounding box center [334, 52] width 36 height 19
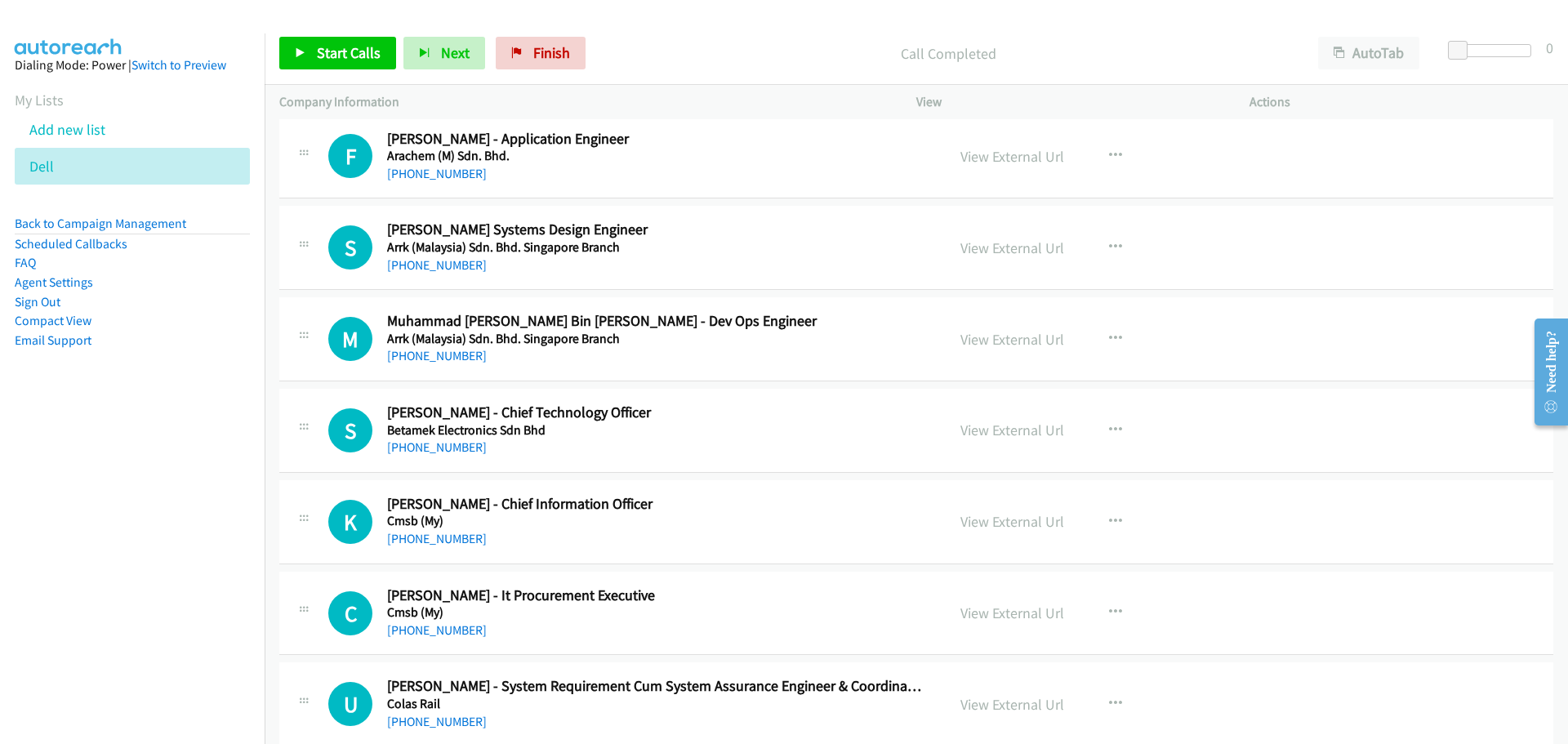
scroll to position [4817, 0]
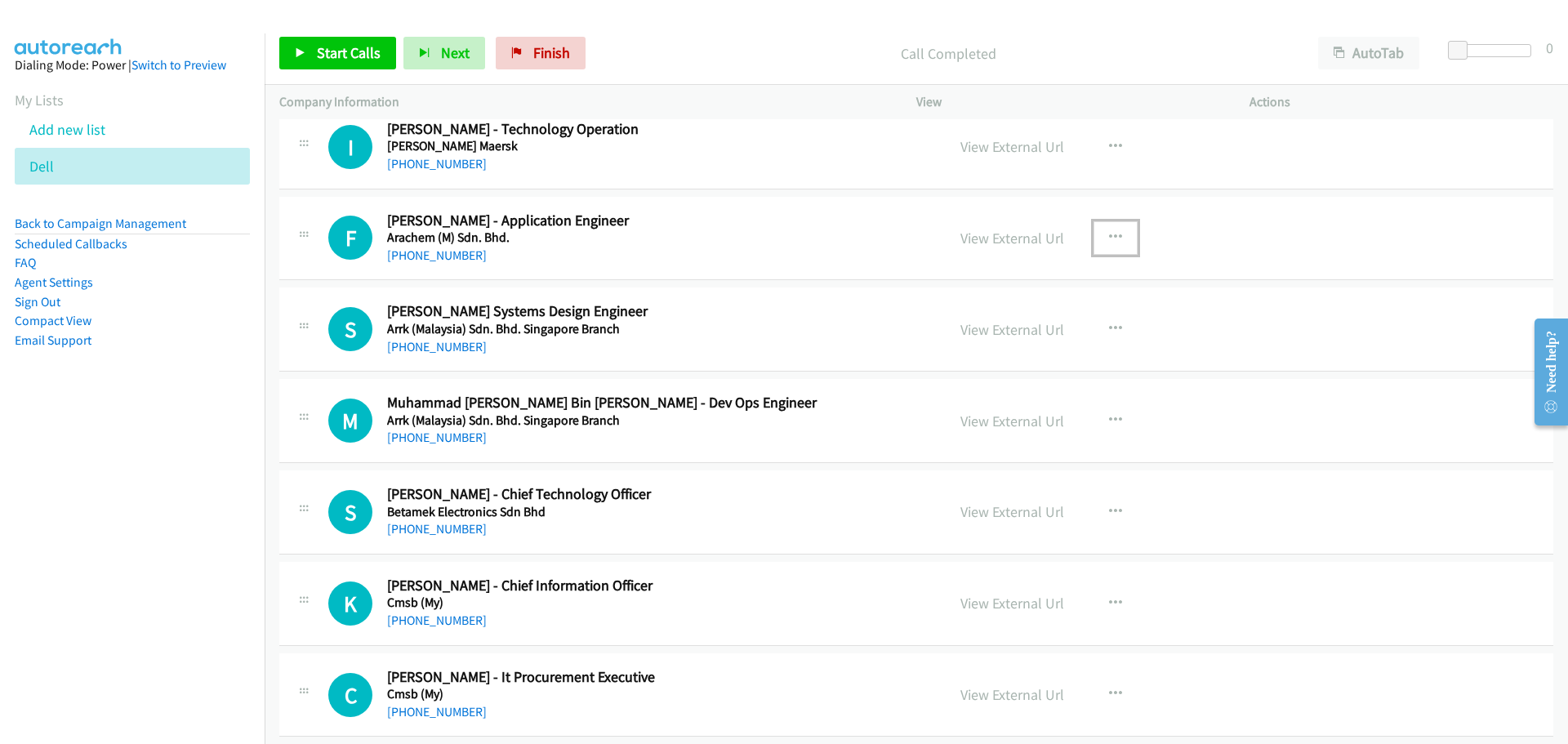
click at [1112, 239] on icon "button" at bounding box center [1115, 238] width 13 height 13
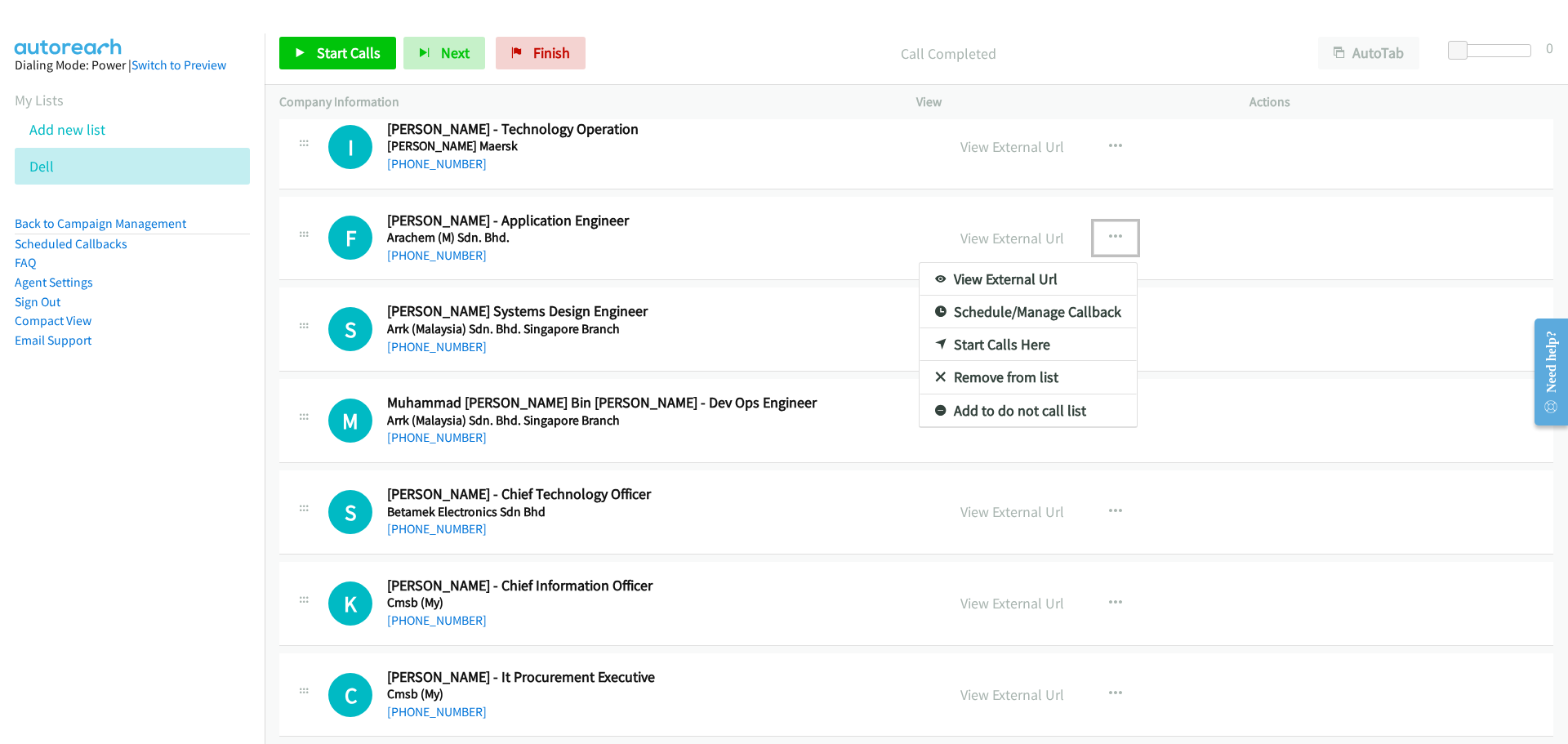
click at [979, 339] on link "Start Calls Here" at bounding box center [1028, 344] width 217 height 33
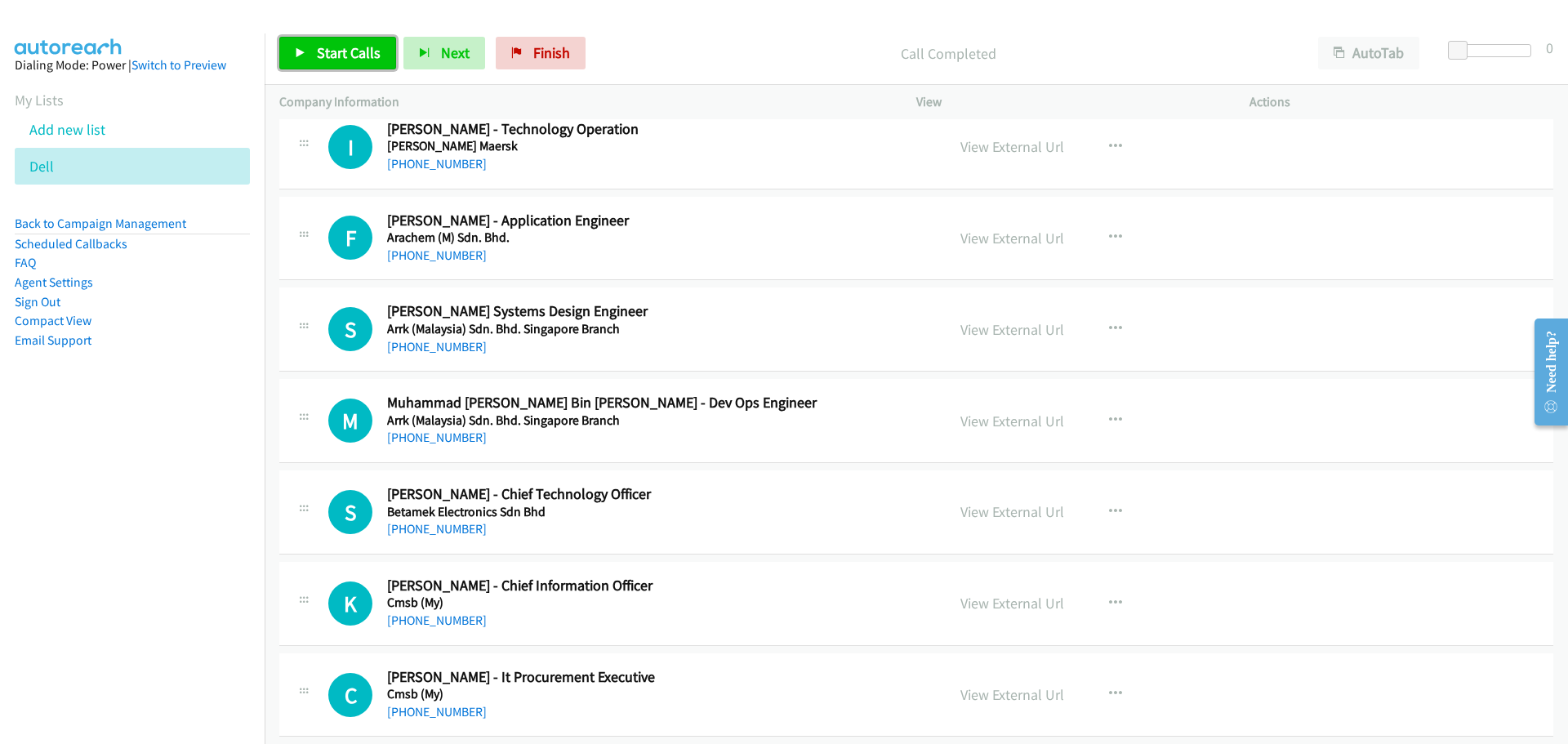
click at [327, 43] on link "Start Calls" at bounding box center [338, 52] width 117 height 33
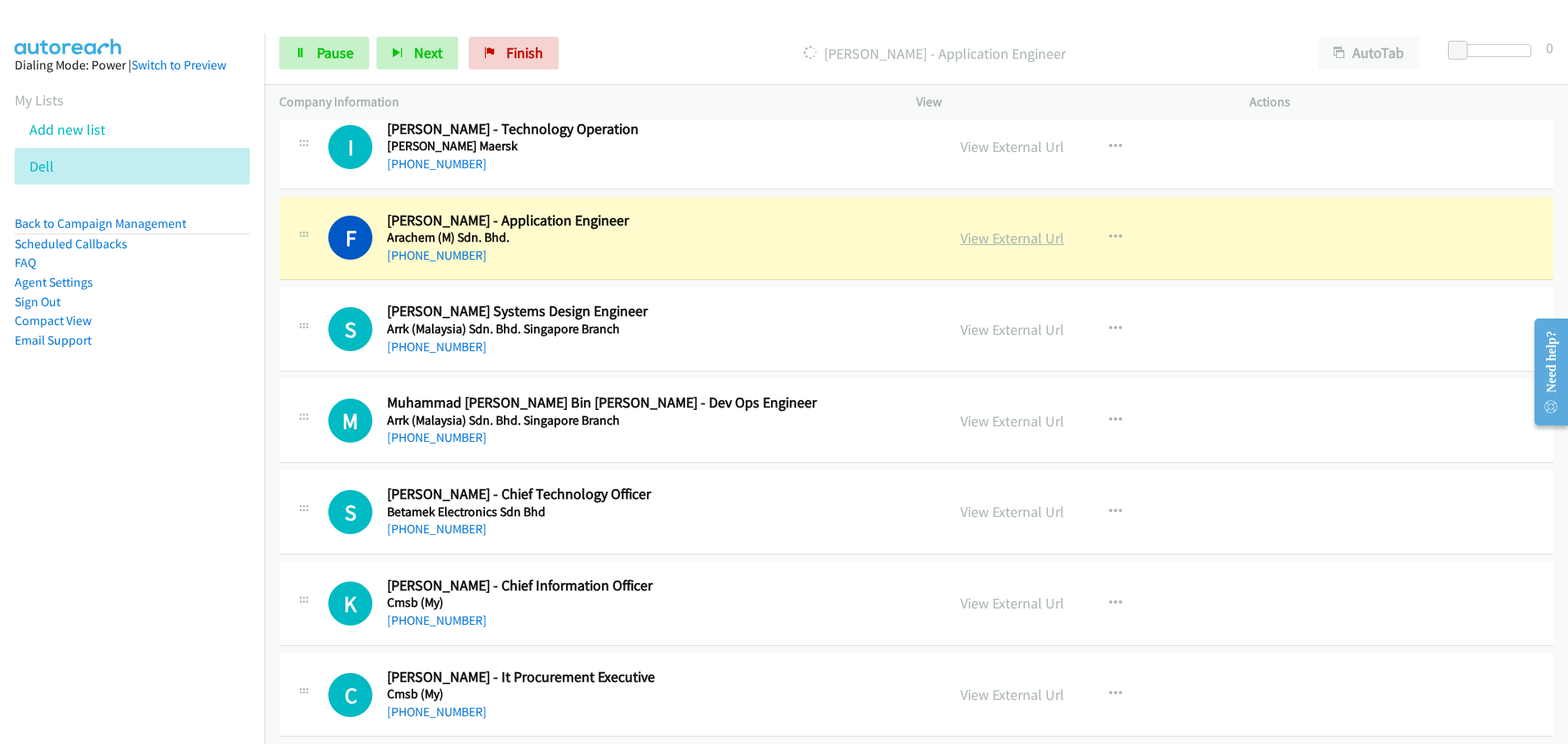
click at [1023, 235] on link "View External Url" at bounding box center [1012, 238] width 104 height 19
click at [342, 54] on span "Pause" at bounding box center [334, 52] width 36 height 19
